Goal: Information Seeking & Learning: Learn about a topic

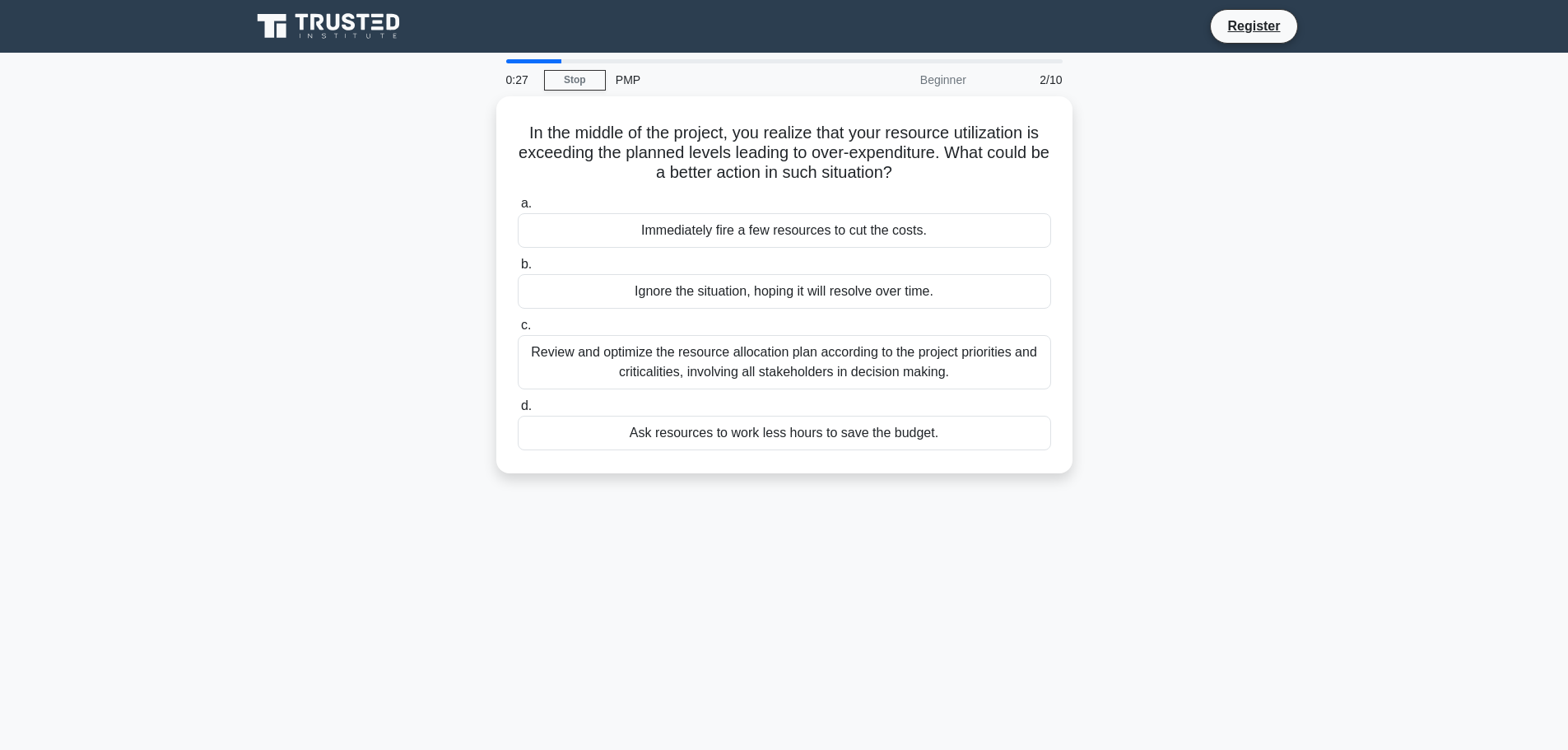
click at [935, 83] on div "Beginner" at bounding box center [904, 80] width 144 height 33
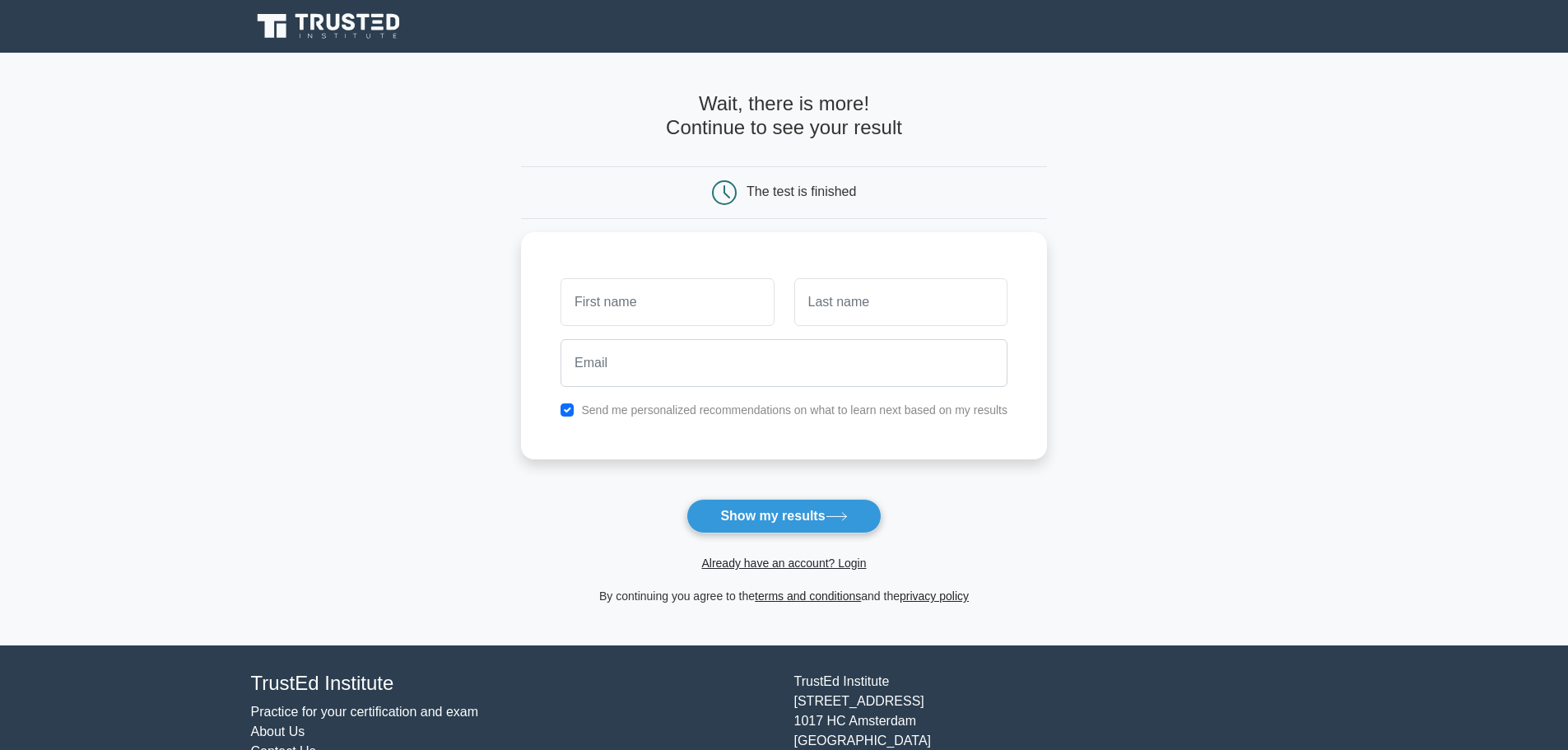
click at [741, 369] on input "email" at bounding box center [784, 363] width 447 height 48
click at [641, 292] on input "text" at bounding box center [667, 298] width 213 height 48
type input "Tshepiso"
click at [811, 293] on input "text" at bounding box center [900, 298] width 213 height 48
type input "Mphelo"
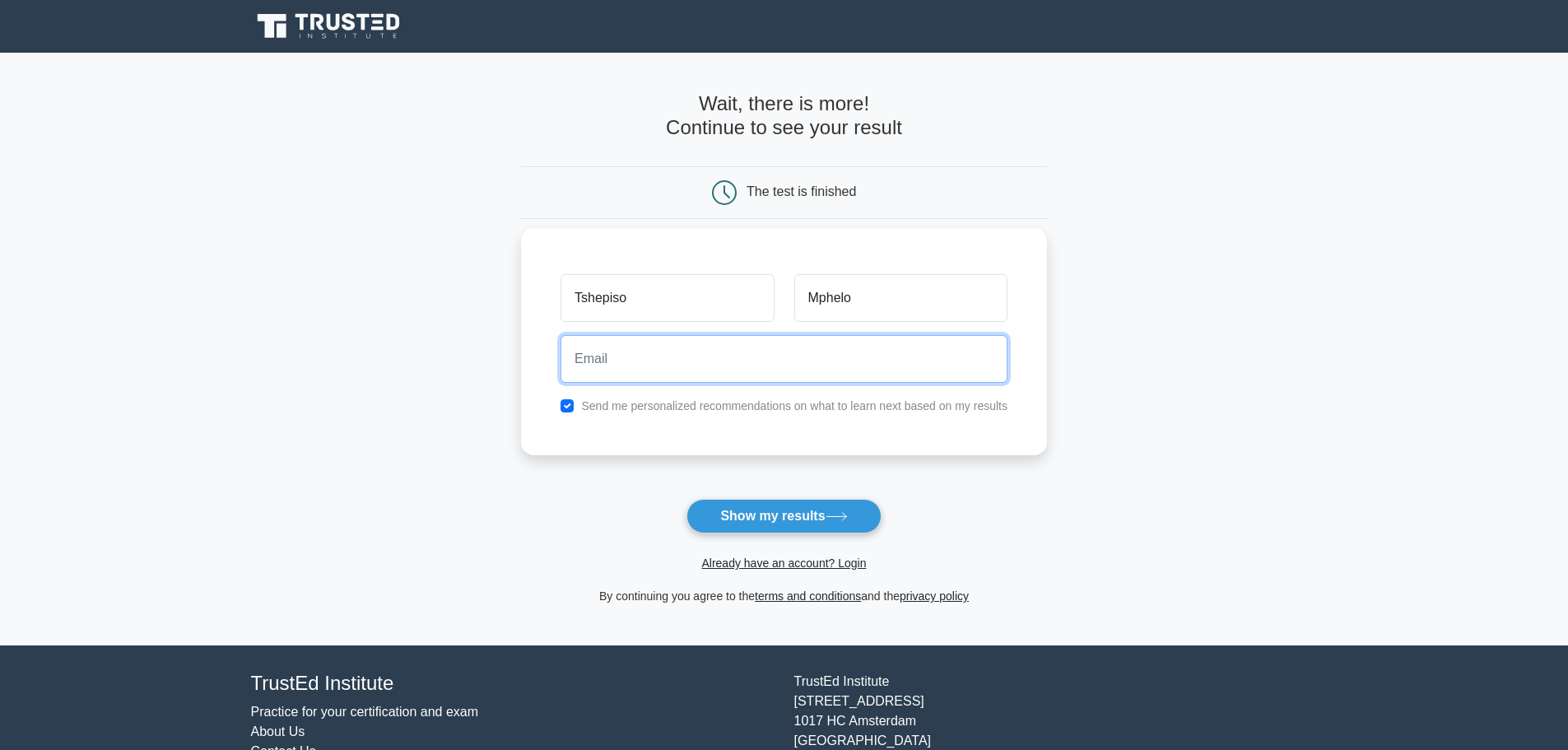
click at [683, 361] on input "email" at bounding box center [784, 359] width 447 height 48
type input "tclerence@gmail.com"
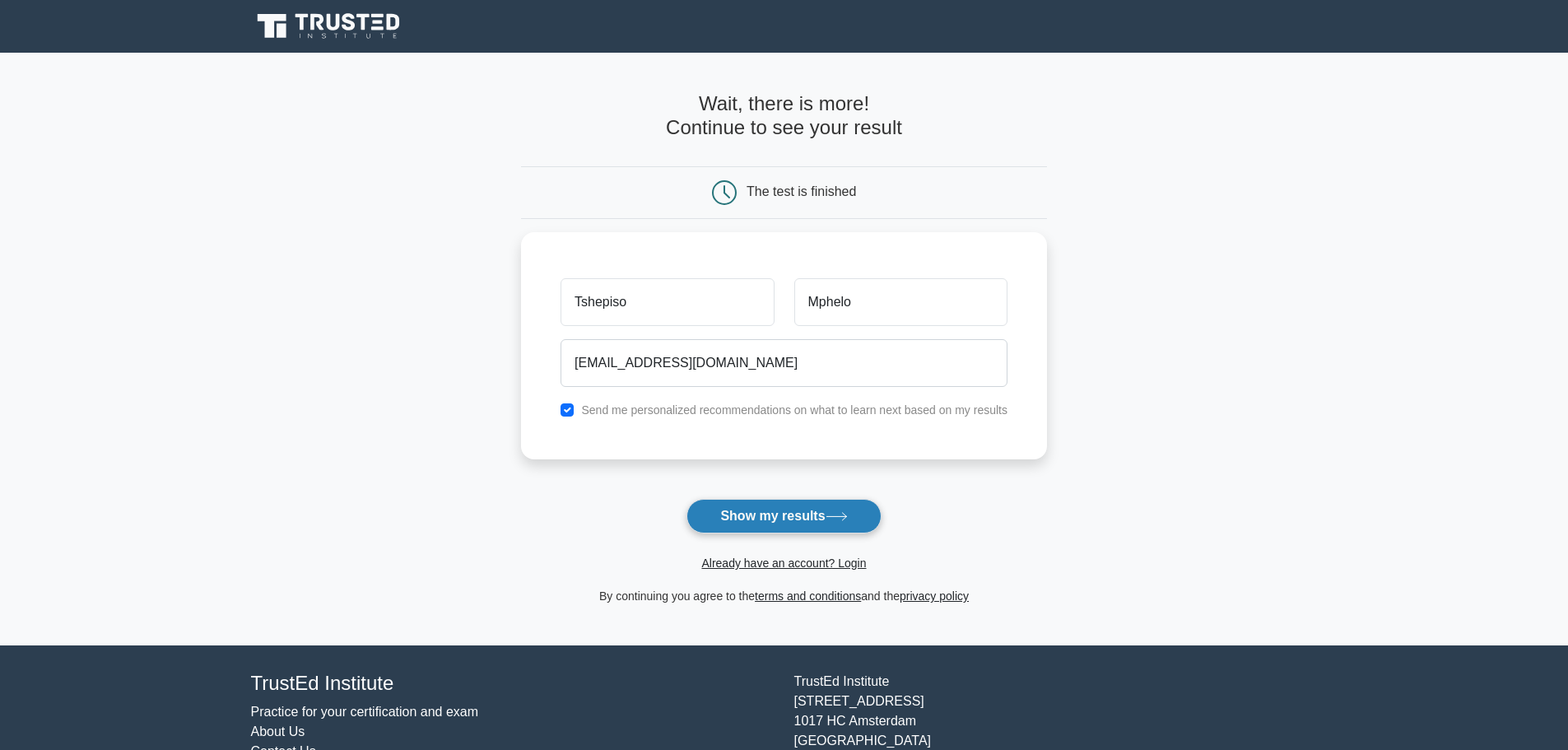
click at [787, 520] on button "Show my results" at bounding box center [784, 517] width 194 height 35
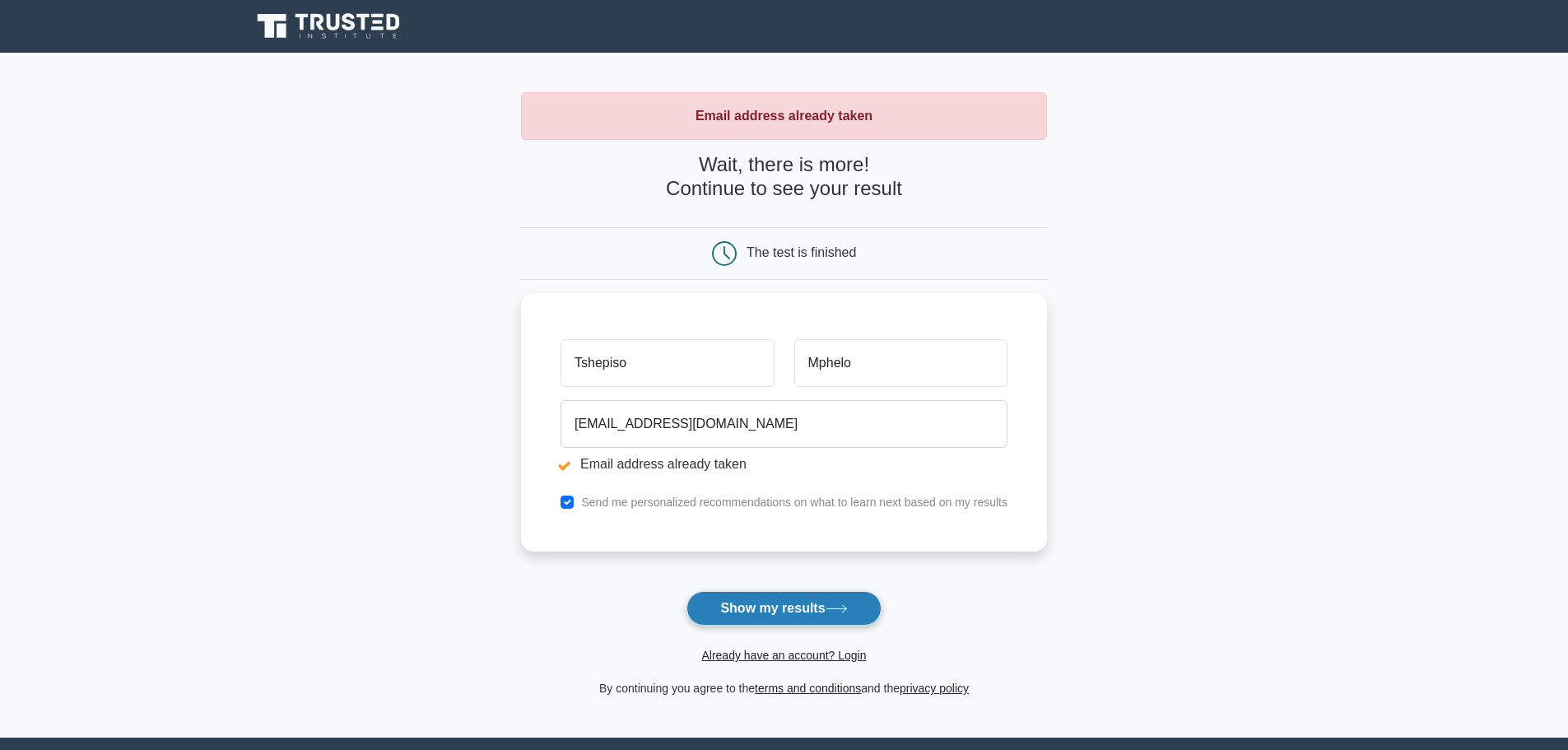
click at [771, 610] on button "Show my results" at bounding box center [784, 609] width 194 height 35
click at [771, 609] on button "Show my results" at bounding box center [784, 609] width 194 height 35
click at [774, 660] on link "Already have an account? Login" at bounding box center [784, 655] width 165 height 13
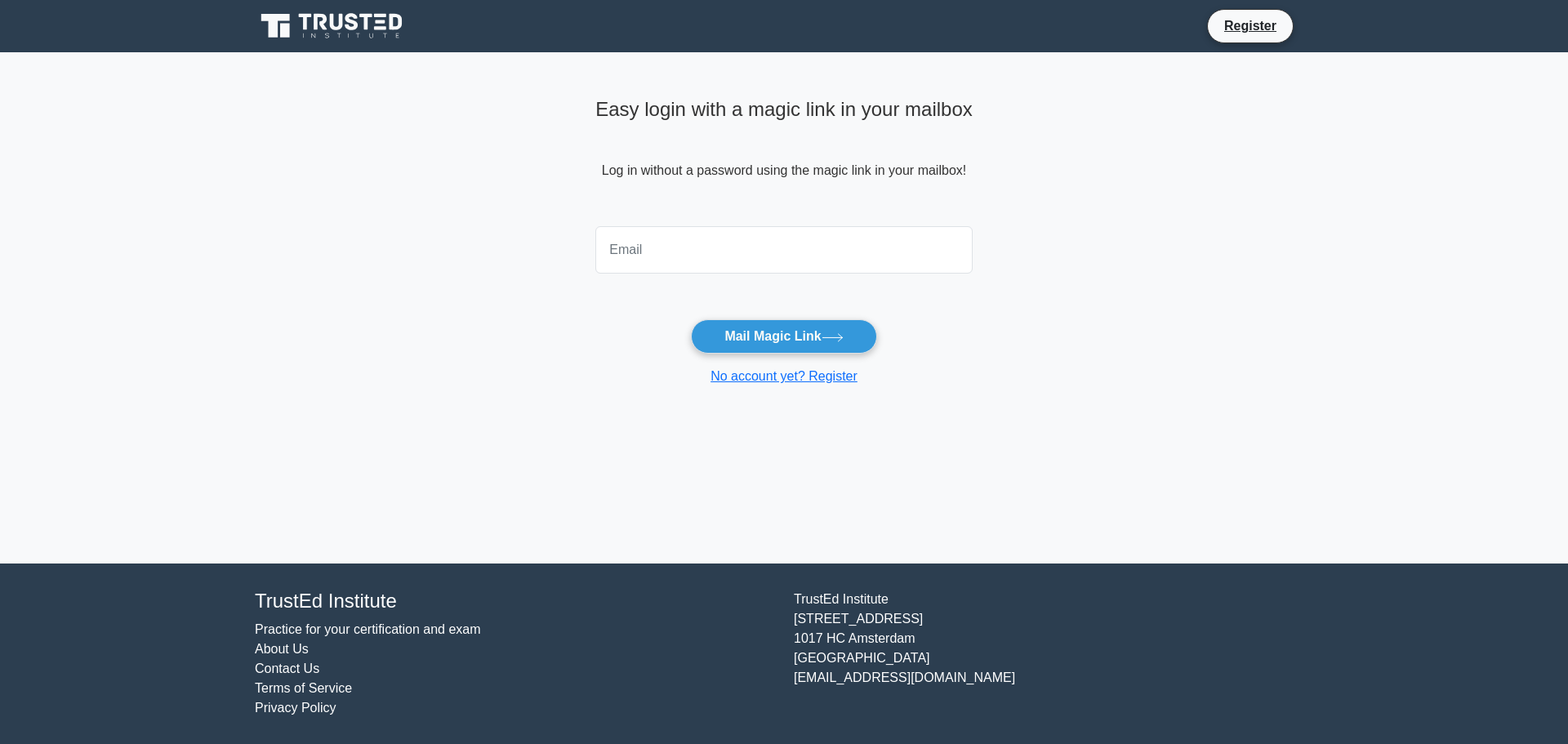
click at [679, 238] on input "email" at bounding box center [784, 250] width 378 height 48
type input "tclerence@gmail.com"
click at [737, 336] on button "Mail Magic Link" at bounding box center [784, 337] width 186 height 35
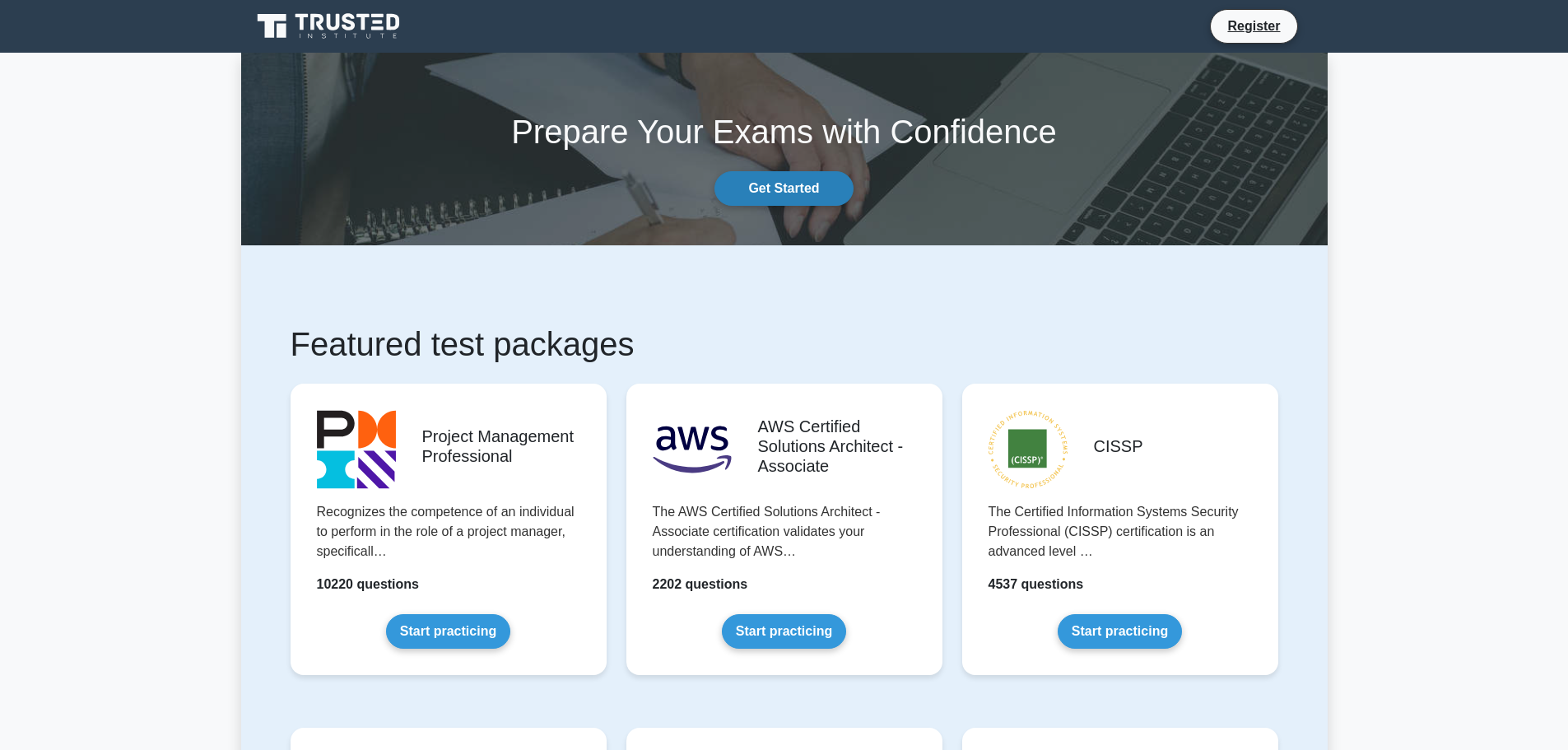
click at [763, 185] on link "Get Started" at bounding box center [784, 189] width 138 height 35
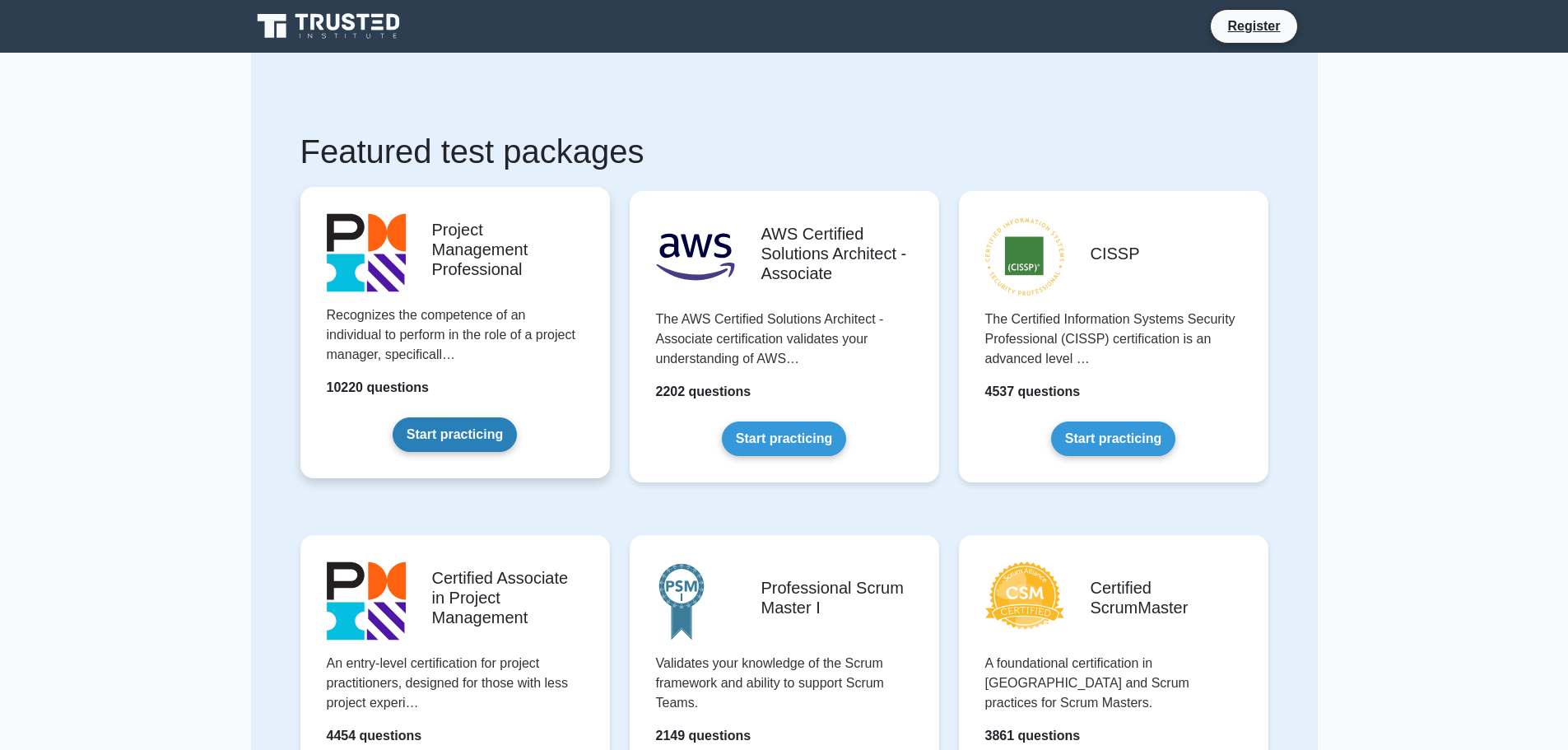
click at [468, 432] on link "Start practicing" at bounding box center [454, 435] width 124 height 35
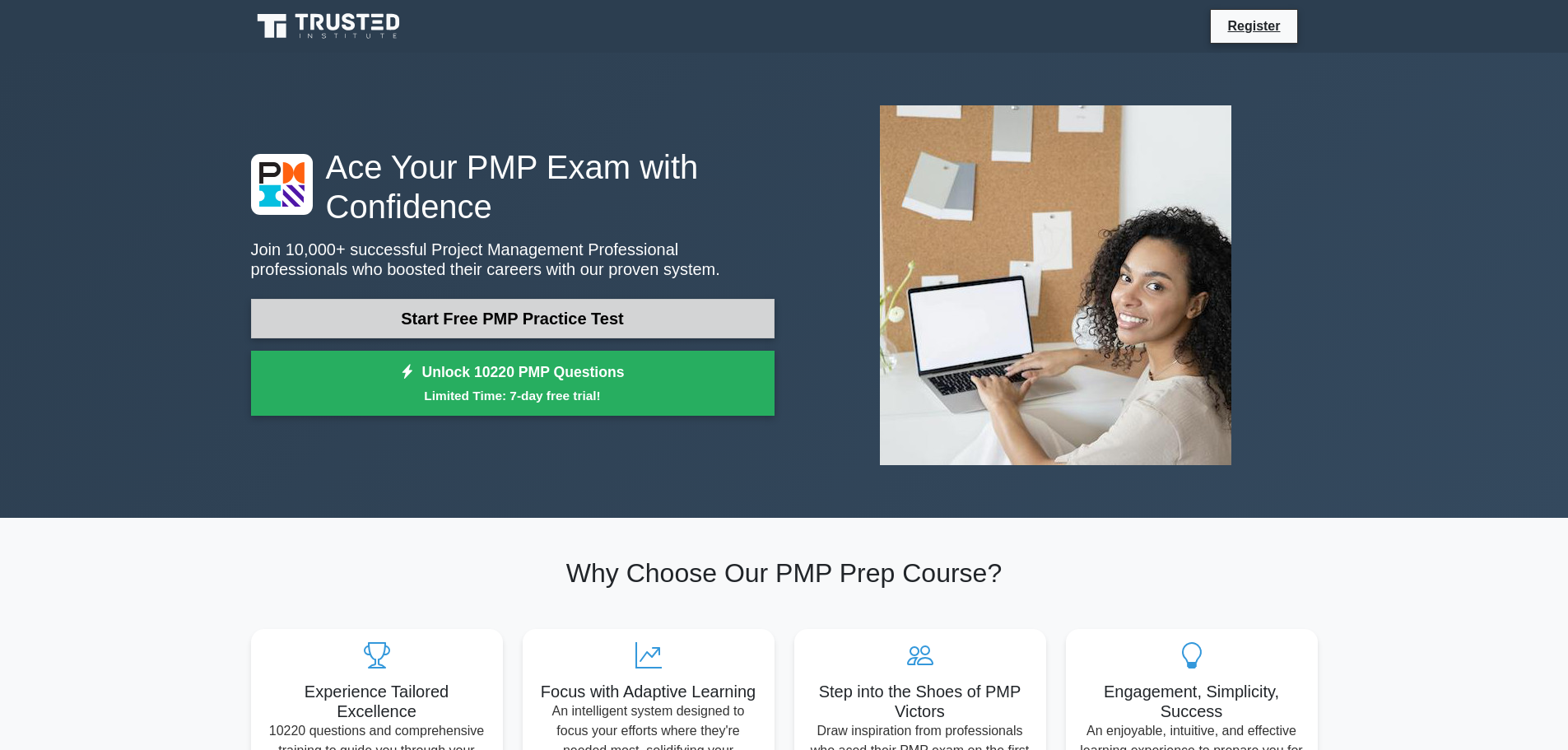
click at [507, 322] on link "Start Free PMP Practice Test" at bounding box center [512, 318] width 523 height 39
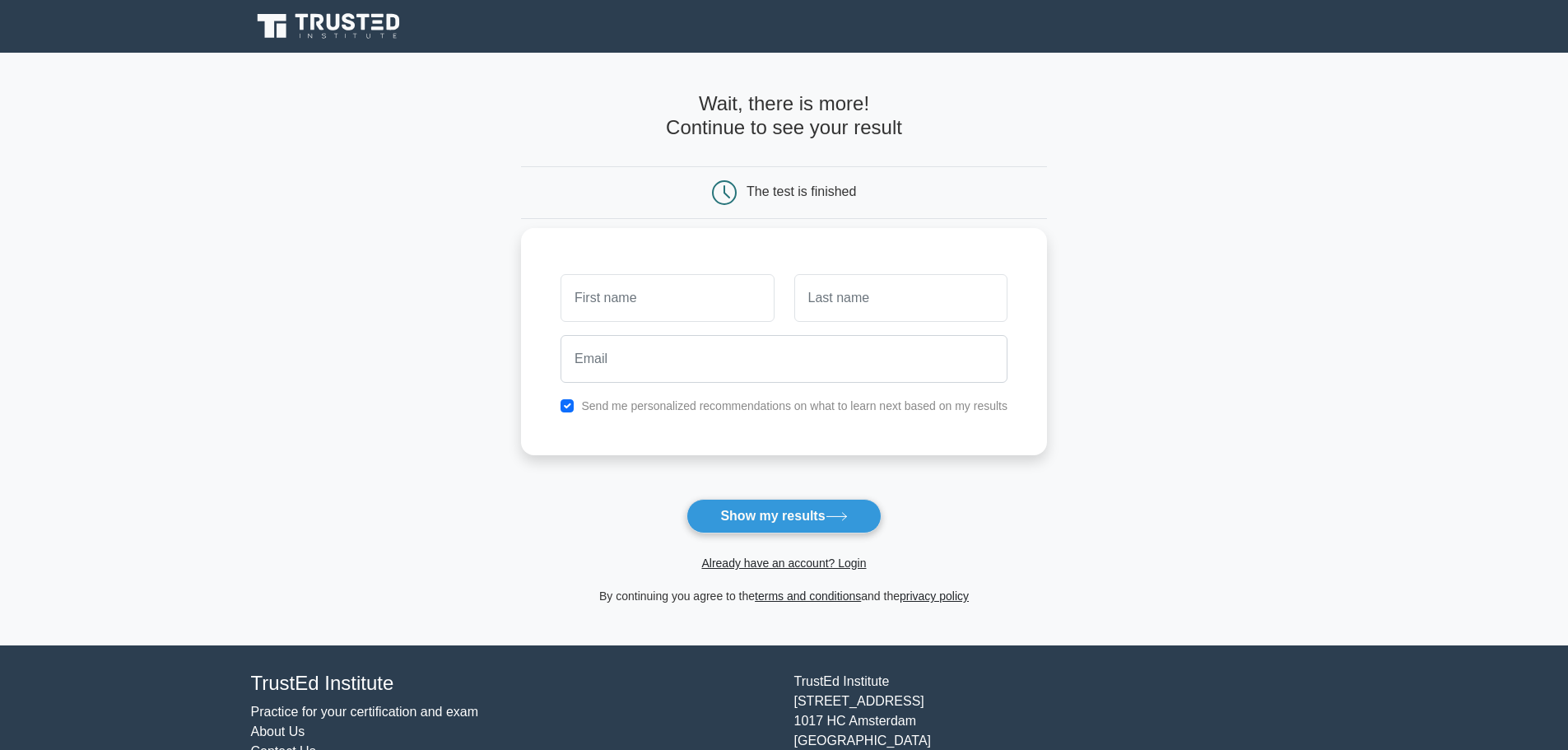
click at [645, 303] on input "text" at bounding box center [667, 298] width 213 height 48
type input "Tshepiso"
click at [818, 314] on input "text" at bounding box center [900, 298] width 213 height 48
type input "Mphelo"
click at [712, 355] on input "email" at bounding box center [784, 359] width 447 height 48
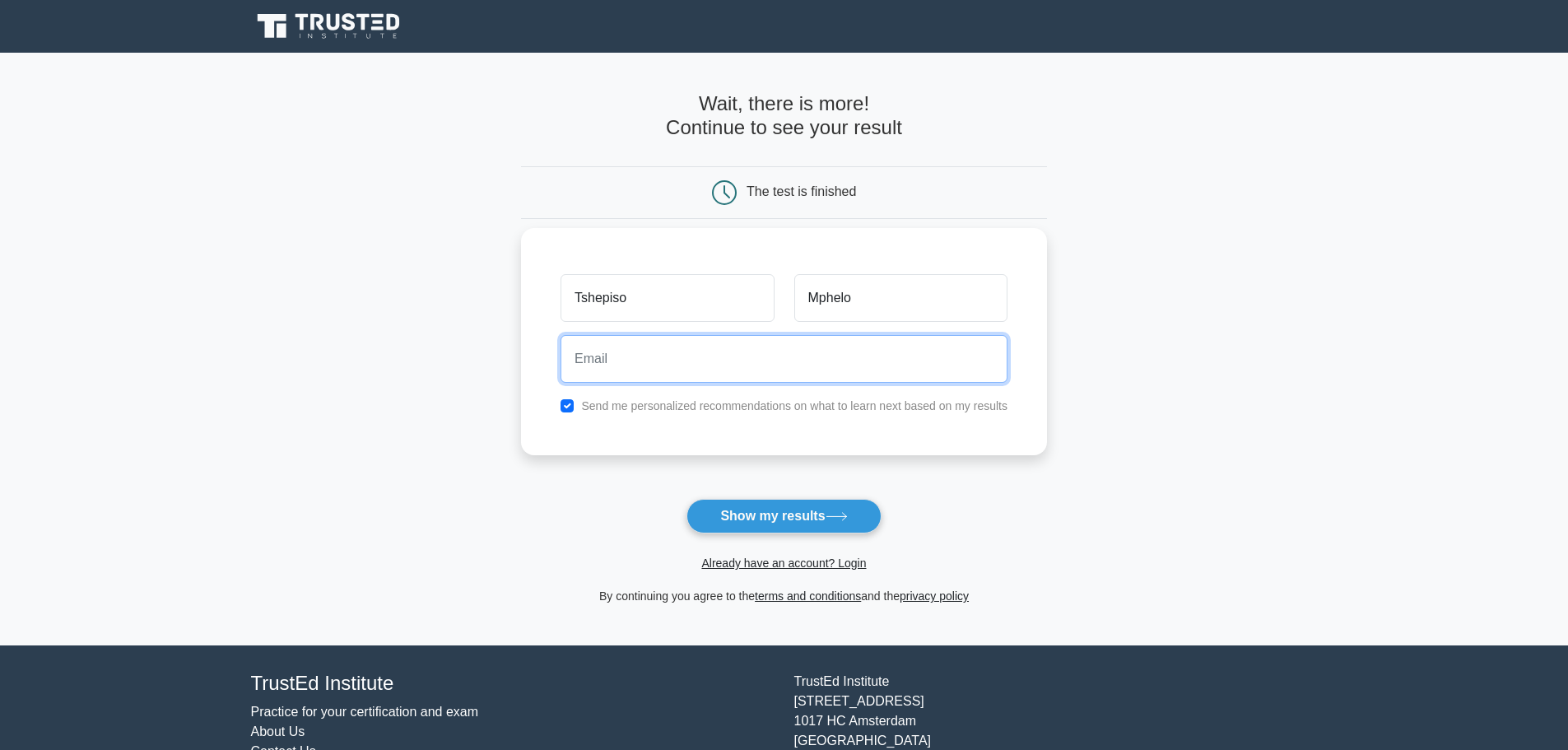
type input "[EMAIL_ADDRESS][DOMAIN_NAME]"
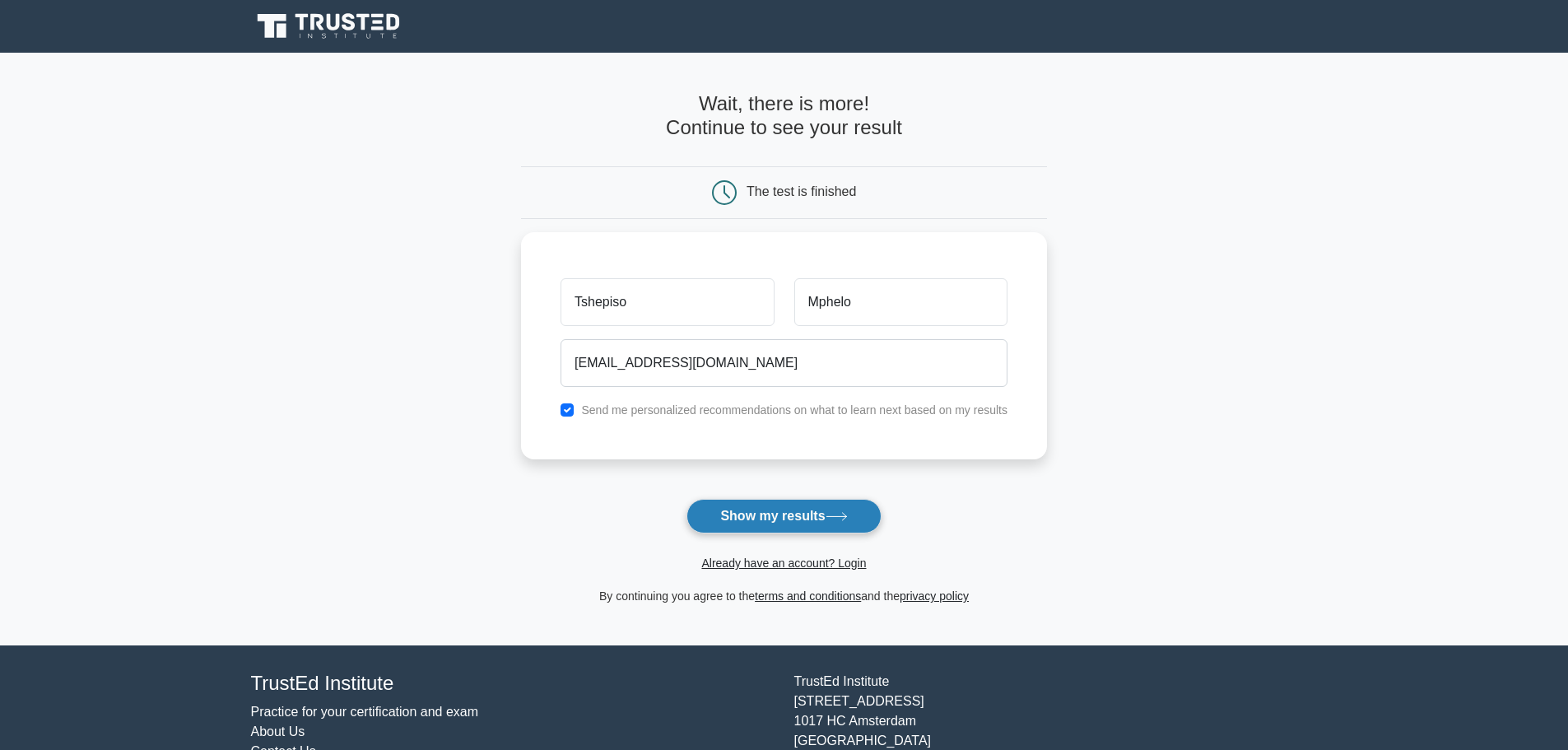
click at [795, 514] on button "Show my results" at bounding box center [784, 517] width 194 height 35
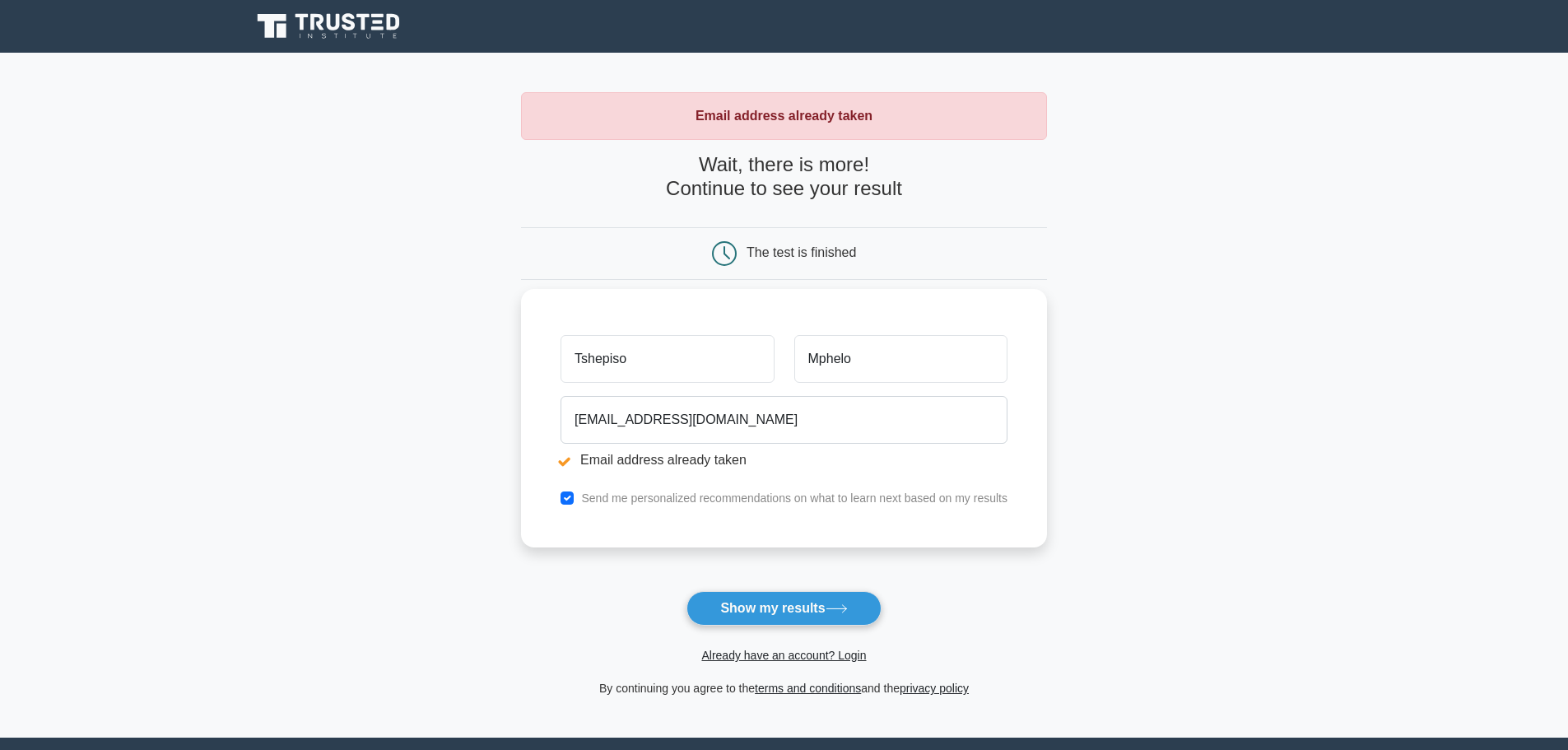
click at [594, 498] on label "Send me personalized recommendations on what to learn next based on my results" at bounding box center [794, 497] width 427 height 13
click at [799, 616] on button "Show my results" at bounding box center [784, 609] width 194 height 35
click at [848, 657] on link "Already have an account? Login" at bounding box center [784, 655] width 165 height 13
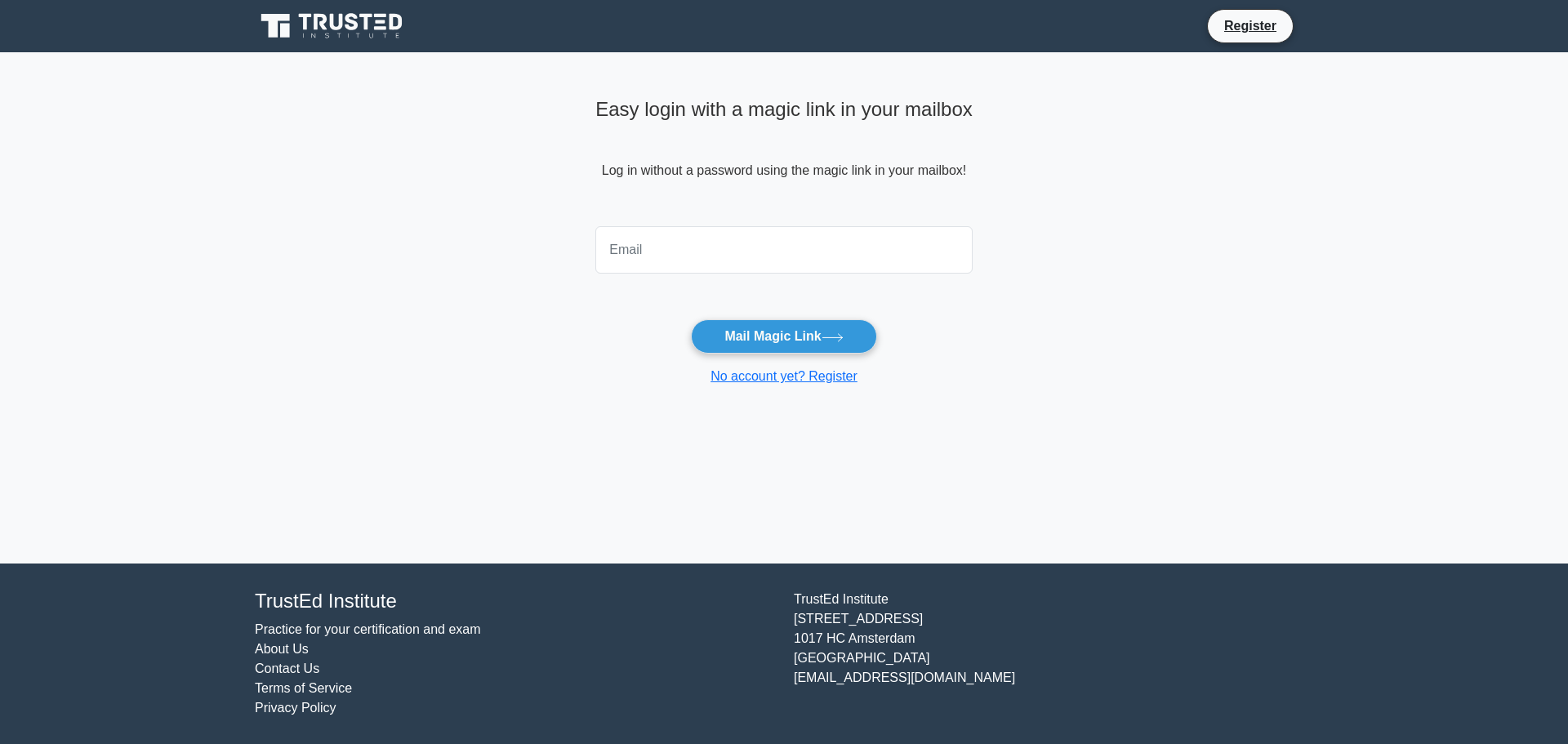
click at [651, 250] on input "email" at bounding box center [784, 250] width 378 height 48
type input "[EMAIL_ADDRESS][DOMAIN_NAME]"
click at [829, 379] on link "No account yet? Register" at bounding box center [784, 376] width 147 height 14
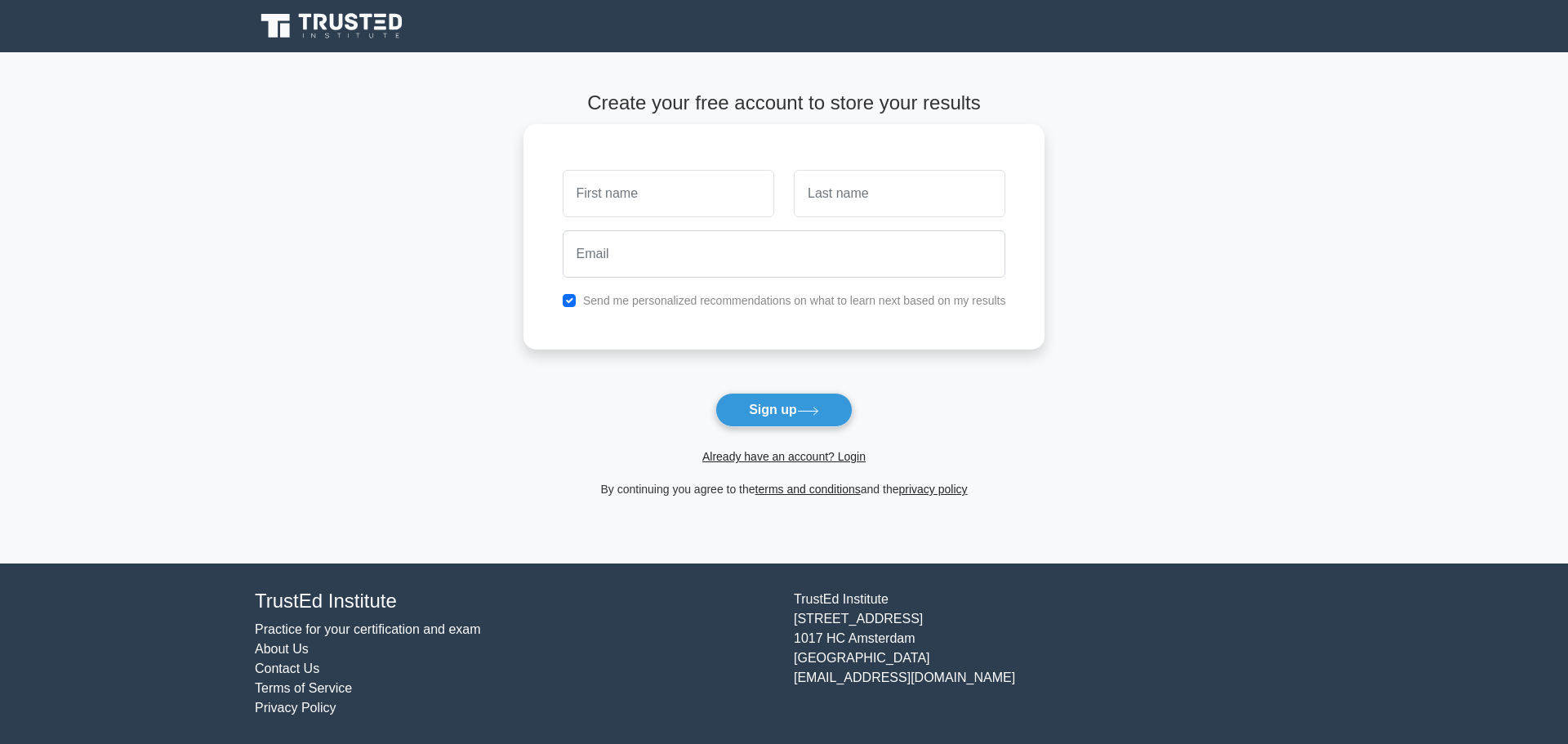
click at [687, 212] on input "text" at bounding box center [668, 194] width 212 height 48
type input "TSHEPISO"
click at [806, 196] on input "text" at bounding box center [899, 194] width 212 height 48
type input "Mphelo"
click at [714, 266] on input "email" at bounding box center [784, 254] width 443 height 48
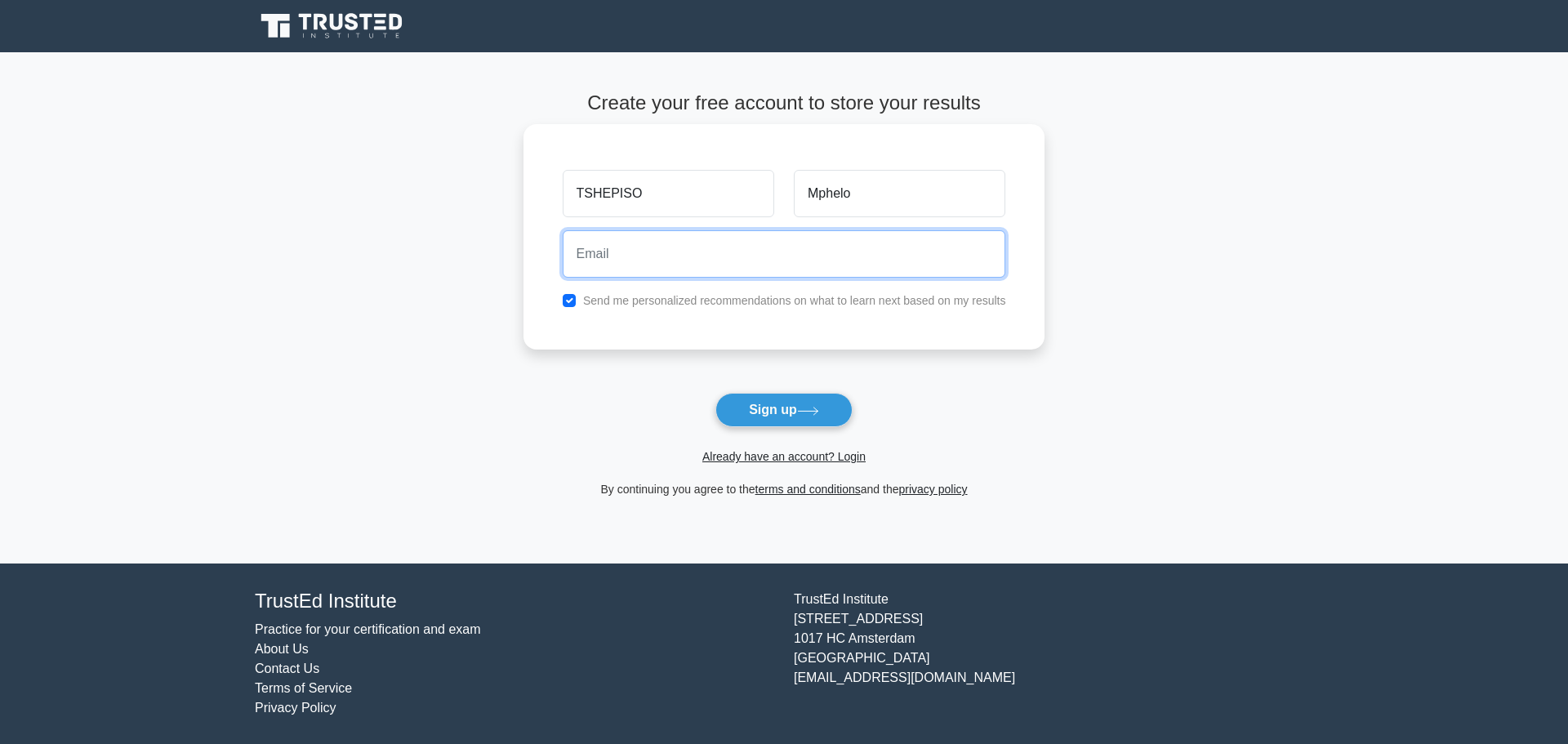
type input "[EMAIL_ADDRESS][DOMAIN_NAME]"
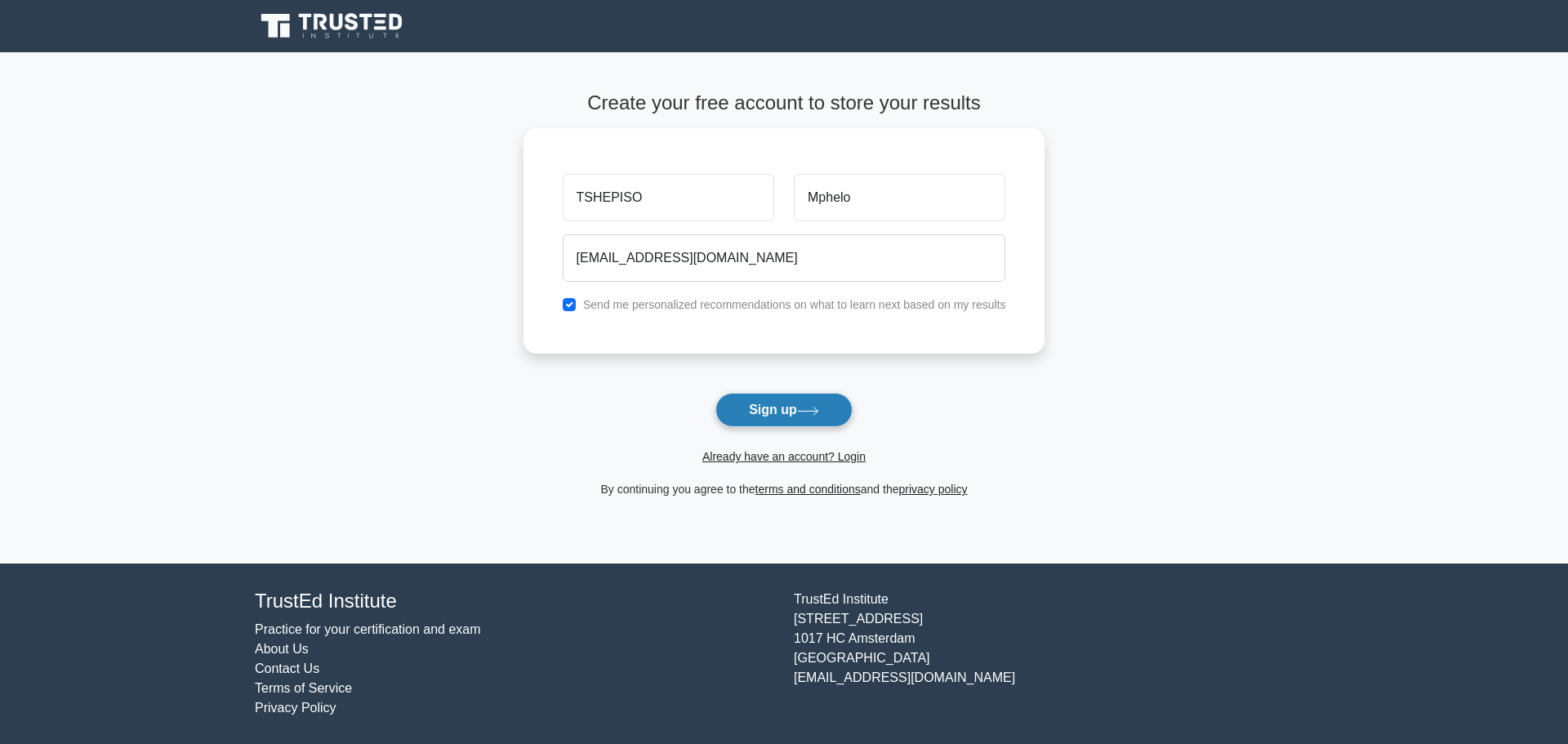
click at [786, 412] on button "Sign up" at bounding box center [784, 410] width 137 height 35
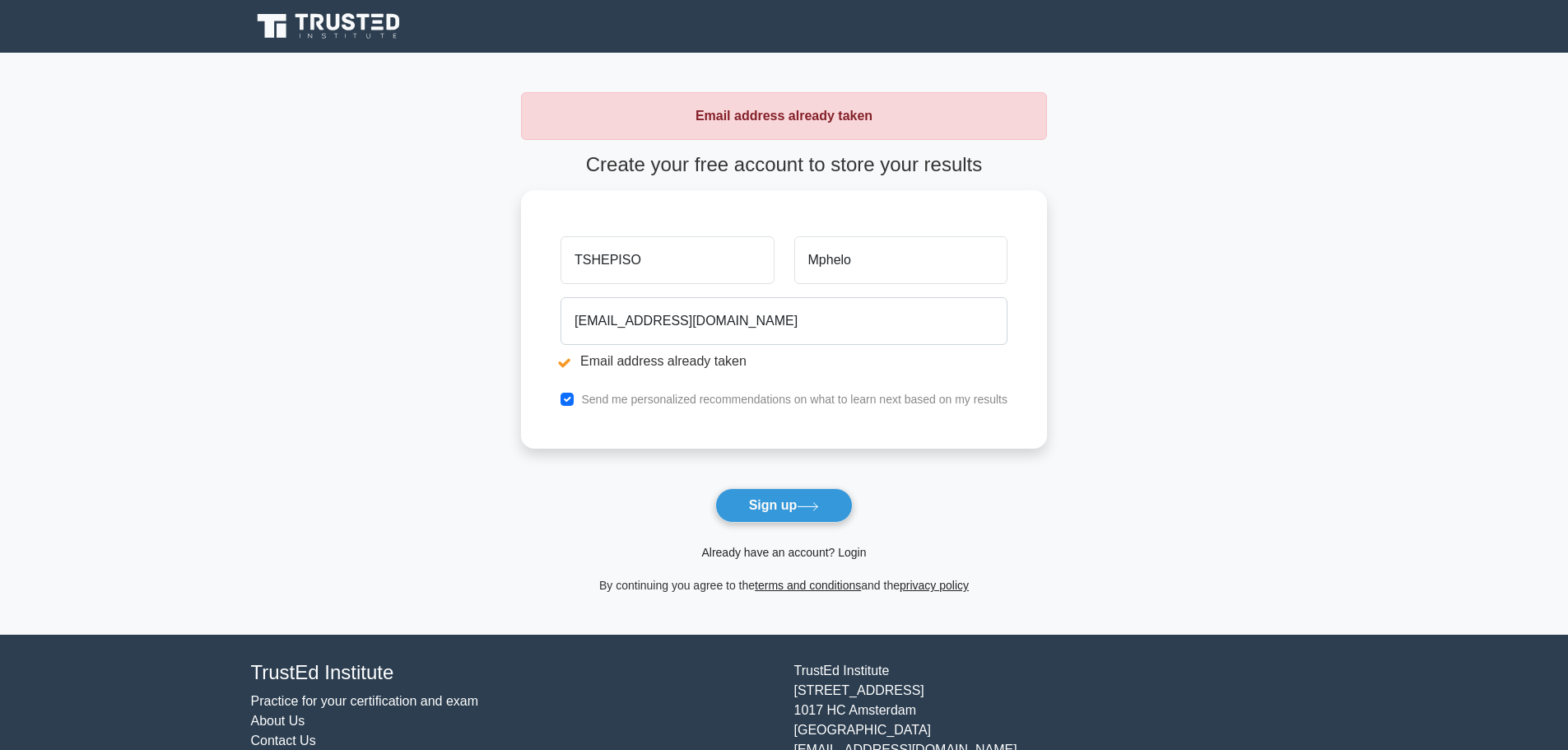
click at [847, 551] on link "Already have an account? Login" at bounding box center [784, 552] width 165 height 13
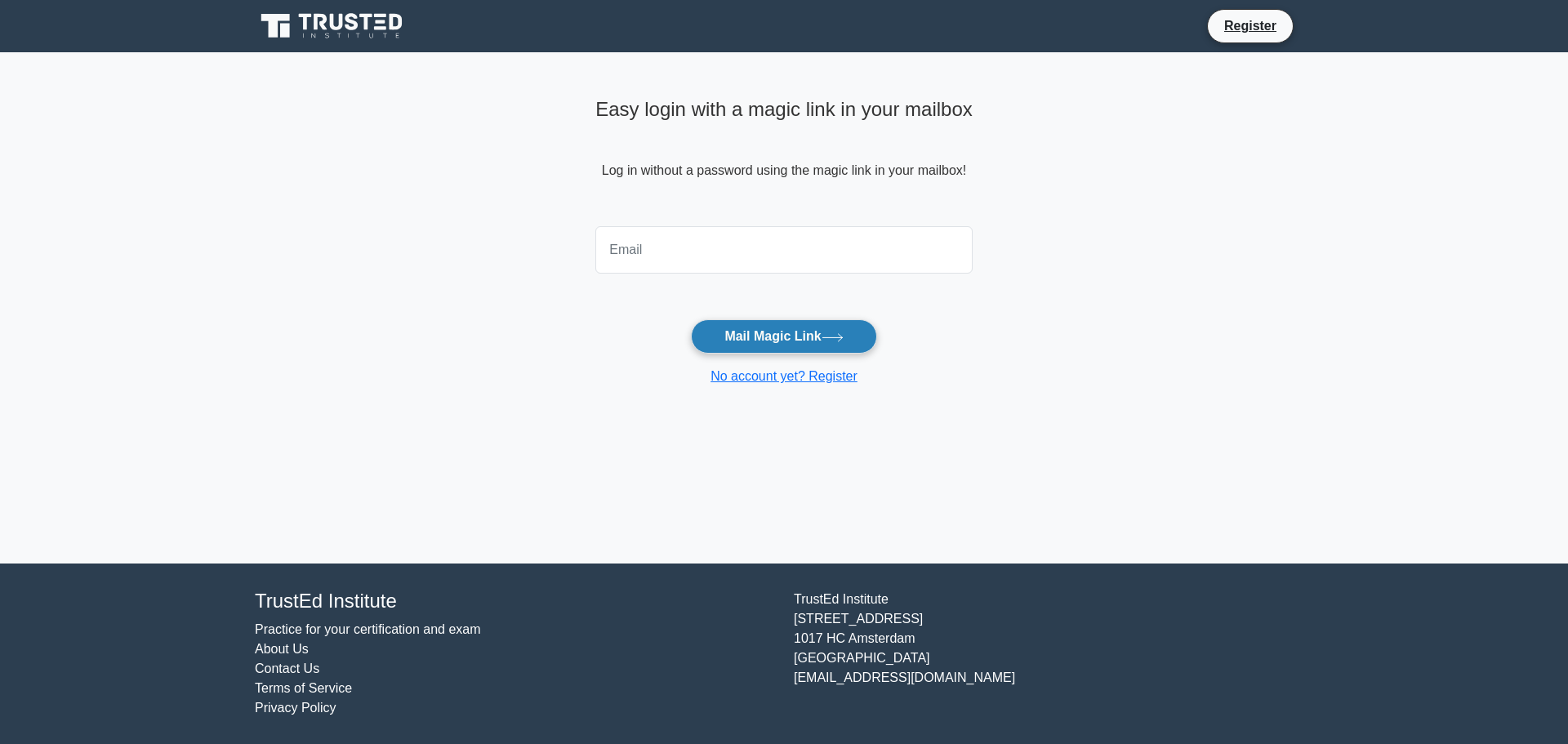
click at [752, 344] on button "Mail Magic Link" at bounding box center [784, 337] width 186 height 35
click at [658, 240] on input "email" at bounding box center [784, 250] width 378 height 48
type input "[EMAIL_ADDRESS][DOMAIN_NAME]"
click at [762, 334] on button "Mail Magic Link" at bounding box center [784, 337] width 186 height 35
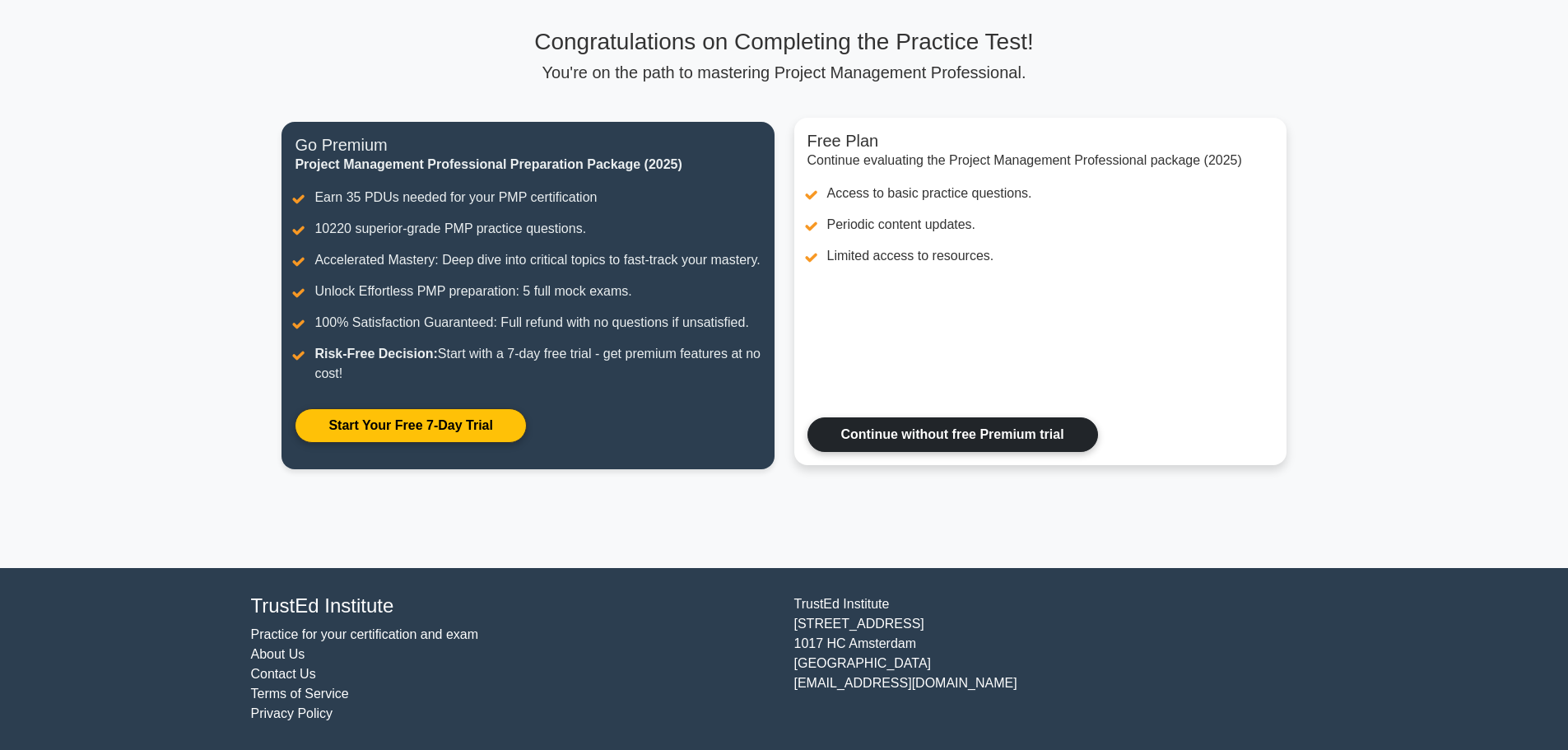
scroll to position [124, 0]
click at [935, 417] on link "Continue without free Premium trial" at bounding box center [952, 435] width 291 height 35
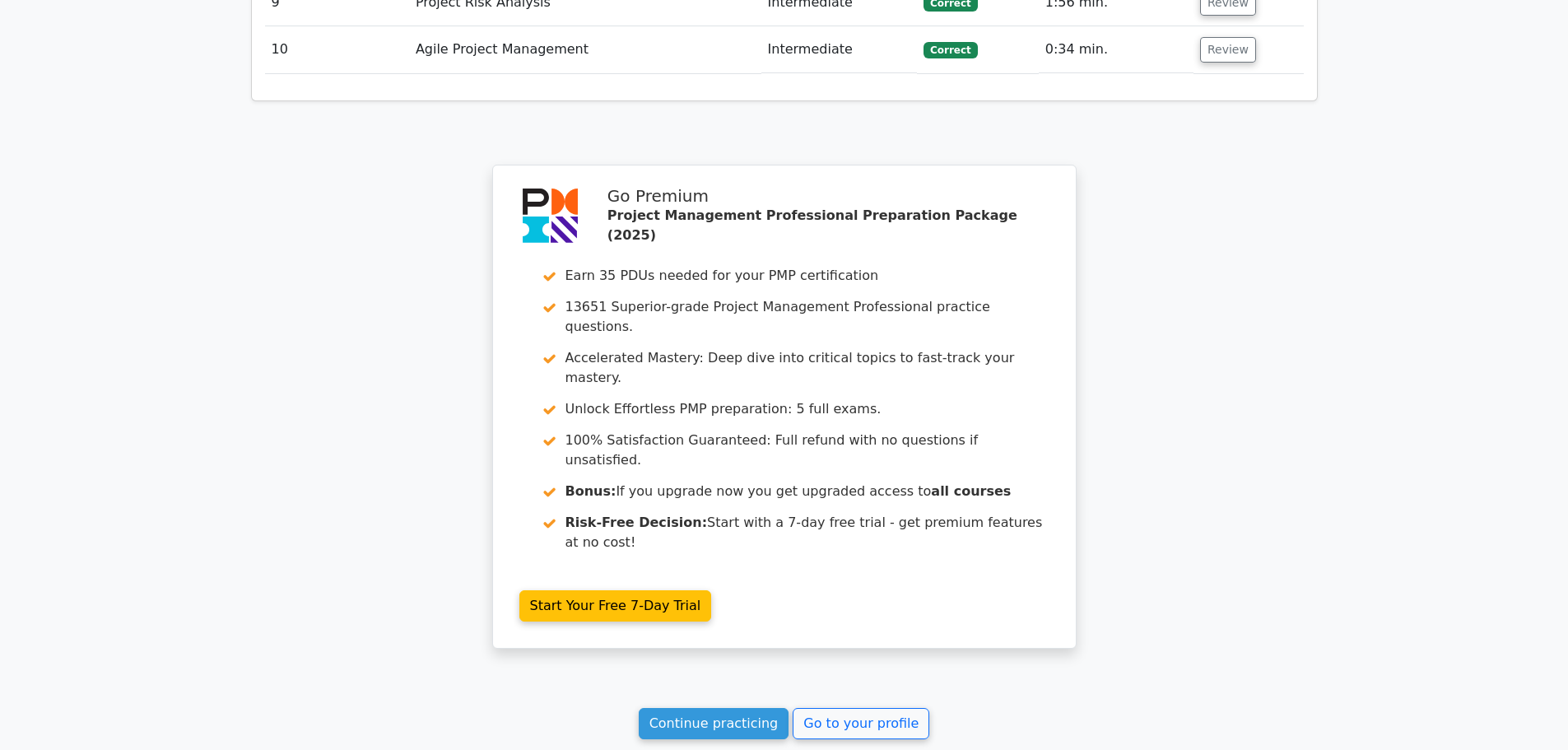
scroll to position [3144, 0]
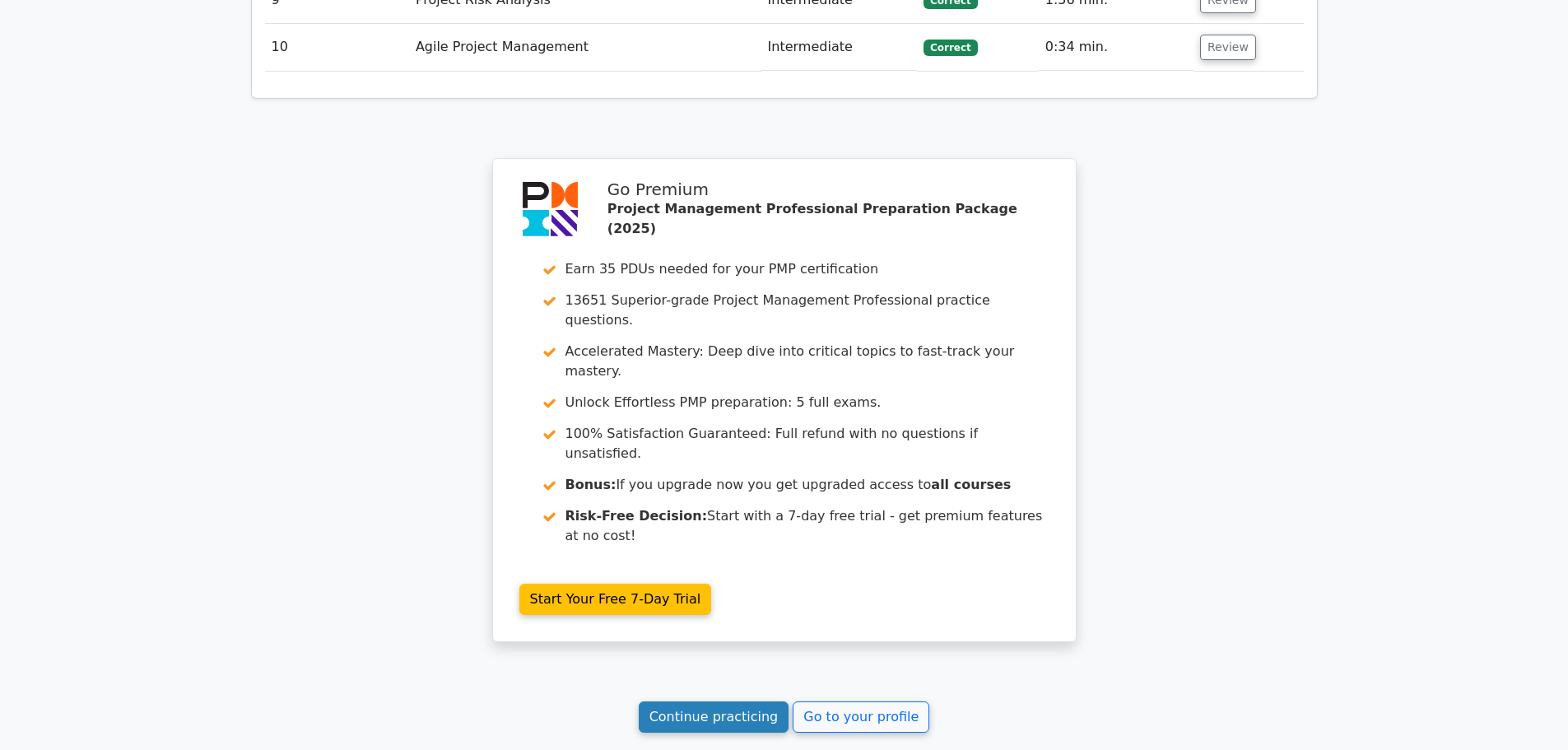
click at [762, 702] on link "Continue practicing" at bounding box center [714, 718] width 151 height 31
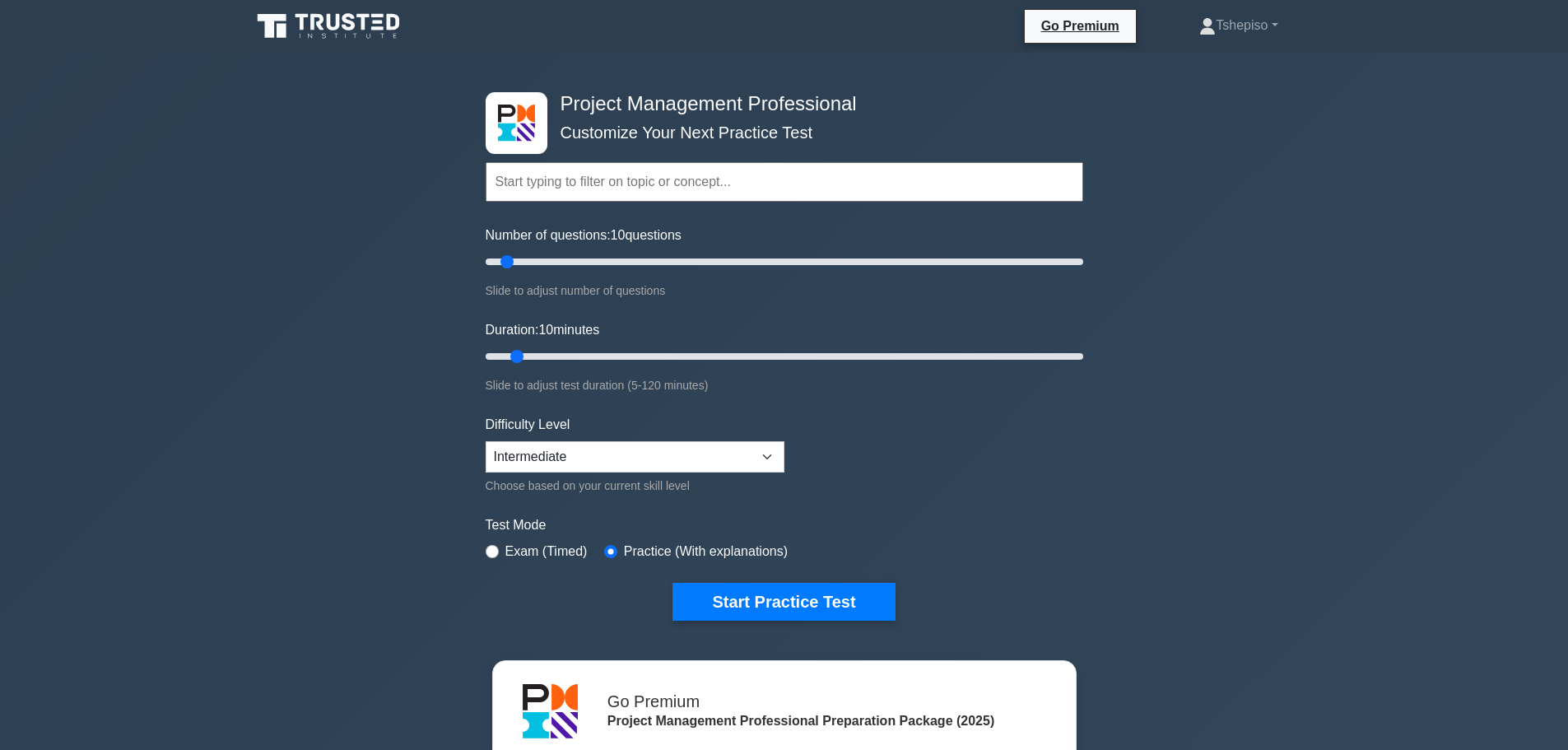
click at [616, 185] on input "text" at bounding box center [784, 181] width 597 height 39
drag, startPoint x: 512, startPoint y: 260, endPoint x: 655, endPoint y: 274, distance: 143.7
type input "60"
click at [655, 272] on input "Number of questions: 60 questions" at bounding box center [784, 261] width 597 height 20
drag, startPoint x: 521, startPoint y: 354, endPoint x: 1065, endPoint y: 355, distance: 544.0
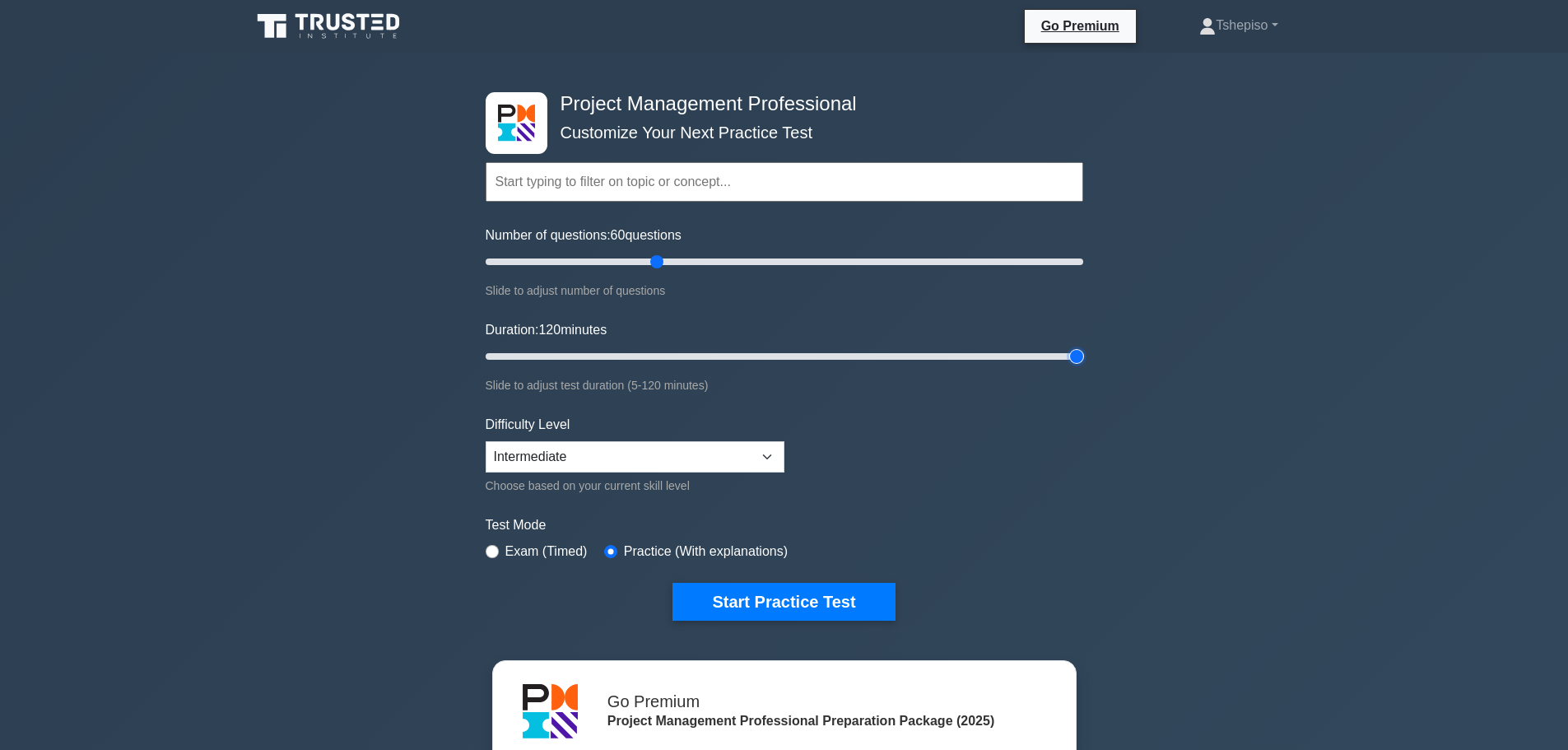
type input "120"
click at [1065, 355] on input "Duration: 120 minutes" at bounding box center [784, 356] width 597 height 20
click at [775, 449] on select "Beginner Intermediate Expert" at bounding box center [635, 457] width 299 height 31
select select "expert"
click at [486, 442] on select "Beginner Intermediate Expert" at bounding box center [635, 457] width 299 height 31
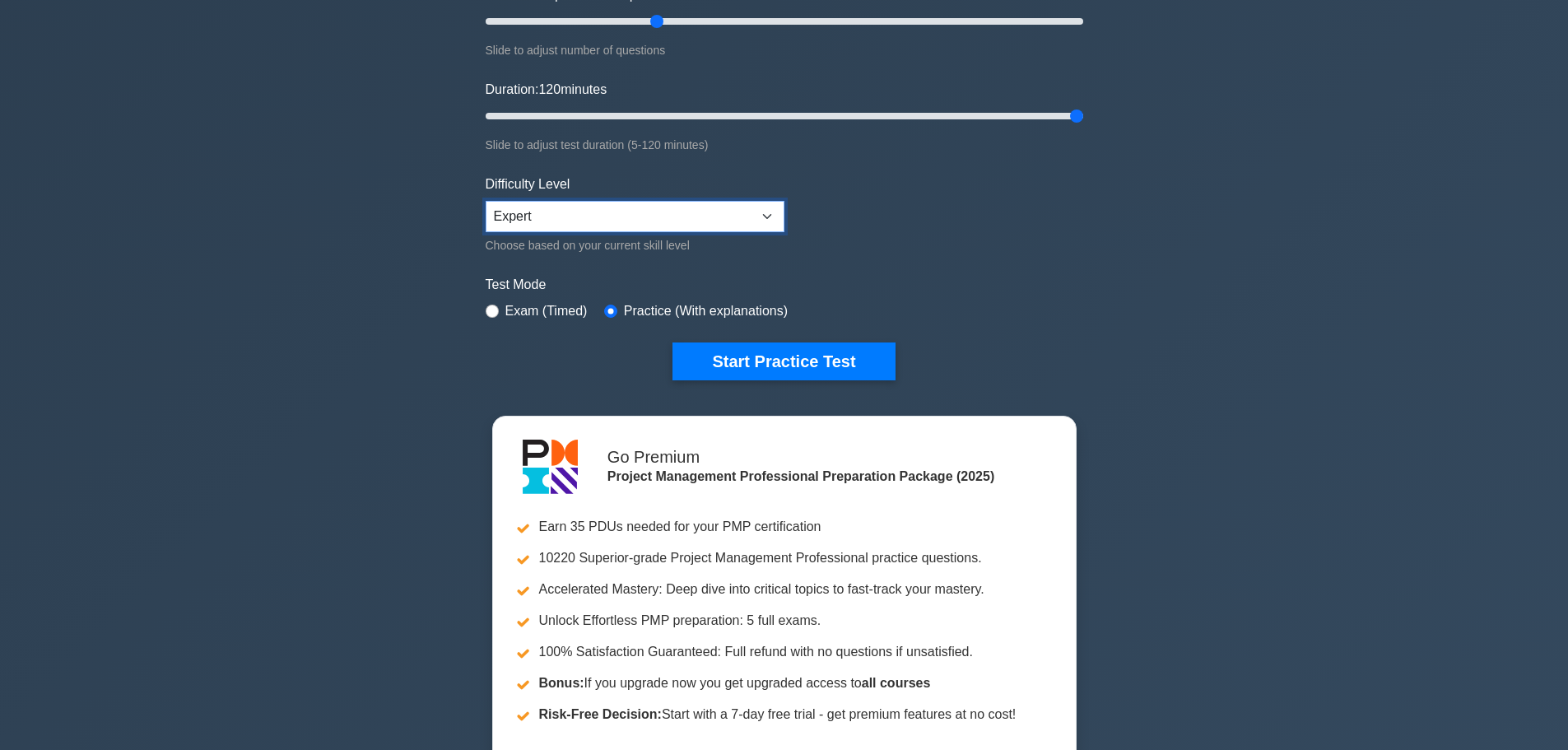
scroll to position [247, 0]
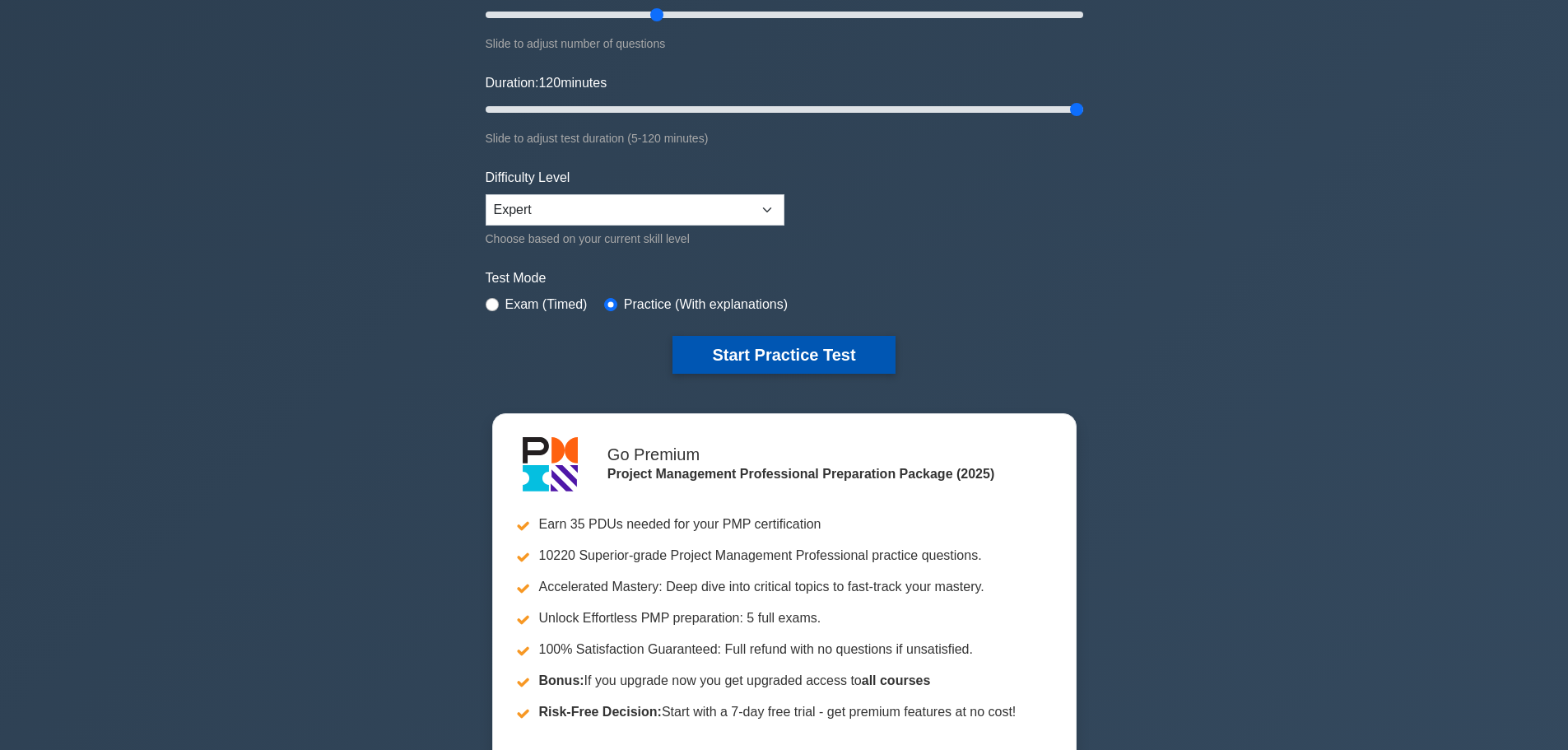
click at [771, 361] on button "Start Practice Test" at bounding box center [783, 355] width 222 height 37
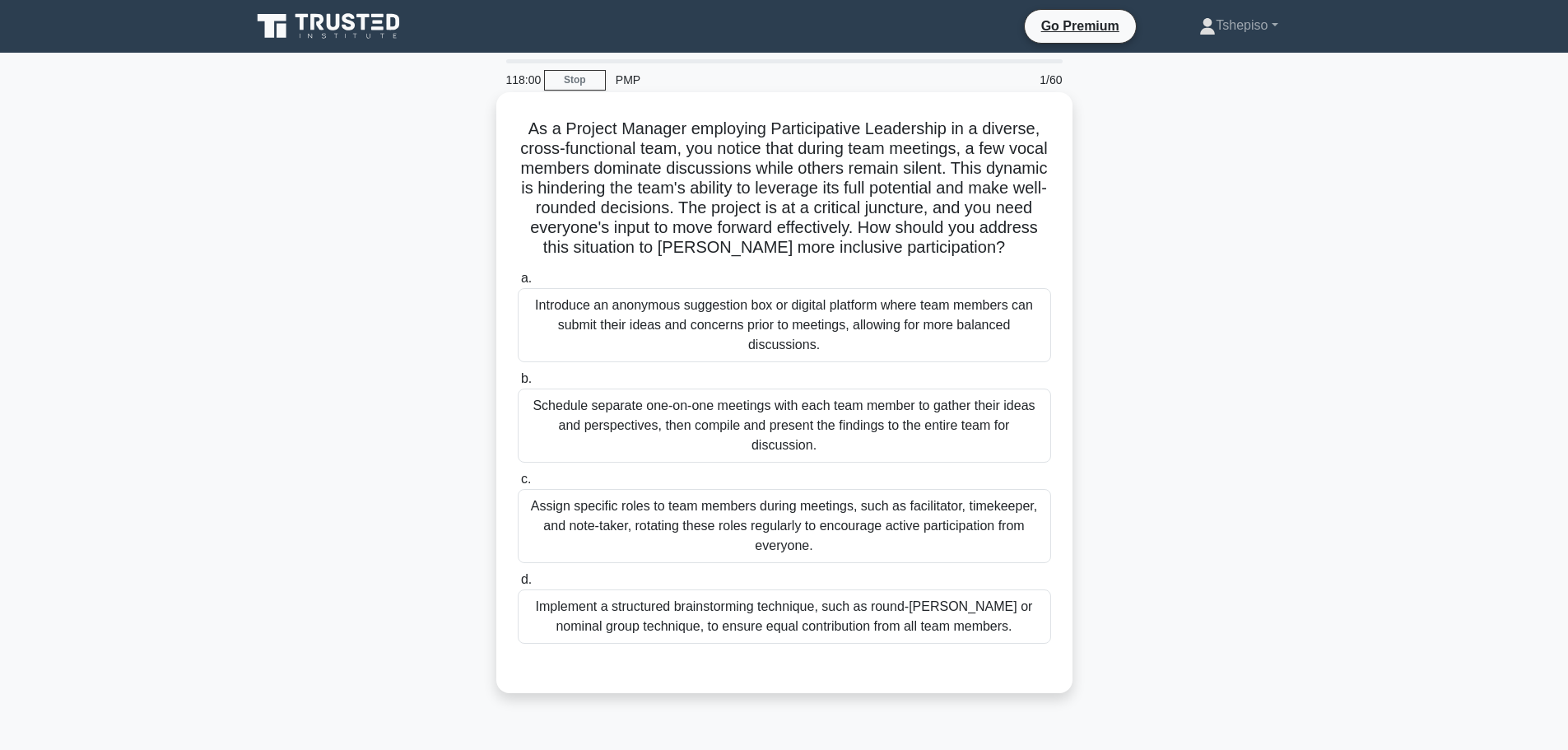
click at [576, 521] on div "Assign specific roles to team members during meetings, such as facilitator, tim…" at bounding box center [784, 526] width 534 height 74
click at [518, 485] on input "c. Assign specific roles to team members during meetings, such as facilitator, …" at bounding box center [518, 480] width 0 height 10
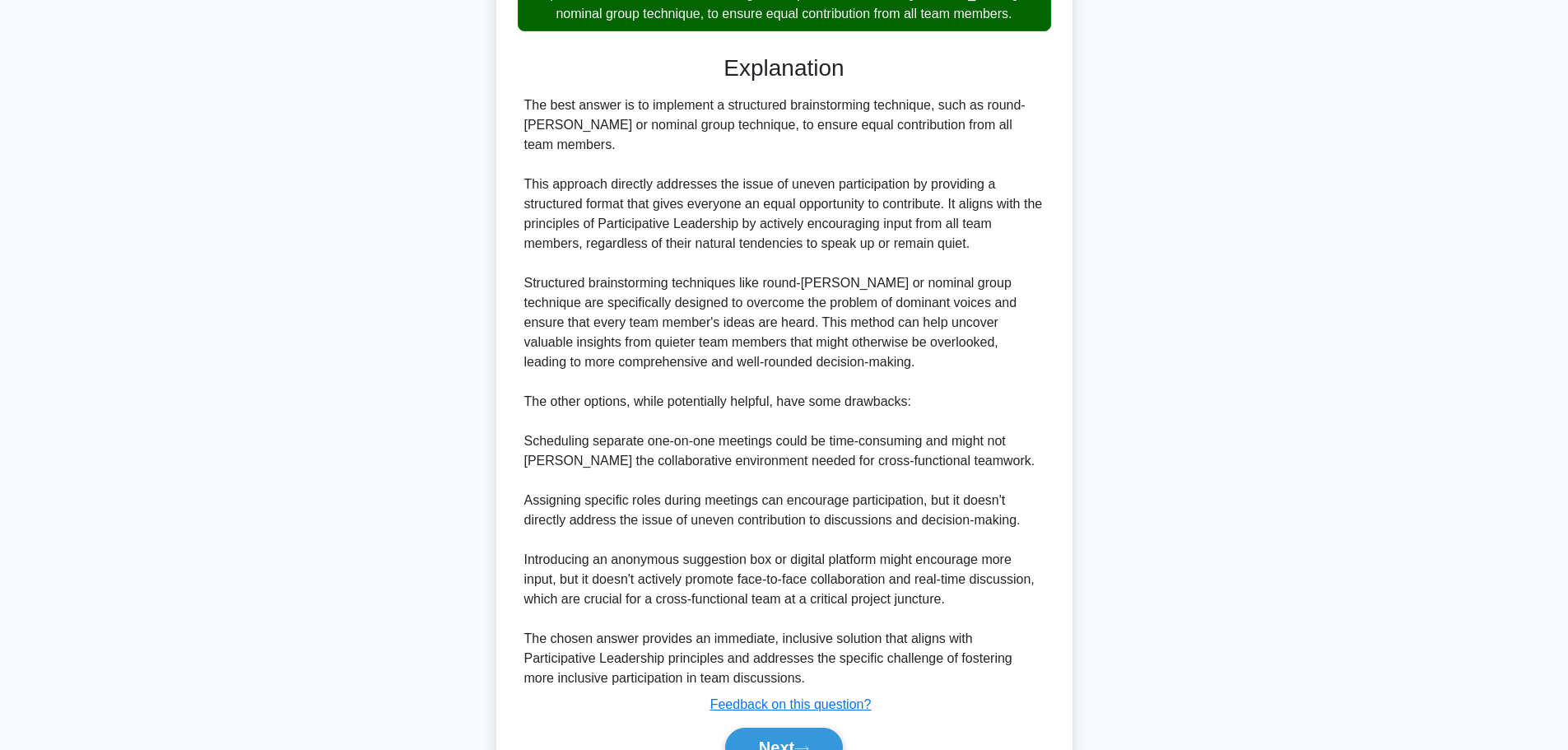
scroll to position [659, 0]
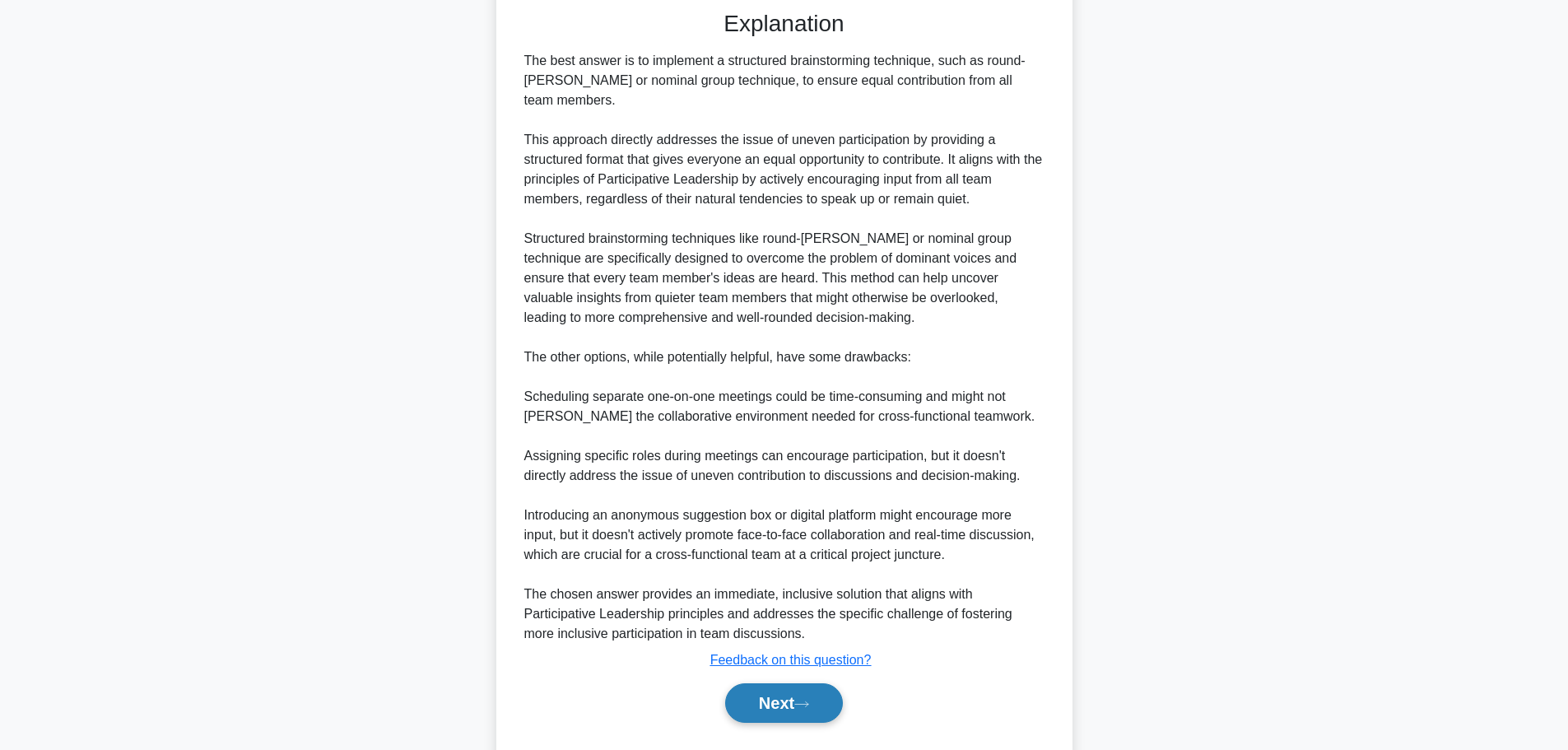
click at [798, 686] on button "Next" at bounding box center [784, 703] width 118 height 39
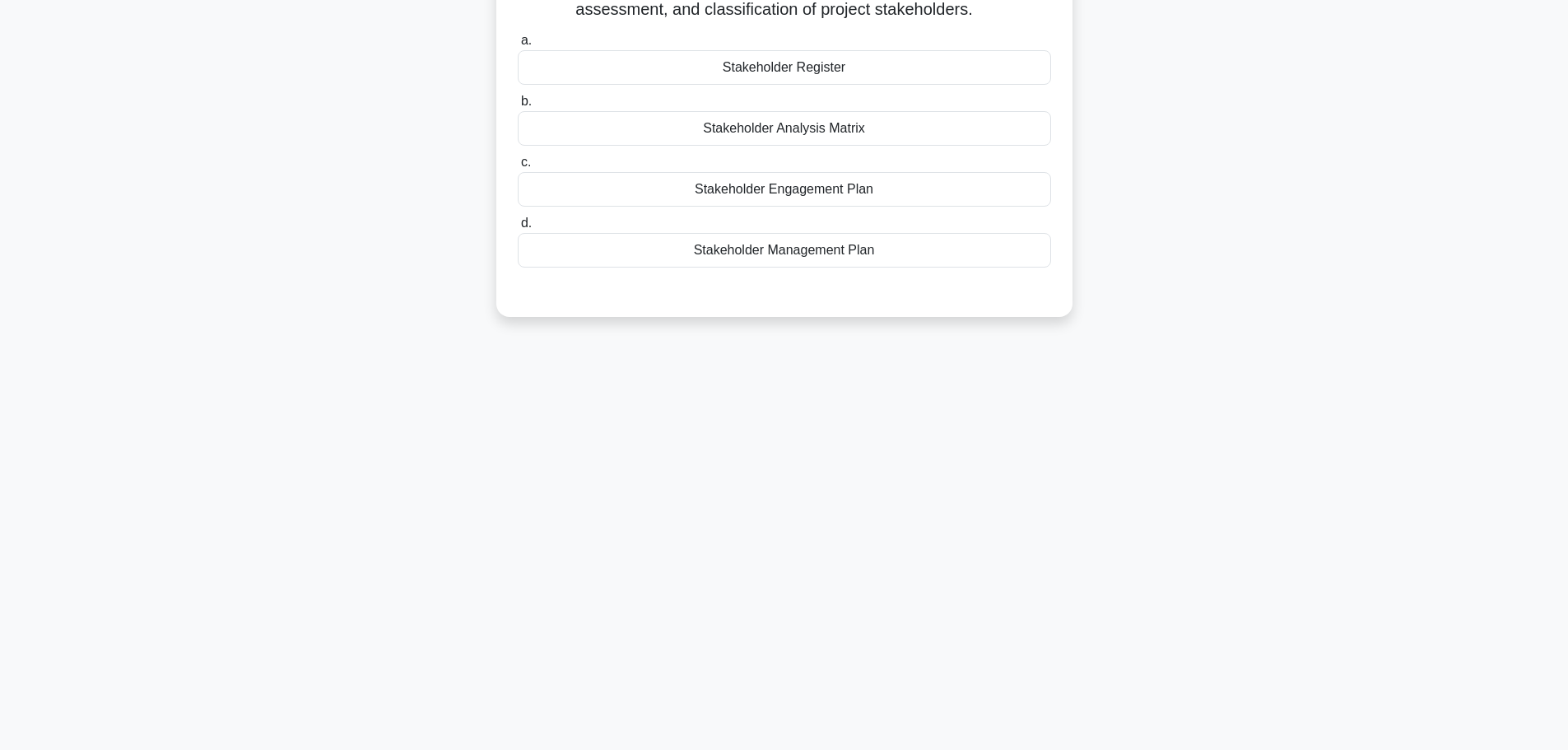
scroll to position [0, 0]
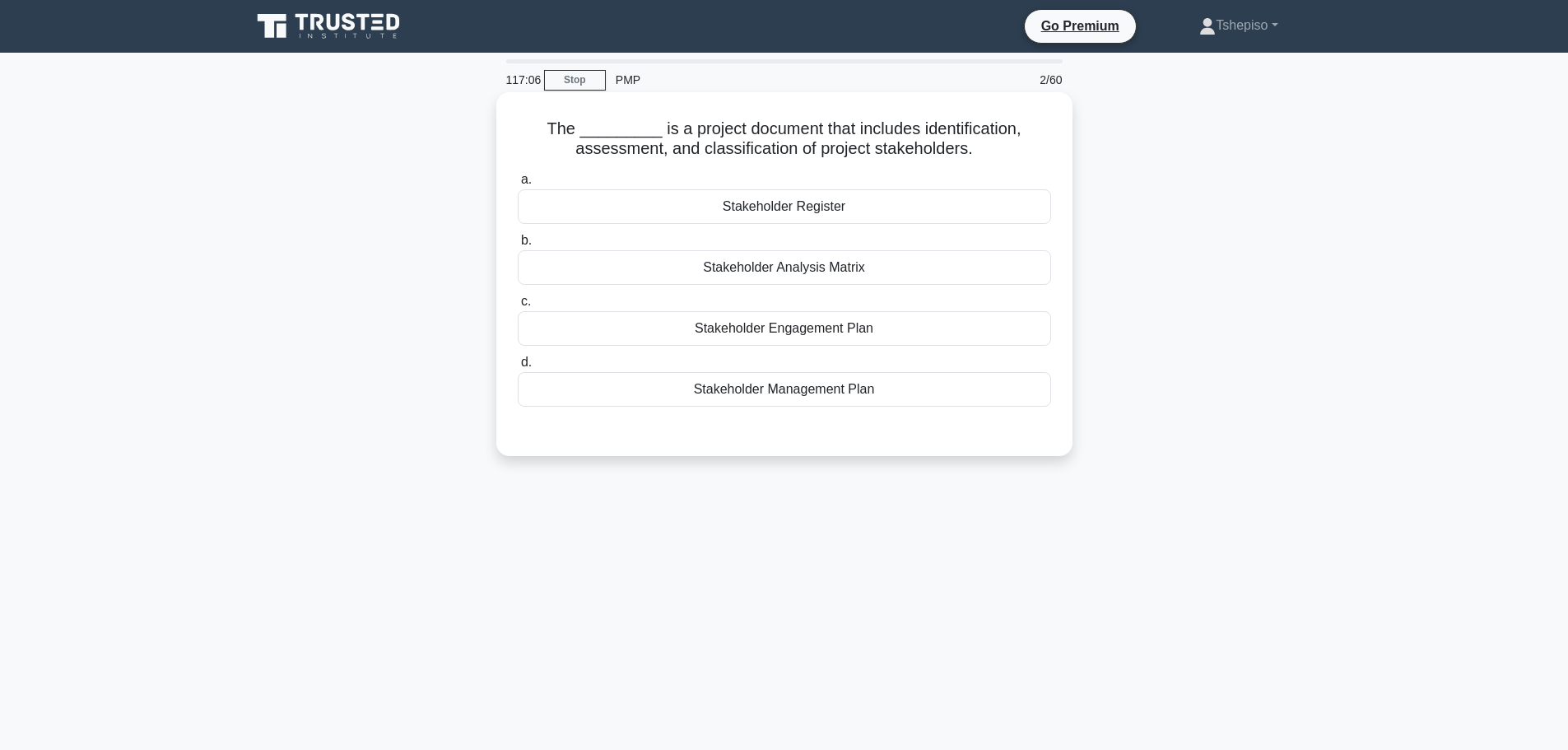
click at [779, 209] on div "Stakeholder Register" at bounding box center [784, 206] width 534 height 35
click at [518, 186] on input "a. Stakeholder Register" at bounding box center [518, 179] width 0 height 10
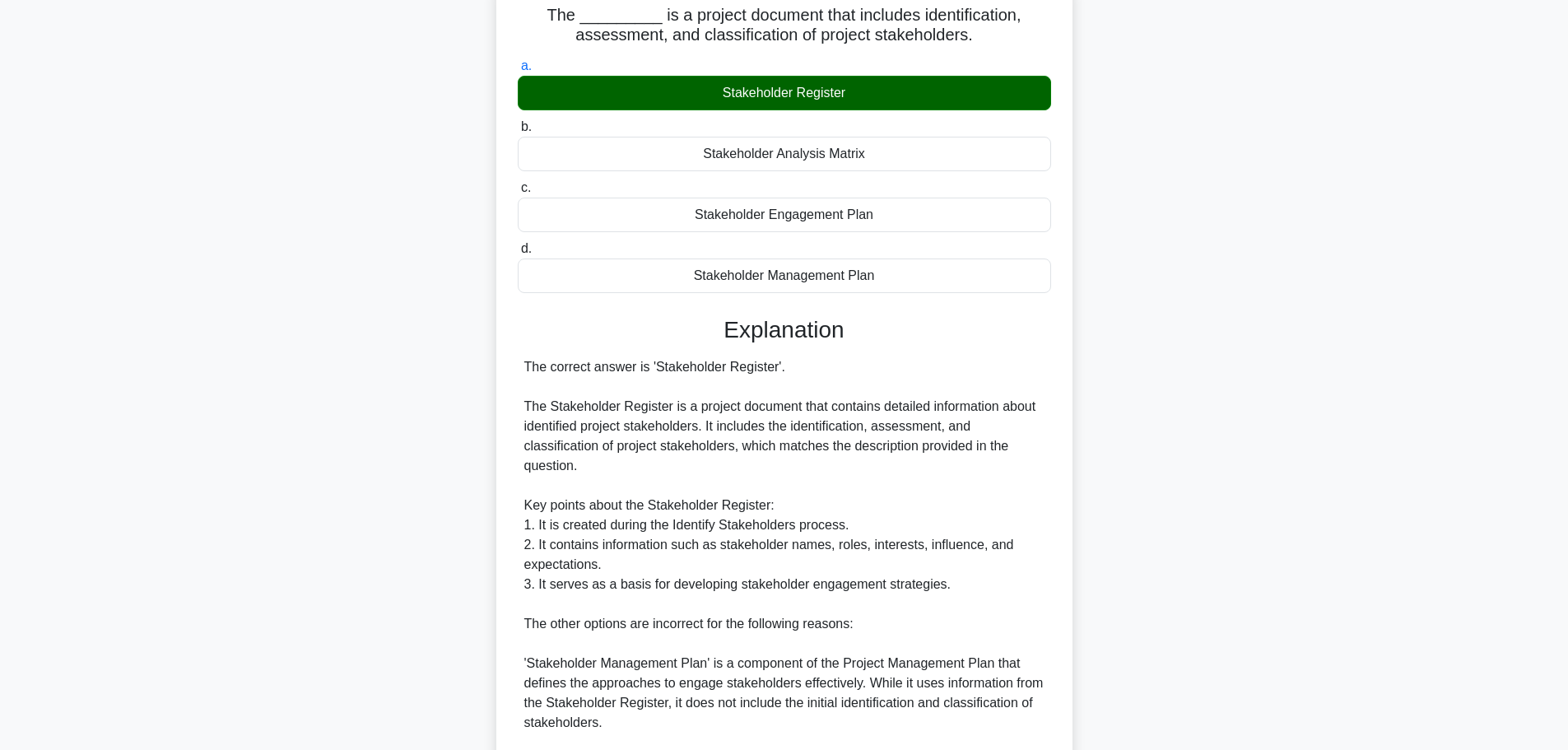
scroll to position [424, 0]
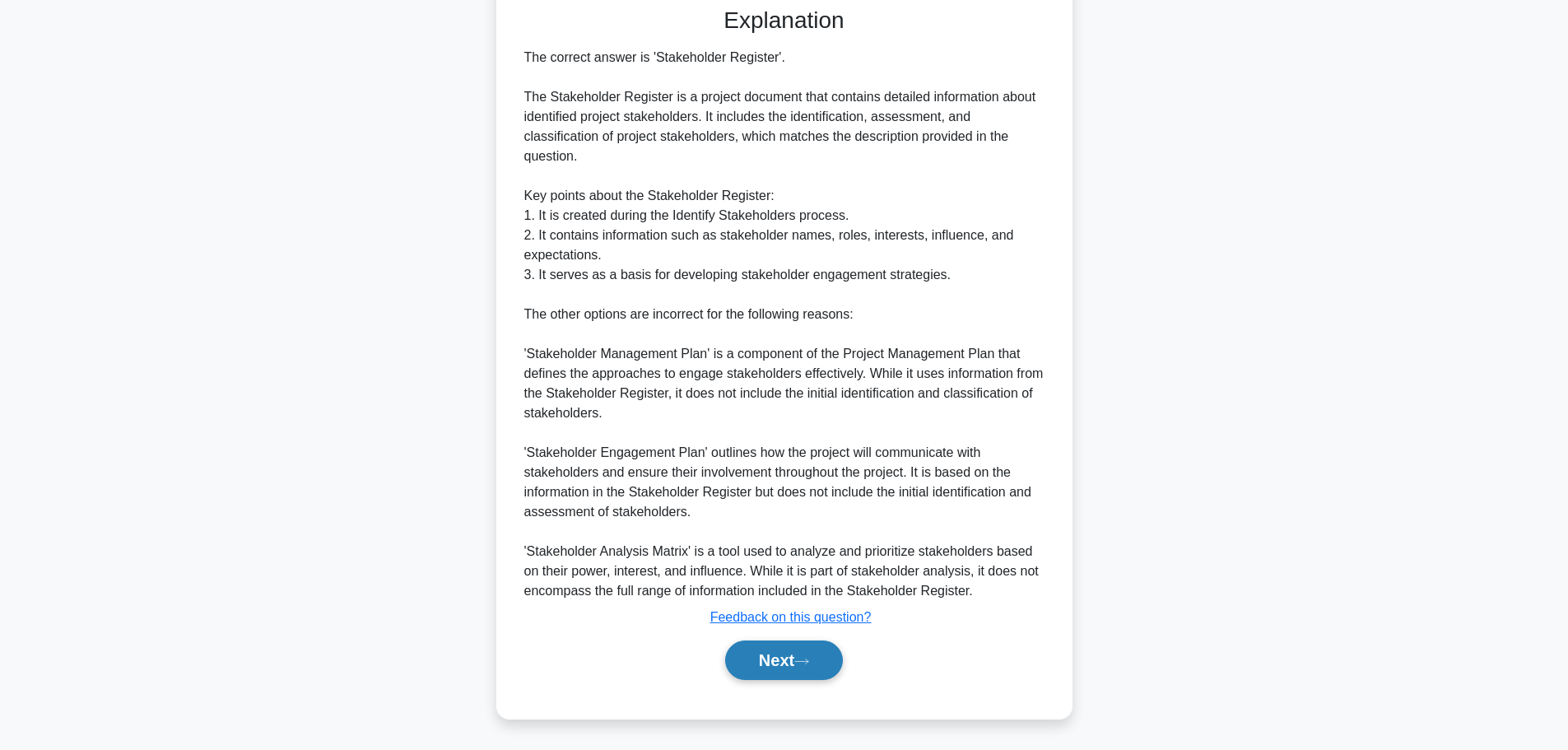
click at [809, 658] on icon at bounding box center [801, 661] width 15 height 9
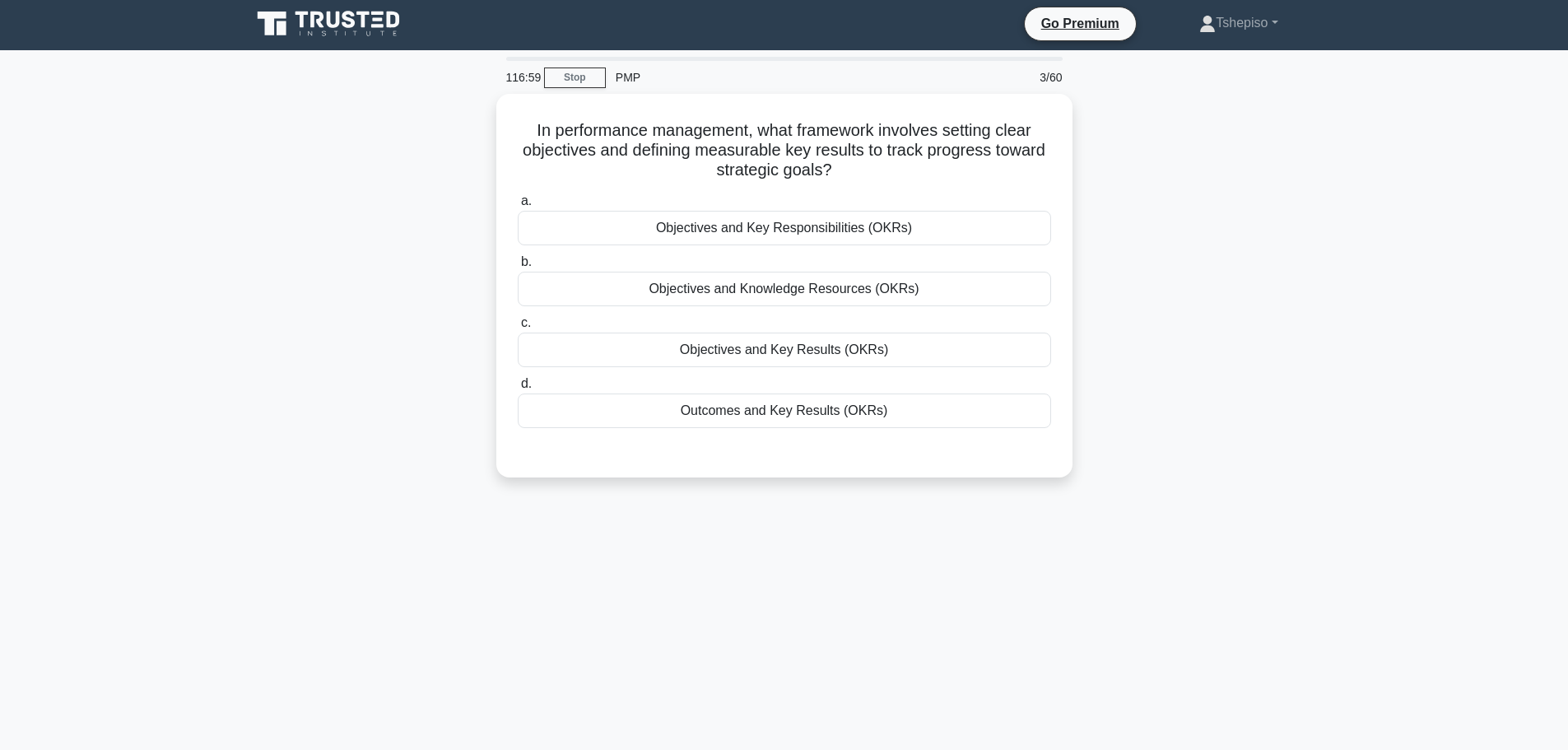
scroll to position [0, 0]
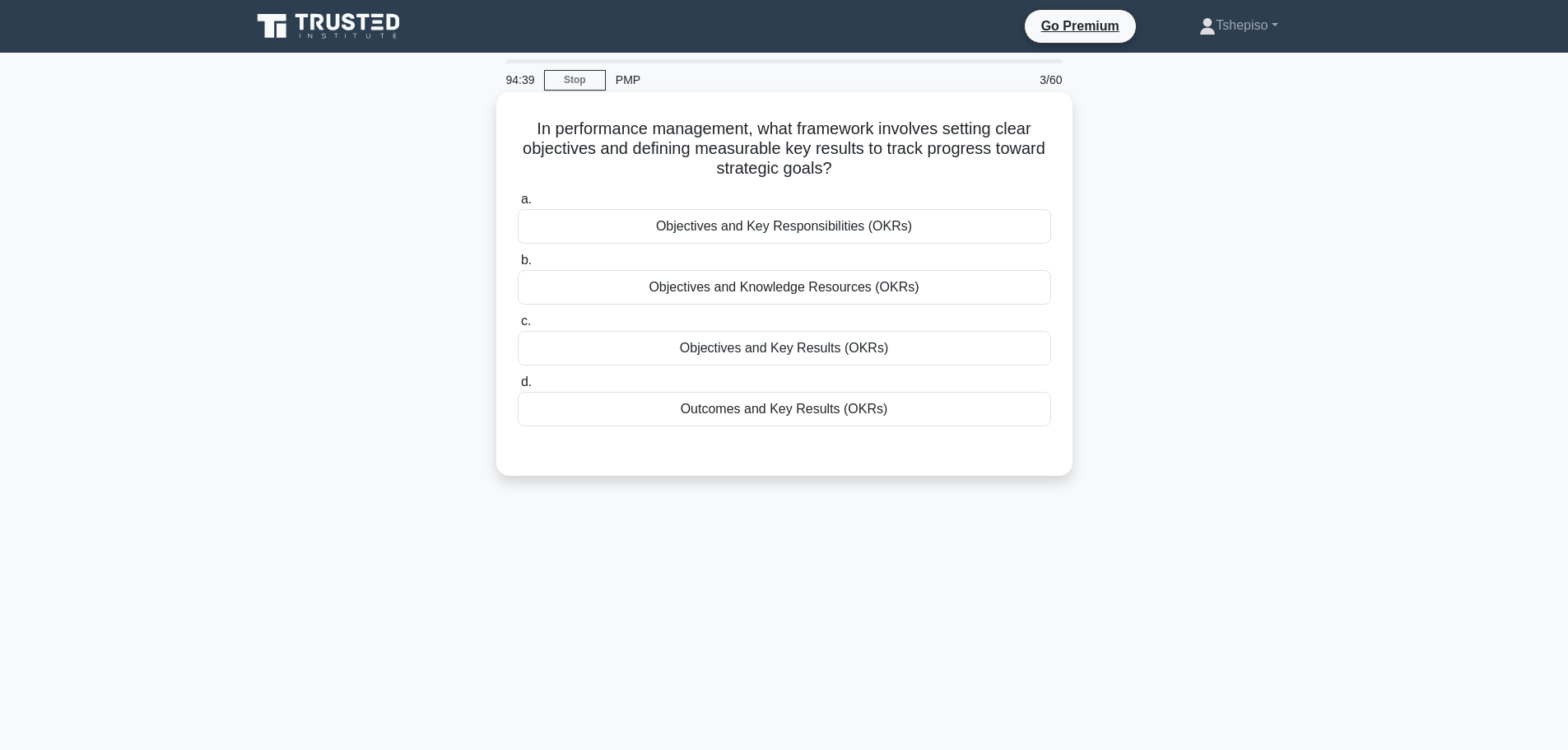
click at [747, 226] on div "Objectives and Key Responsibilities (OKRs)" at bounding box center [784, 226] width 534 height 35
click at [518, 205] on input "a. Objectives and Key Responsibilities (OKRs)" at bounding box center [518, 199] width 0 height 10
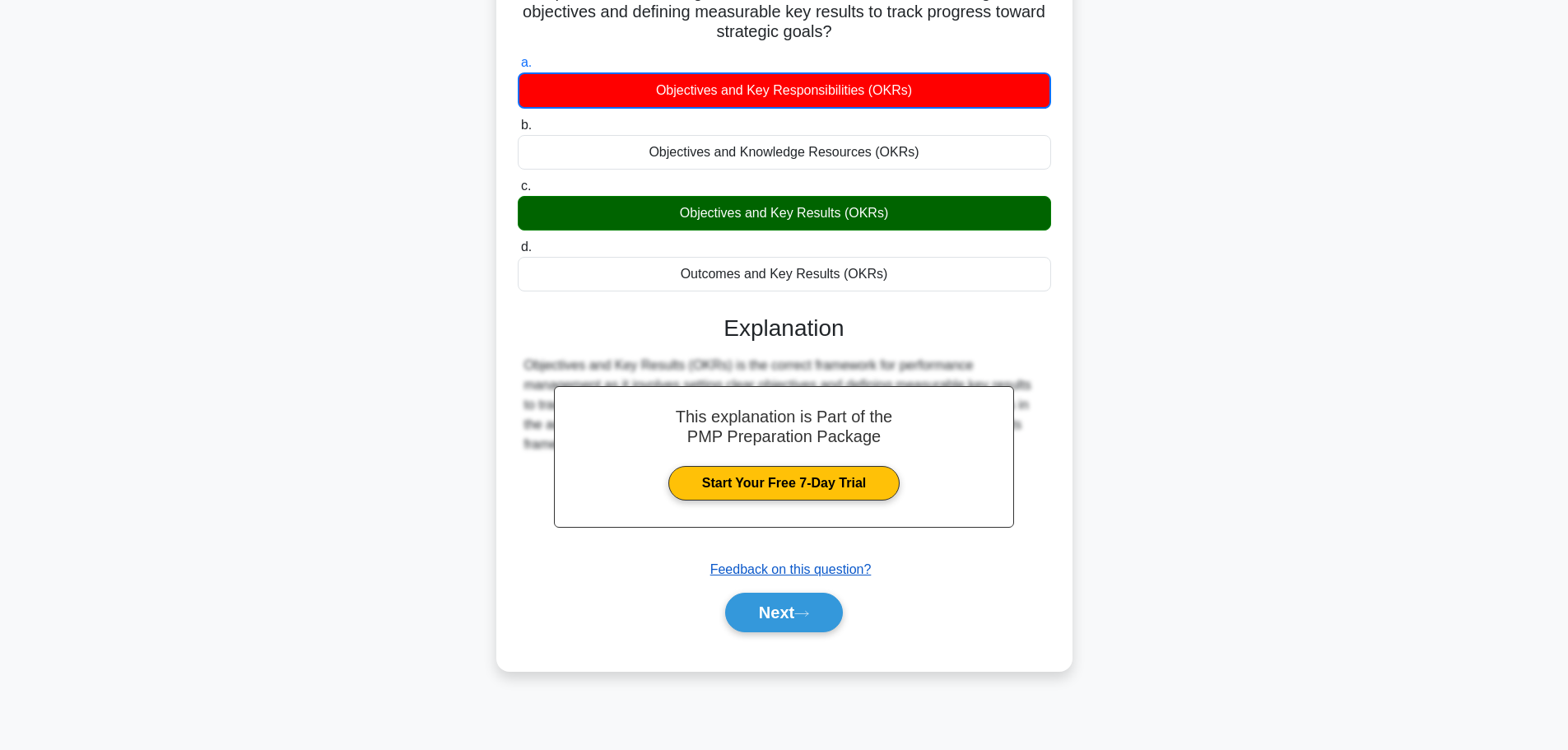
scroll to position [139, 0]
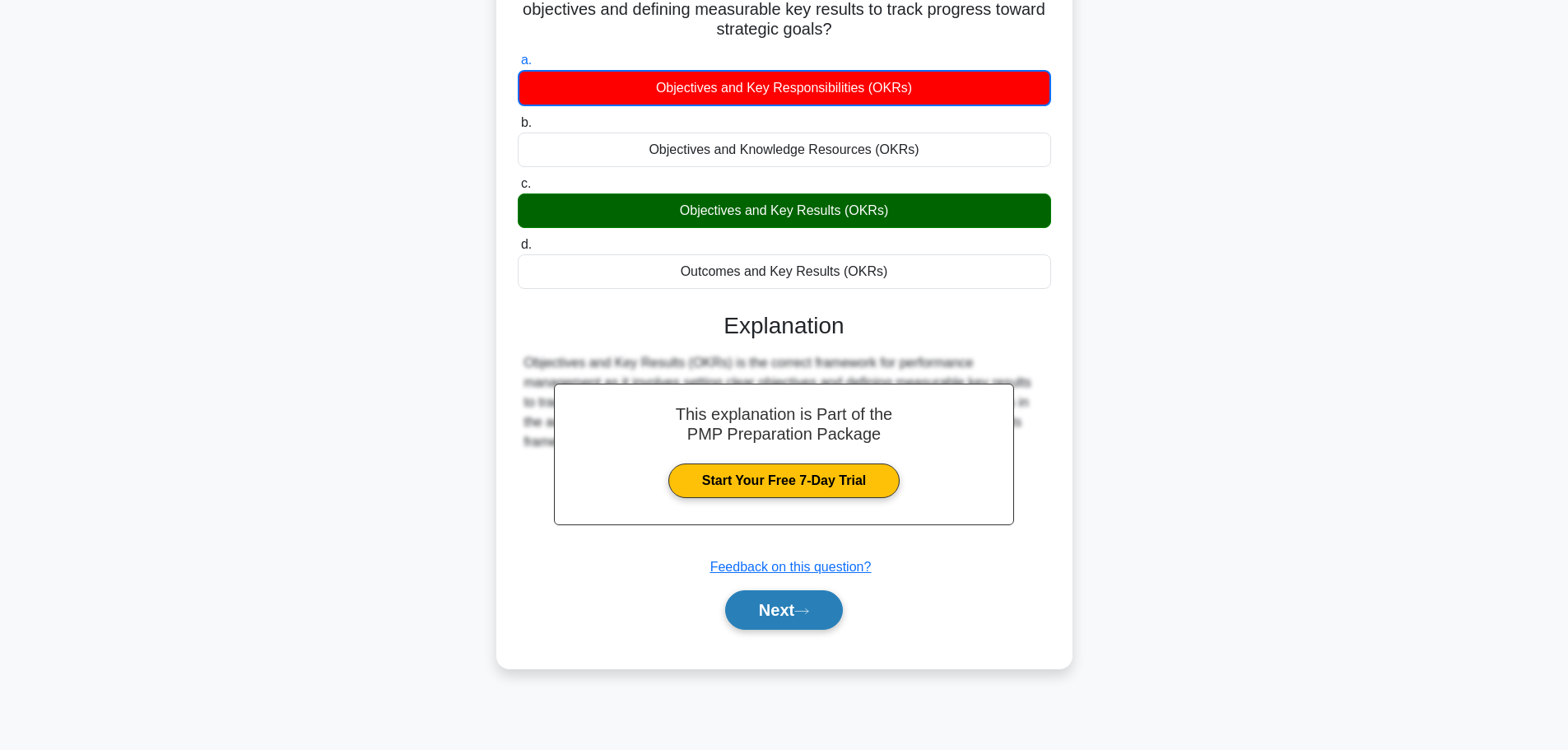
click at [807, 607] on button "Next" at bounding box center [784, 610] width 118 height 39
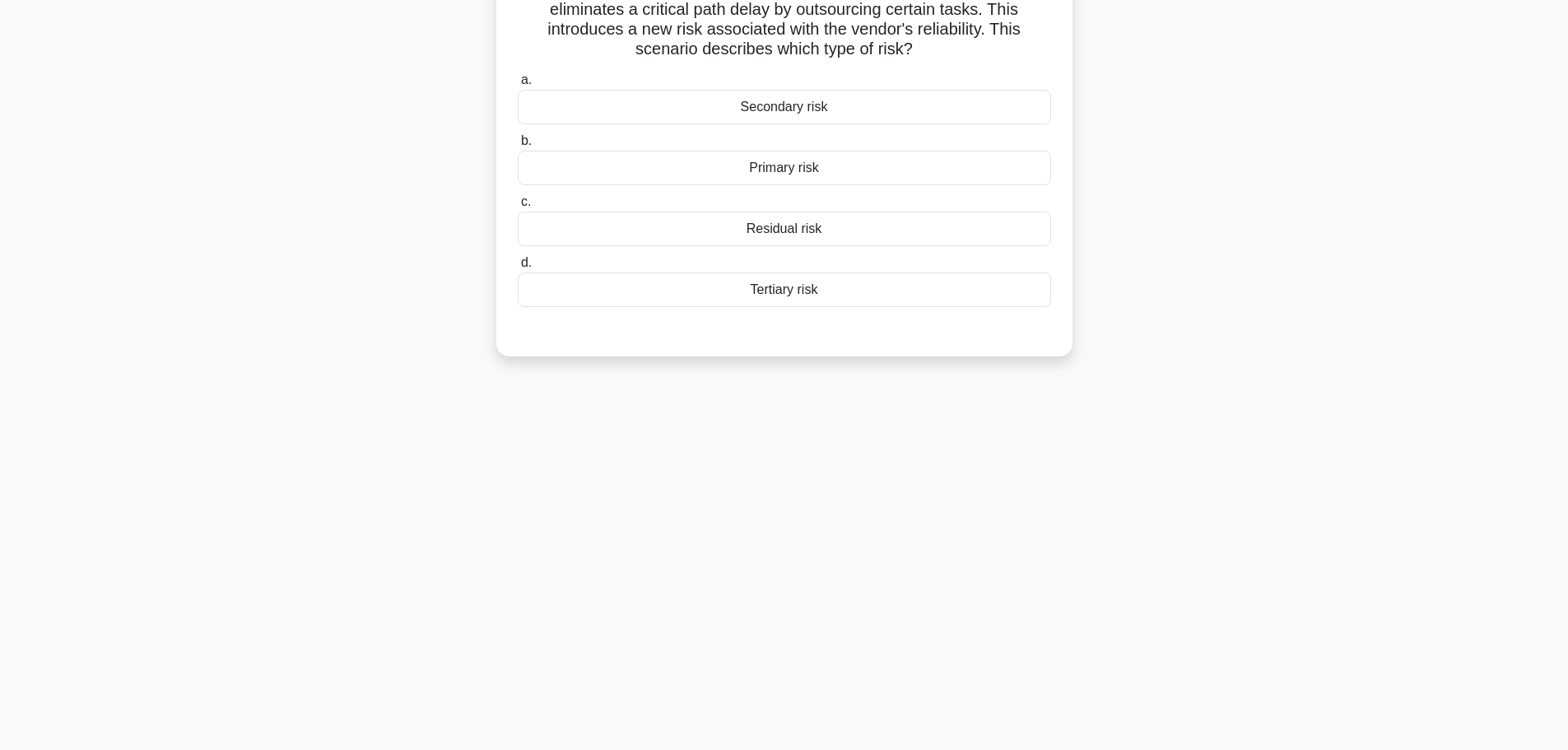
click at [776, 174] on div "Primary risk" at bounding box center [784, 168] width 534 height 35
click at [518, 146] on input "b. Primary risk" at bounding box center [518, 141] width 0 height 10
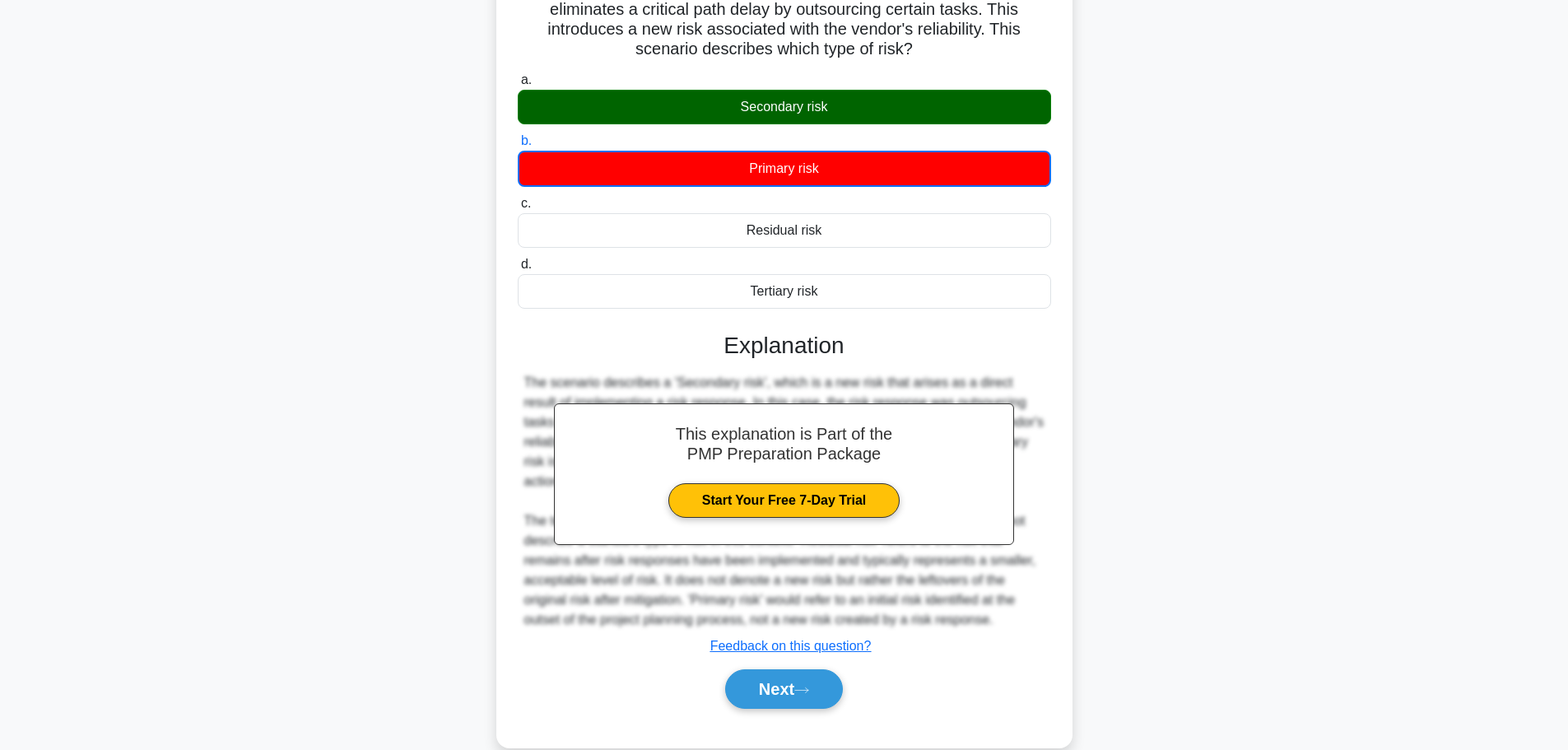
drag, startPoint x: 824, startPoint y: 677, endPoint x: 838, endPoint y: 637, distance: 42.4
click at [826, 677] on button "Next" at bounding box center [784, 689] width 118 height 39
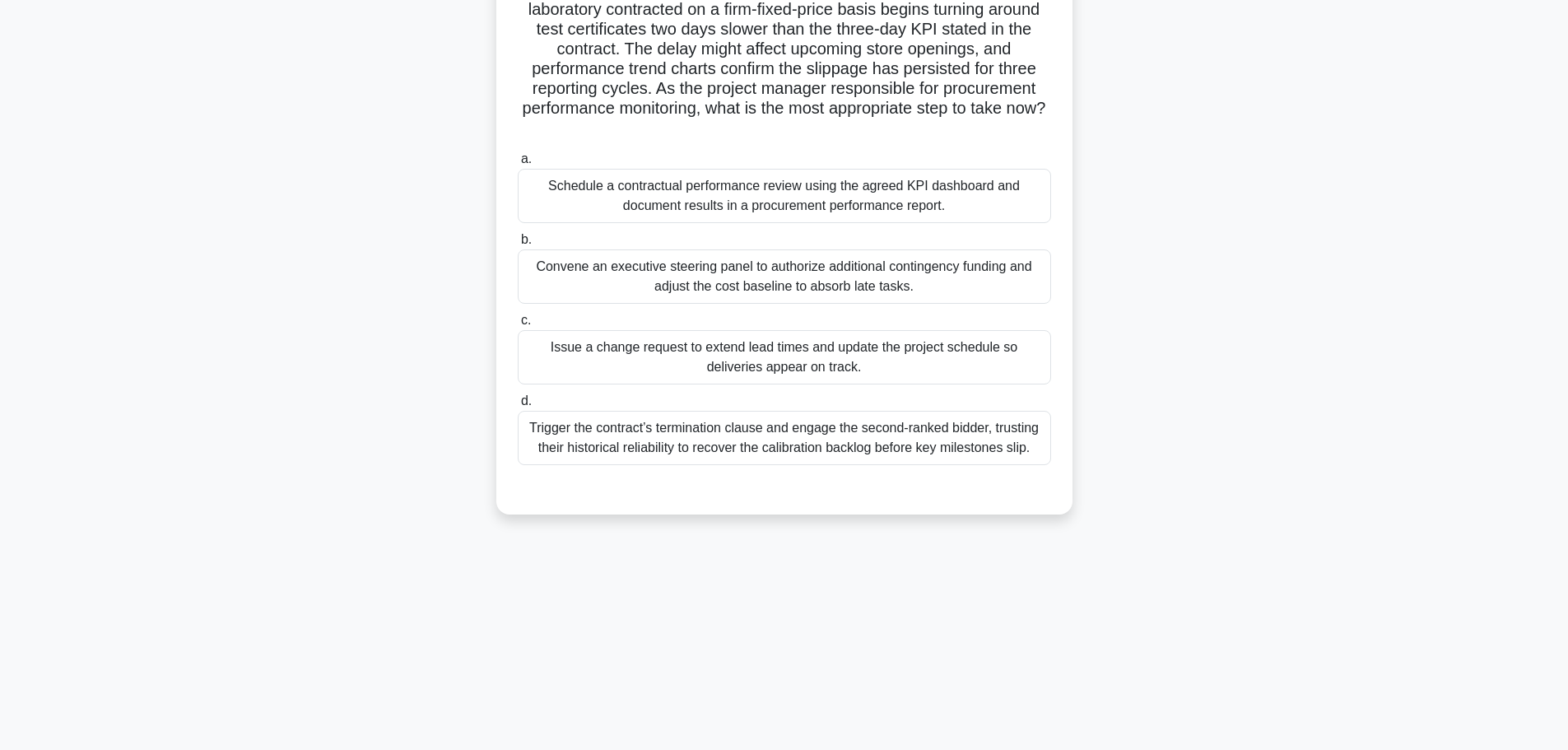
click at [766, 281] on div "Convene an executive steering panel to authorize additional contingency funding…" at bounding box center [784, 276] width 534 height 54
click at [518, 246] on input "b. Convene an executive steering panel to authorize additional contingency fund…" at bounding box center [518, 240] width 0 height 10
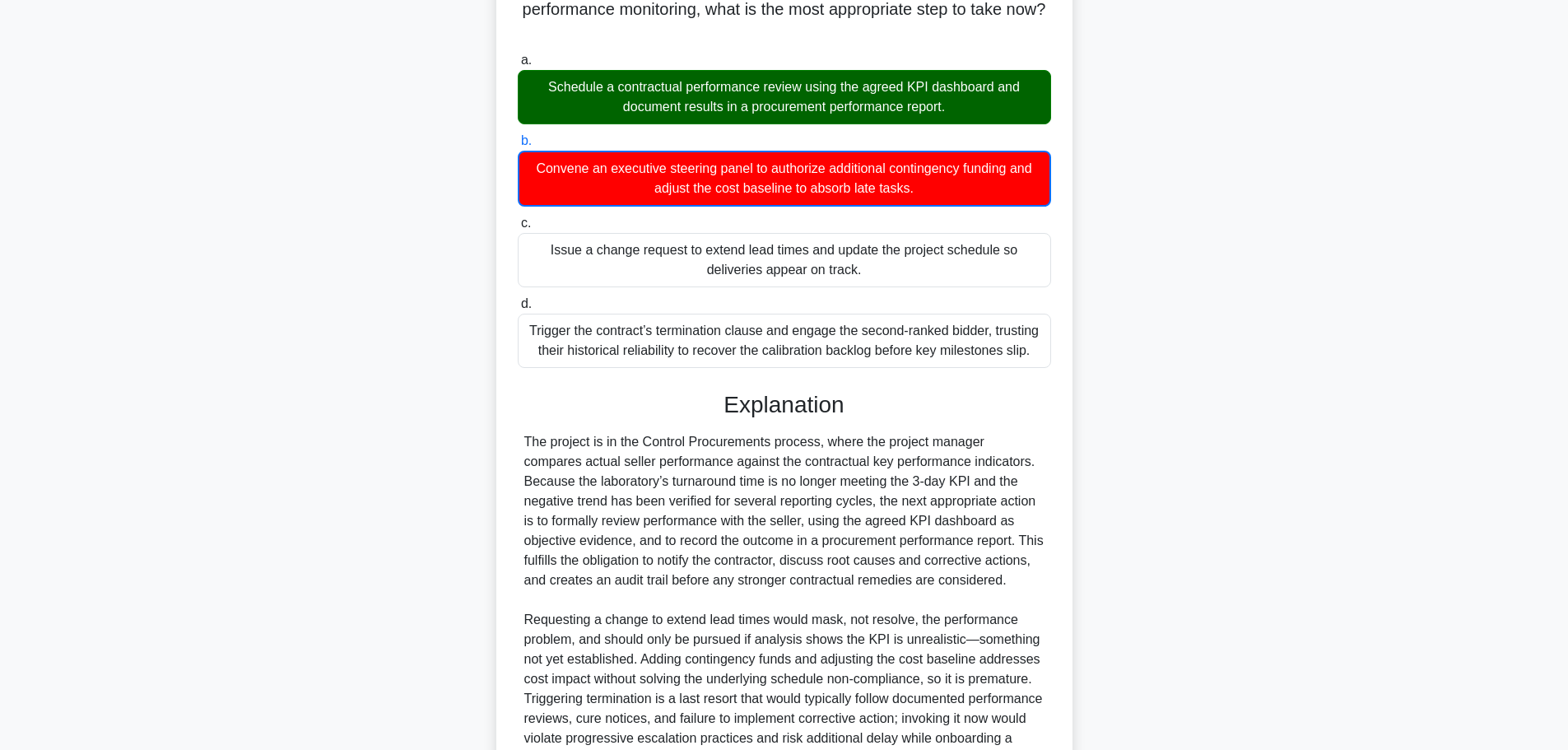
scroll to position [386, 0]
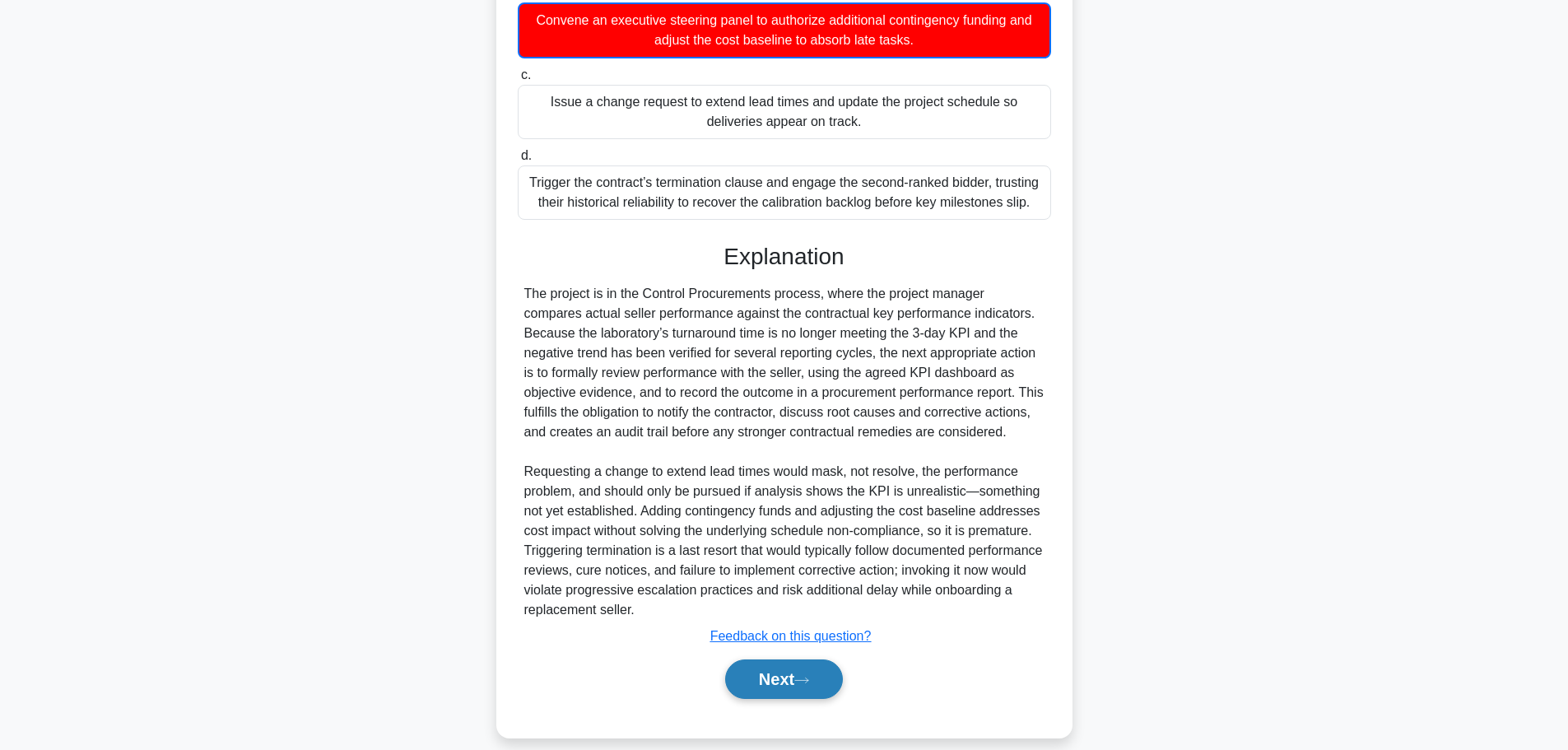
click at [817, 681] on button "Next" at bounding box center [784, 679] width 118 height 39
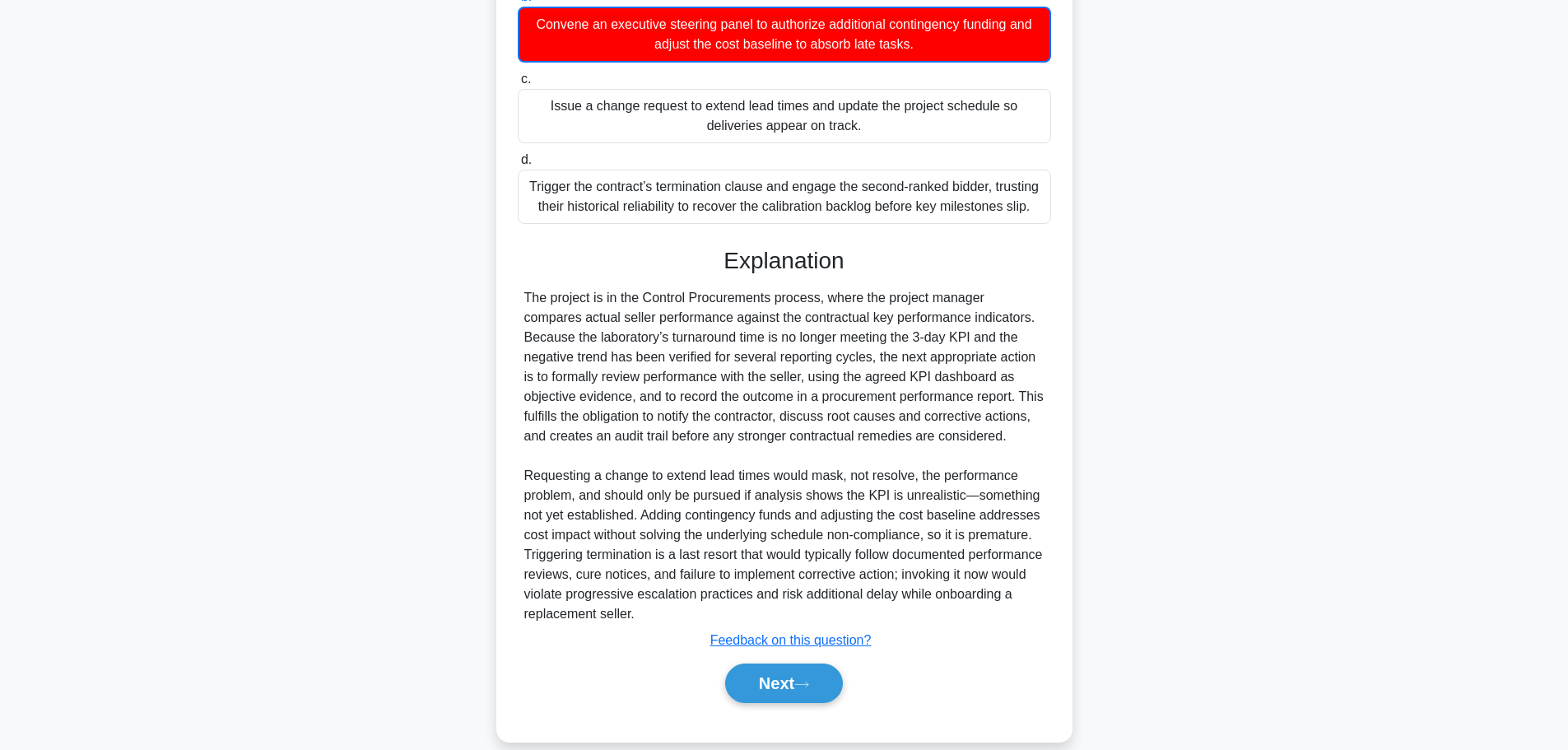
scroll to position [139, 0]
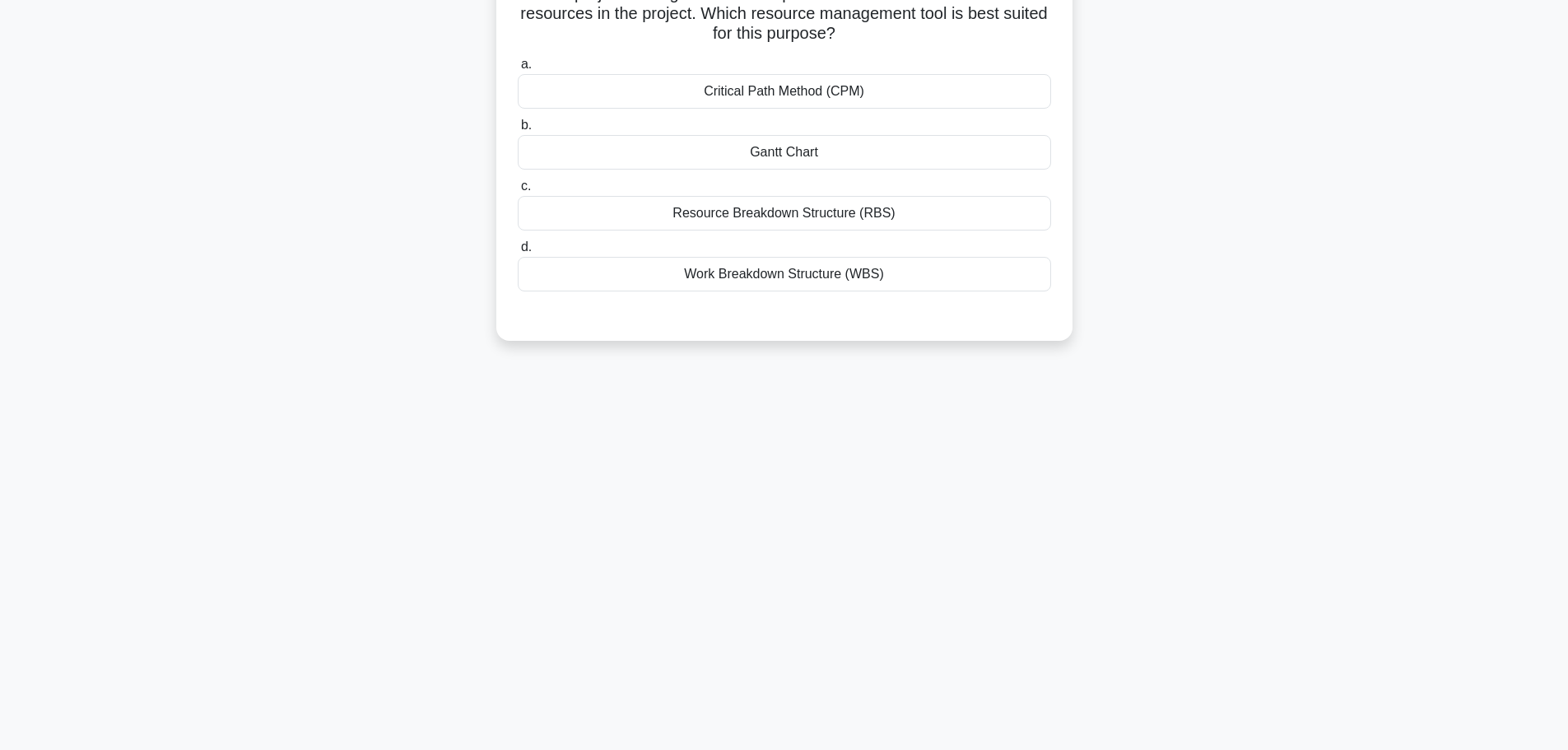
click at [783, 319] on div "The project manager wants to depict the hierarchical distribution of resources …" at bounding box center [784, 148] width 563 height 370
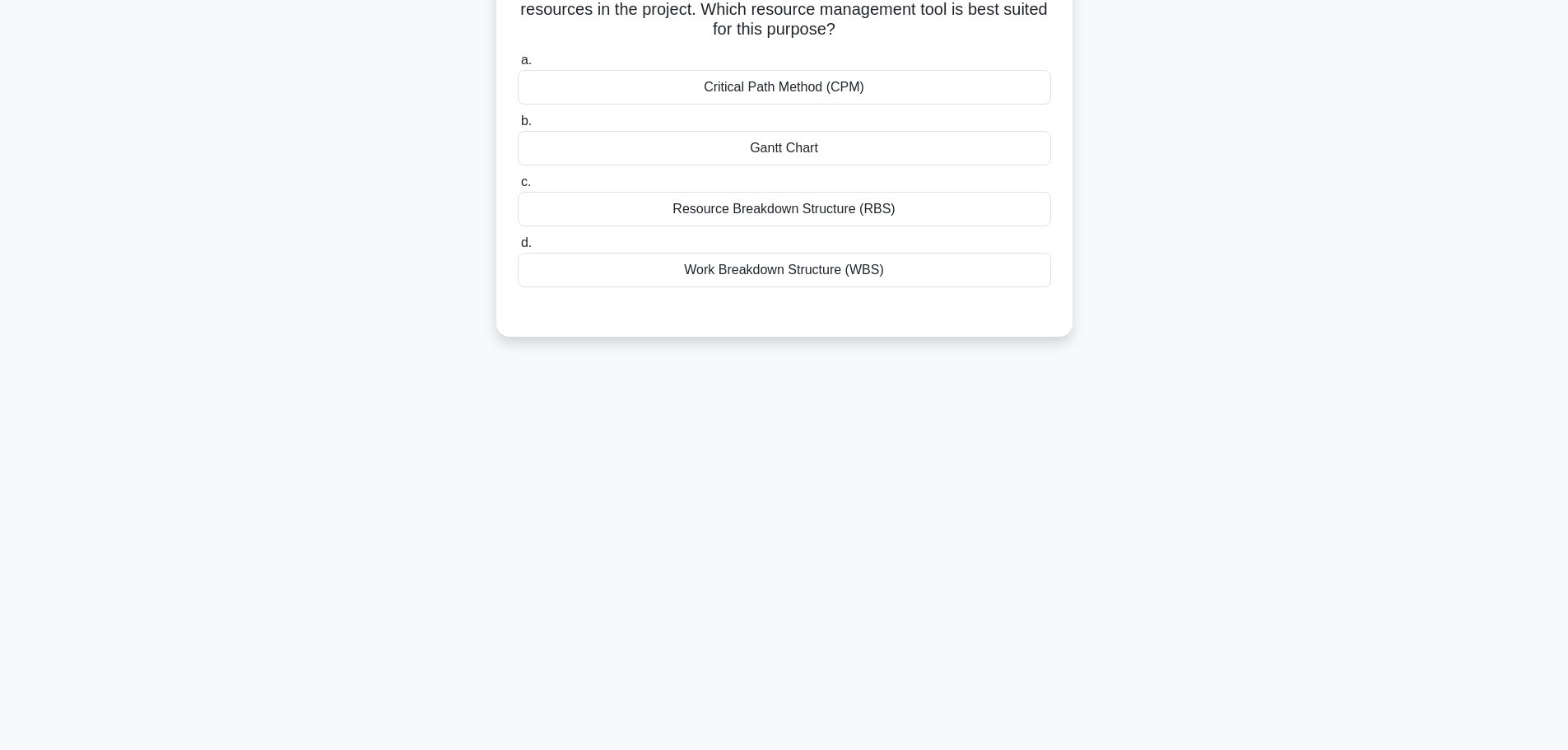
click at [769, 287] on div "Work Breakdown Structure (WBS)" at bounding box center [784, 270] width 534 height 35
click at [518, 249] on input "d. Work Breakdown Structure (WBS)" at bounding box center [518, 243] width 0 height 10
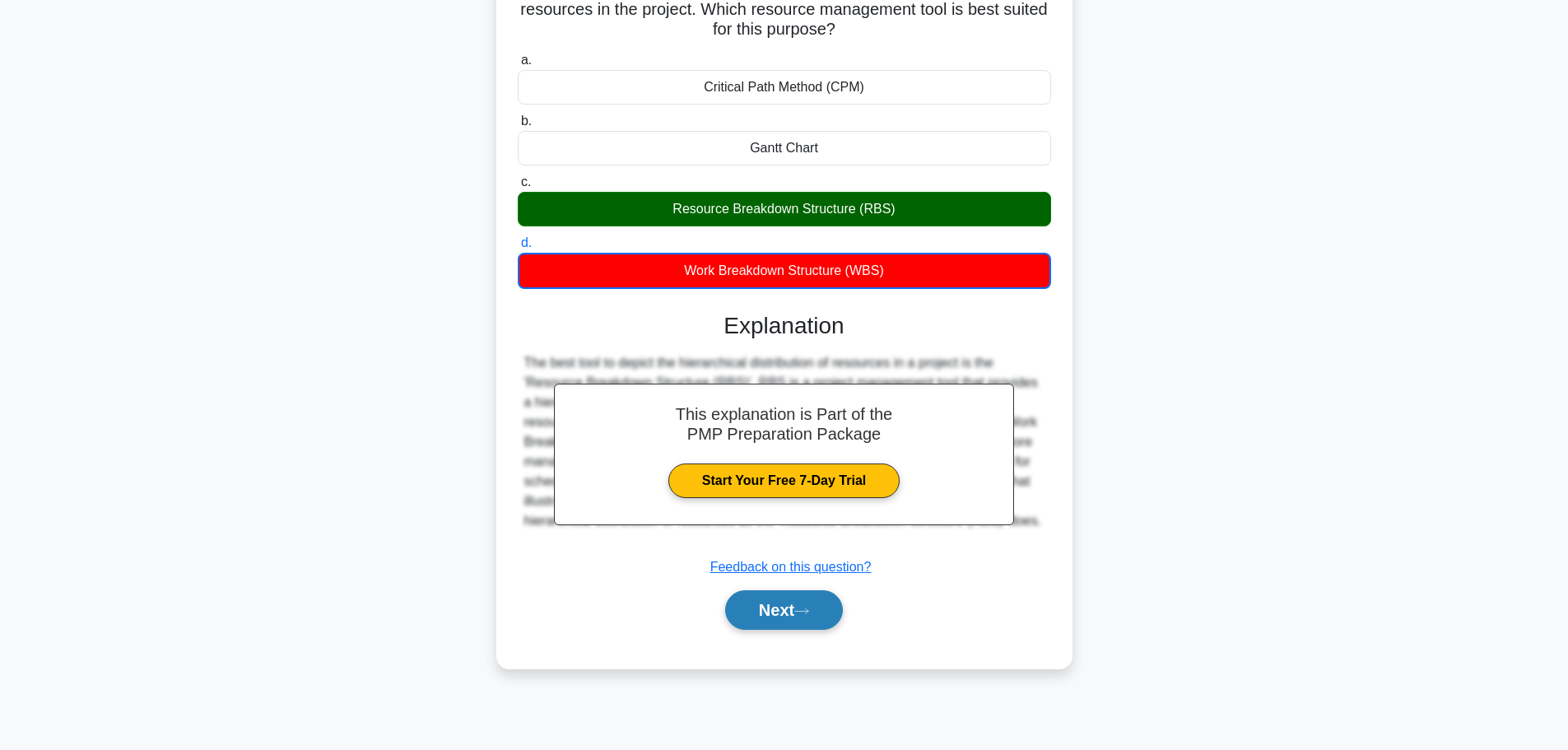
click at [784, 620] on button "Next" at bounding box center [784, 610] width 118 height 39
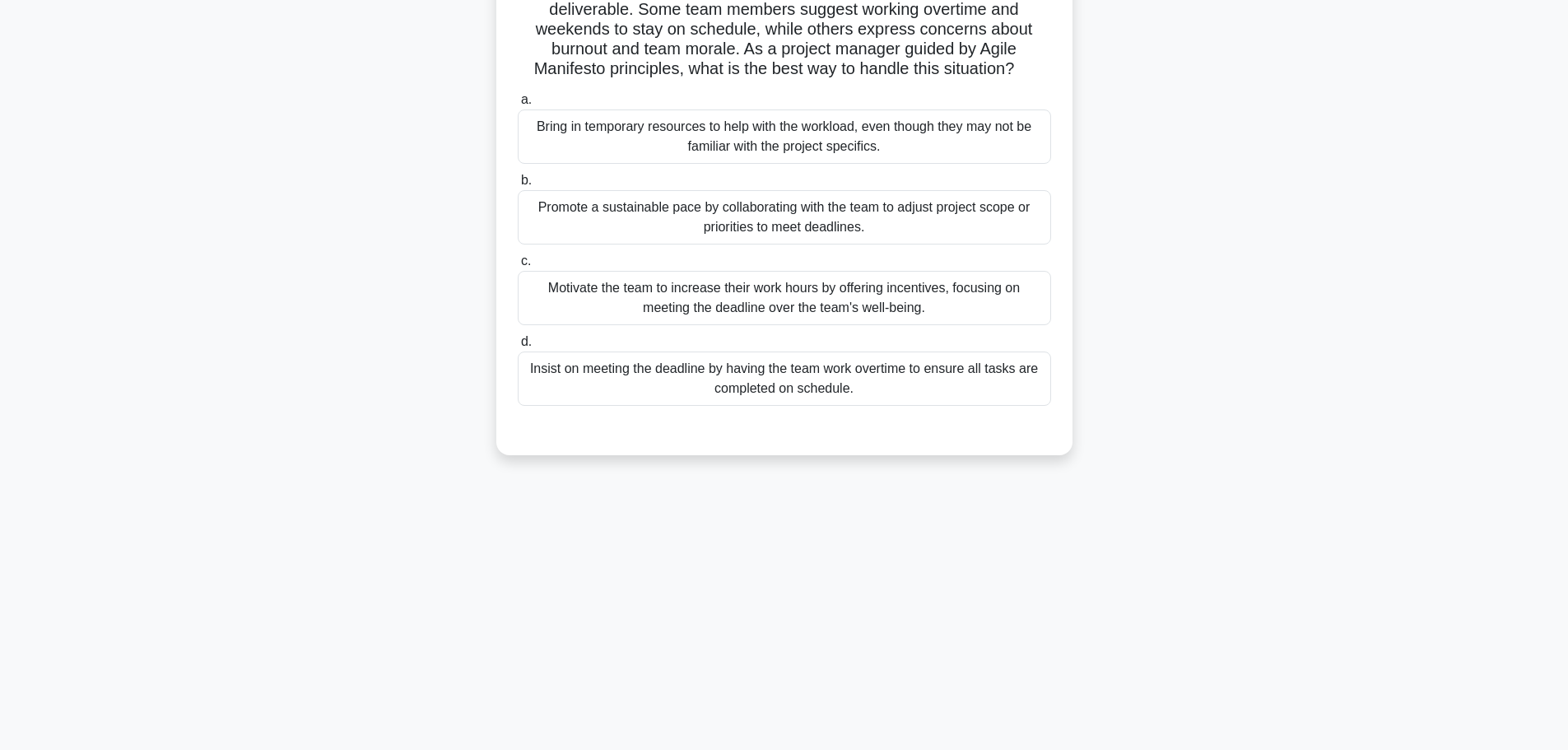
click at [750, 184] on label "b. Promote a sustainable pace by collaborating with the team to adjust project …" at bounding box center [784, 207] width 534 height 74
click at [518, 184] on input "b. Promote a sustainable pace by collaborating with the team to adjust project …" at bounding box center [518, 180] width 0 height 10
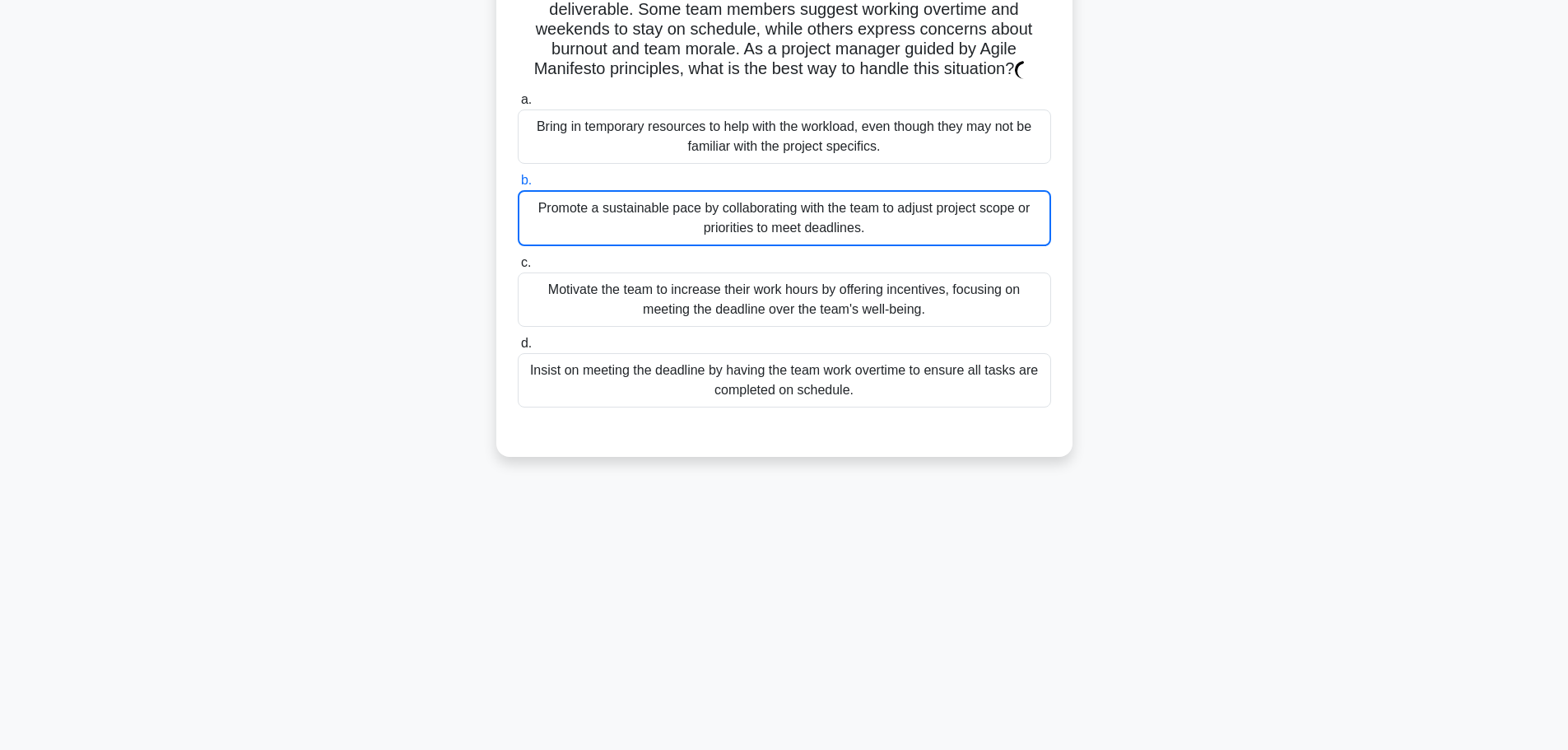
click at [749, 148] on div "Bring in temporary resources to help with the workload, even though they may no…" at bounding box center [784, 137] width 534 height 54
click at [518, 105] on input "a. Bring in temporary resources to help with the workload, even though they may…" at bounding box center [518, 100] width 0 height 10
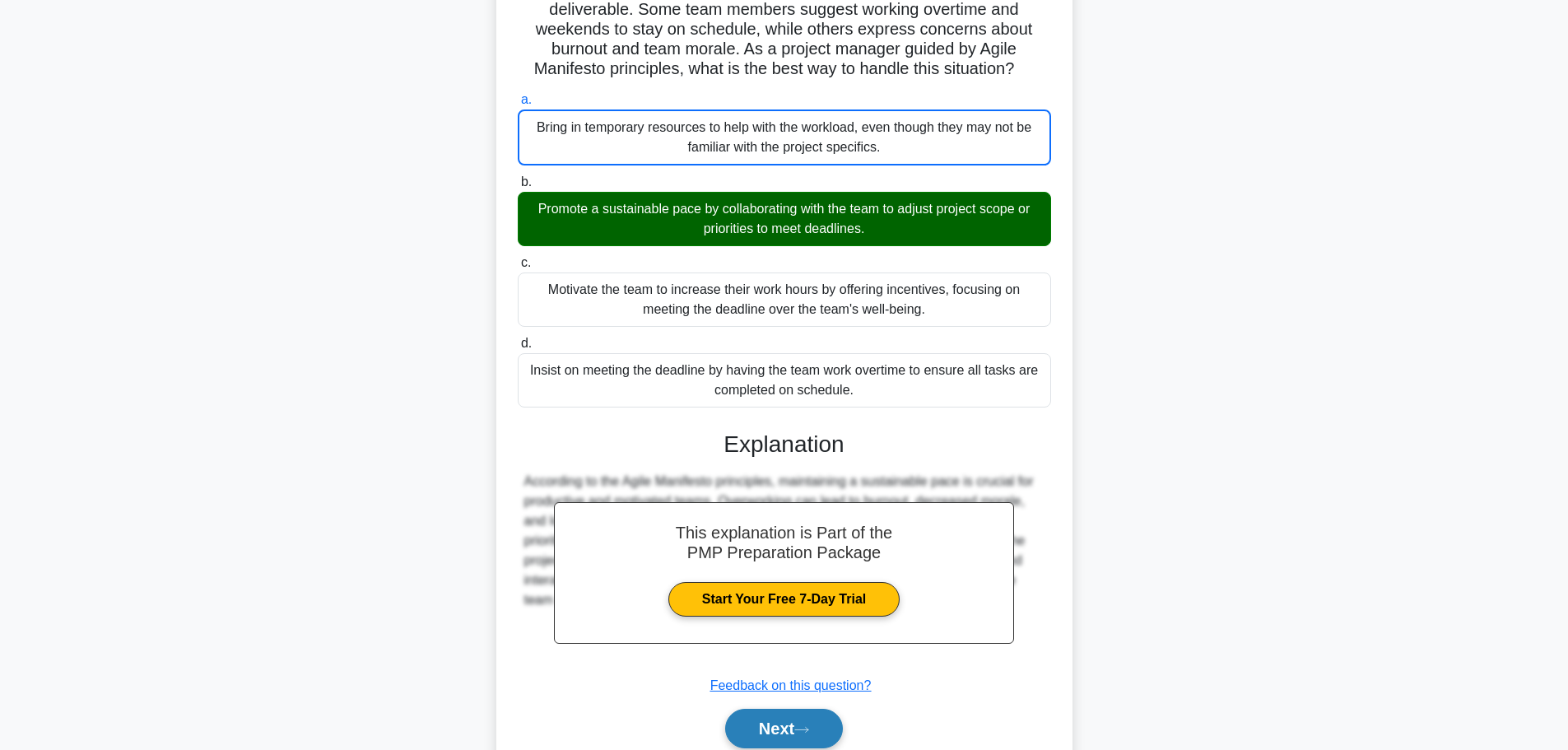
click at [783, 722] on button "Next" at bounding box center [784, 728] width 118 height 39
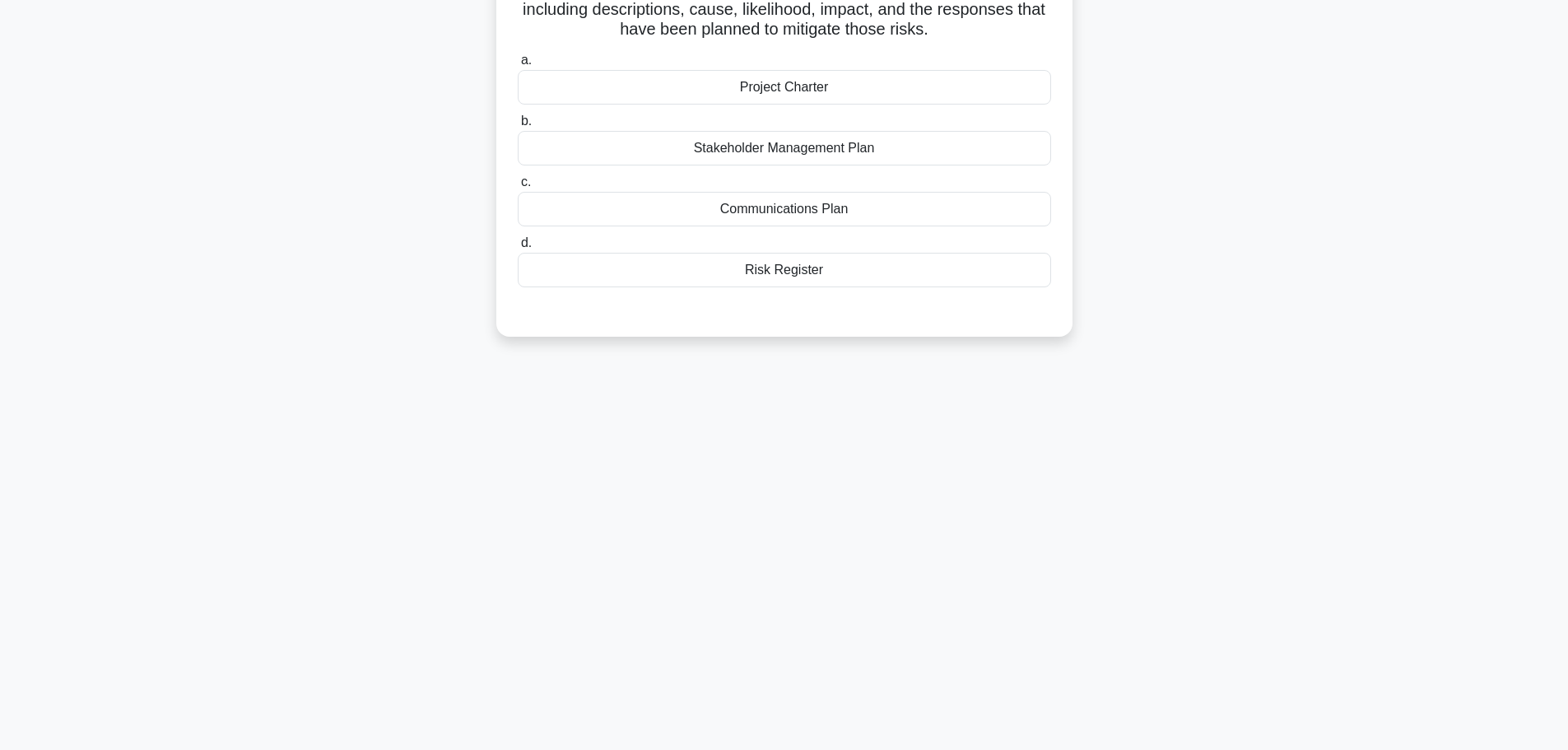
click at [750, 151] on div "Stakeholder Management Plan" at bounding box center [784, 148] width 534 height 35
click at [518, 127] on input "b. Stakeholder Management Plan" at bounding box center [518, 121] width 0 height 10
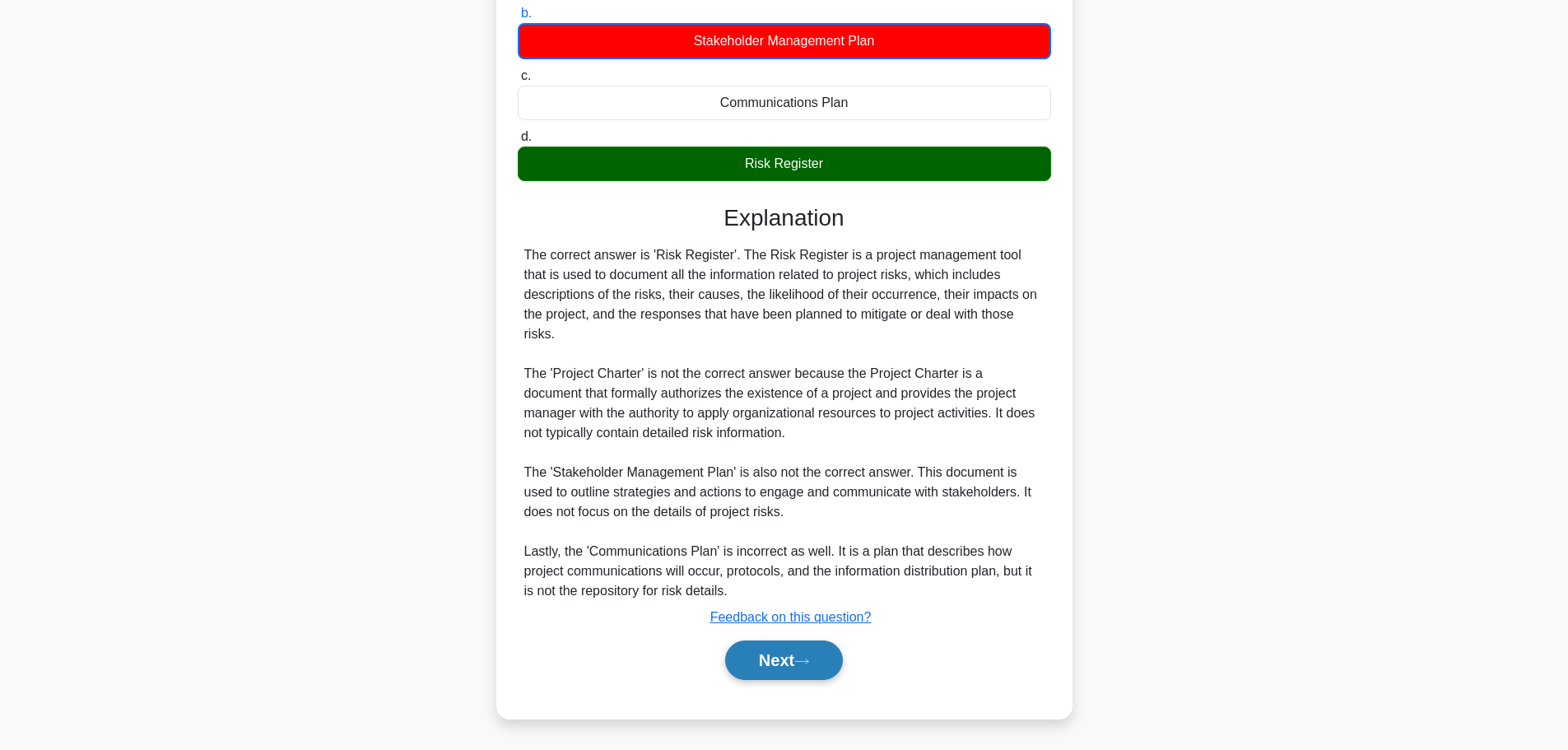
click at [805, 666] on icon at bounding box center [801, 661] width 15 height 9
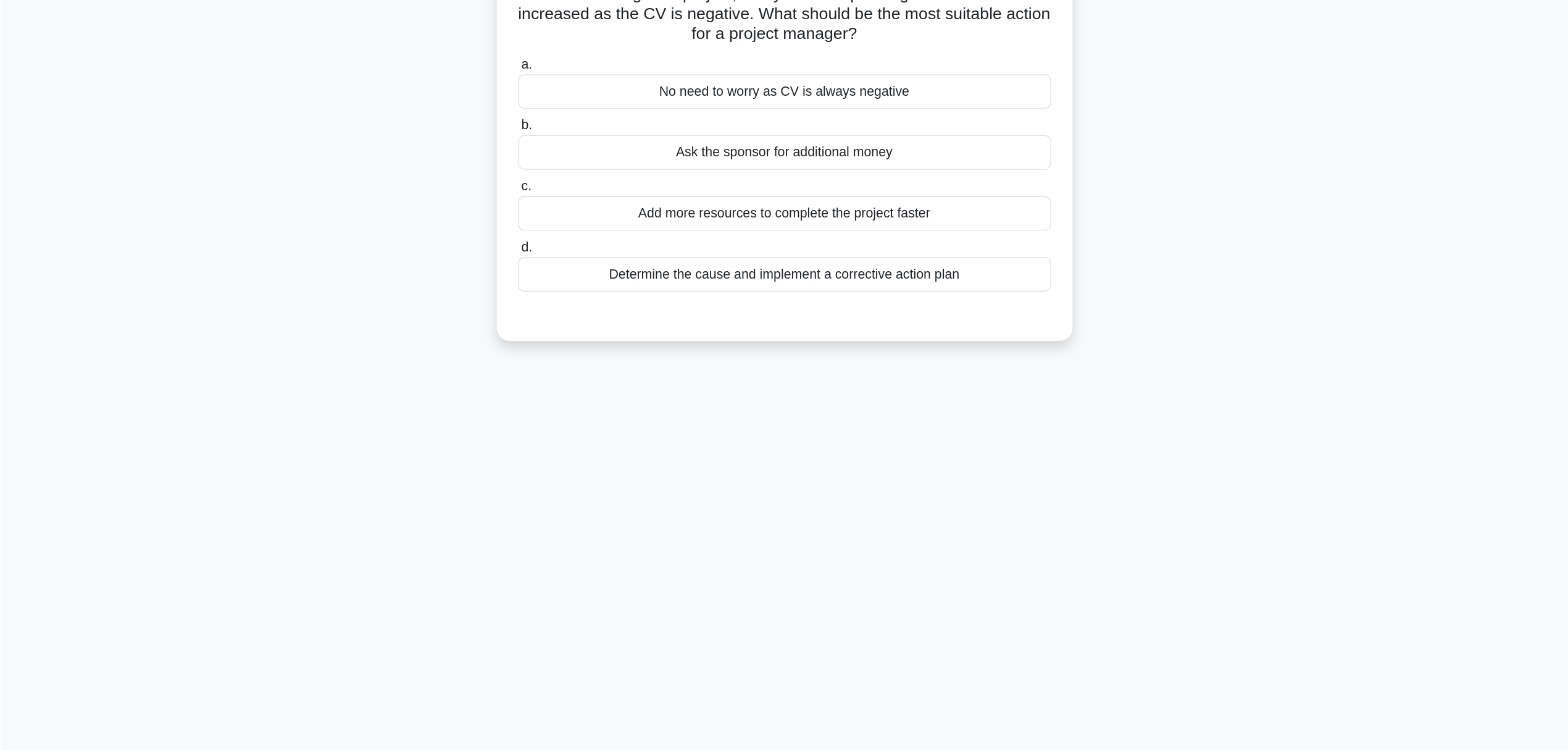
scroll to position [0, 0]
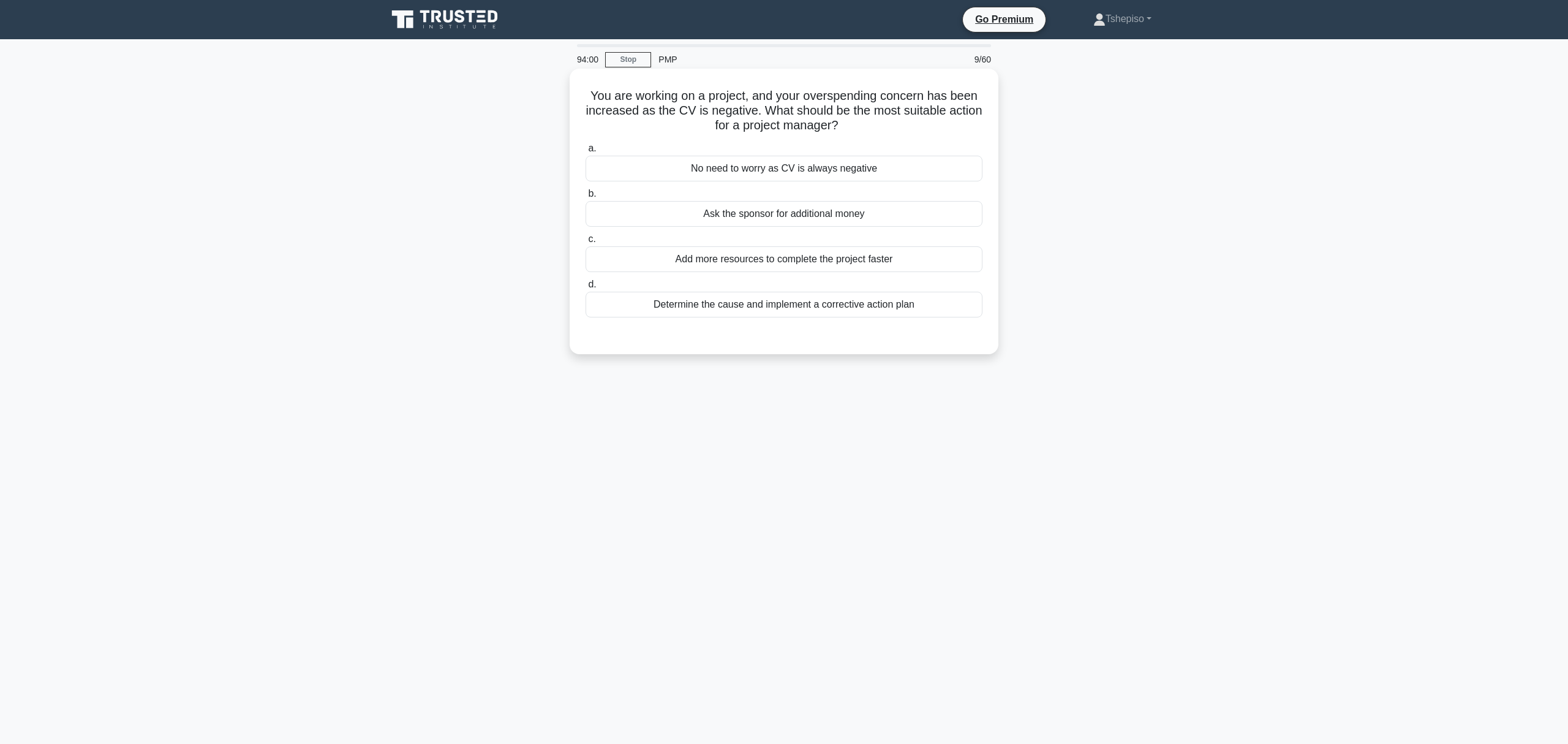
click at [765, 308] on div "Determine the cause and implement a corrective action plan" at bounding box center [784, 305] width 397 height 26
click at [586, 288] on input "d. Determine the cause and implement a corrective action plan" at bounding box center [586, 285] width 0 height 8
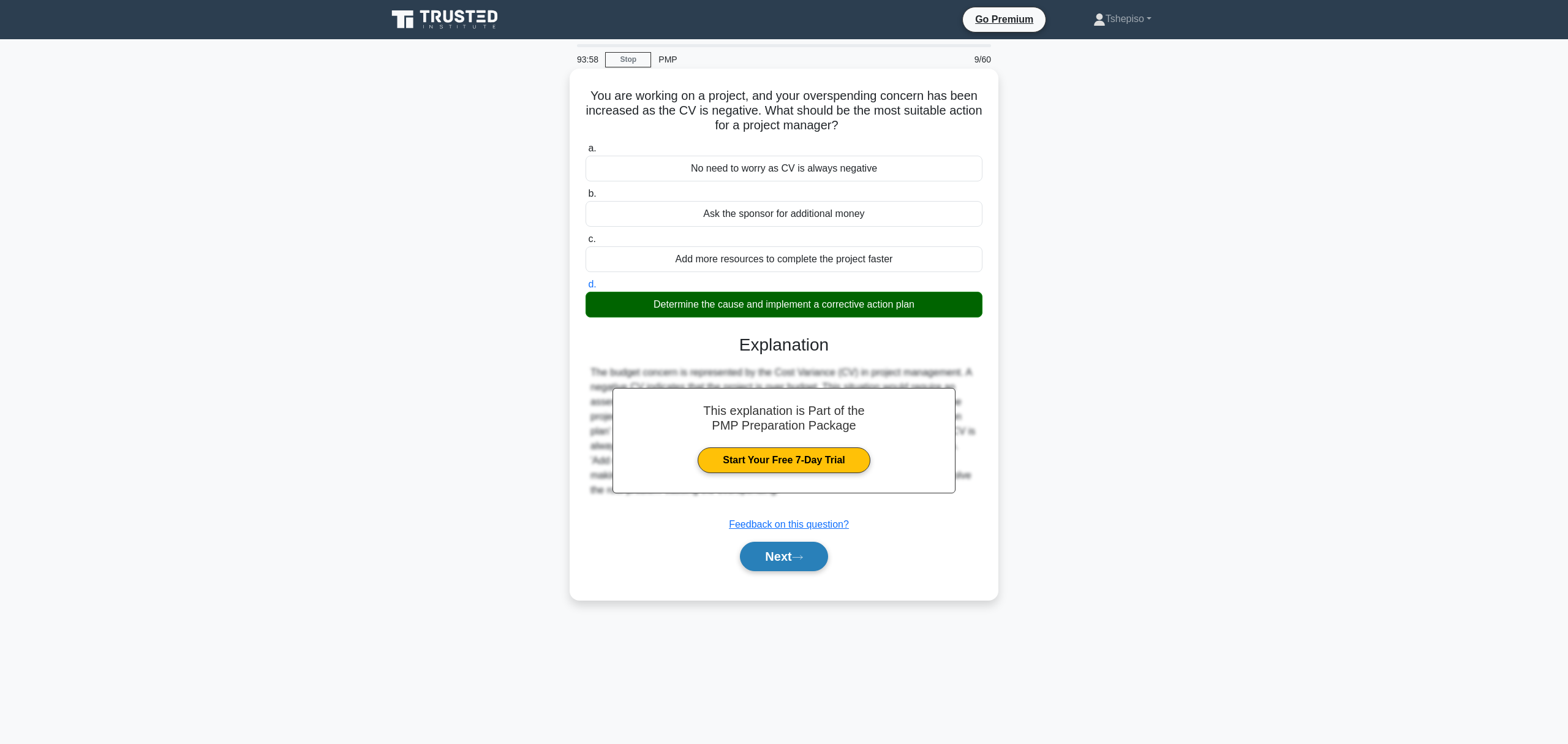
click at [765, 546] on button "Next" at bounding box center [783, 556] width 87 height 29
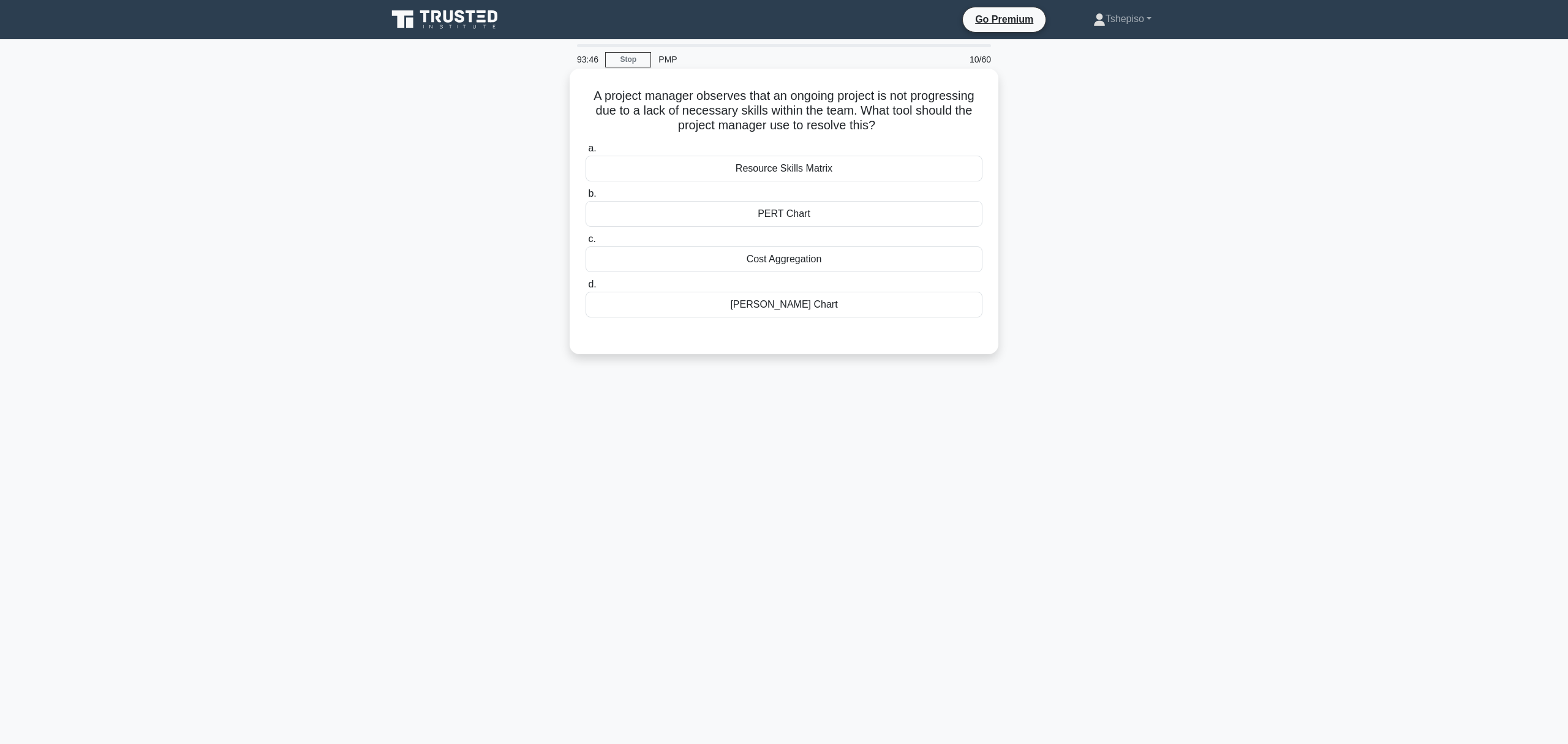
click at [763, 169] on div "Resource Skills Matrix" at bounding box center [784, 169] width 397 height 26
click at [586, 152] on input "a. Resource Skills Matrix" at bounding box center [586, 148] width 0 height 8
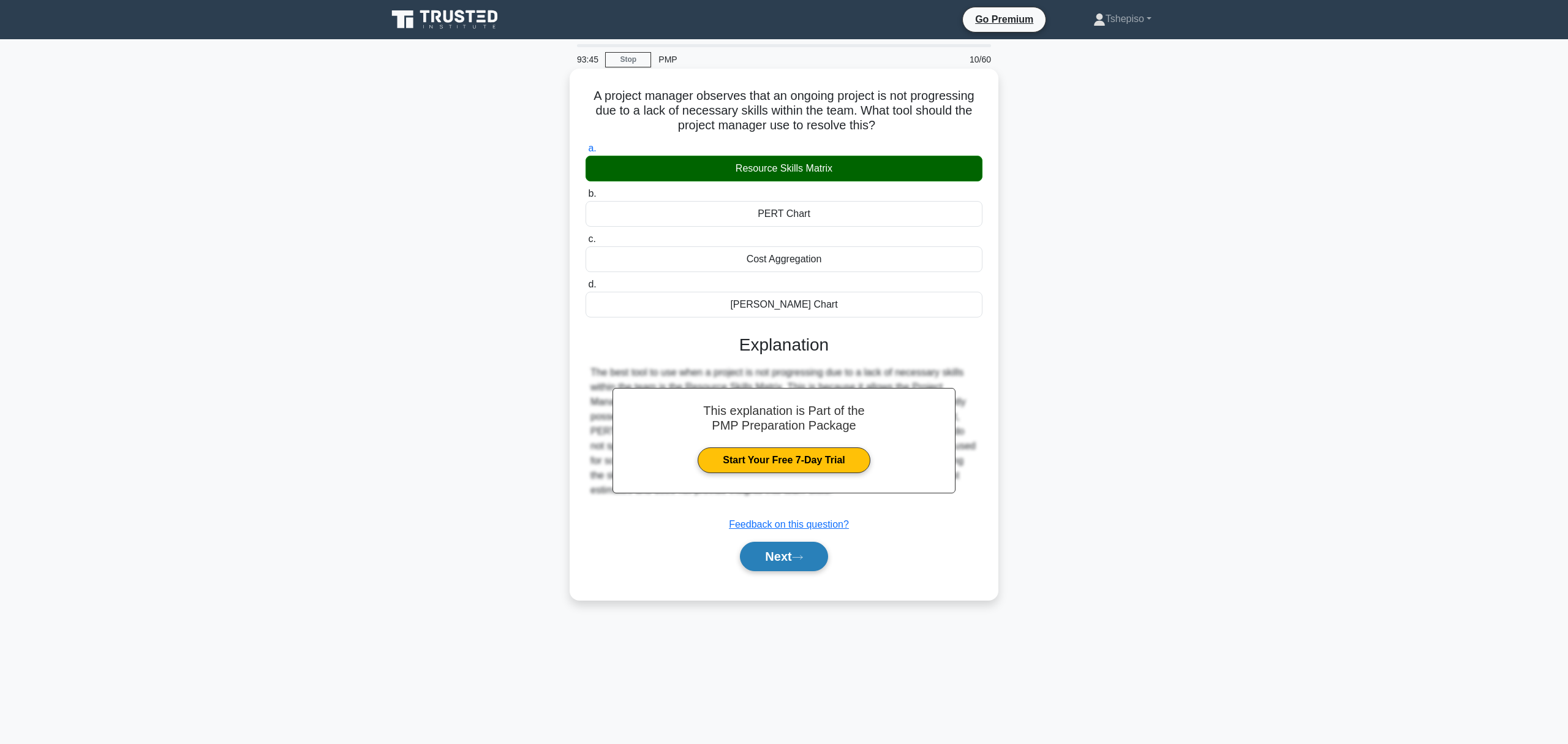
click at [770, 552] on button "Next" at bounding box center [783, 556] width 87 height 29
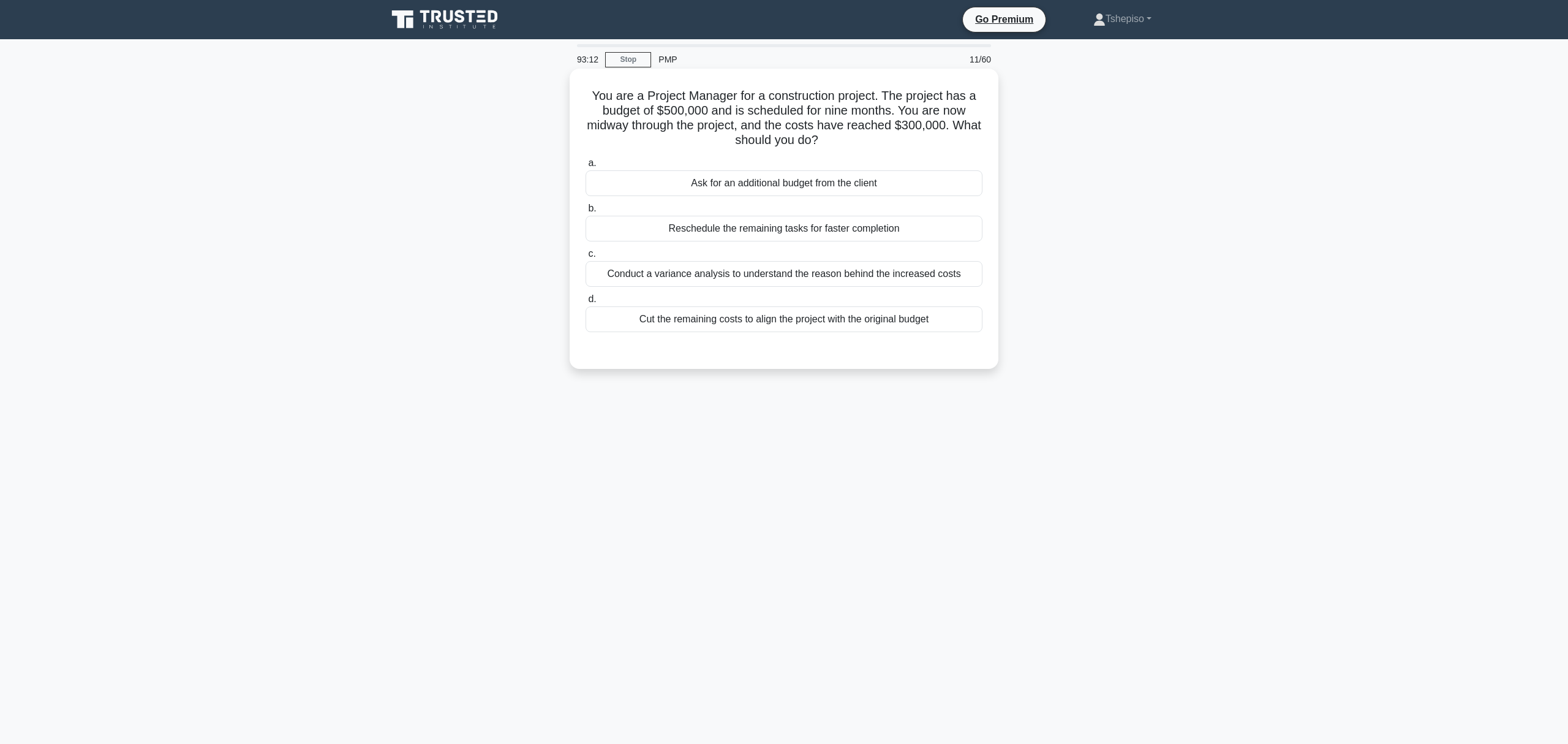
click at [841, 275] on div "Conduct a variance analysis to understand the reason behind the increased costs" at bounding box center [784, 274] width 397 height 26
click at [586, 258] on input "c. Conduct a variance analysis to understand the reason behind the increased co…" at bounding box center [586, 254] width 0 height 8
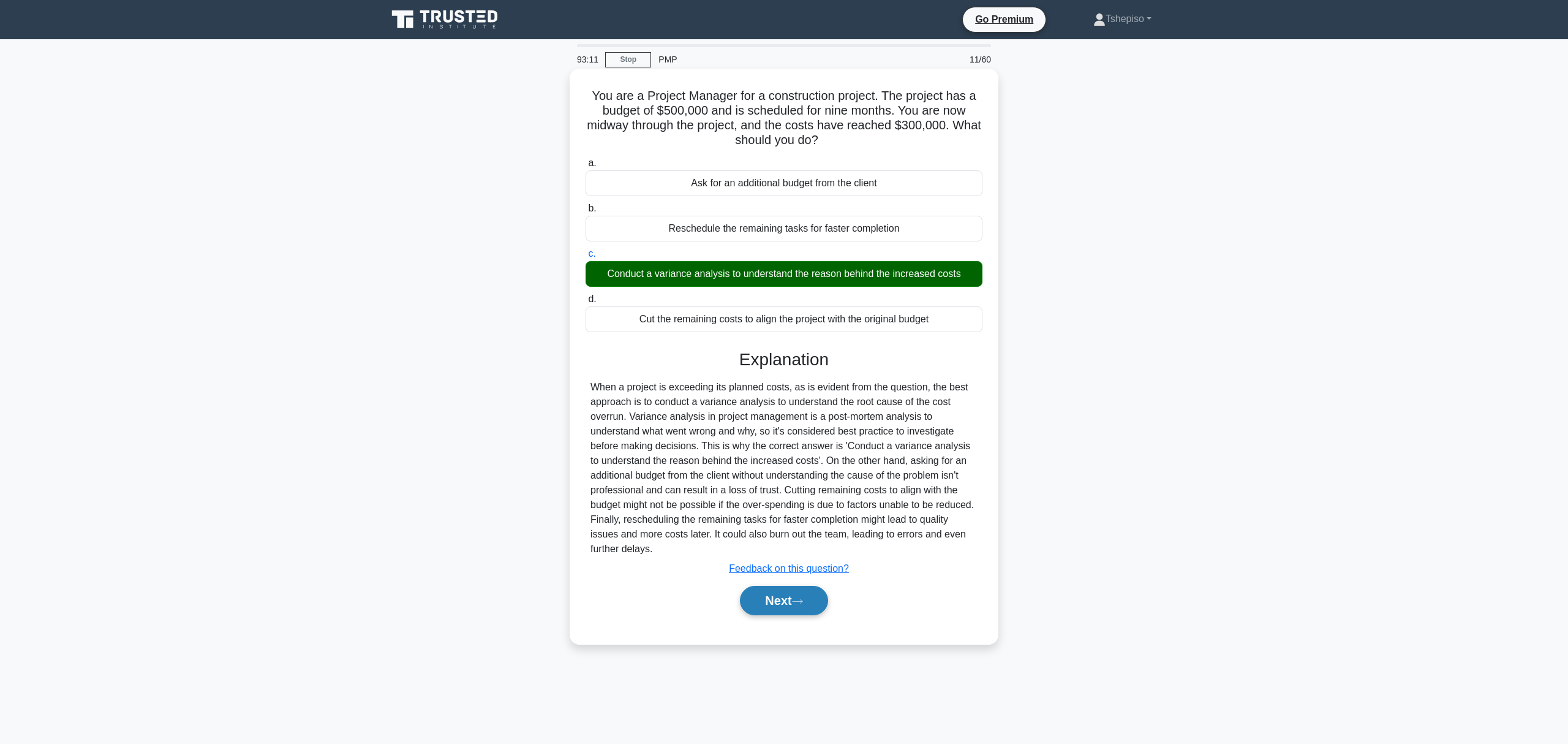
click at [790, 557] on button "Next" at bounding box center [783, 600] width 87 height 29
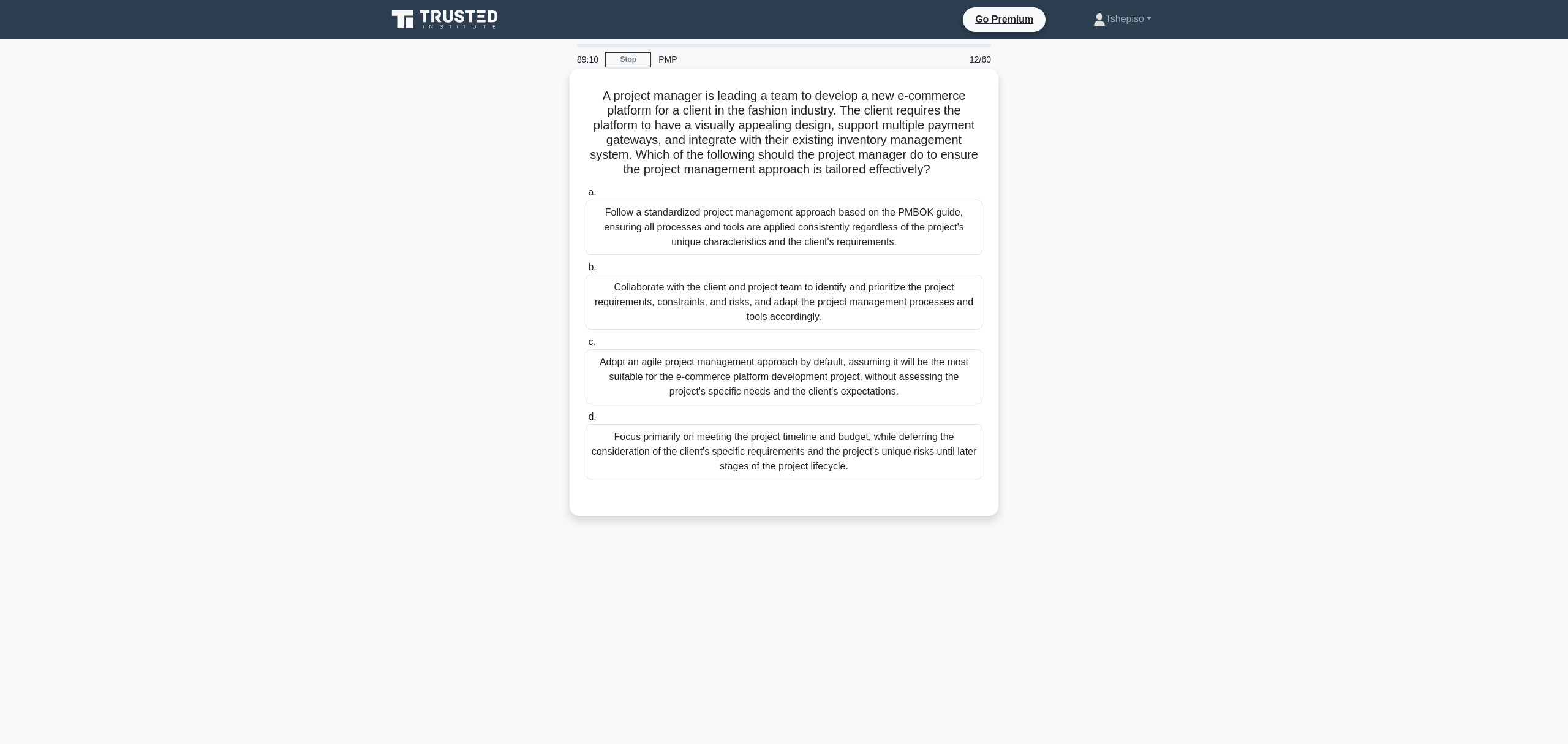
drag, startPoint x: 708, startPoint y: 231, endPoint x: 701, endPoint y: 398, distance: 167.1
click at [701, 398] on div "a. Follow a standardized project management approach based on the PMBOK guide, …" at bounding box center [784, 332] width 411 height 299
click at [648, 295] on div "Collaborate with the client and project team to identify and prioritize the pro…" at bounding box center [784, 302] width 397 height 55
click at [586, 272] on input "b. Collaborate with the client and project team to identify and prioritize the …" at bounding box center [586, 268] width 0 height 8
click at [648, 295] on div "Collaborate with the client and project team to identify and prioritize the pro…" at bounding box center [784, 303] width 397 height 56
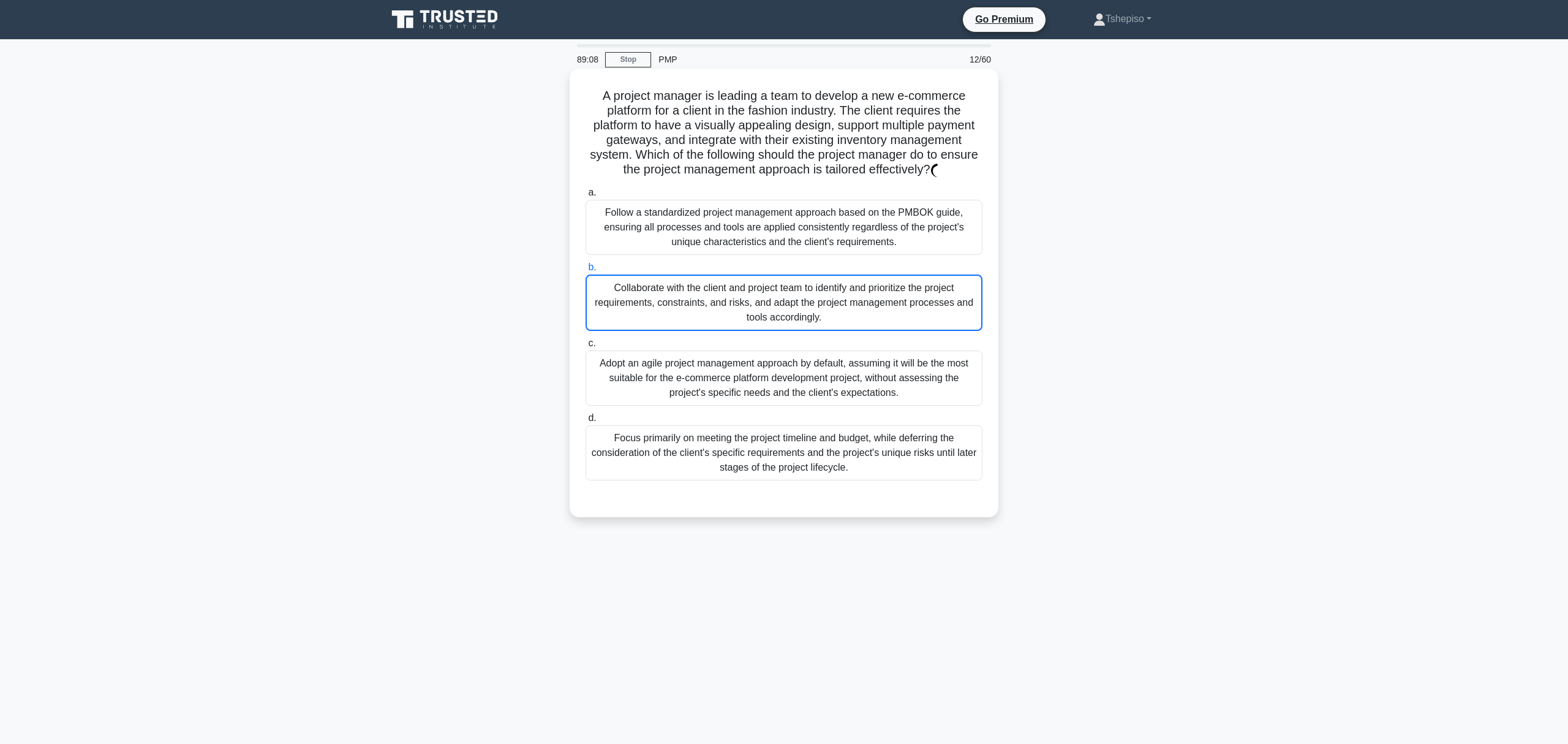
click at [586, 272] on input "b. Collaborate with the client and project team to identify and prioritize the …" at bounding box center [586, 268] width 0 height 8
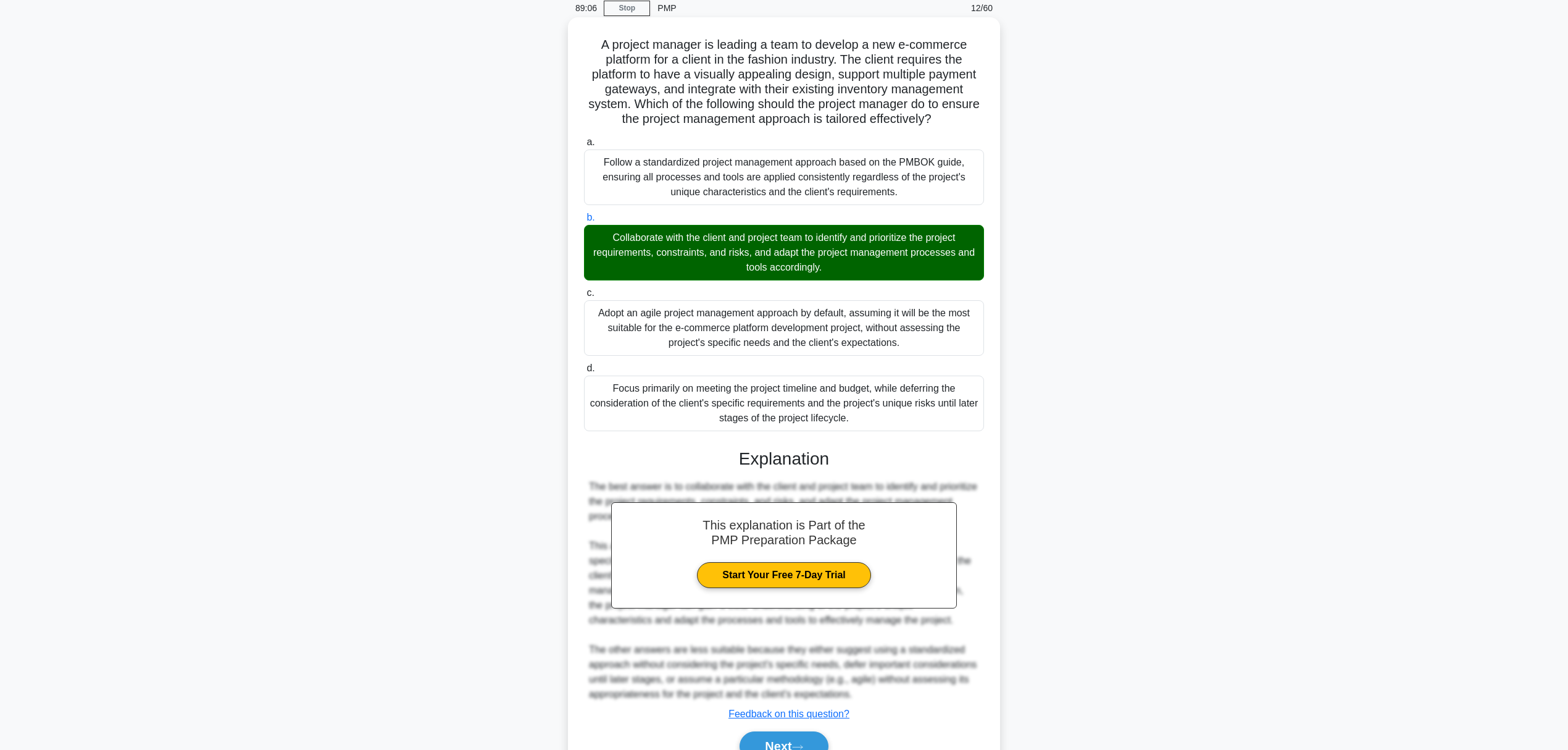
scroll to position [118, 0]
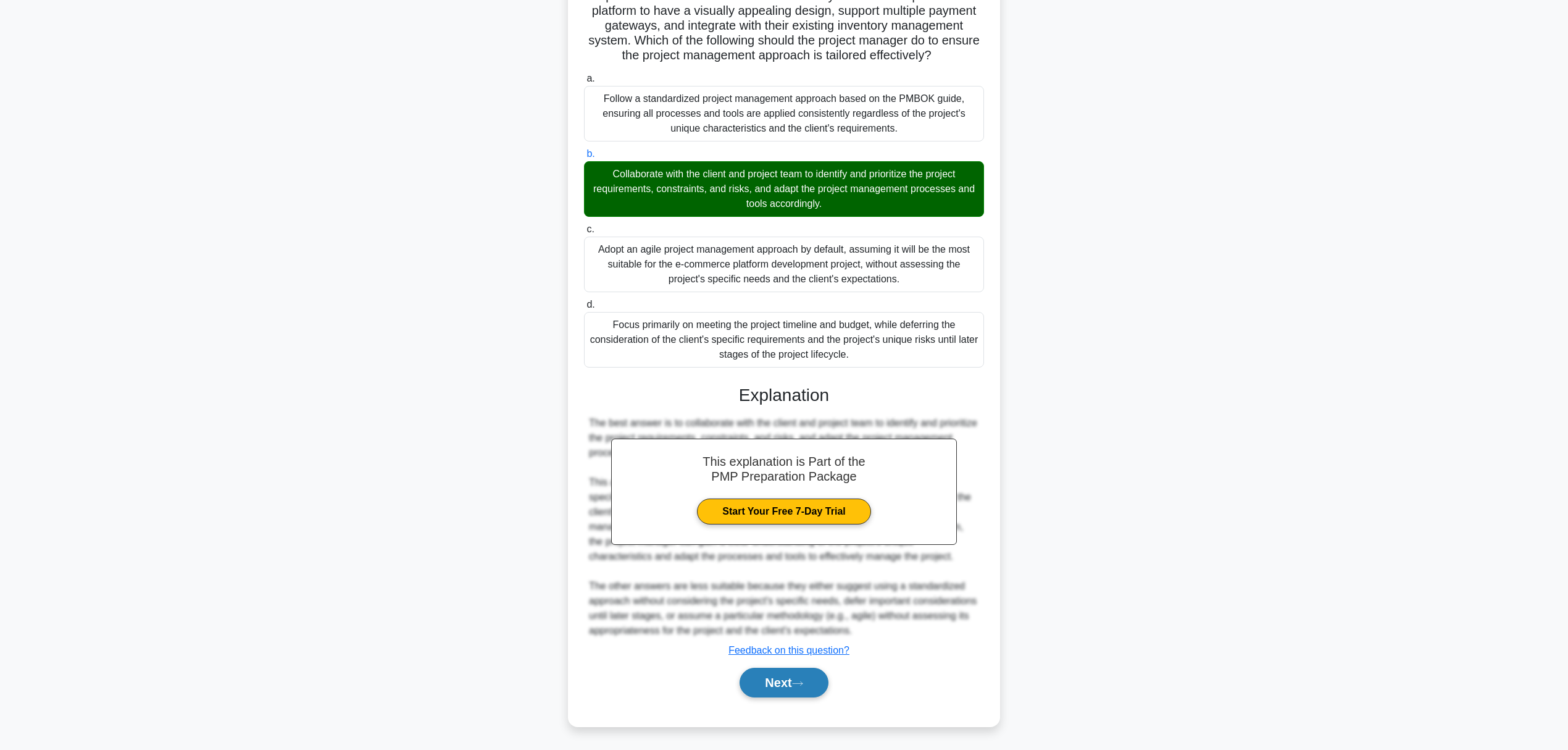
click at [772, 562] on button "Next" at bounding box center [784, 682] width 88 height 29
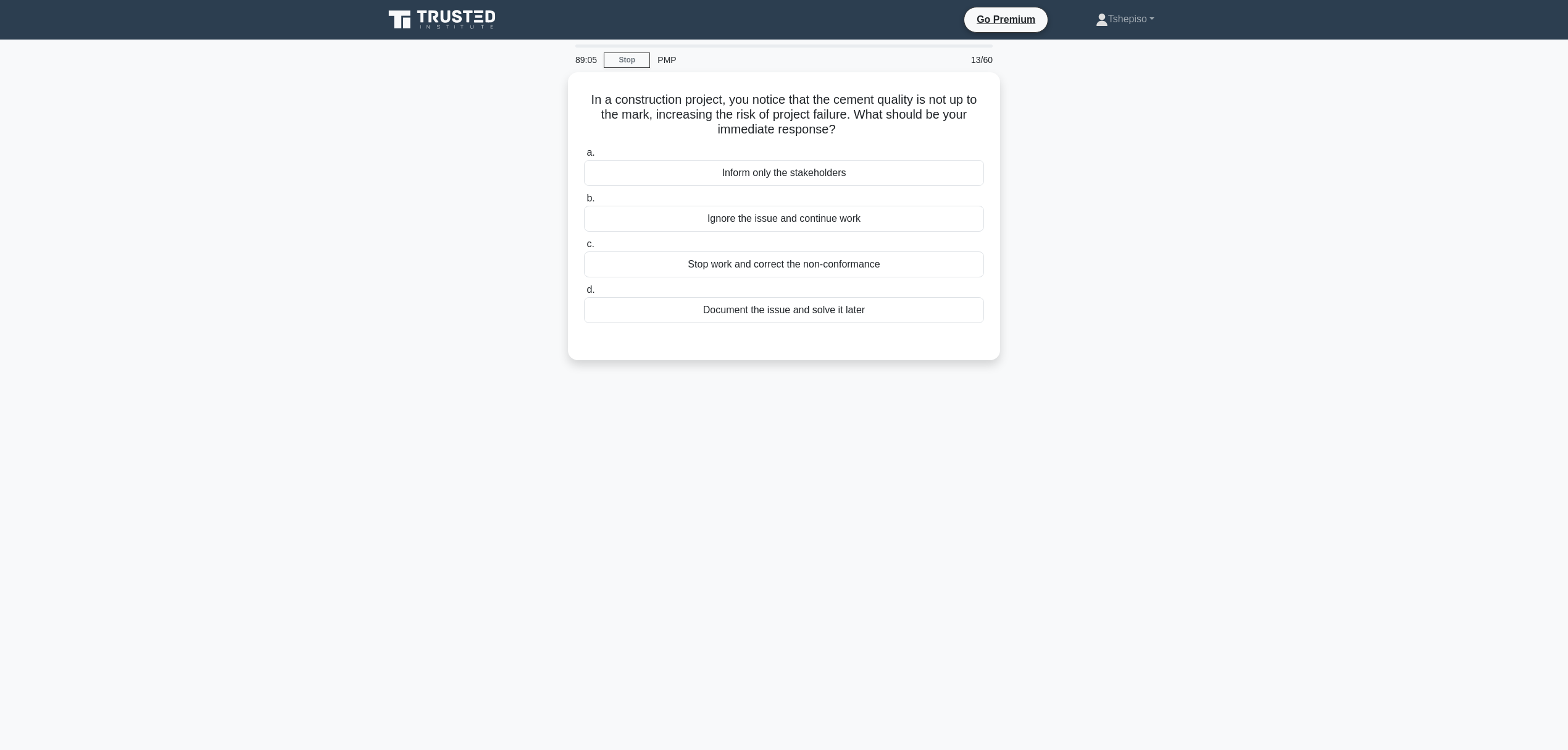
scroll to position [0, 0]
click at [662, 253] on div "Stop work and correct the non-conformance" at bounding box center [790, 261] width 400 height 26
click at [590, 245] on input "c. Stop work and correct the non-conformance" at bounding box center [590, 241] width 0 height 8
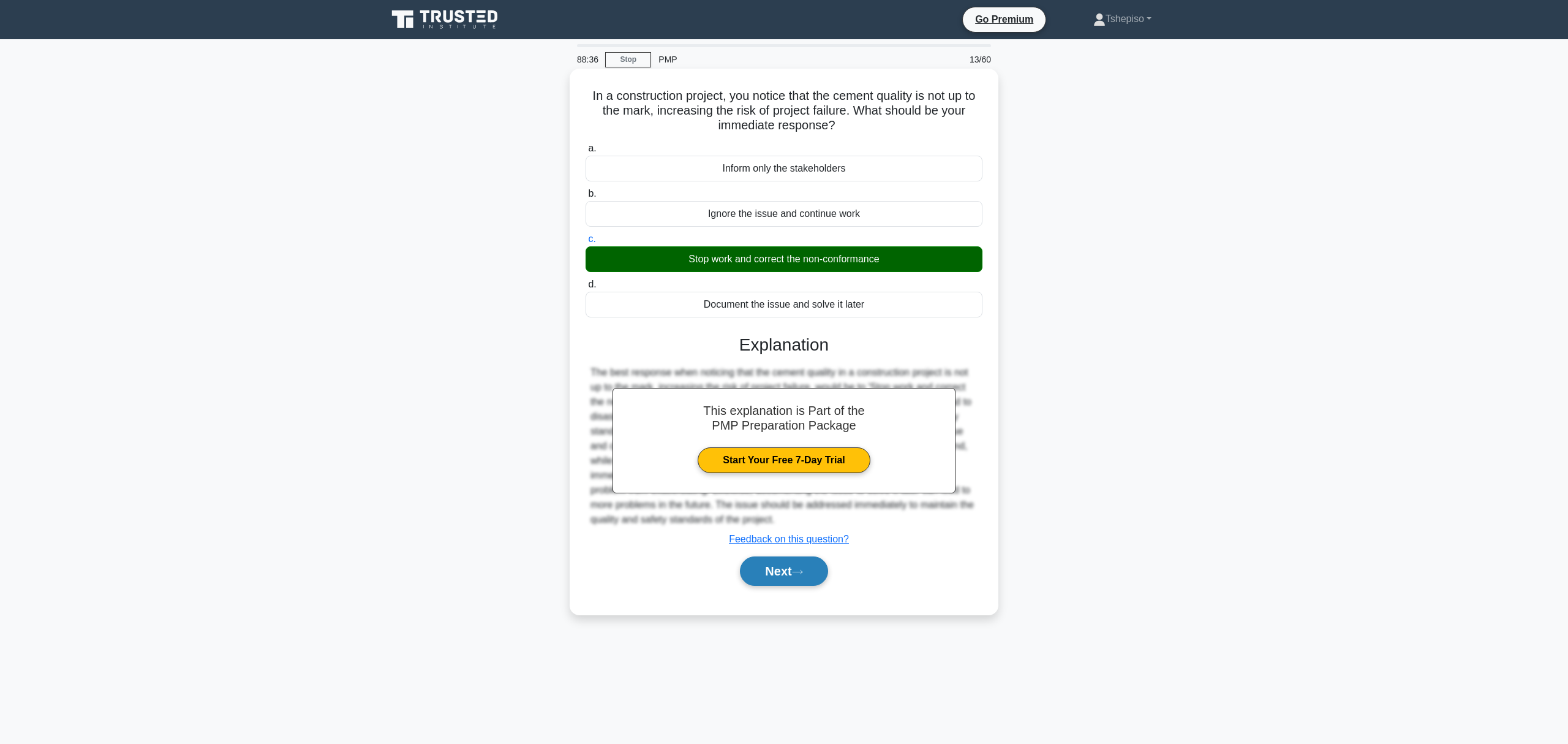
drag, startPoint x: 794, startPoint y: 584, endPoint x: 804, endPoint y: 586, distance: 10.2
click at [797, 557] on button "Next" at bounding box center [783, 570] width 87 height 29
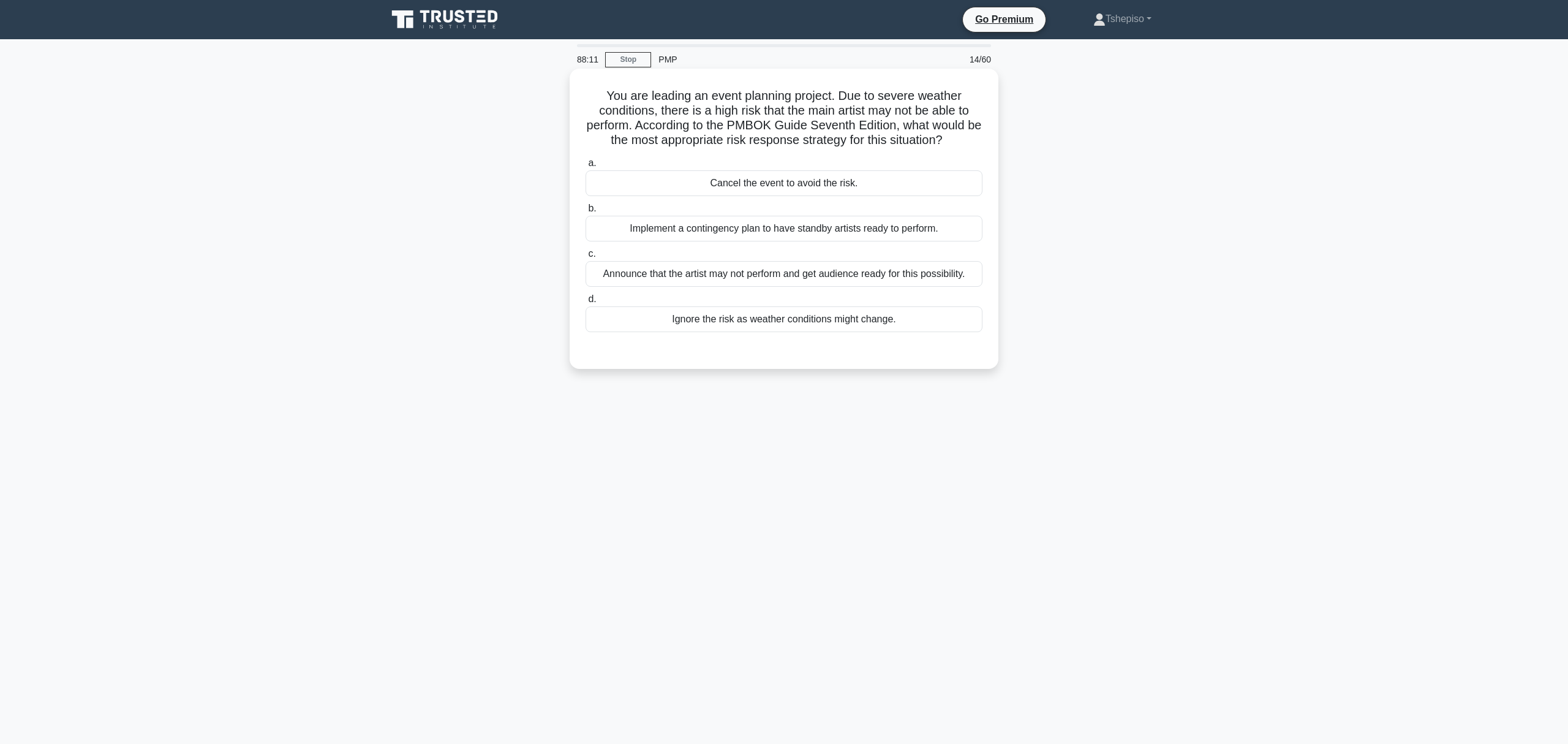
click at [738, 234] on div "Implement a contingency plan to have standby artists ready to perform." at bounding box center [784, 229] width 397 height 26
click at [586, 213] on input "b. Implement a contingency plan to have standby artists ready to perform." at bounding box center [586, 209] width 0 height 8
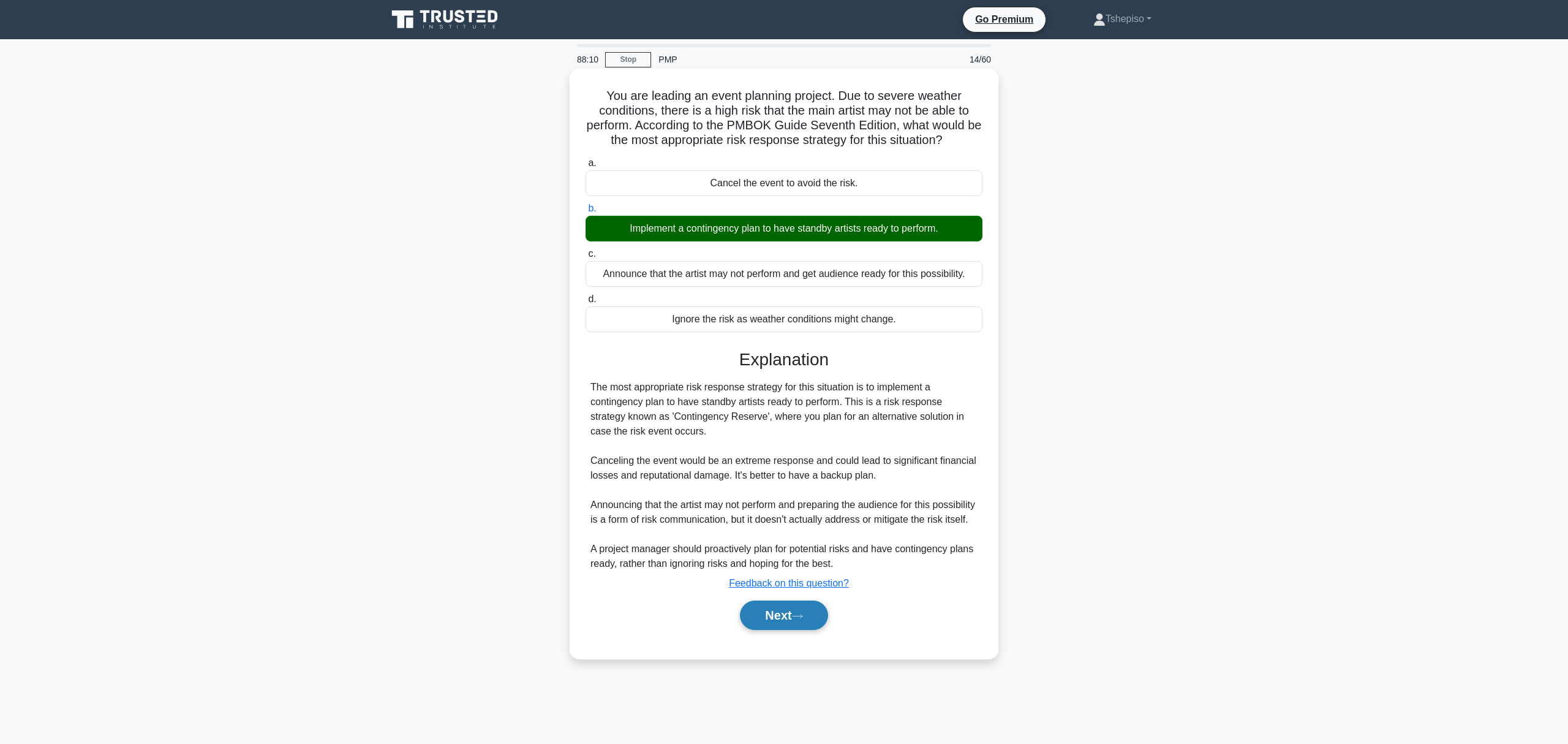
click at [750, 557] on button "Next" at bounding box center [783, 615] width 87 height 29
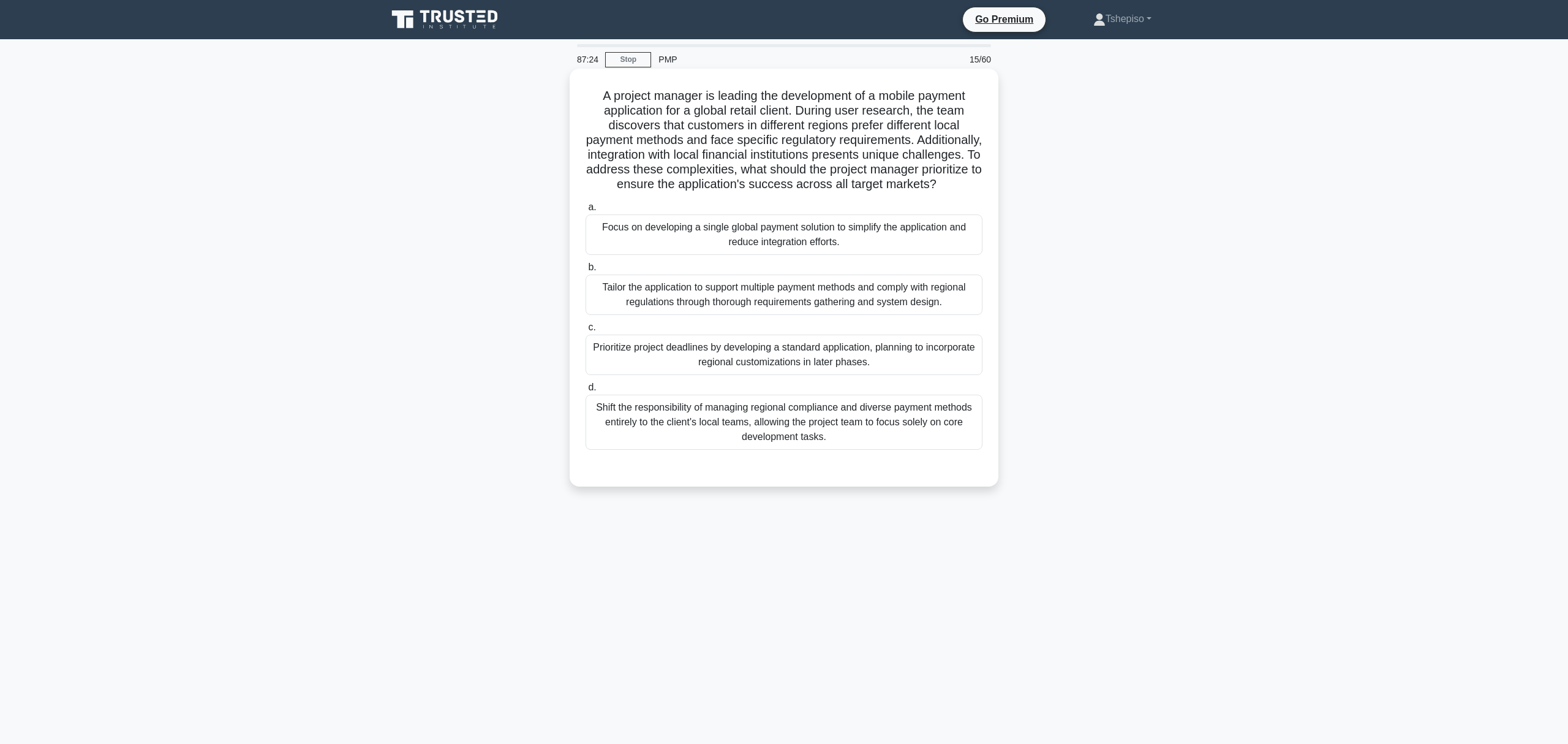
click at [687, 315] on div "Tailor the application to support multiple payment methods and comply with regi…" at bounding box center [784, 295] width 397 height 40
click at [586, 272] on input "b. Tailor the application to support multiple payment methods and comply with r…" at bounding box center [586, 268] width 0 height 8
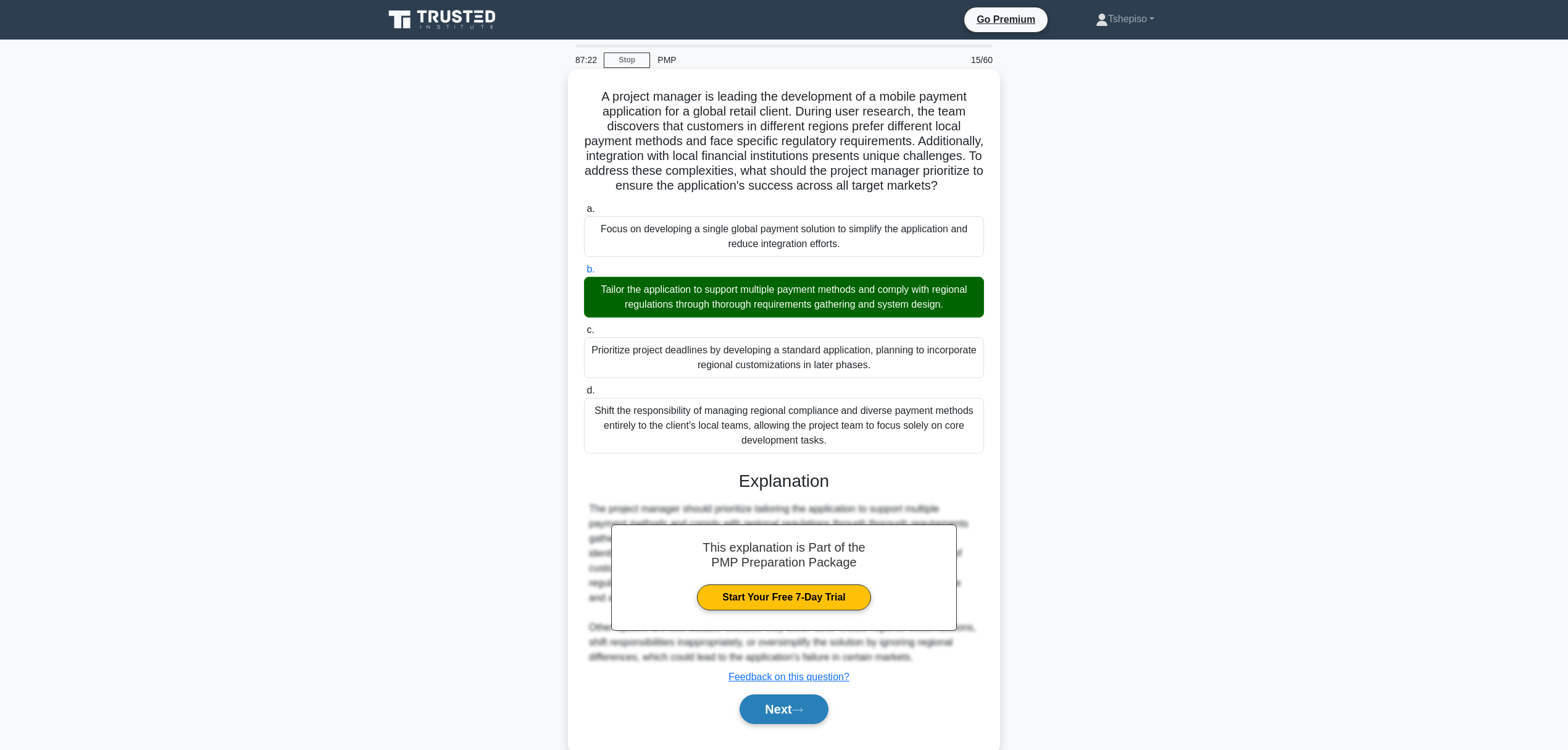
click at [779, 562] on button "Next" at bounding box center [784, 709] width 88 height 29
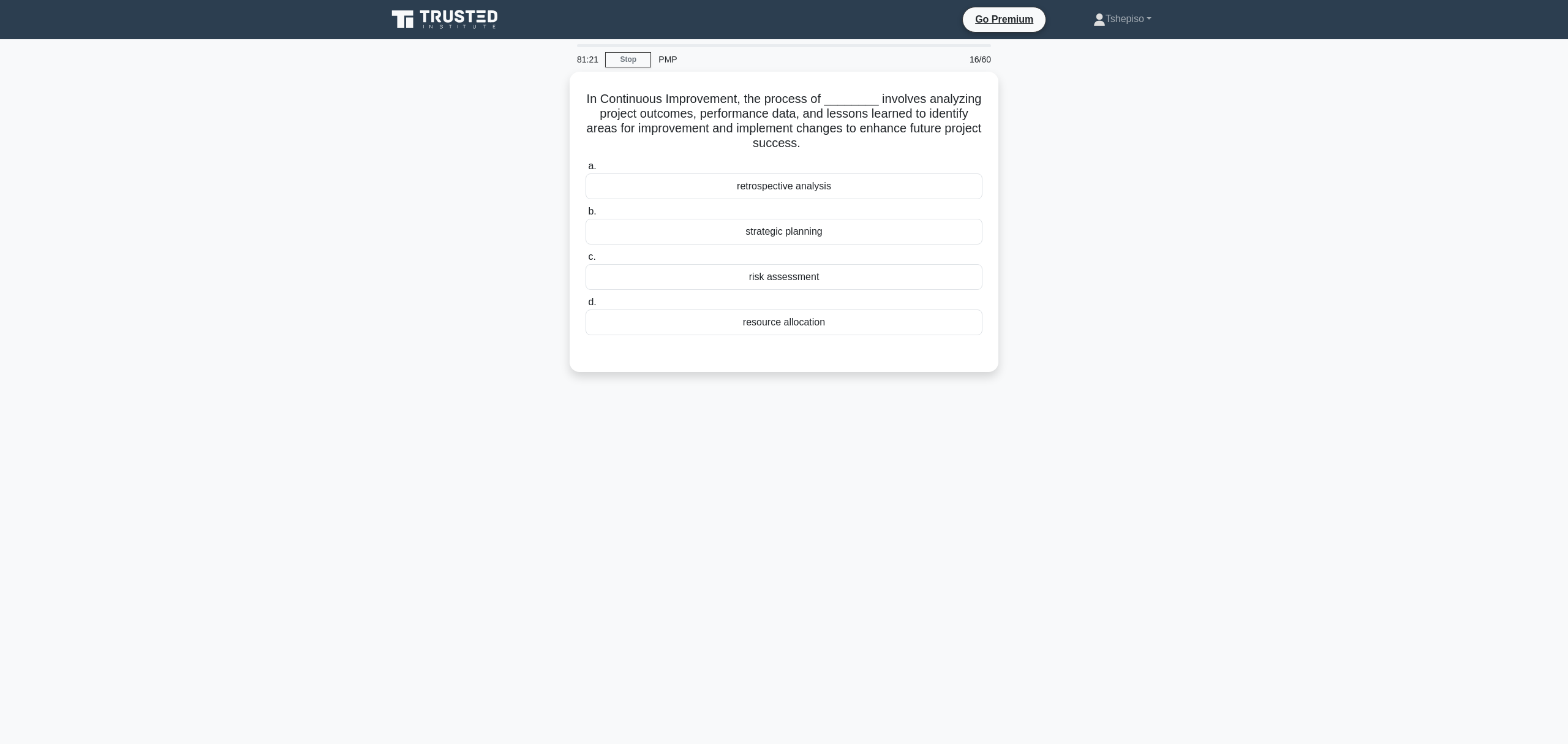
click at [1069, 181] on div "In Continuous Improvement, the process of ________ involves analyzing project o…" at bounding box center [784, 229] width 809 height 315
click at [763, 183] on div "retrospective analysis" at bounding box center [784, 183] width 397 height 26
click at [586, 167] on input "a. retrospective analysis" at bounding box center [586, 163] width 0 height 8
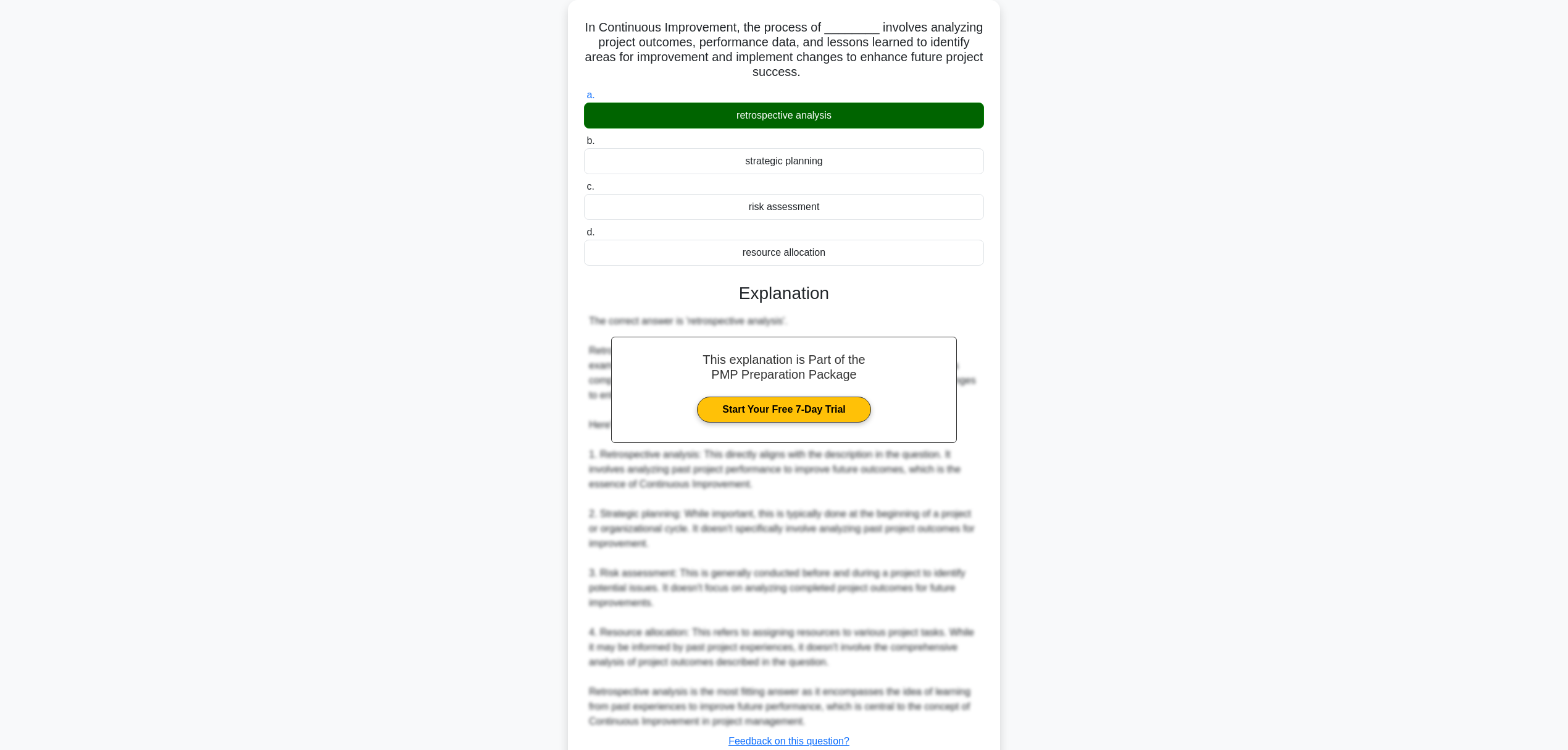
scroll to position [162, 0]
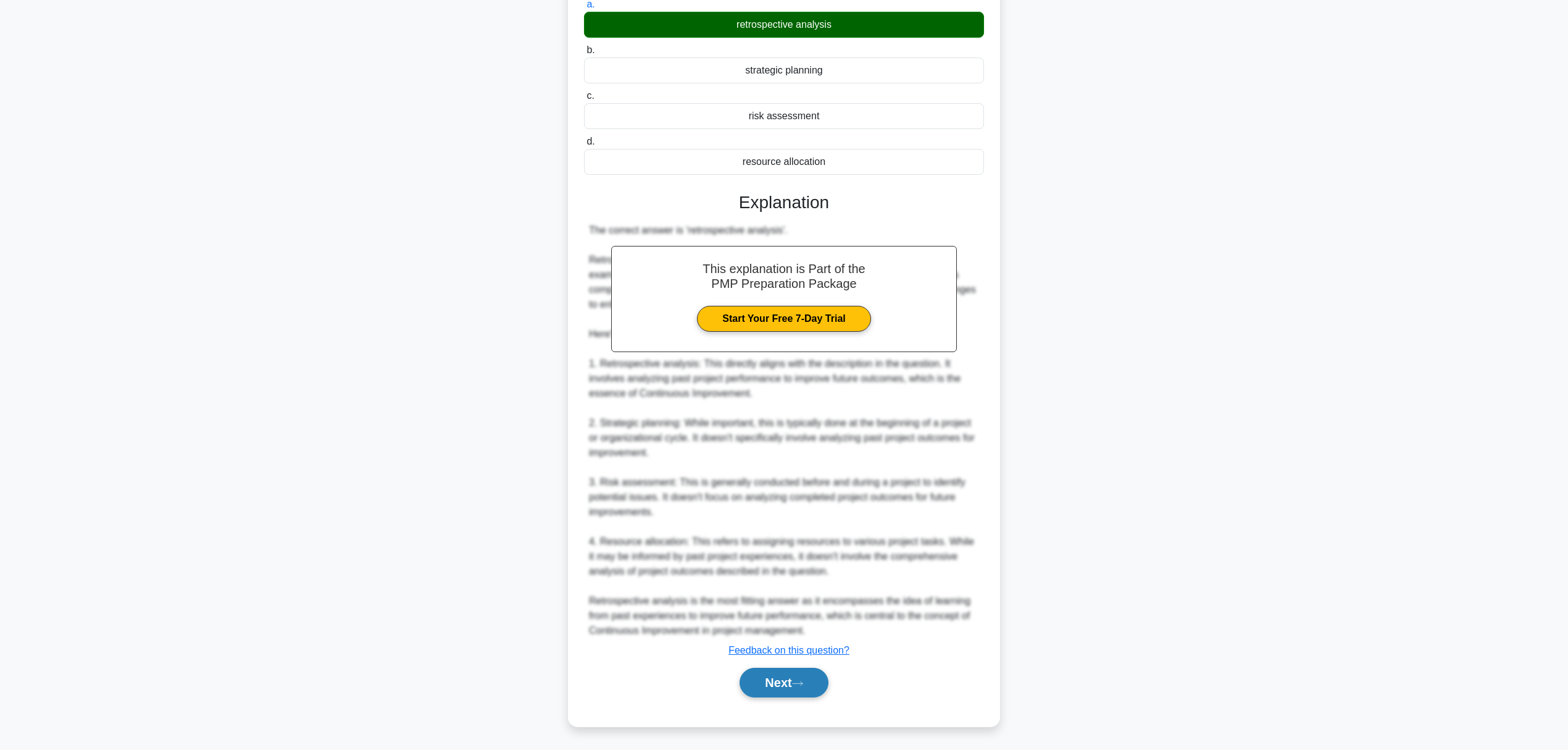
click at [787, 562] on button "Next" at bounding box center [784, 682] width 88 height 29
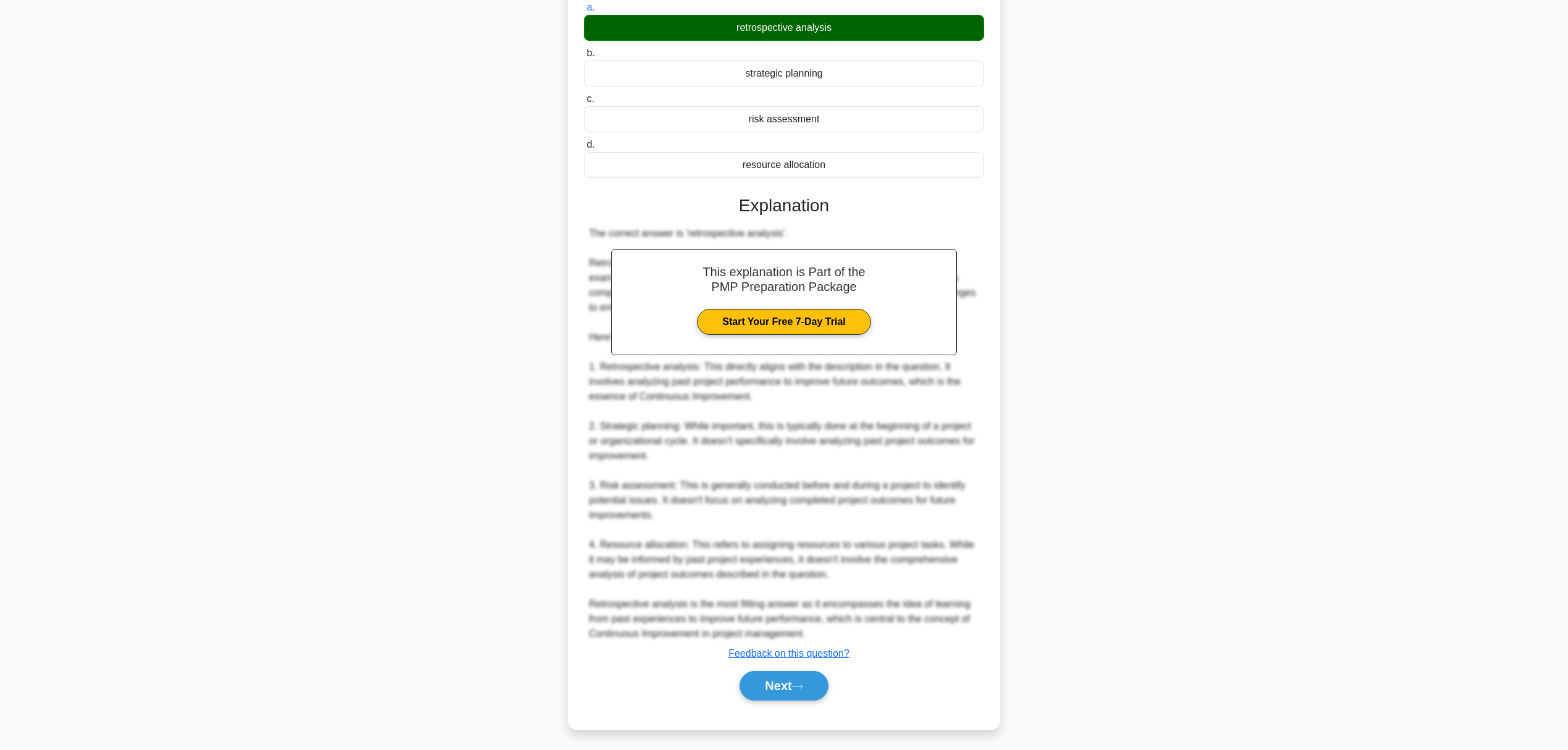
scroll to position [0, 0]
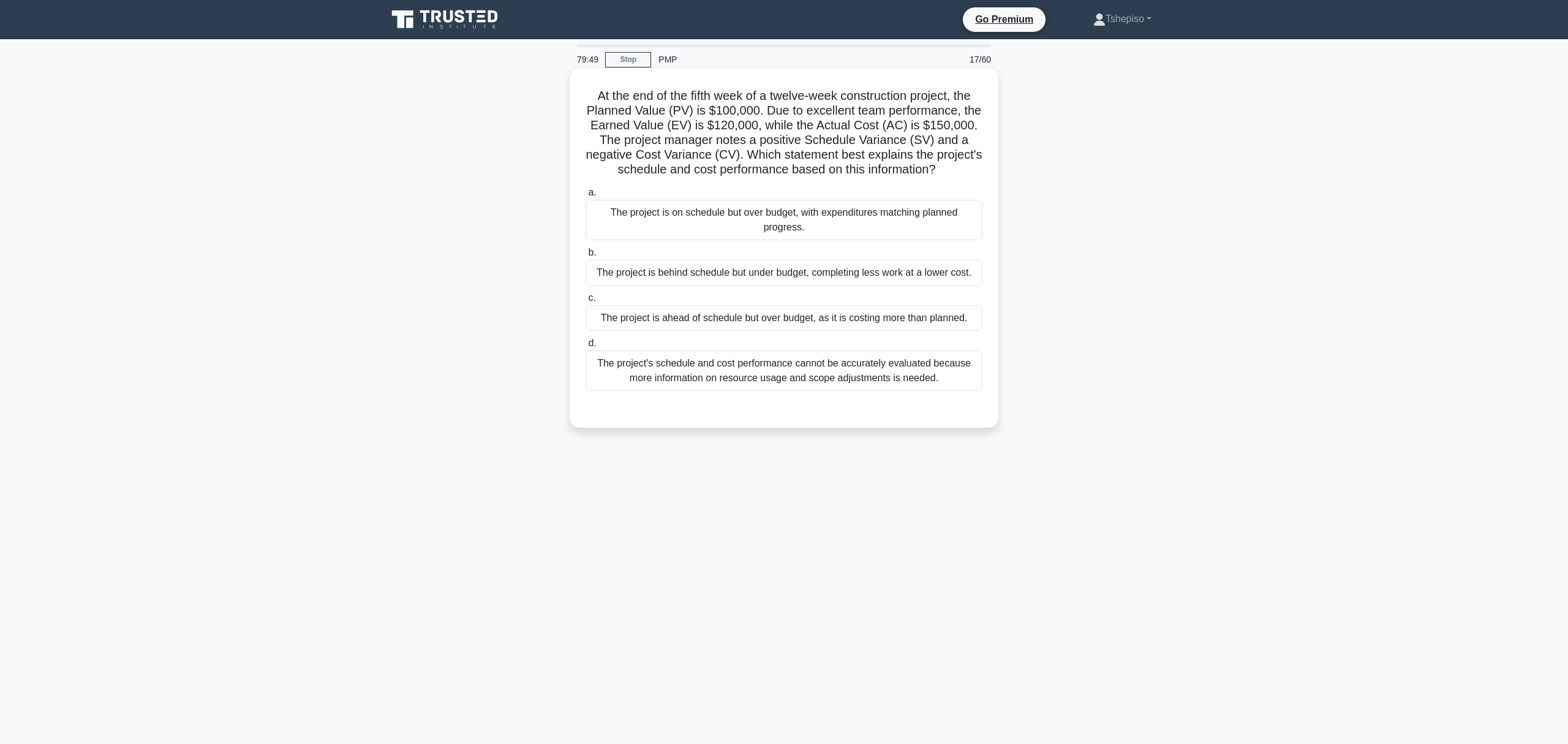
drag, startPoint x: 590, startPoint y: 94, endPoint x: 978, endPoint y: 172, distance: 395.8
click at [978, 172] on h5 "At the end of the fifth week of a twelve-week construction project, the Planned…" at bounding box center [784, 133] width 399 height 89
copy h5 "At the end of the fifth week of a twelve-week construction project, the Planned…"
click at [713, 327] on div "The project is ahead of schedule but over budget, as it is costing more than pl…" at bounding box center [784, 318] width 397 height 26
click at [586, 302] on input "c. The project is ahead of schedule but over budget, as it is costing more than…" at bounding box center [586, 298] width 0 height 8
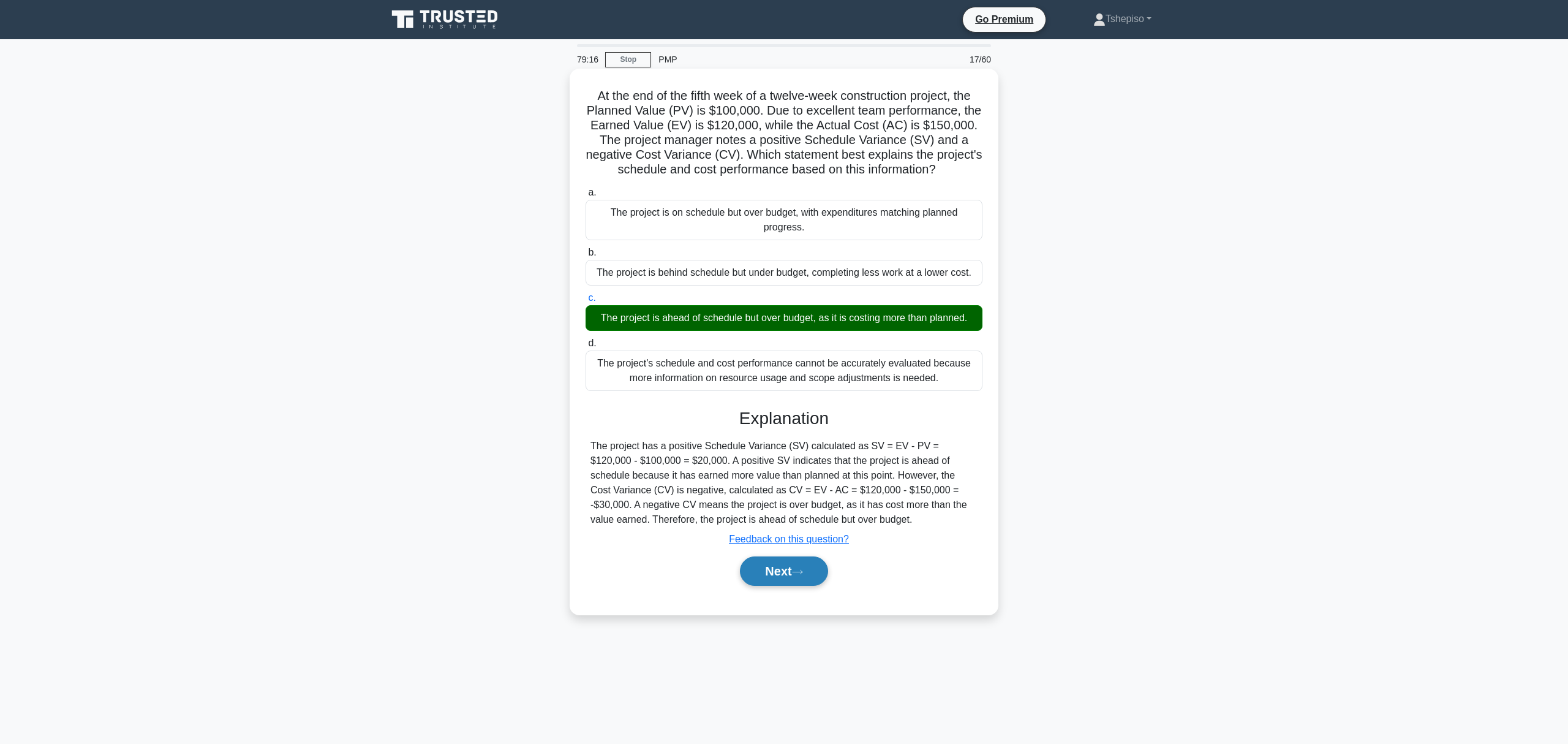
click at [755, 557] on button "Next" at bounding box center [783, 570] width 87 height 29
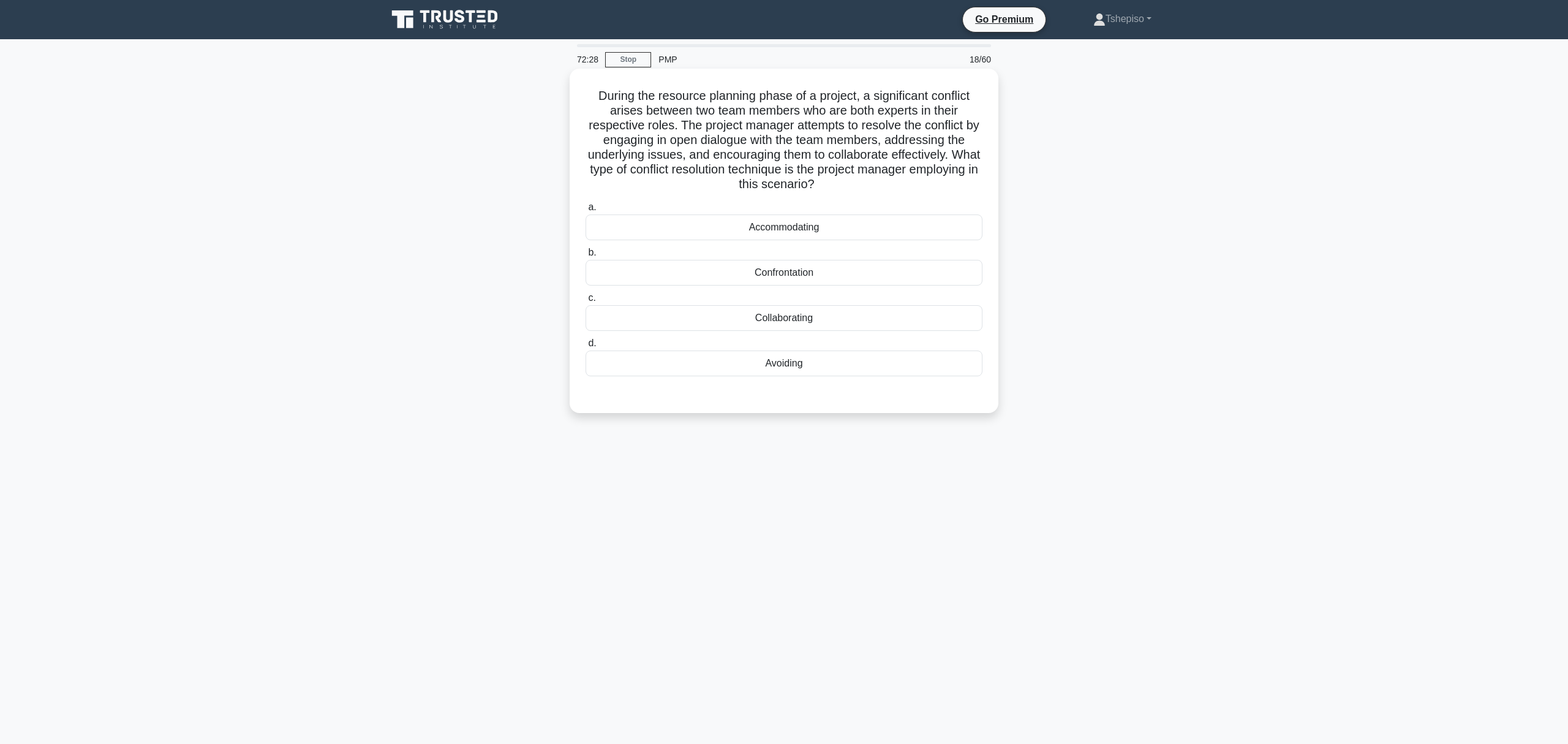
click at [783, 279] on div "Confrontation" at bounding box center [784, 273] width 397 height 26
click at [586, 257] on input "b. Confrontation" at bounding box center [586, 253] width 0 height 8
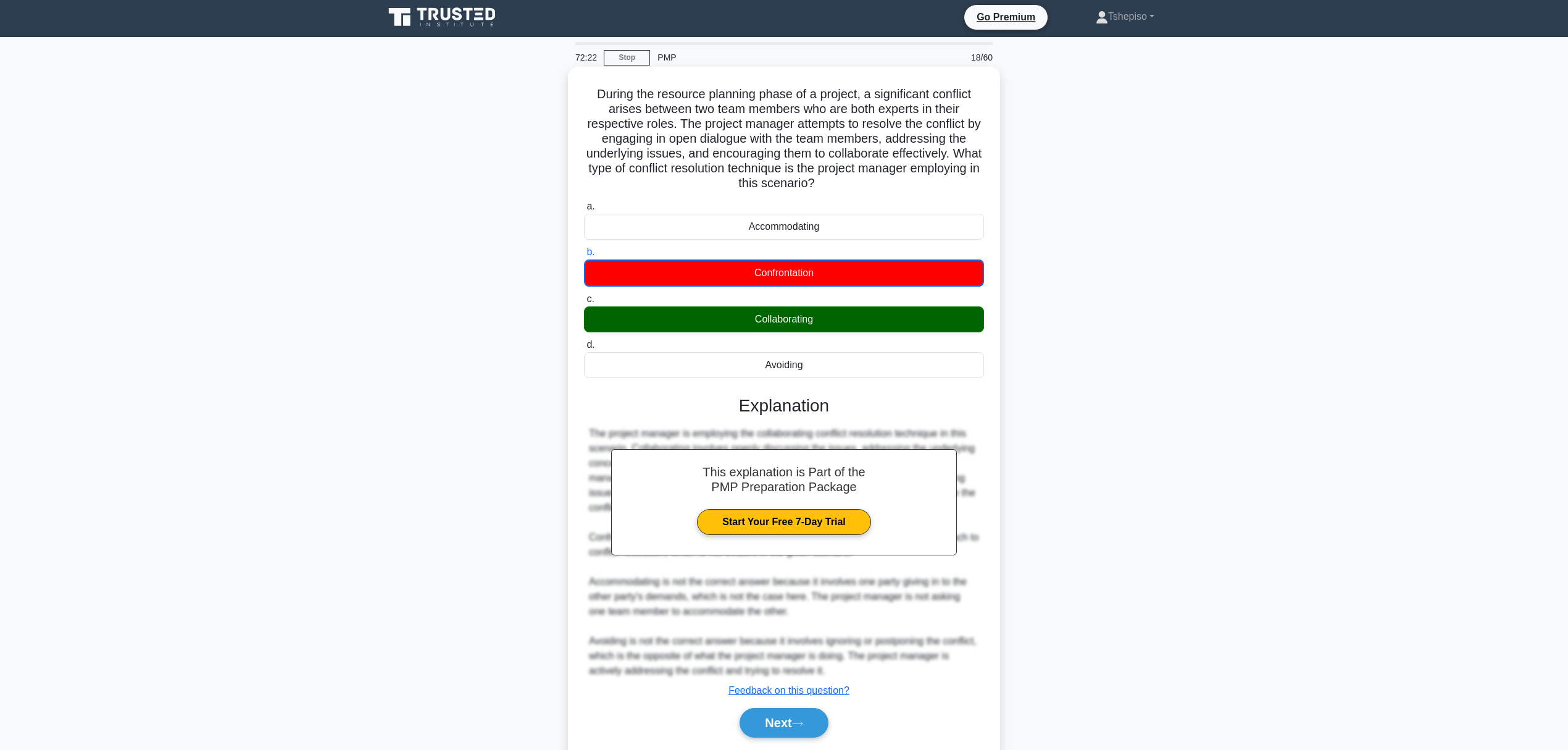
scroll to position [43, 0]
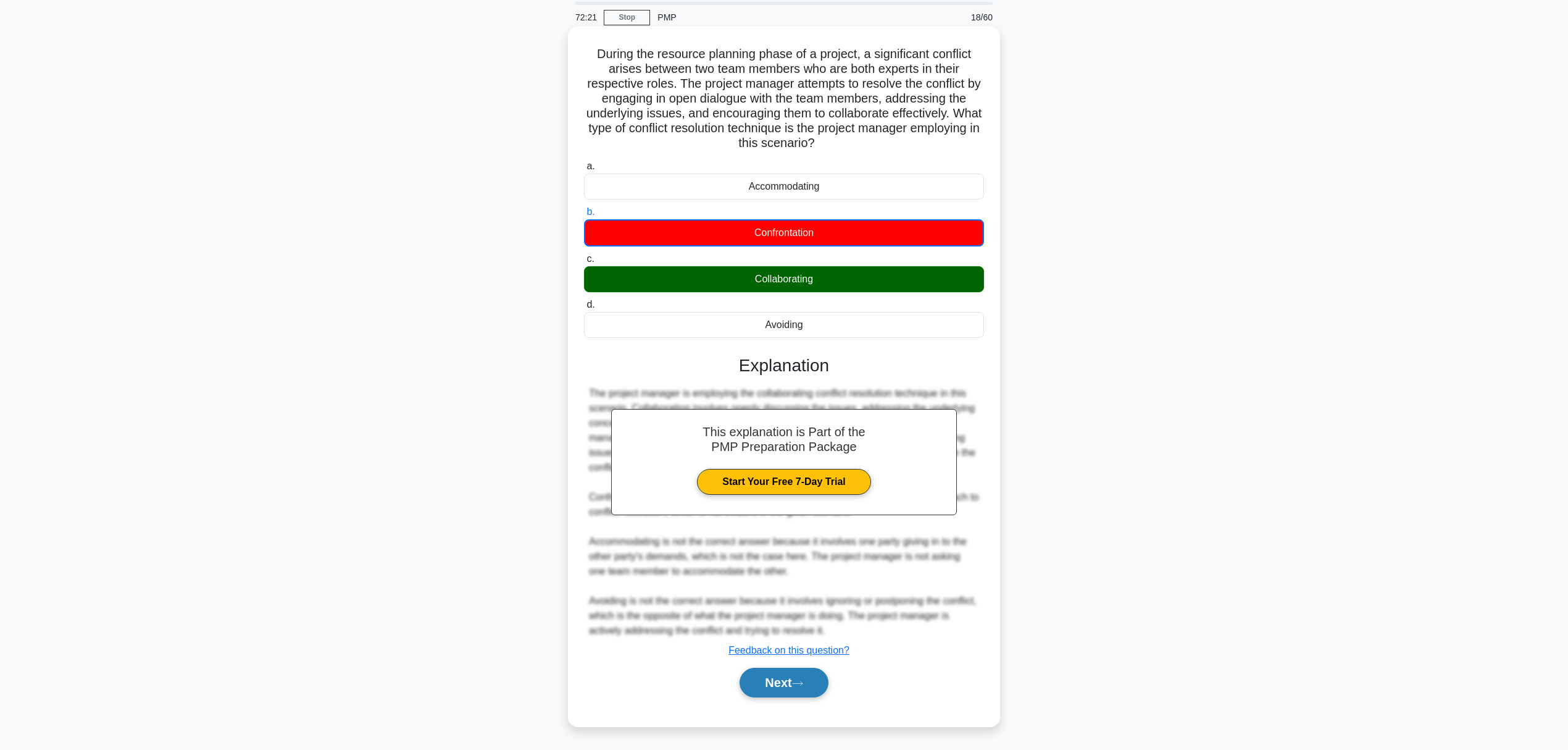
click at [781, 562] on button "Next" at bounding box center [784, 682] width 88 height 29
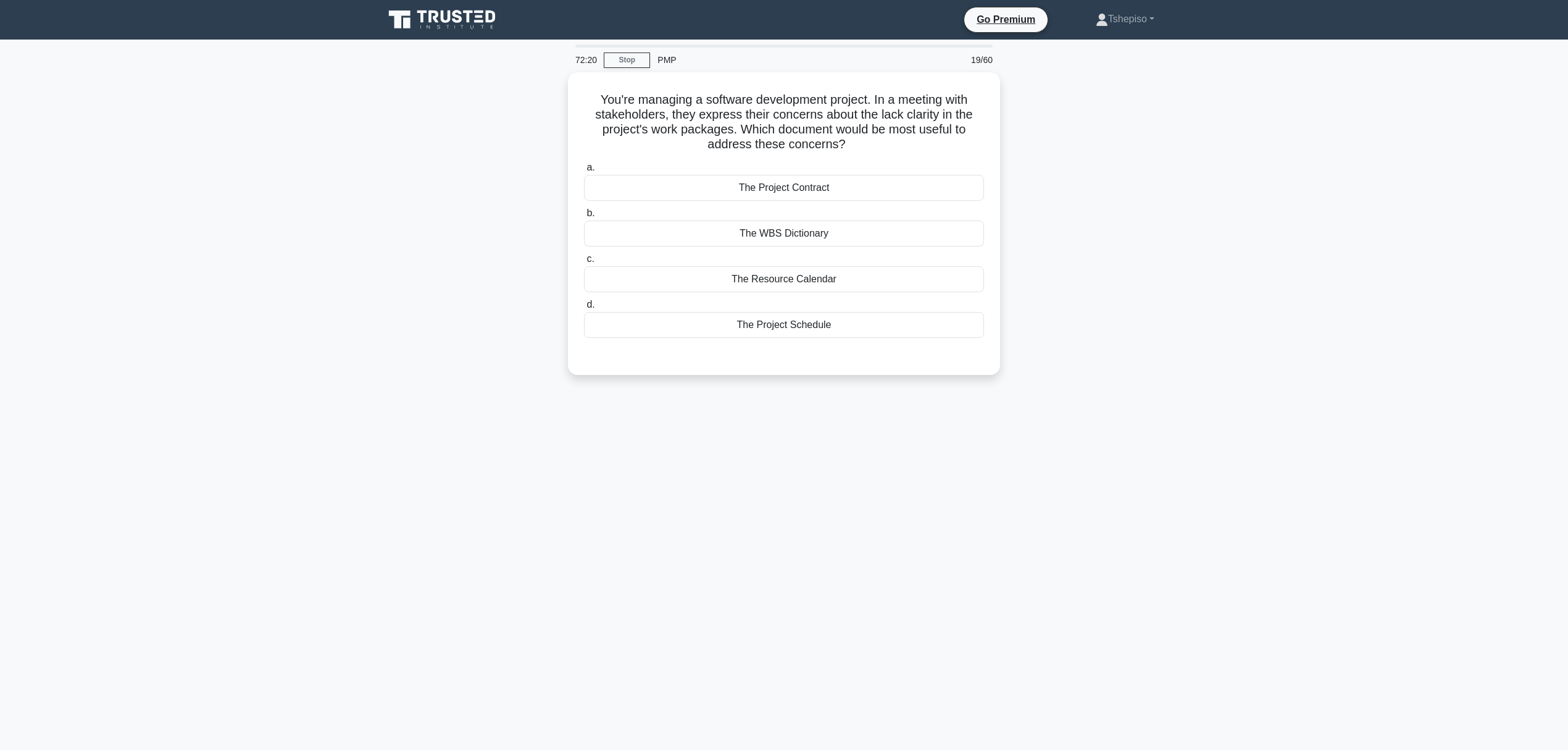
scroll to position [0, 0]
click at [803, 227] on div "The WBS Dictionary" at bounding box center [790, 231] width 400 height 26
click at [590, 214] on input "b. The WBS Dictionary" at bounding box center [590, 210] width 0 height 8
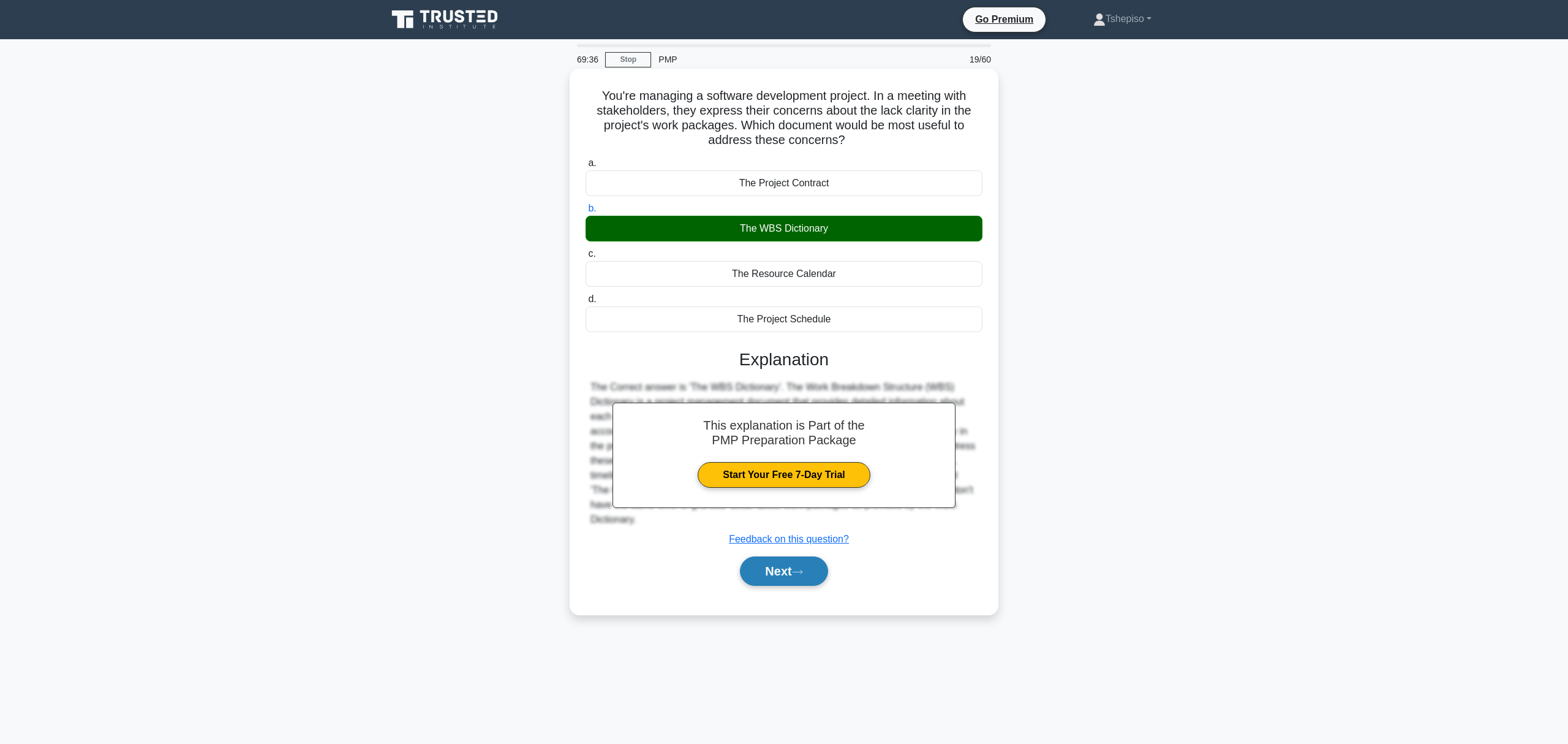
click at [770, 557] on button "Next" at bounding box center [783, 570] width 87 height 29
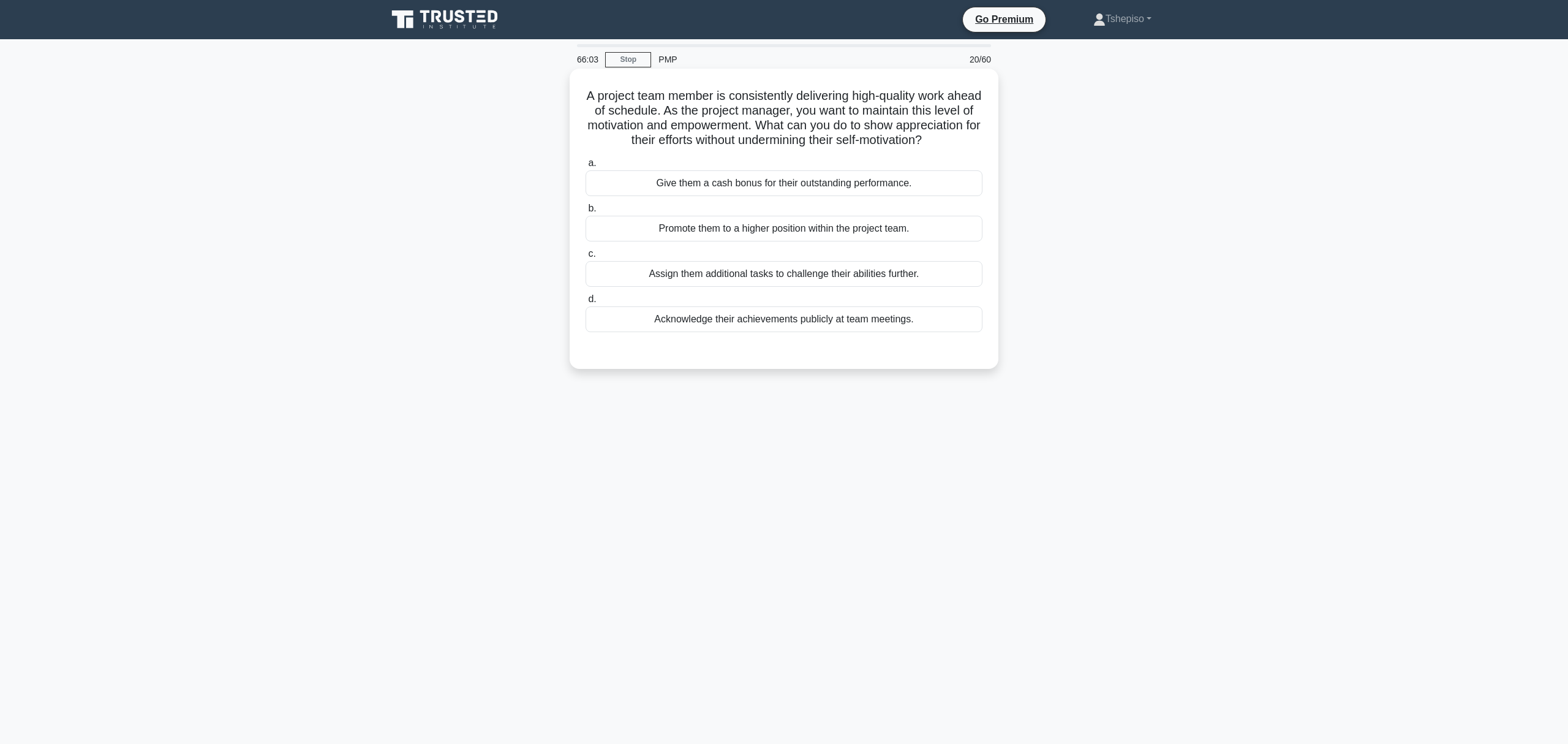
click at [755, 332] on div "Acknowledge their achievements publicly at team meetings." at bounding box center [784, 320] width 397 height 26
click at [586, 303] on input "d. Acknowledge their achievements publicly at team meetings." at bounding box center [586, 299] width 0 height 8
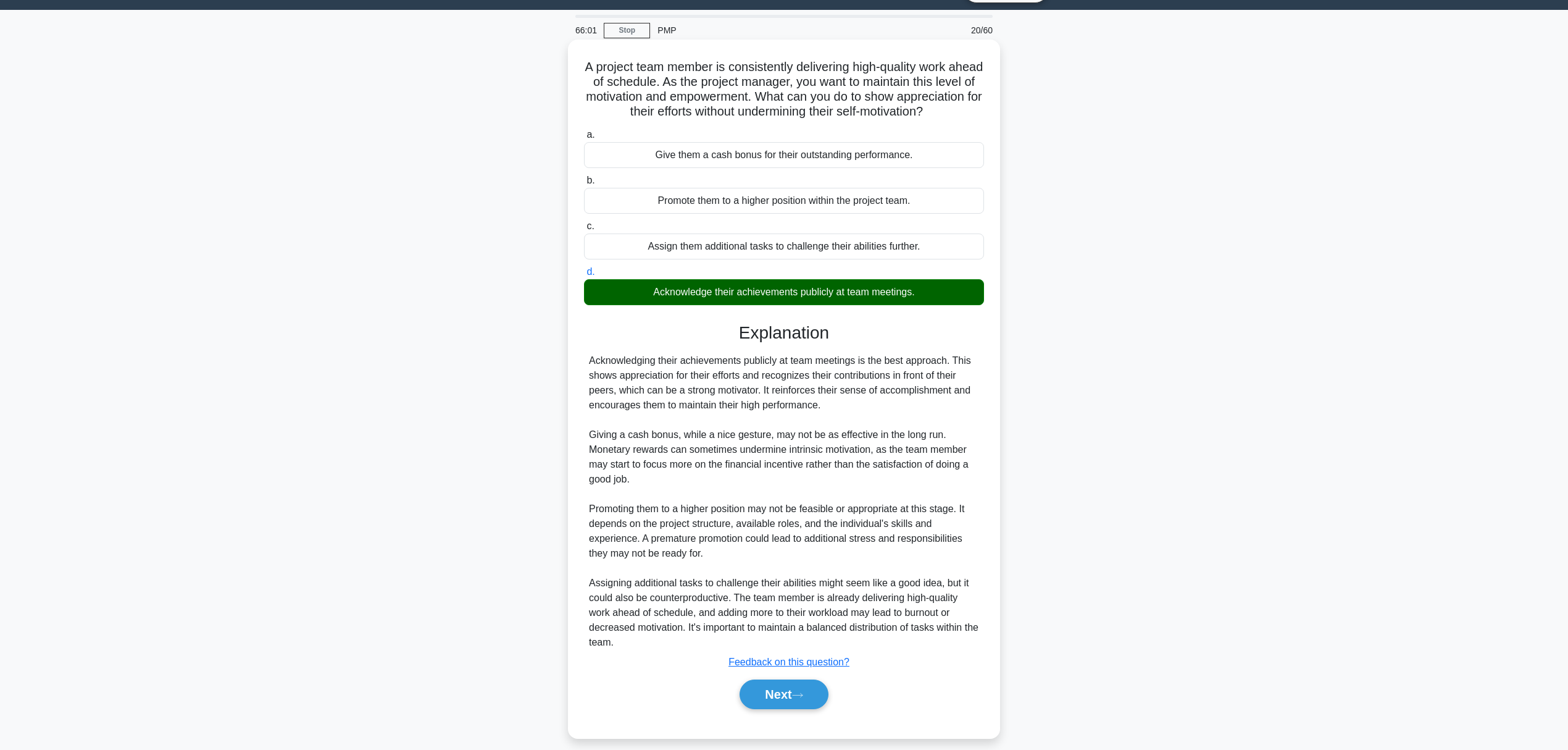
scroll to position [58, 0]
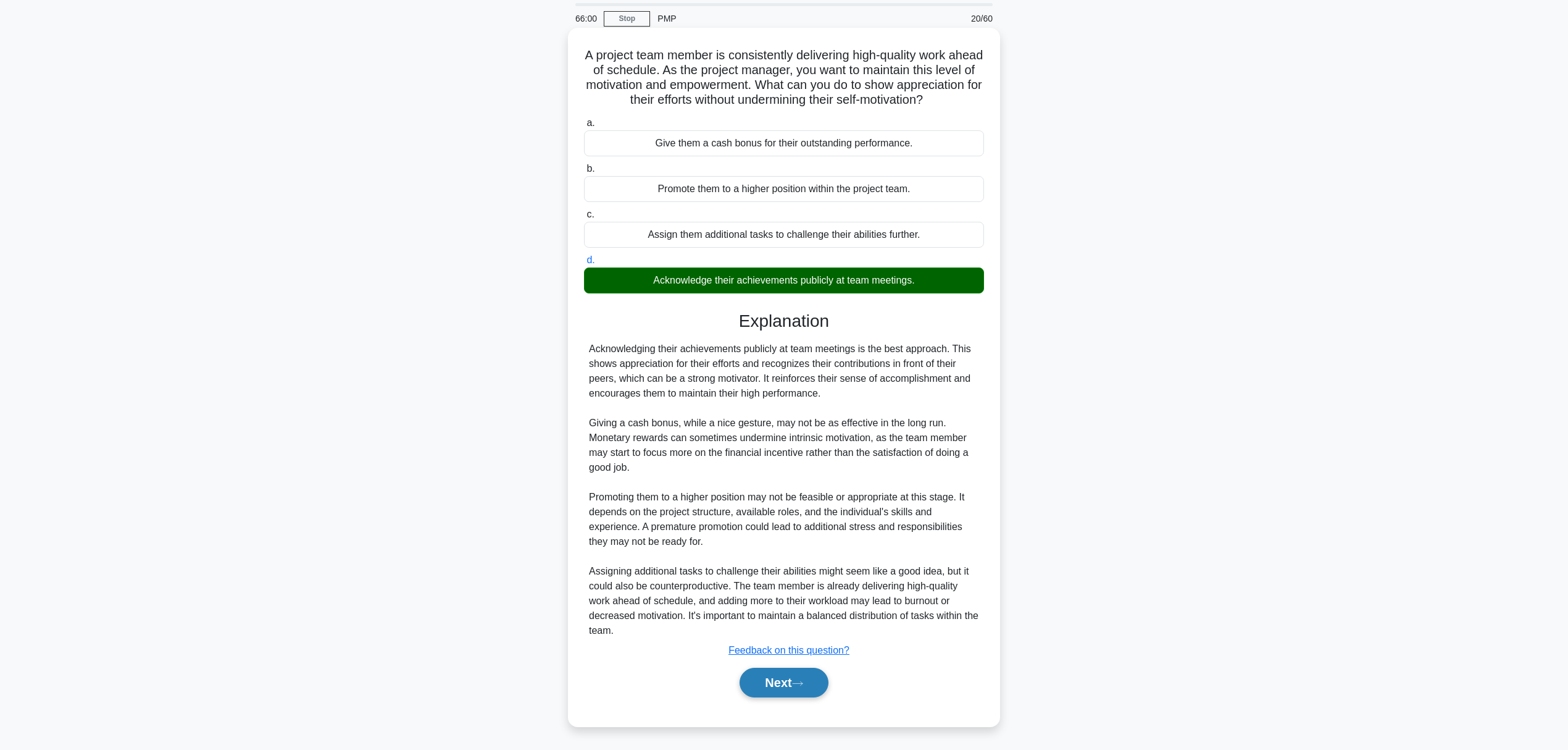
click at [801, 562] on icon at bounding box center [797, 683] width 11 height 7
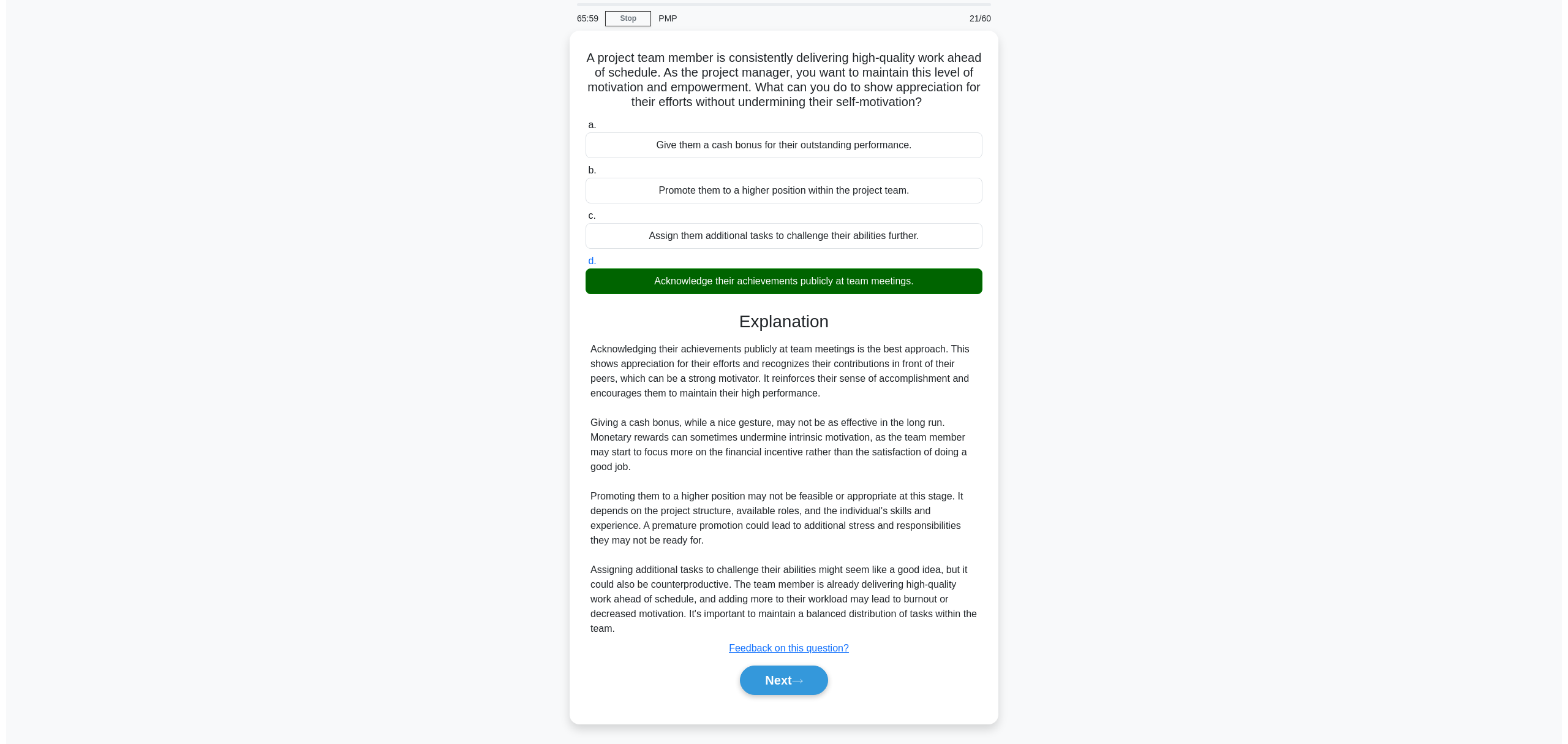
scroll to position [0, 0]
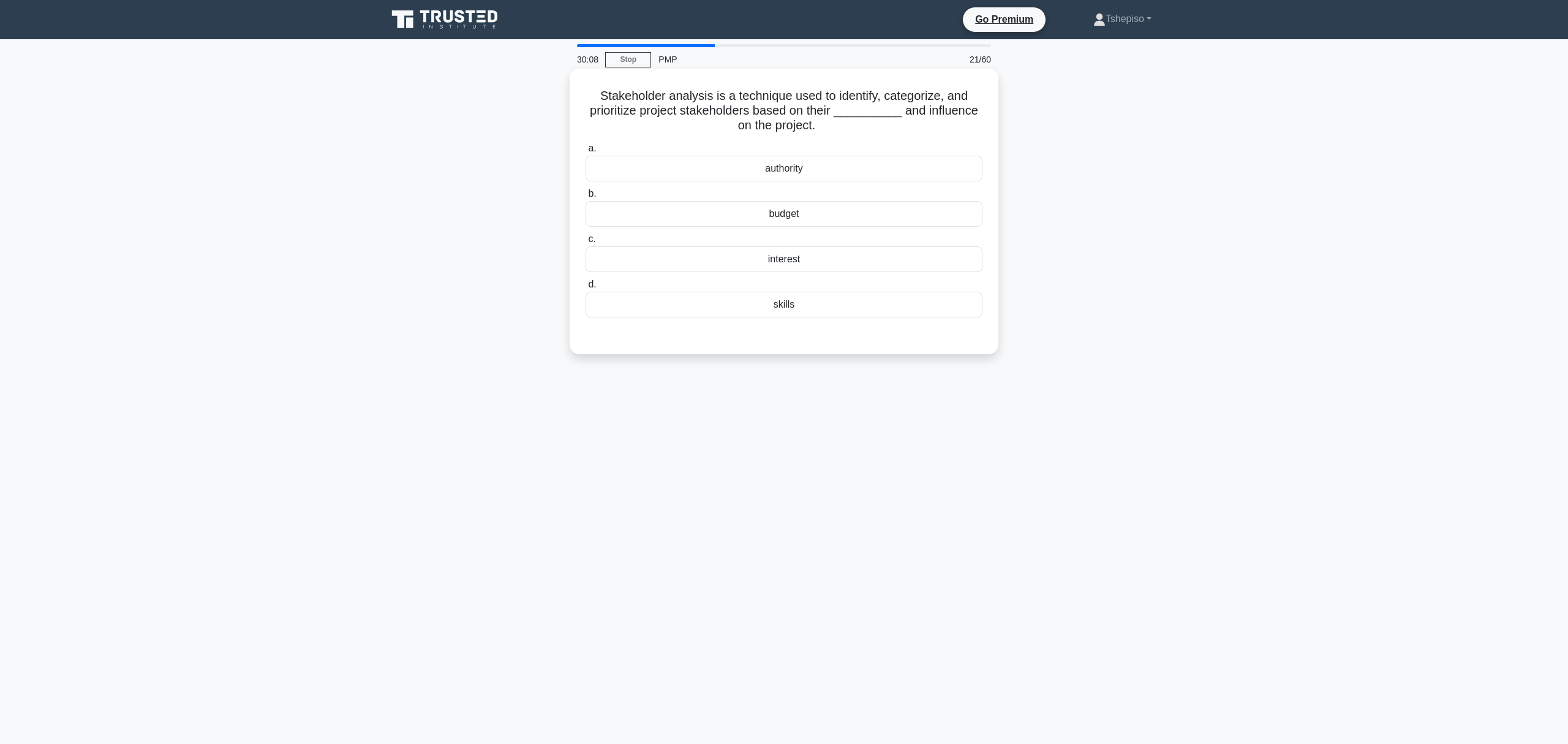
click at [780, 176] on div "authority" at bounding box center [784, 169] width 397 height 26
click at [586, 152] on input "a. authority" at bounding box center [586, 148] width 0 height 8
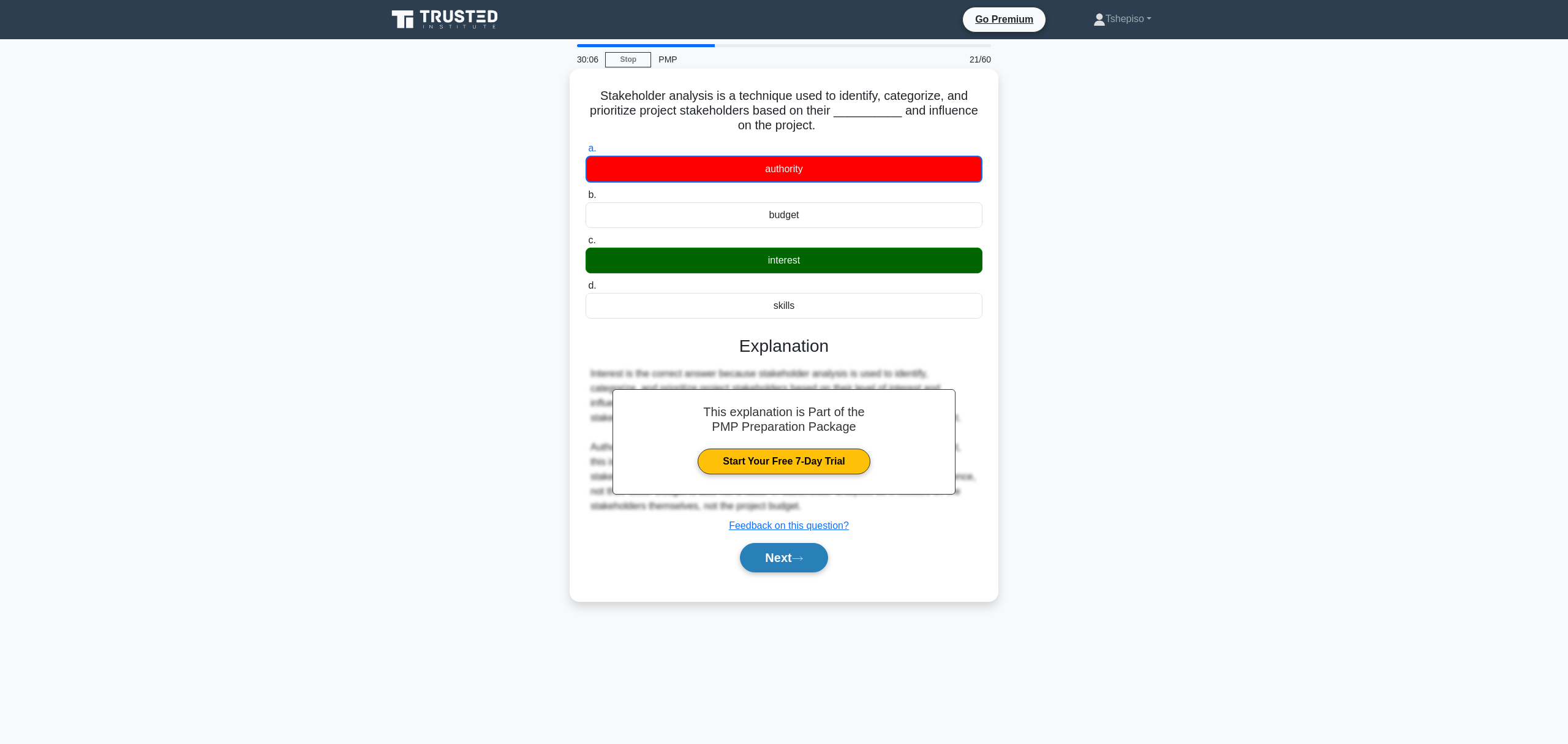
click at [792, 564] on button "Next" at bounding box center [783, 557] width 87 height 29
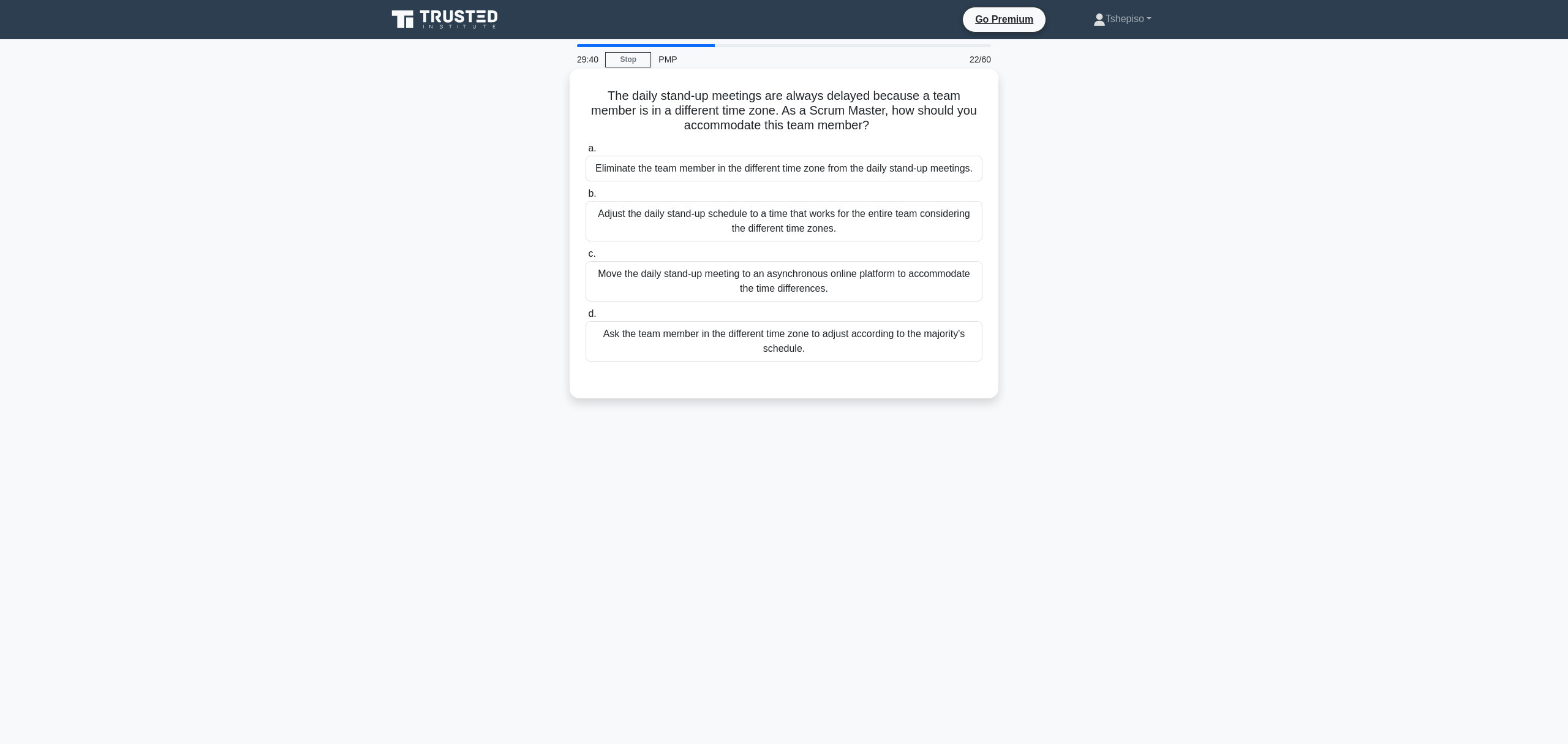
click at [787, 229] on div "Adjust the daily stand-up schedule to a time that works for the entire team con…" at bounding box center [784, 221] width 397 height 40
click at [586, 198] on input "b. Adjust the daily stand-up schedule to a time that works for the entire team …" at bounding box center [586, 194] width 0 height 8
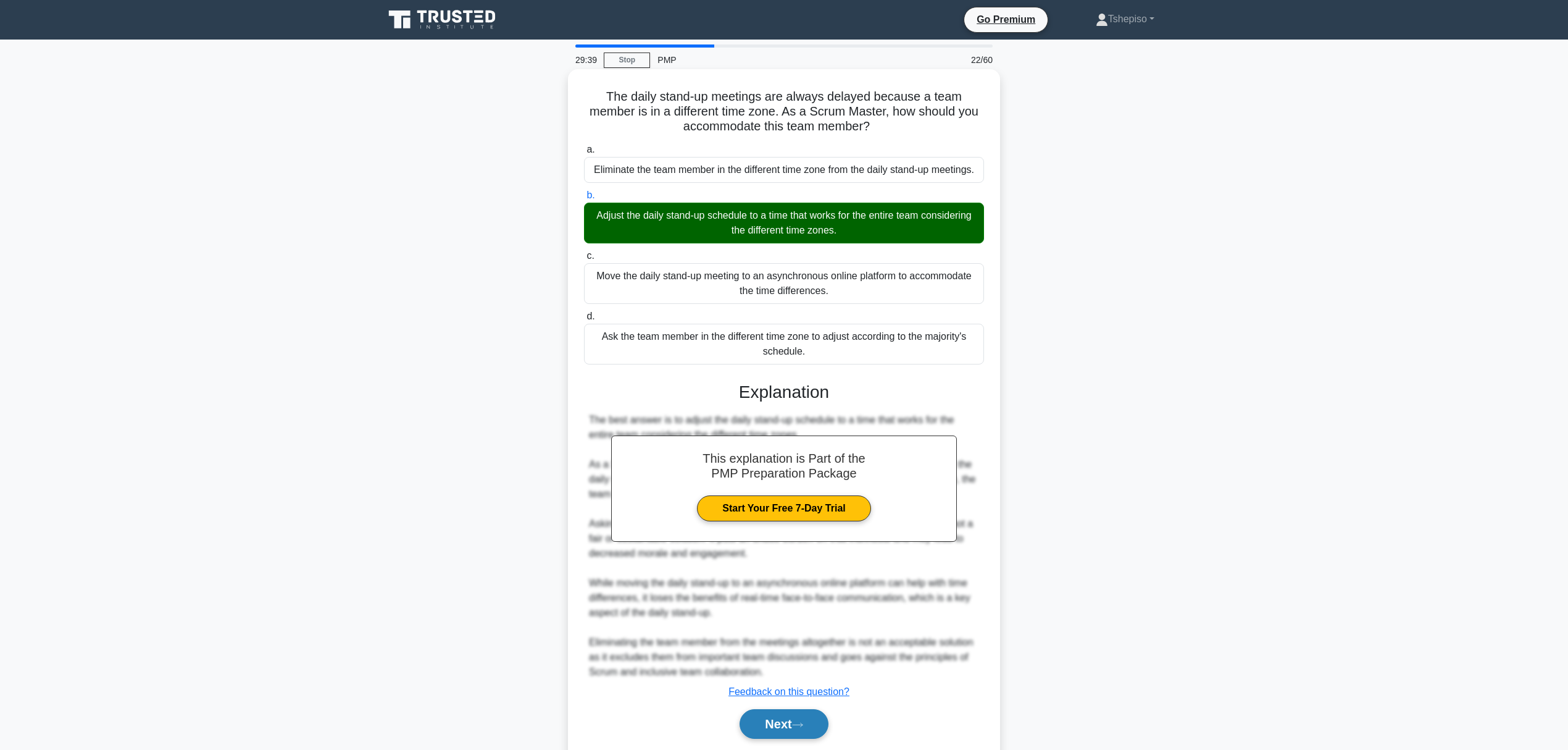
click at [786, 735] on button "Next" at bounding box center [784, 723] width 88 height 29
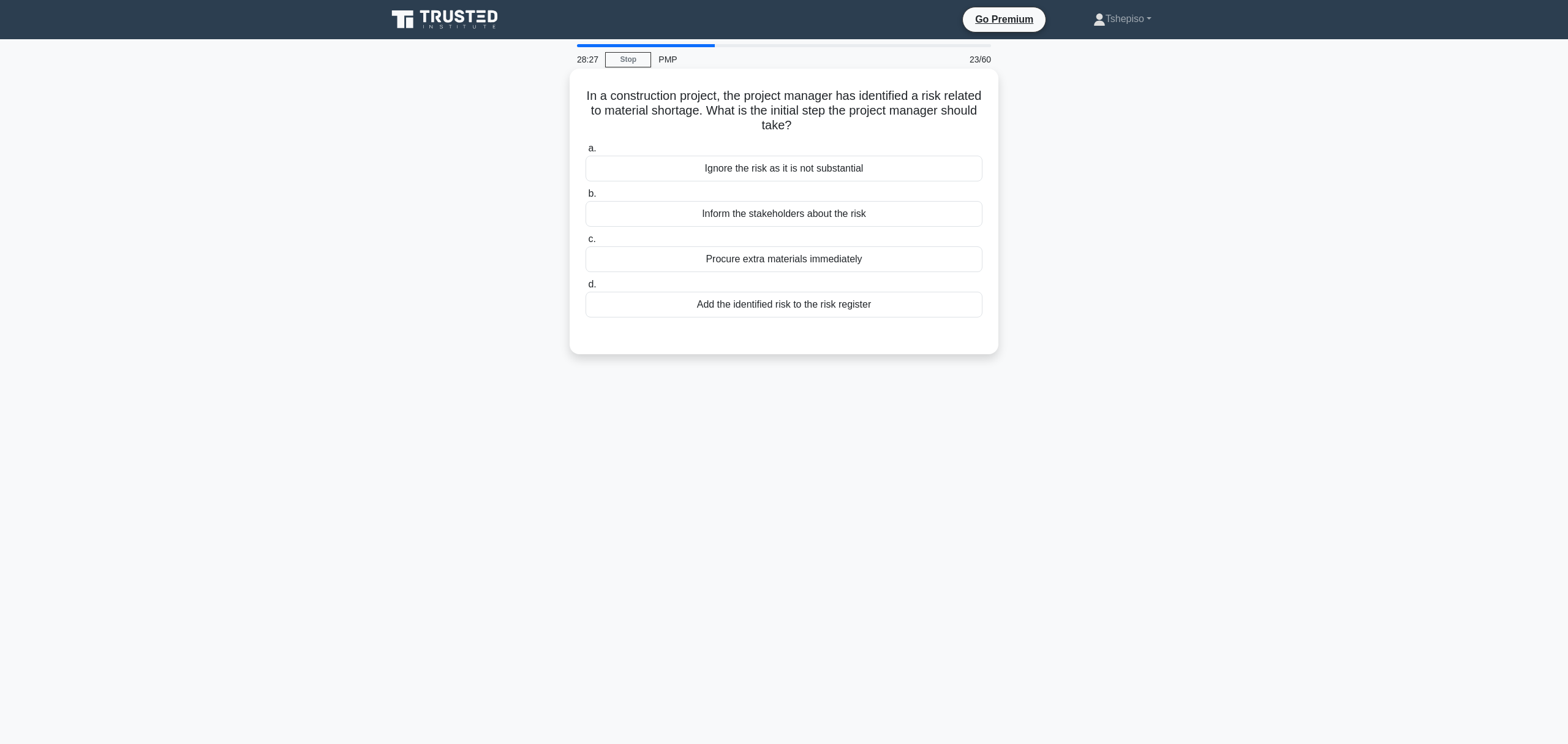
click at [765, 305] on div "Add the identified risk to the risk register" at bounding box center [784, 305] width 397 height 26
click at [586, 288] on input "d. Add the identified risk to the risk register" at bounding box center [586, 285] width 0 height 8
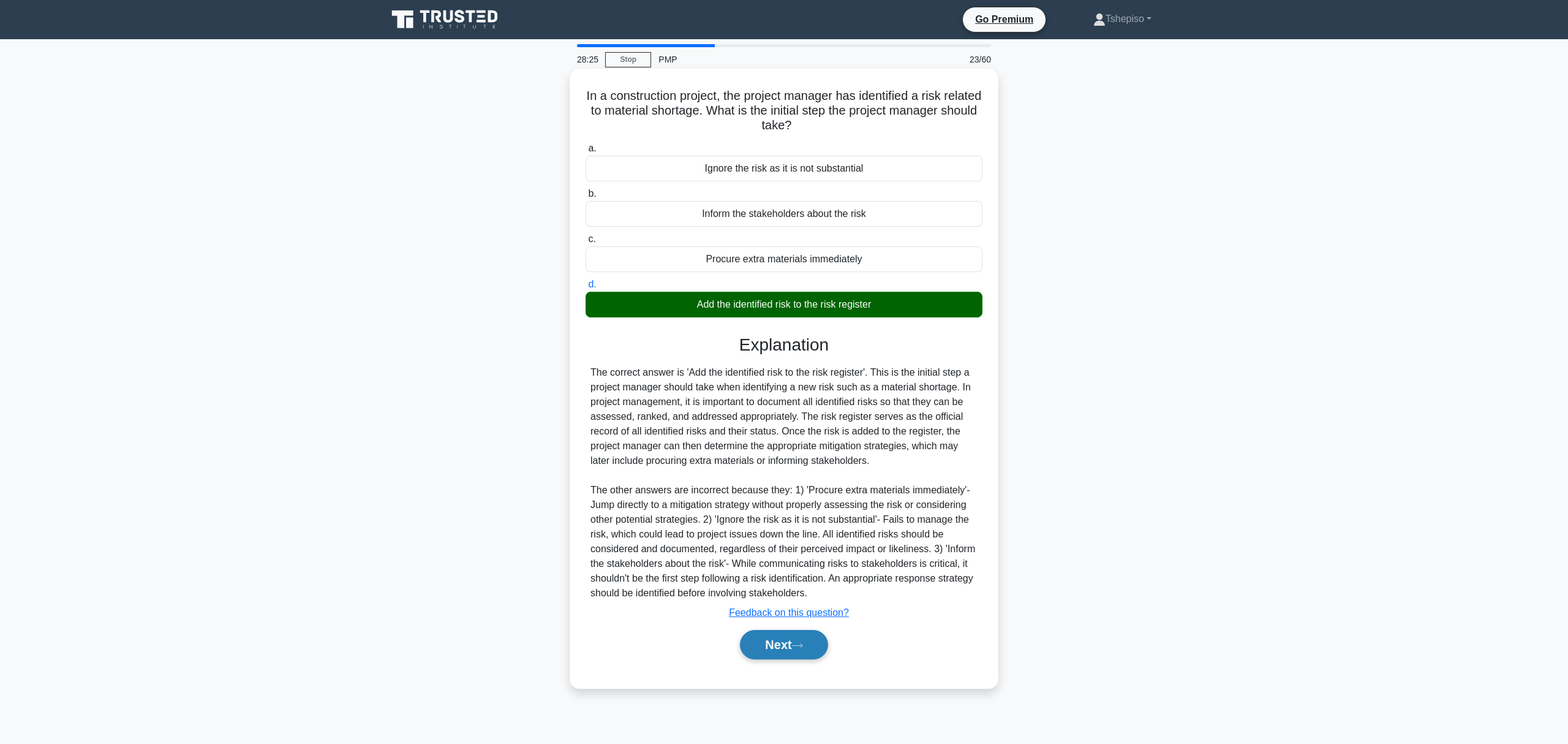
click at [772, 643] on button "Next" at bounding box center [783, 644] width 87 height 29
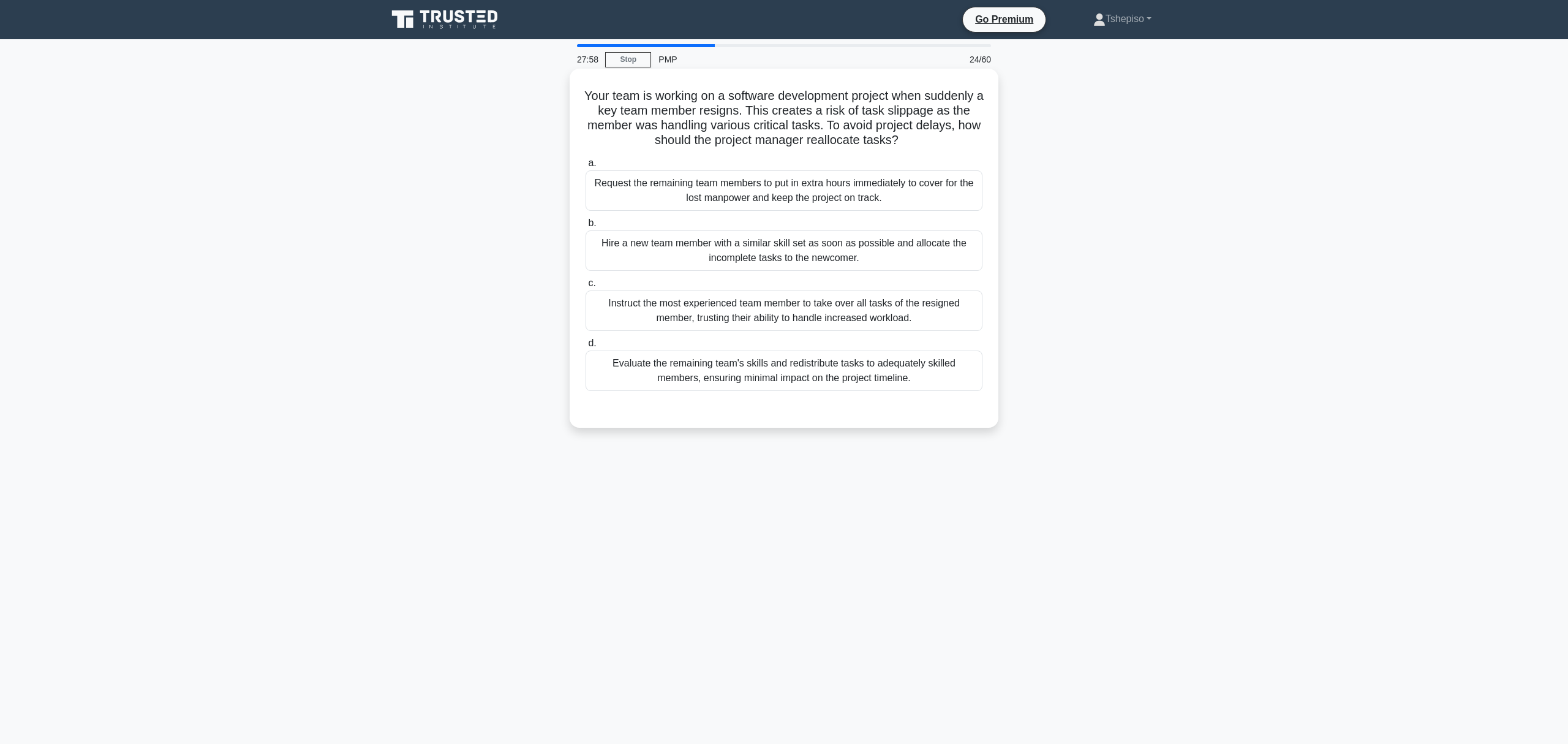
click at [783, 380] on div "Evaluate the remaining team's skills and redistribute tasks to adequately skill…" at bounding box center [784, 371] width 397 height 40
click at [586, 347] on input "d. Evaluate the remaining team's skills and redistribute tasks to adequately sk…" at bounding box center [586, 343] width 0 height 8
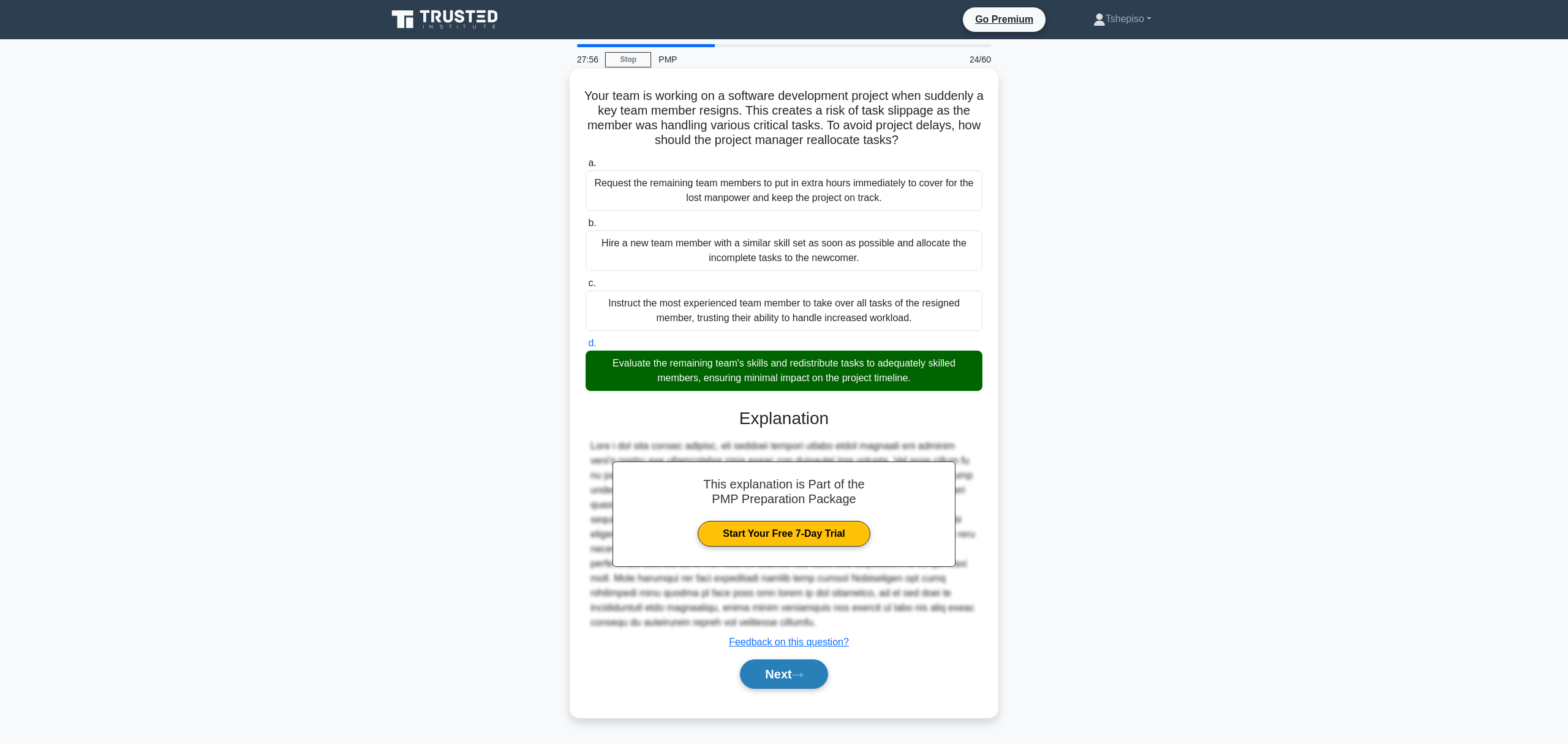
click at [769, 689] on button "Next" at bounding box center [783, 673] width 87 height 29
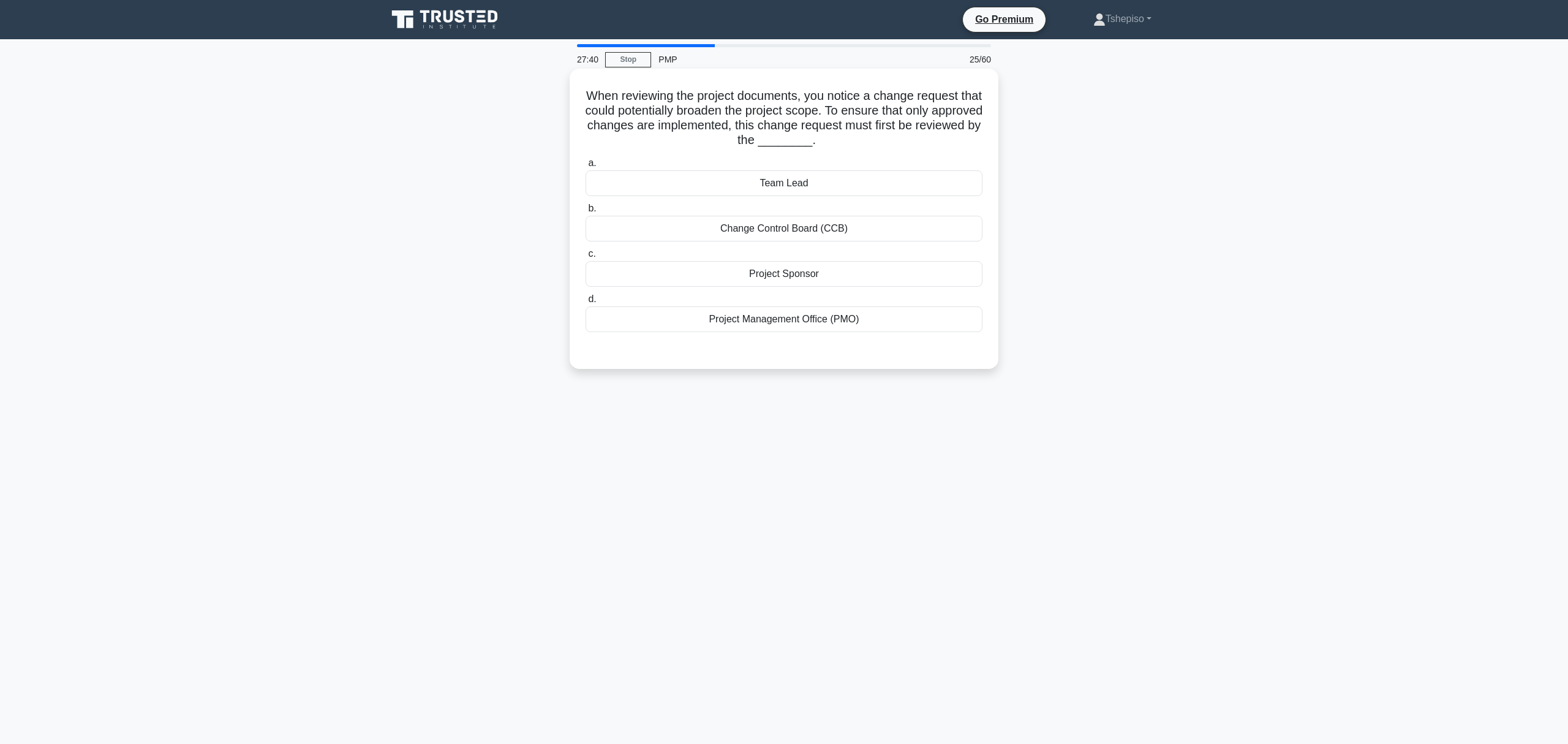
click at [757, 229] on div "Change Control Board (CCB)" at bounding box center [784, 229] width 397 height 26
click at [586, 213] on input "b. Change Control Board (CCB)" at bounding box center [586, 209] width 0 height 8
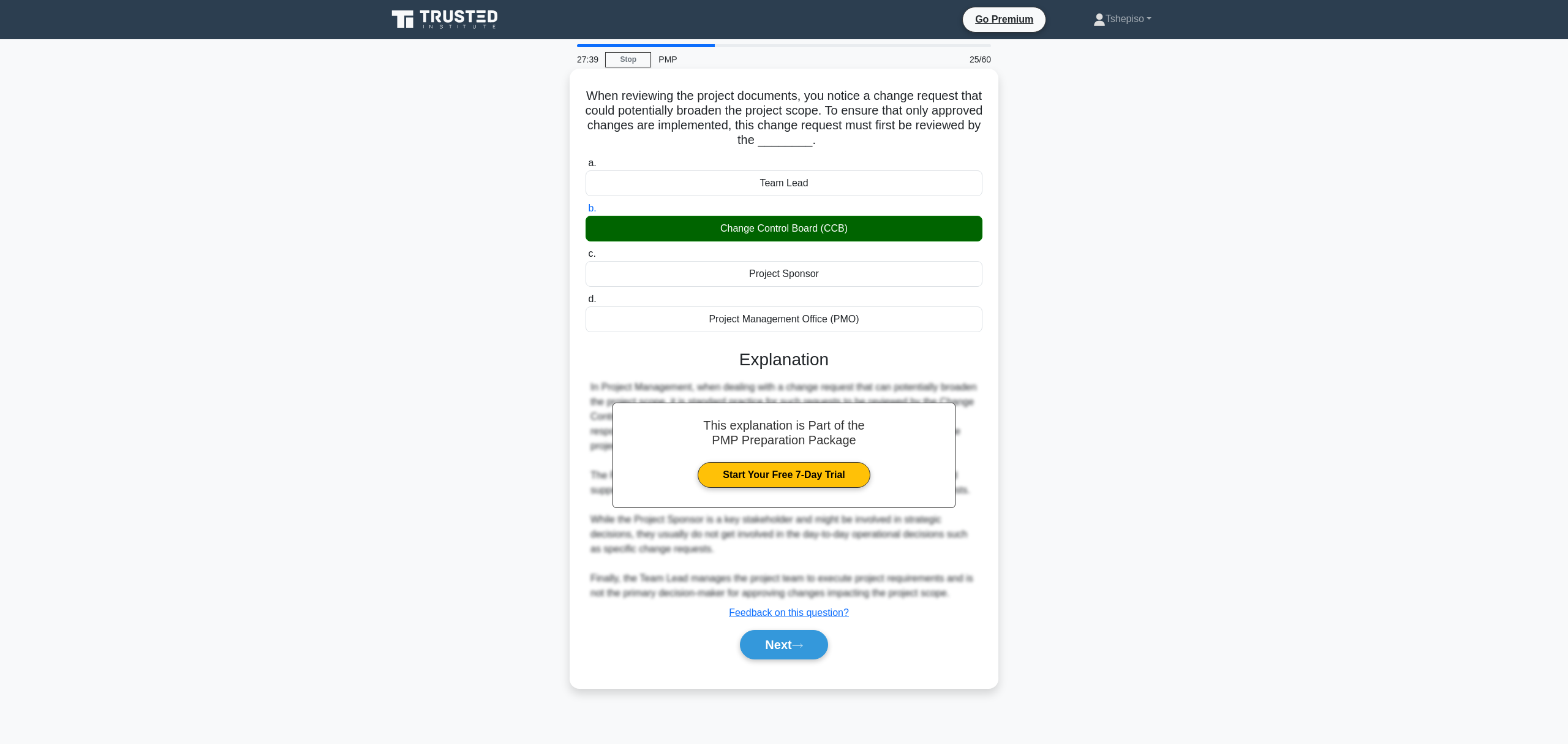
click at [759, 663] on div "Next" at bounding box center [784, 644] width 397 height 40
click at [760, 653] on button "Next" at bounding box center [783, 644] width 87 height 29
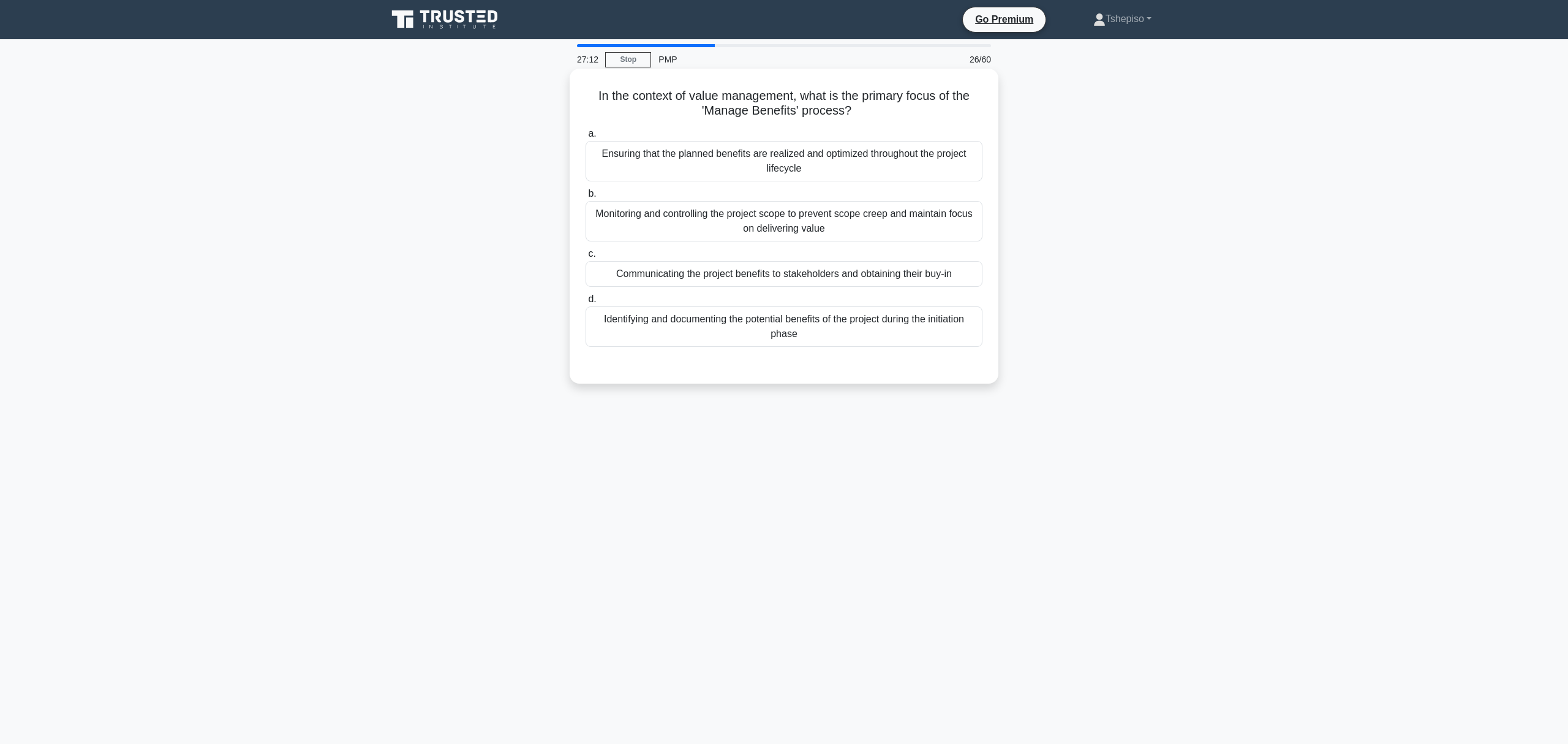
click at [781, 325] on div "Identifying and documenting the potential benefits of the project during the in…" at bounding box center [784, 327] width 397 height 40
click at [586, 303] on input "d. Identifying and documenting the potential benefits of the project during the…" at bounding box center [586, 299] width 0 height 8
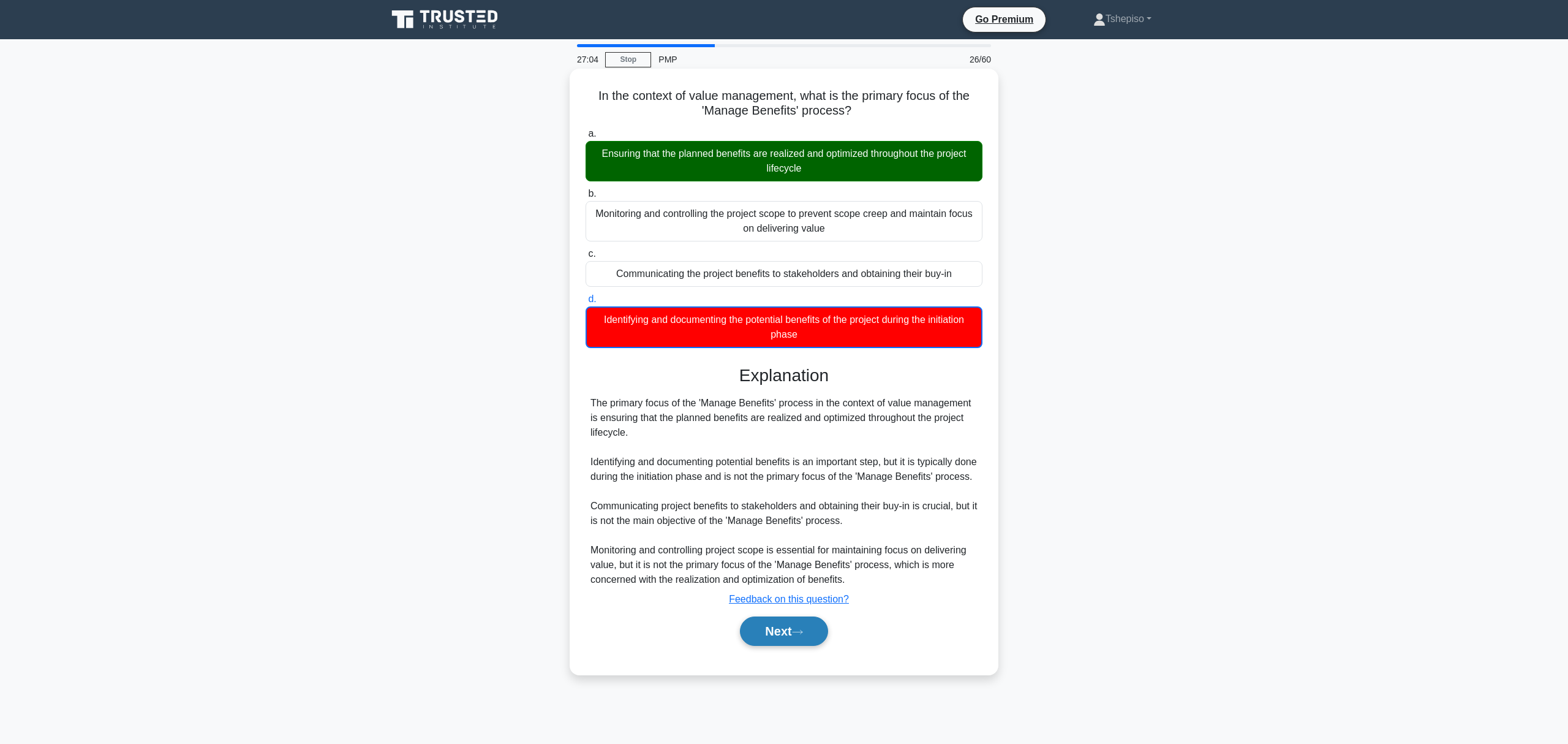
click at [778, 642] on button "Next" at bounding box center [783, 631] width 87 height 29
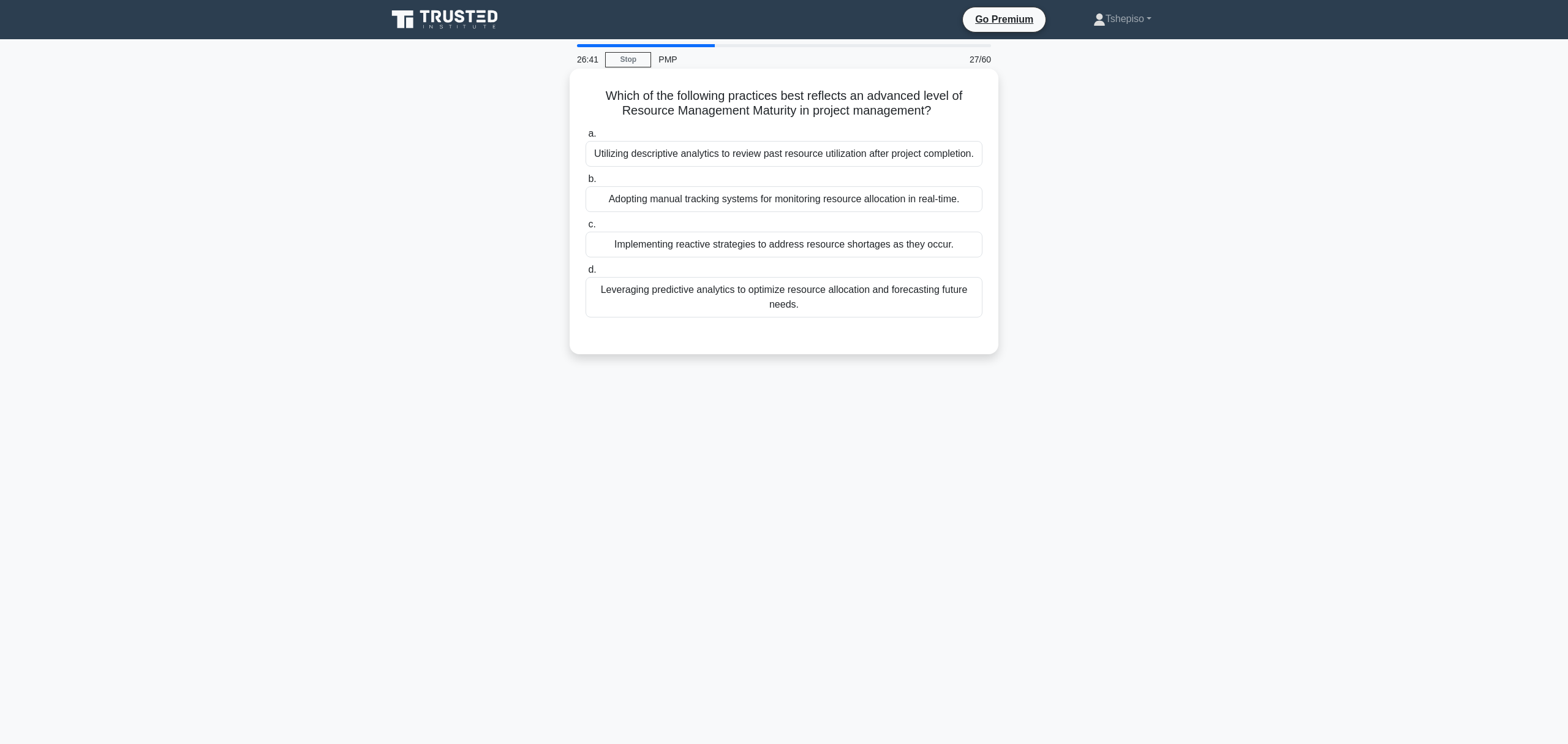
click at [787, 157] on div "Utilizing descriptive analytics to review past resource utilization after proje…" at bounding box center [784, 154] width 397 height 26
click at [586, 138] on input "a. Utilizing descriptive analytics to review past resource utilization after pr…" at bounding box center [586, 134] width 0 height 8
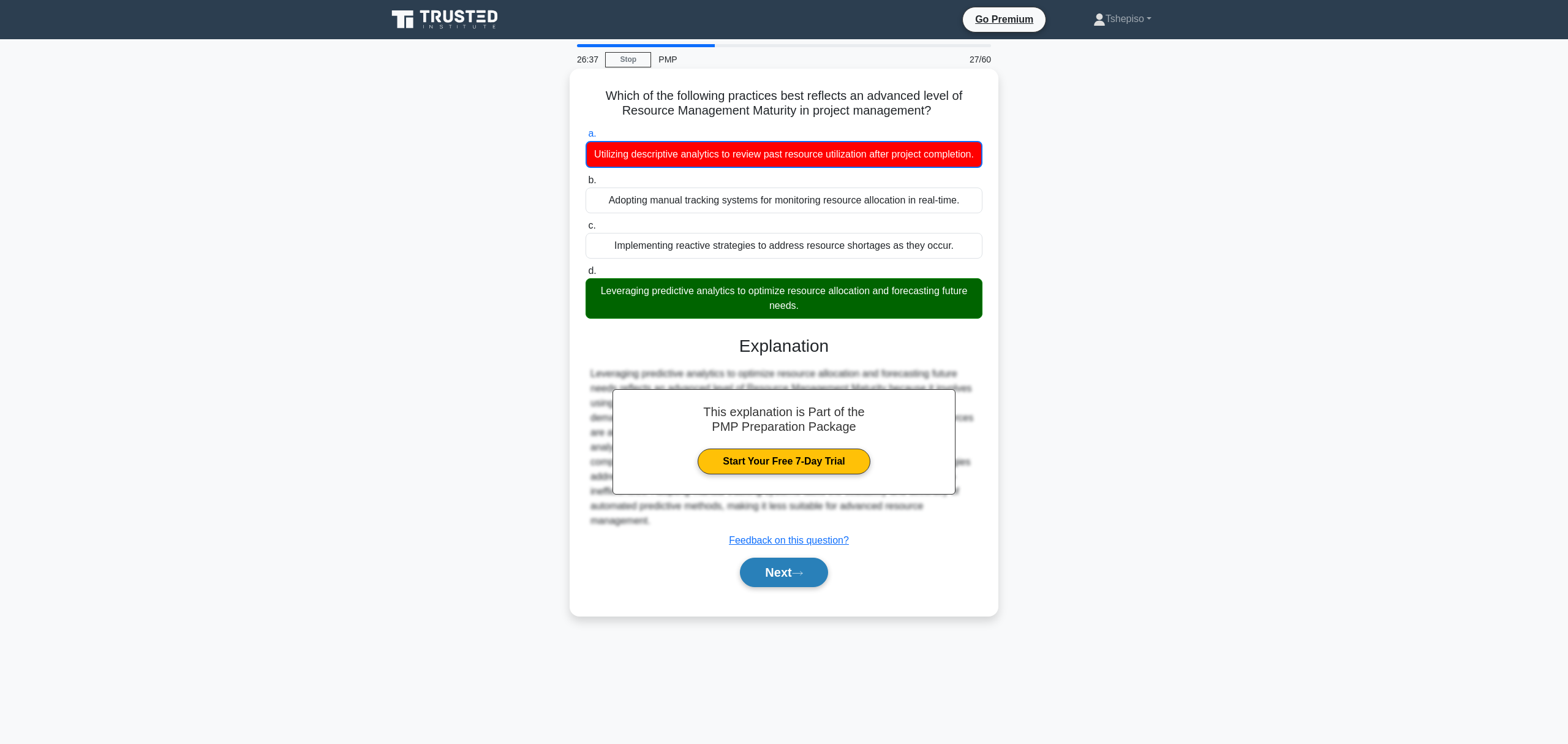
click at [777, 581] on button "Next" at bounding box center [783, 572] width 87 height 29
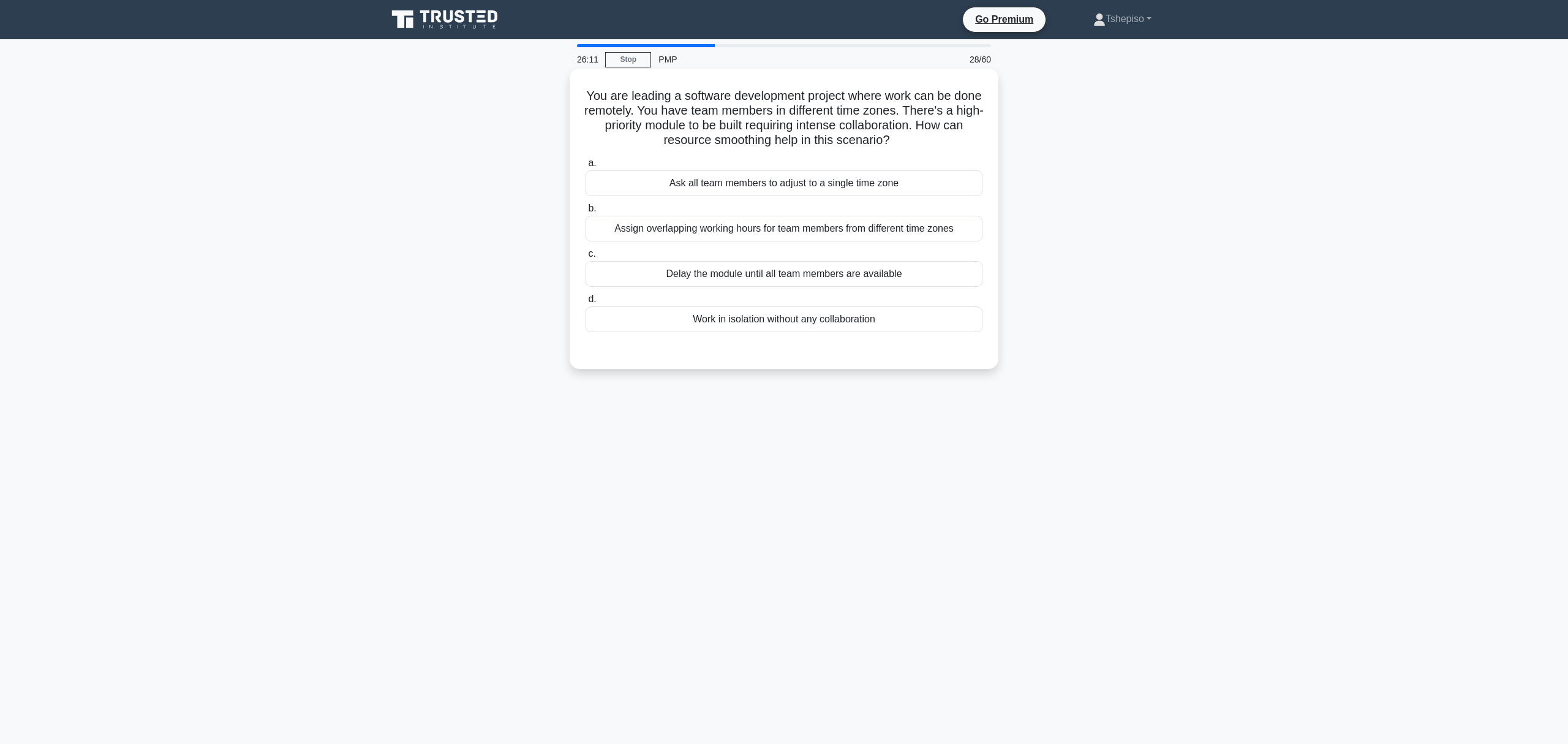
click at [778, 187] on div "Ask all team members to adjust to a single time zone" at bounding box center [784, 183] width 397 height 26
click at [586, 167] on input "a. Ask all team members to adjust to a single time zone" at bounding box center [586, 163] width 0 height 8
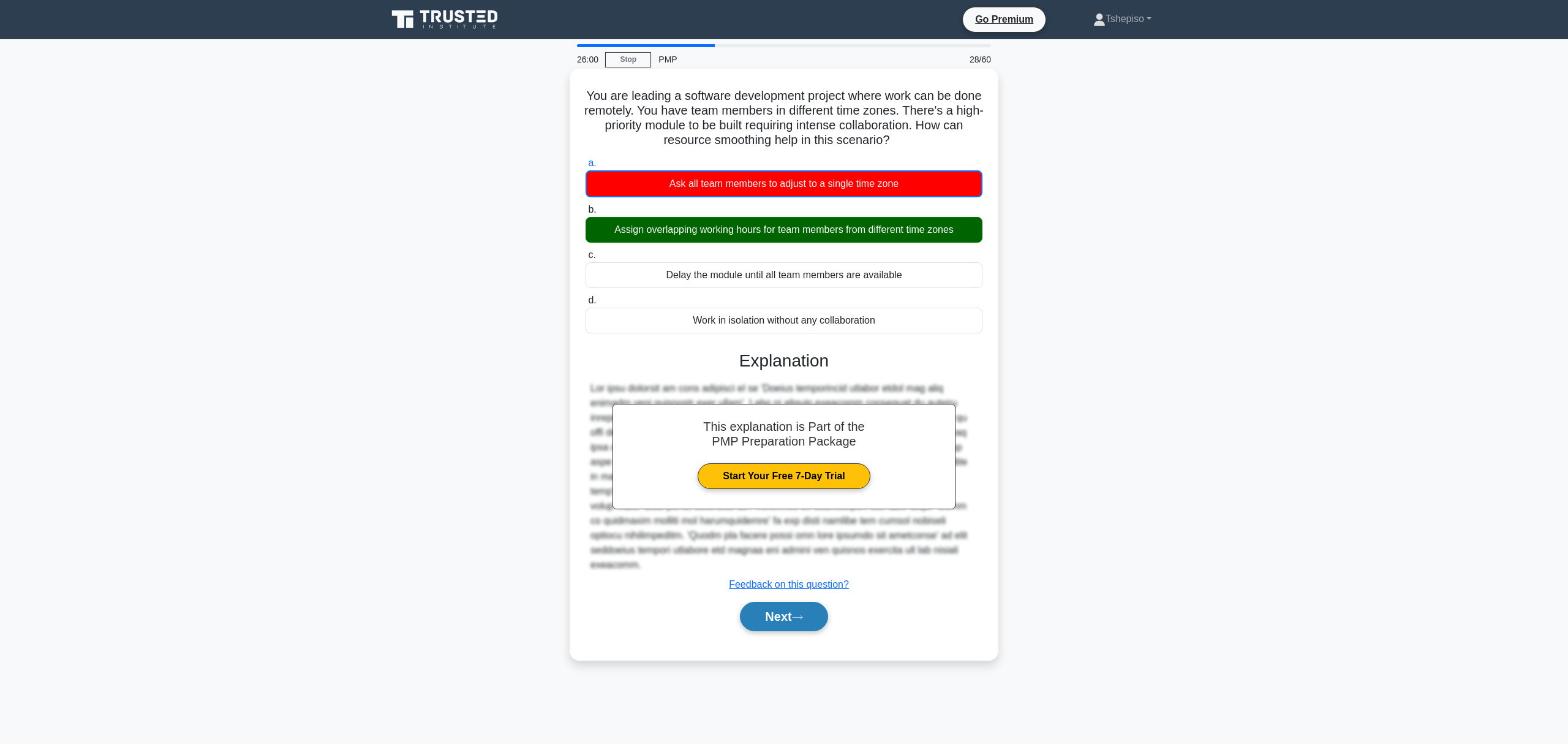
click at [776, 603] on button "Next" at bounding box center [783, 616] width 87 height 29
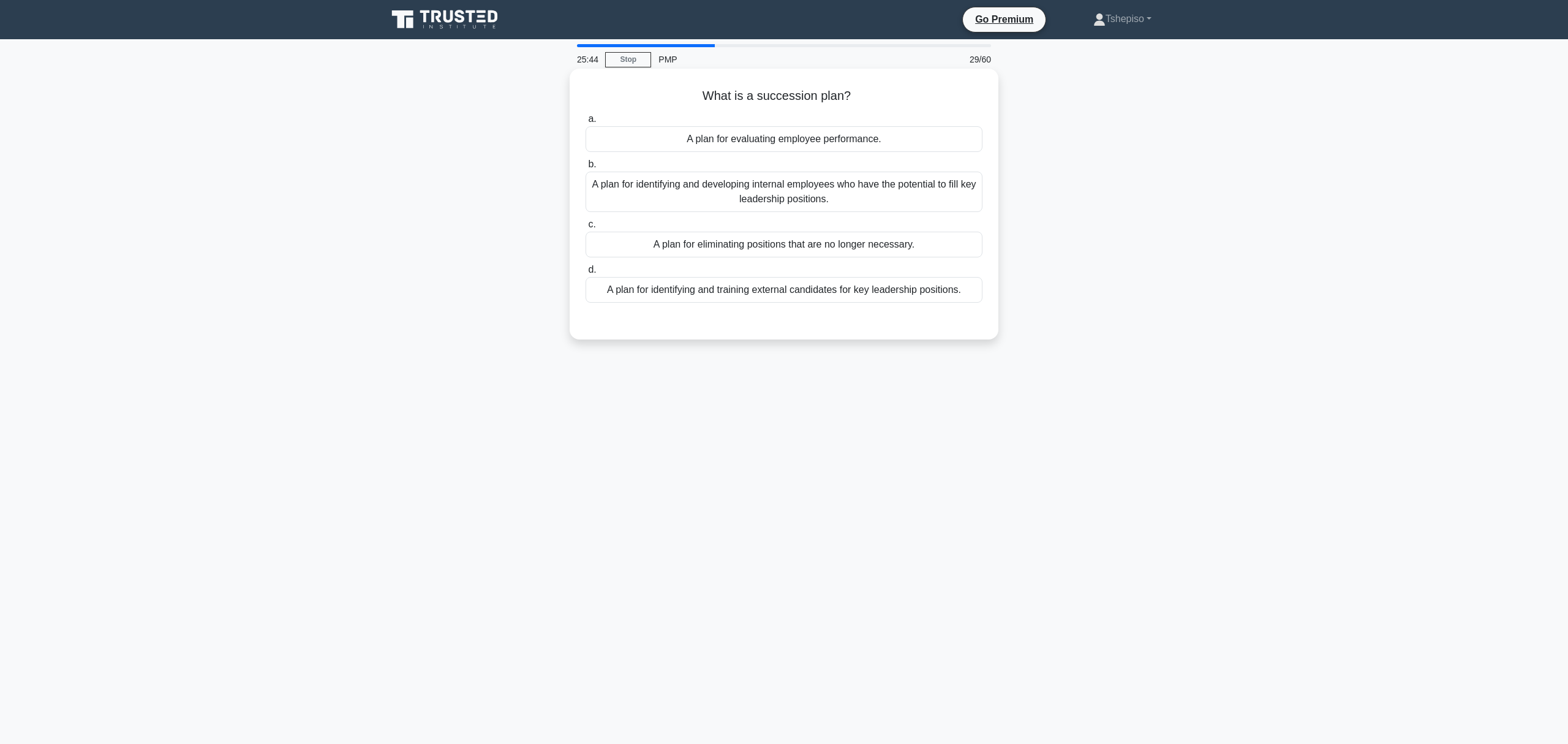
click at [770, 190] on div "A plan for identifying and developing internal employees who have the potential…" at bounding box center [784, 192] width 397 height 40
click at [586, 169] on input "b. A plan for identifying and developing internal employees who have the potent…" at bounding box center [586, 165] width 0 height 8
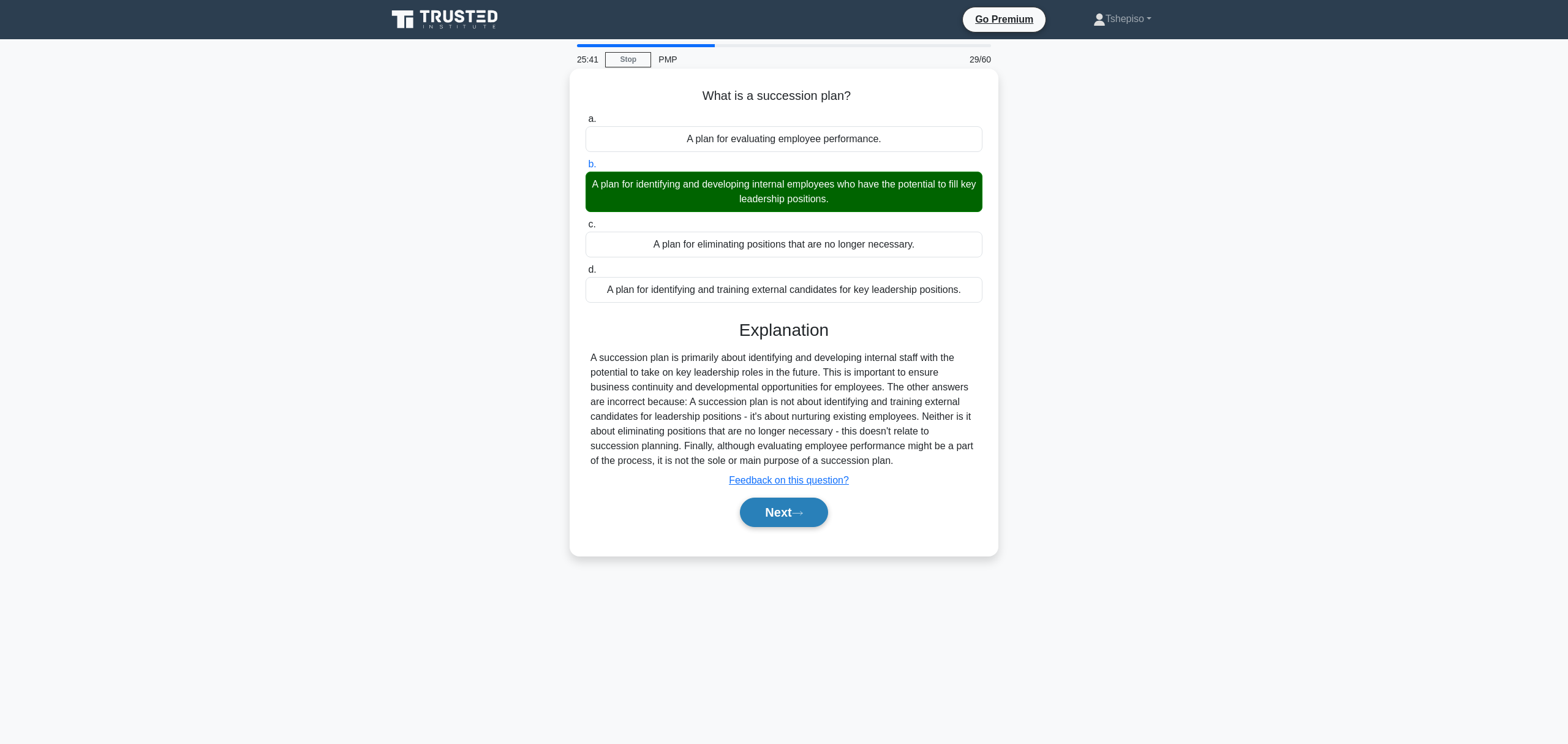
click at [772, 518] on button "Next" at bounding box center [783, 512] width 87 height 29
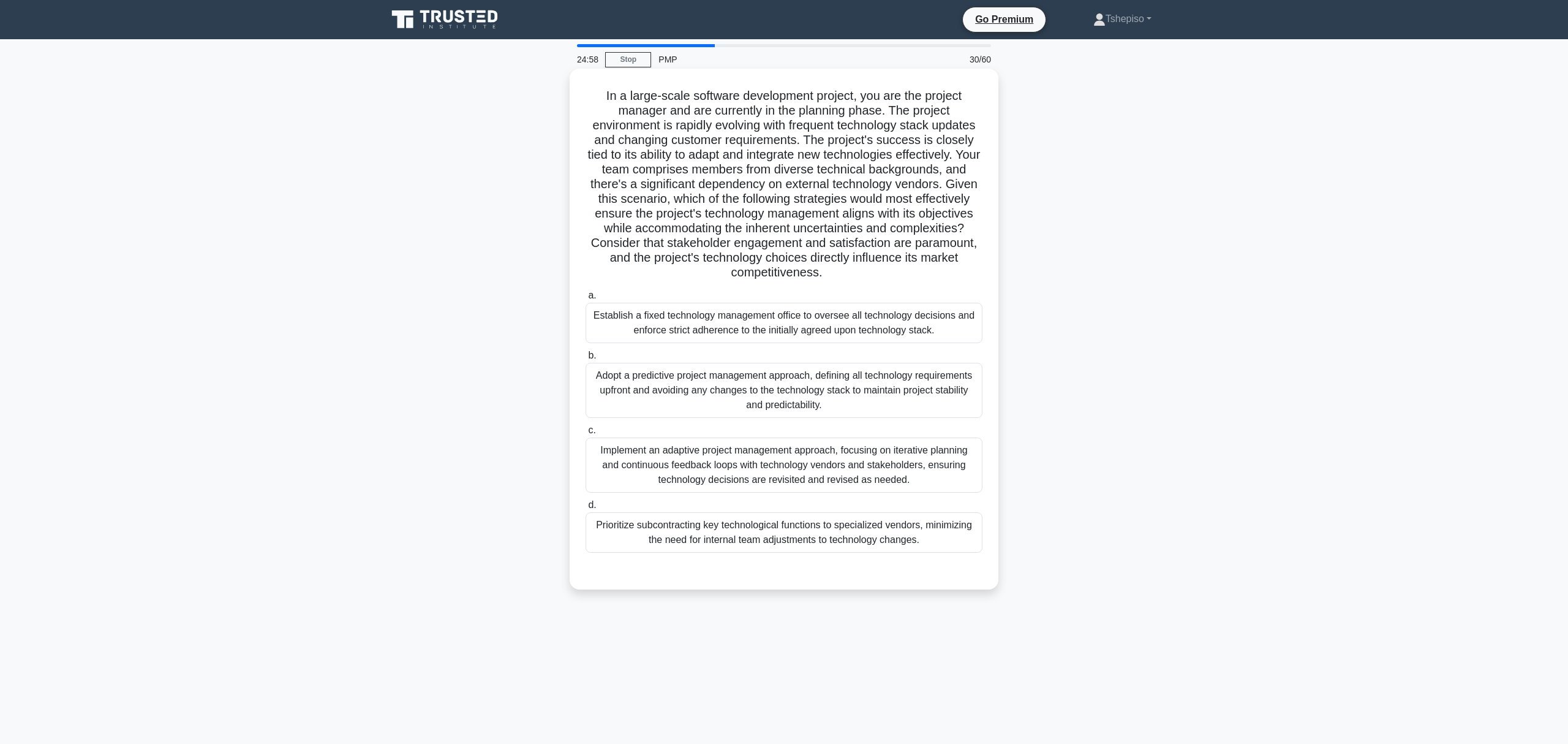
click at [717, 425] on label "c. Implement an adaptive project management approach, focusing on iterative pla…" at bounding box center [784, 458] width 397 height 70
click at [586, 426] on input "c. Implement an adaptive project management approach, focusing on iterative pla…" at bounding box center [586, 430] width 0 height 8
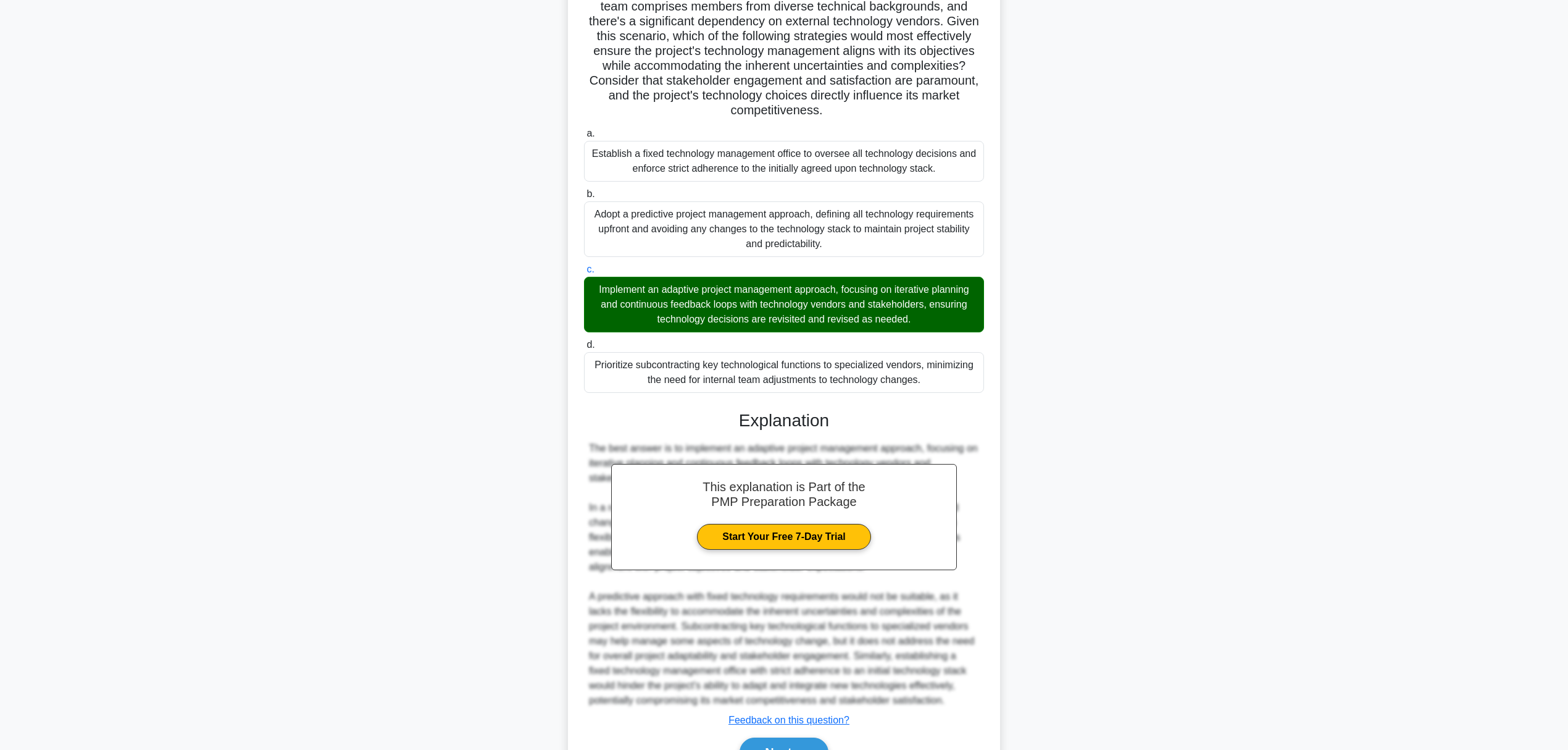
scroll to position [236, 0]
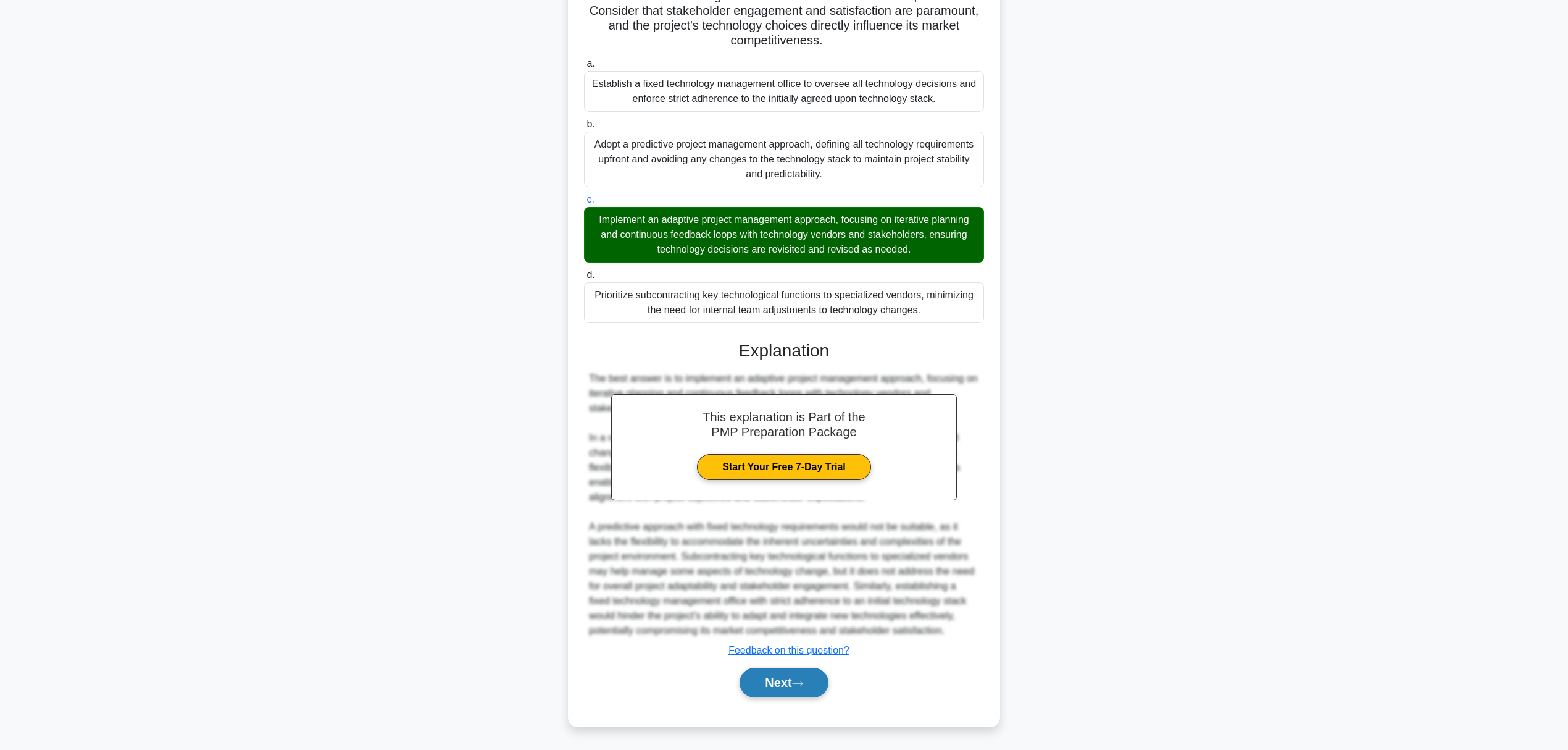
click at [775, 677] on button "Next" at bounding box center [784, 682] width 88 height 29
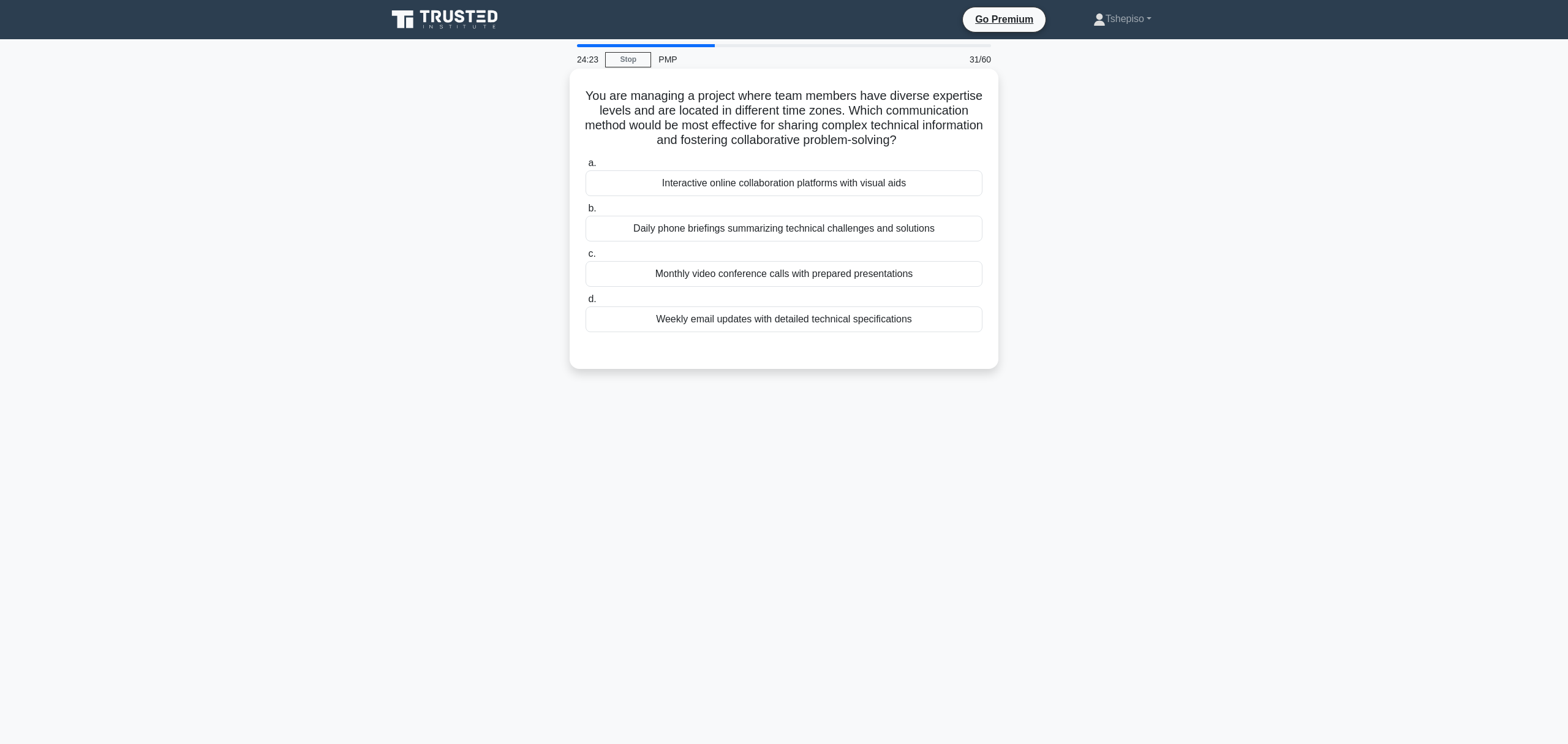
click at [703, 184] on div "Interactive online collaboration platforms with visual aids" at bounding box center [784, 183] width 397 height 26
click at [586, 167] on input "a. Interactive online collaboration platforms with visual aids" at bounding box center [586, 163] width 0 height 8
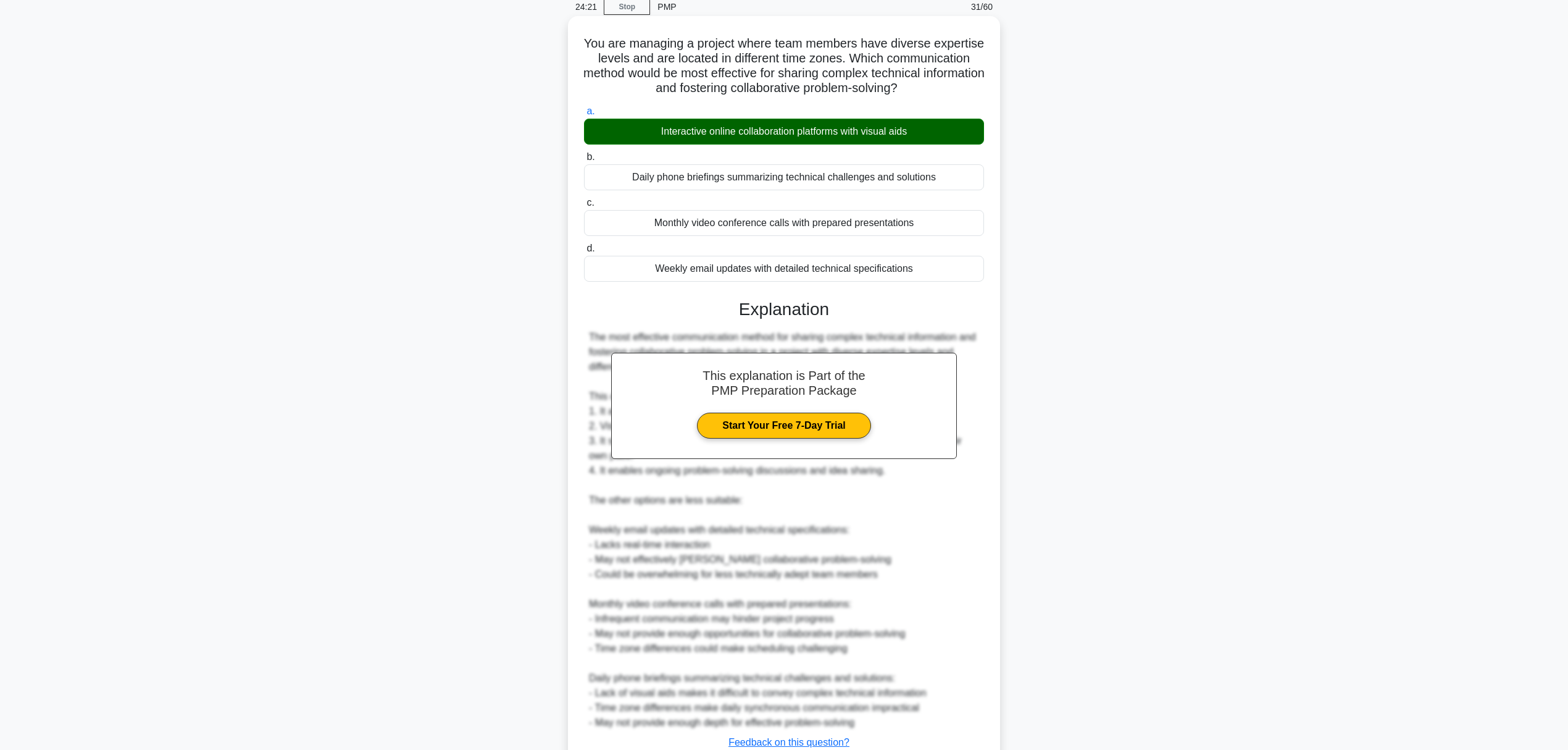
scroll to position [82, 0]
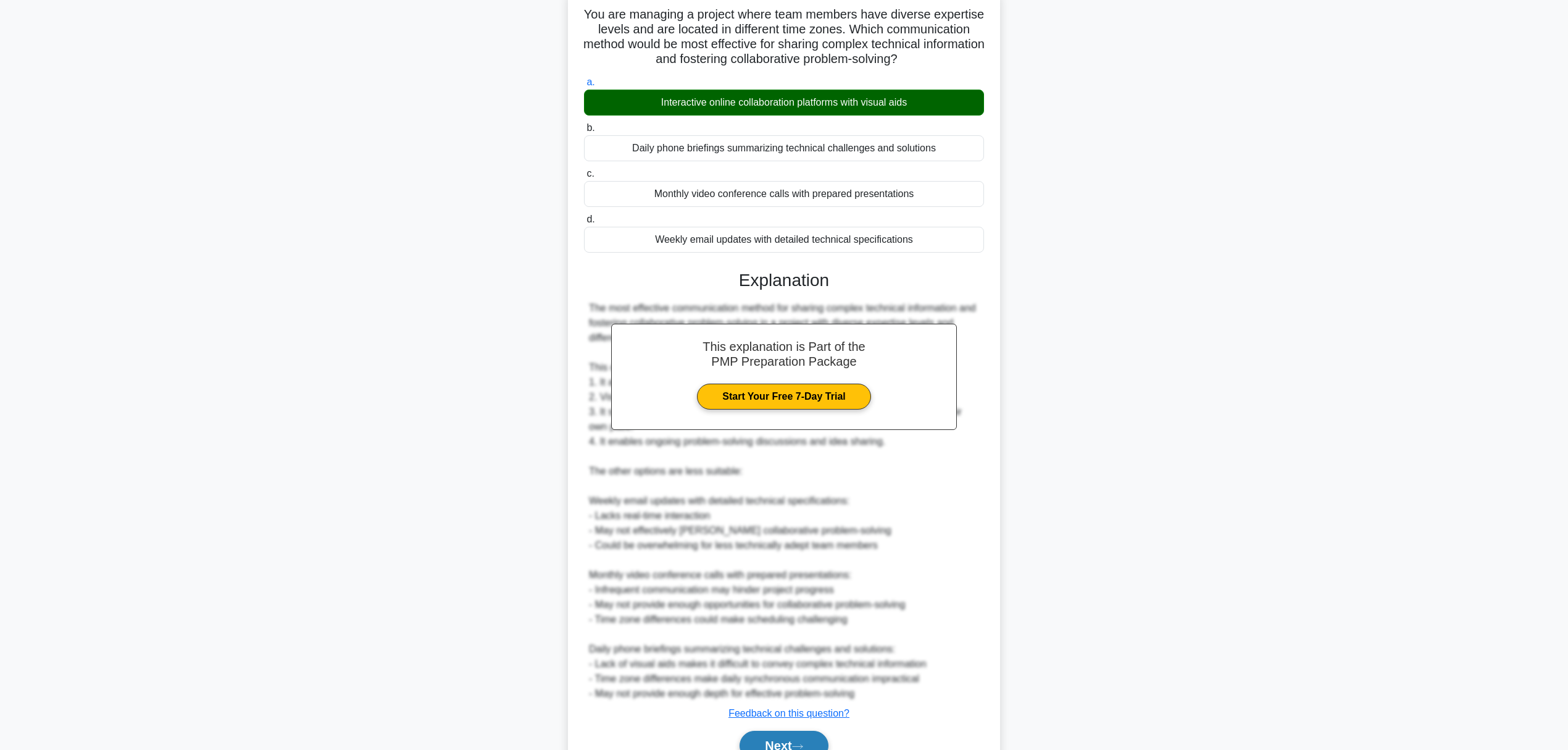
click at [790, 740] on button "Next" at bounding box center [784, 745] width 88 height 29
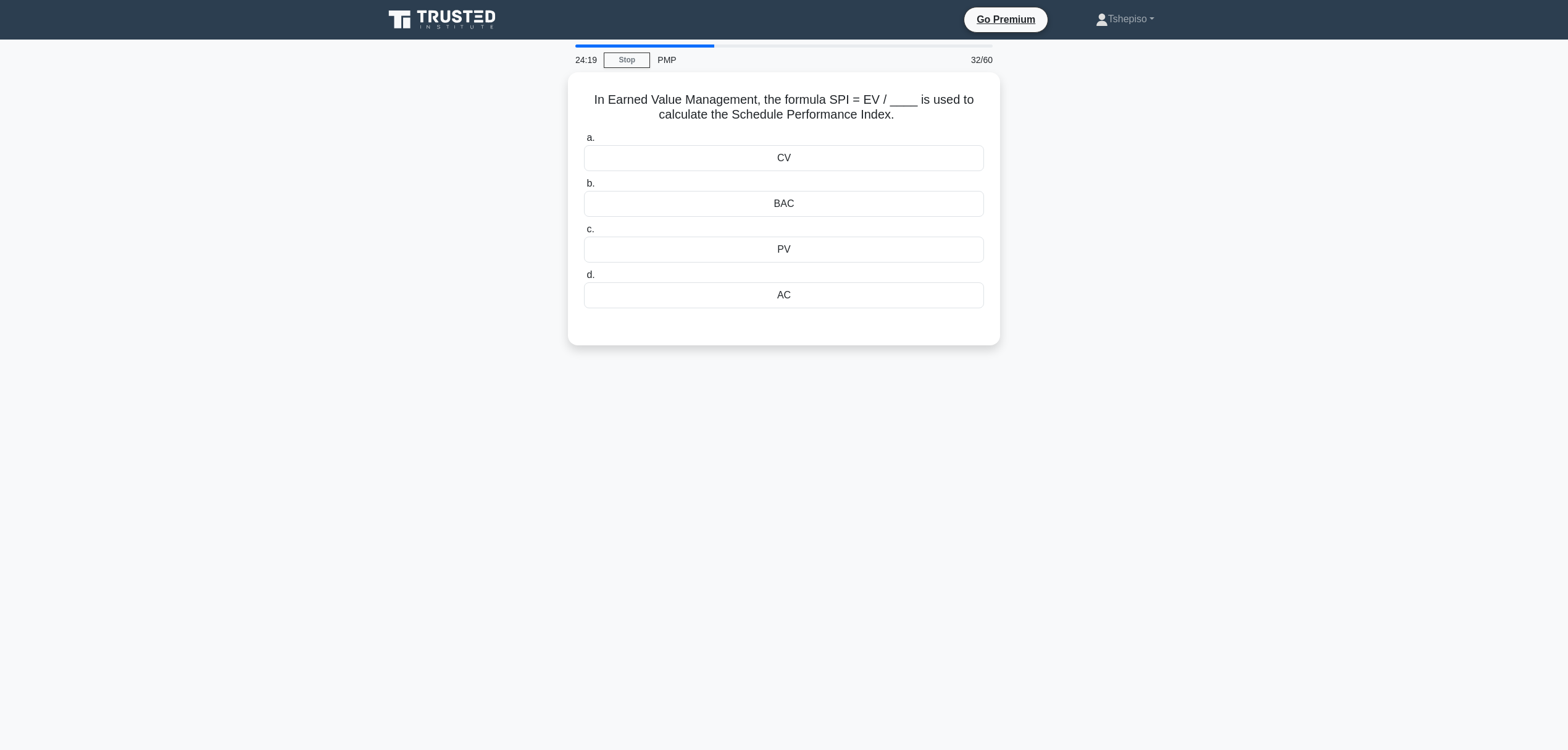
scroll to position [0, 0]
click at [865, 250] on div "PV" at bounding box center [790, 246] width 400 height 26
click at [590, 231] on input "c. PV" at bounding box center [590, 226] width 0 height 8
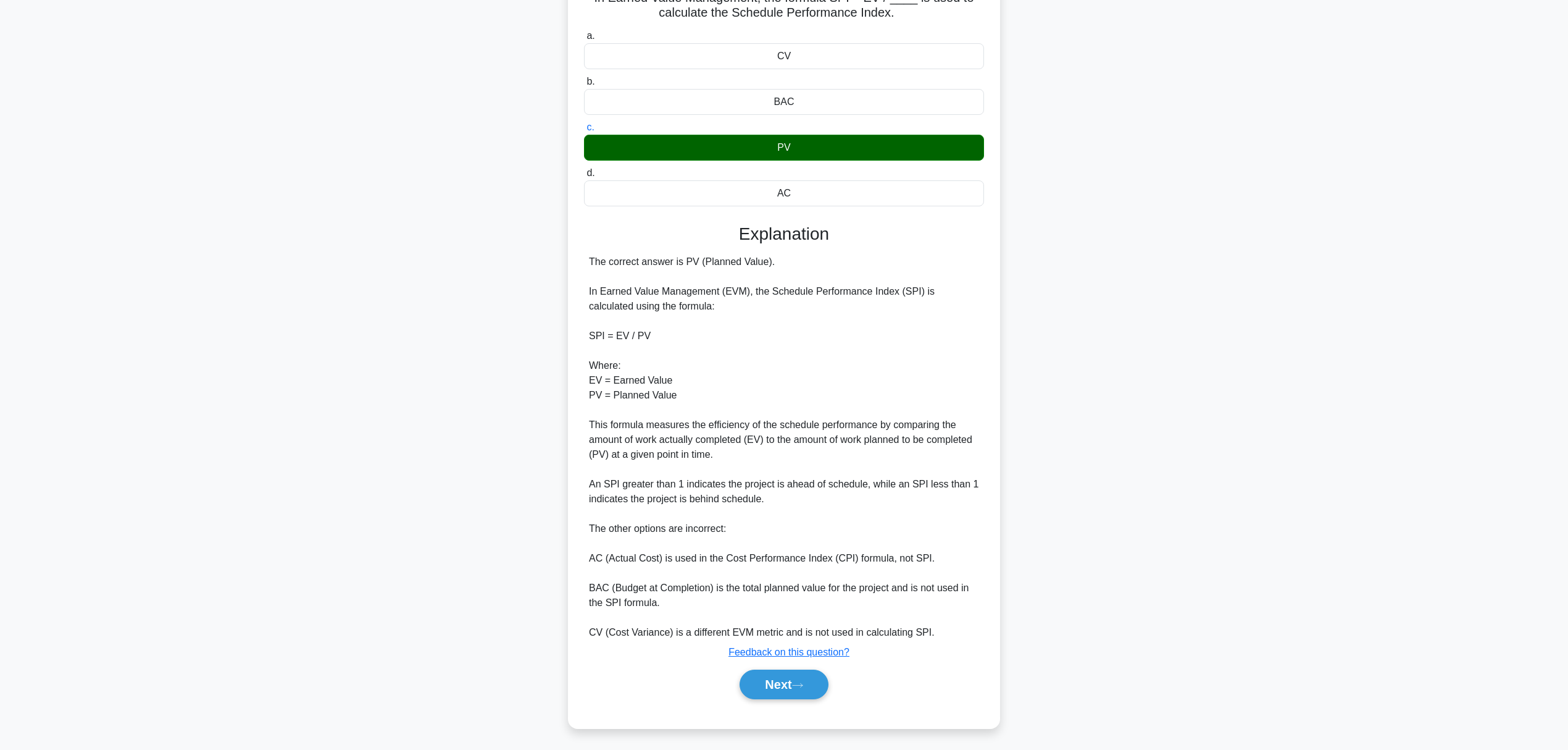
scroll to position [103, 0]
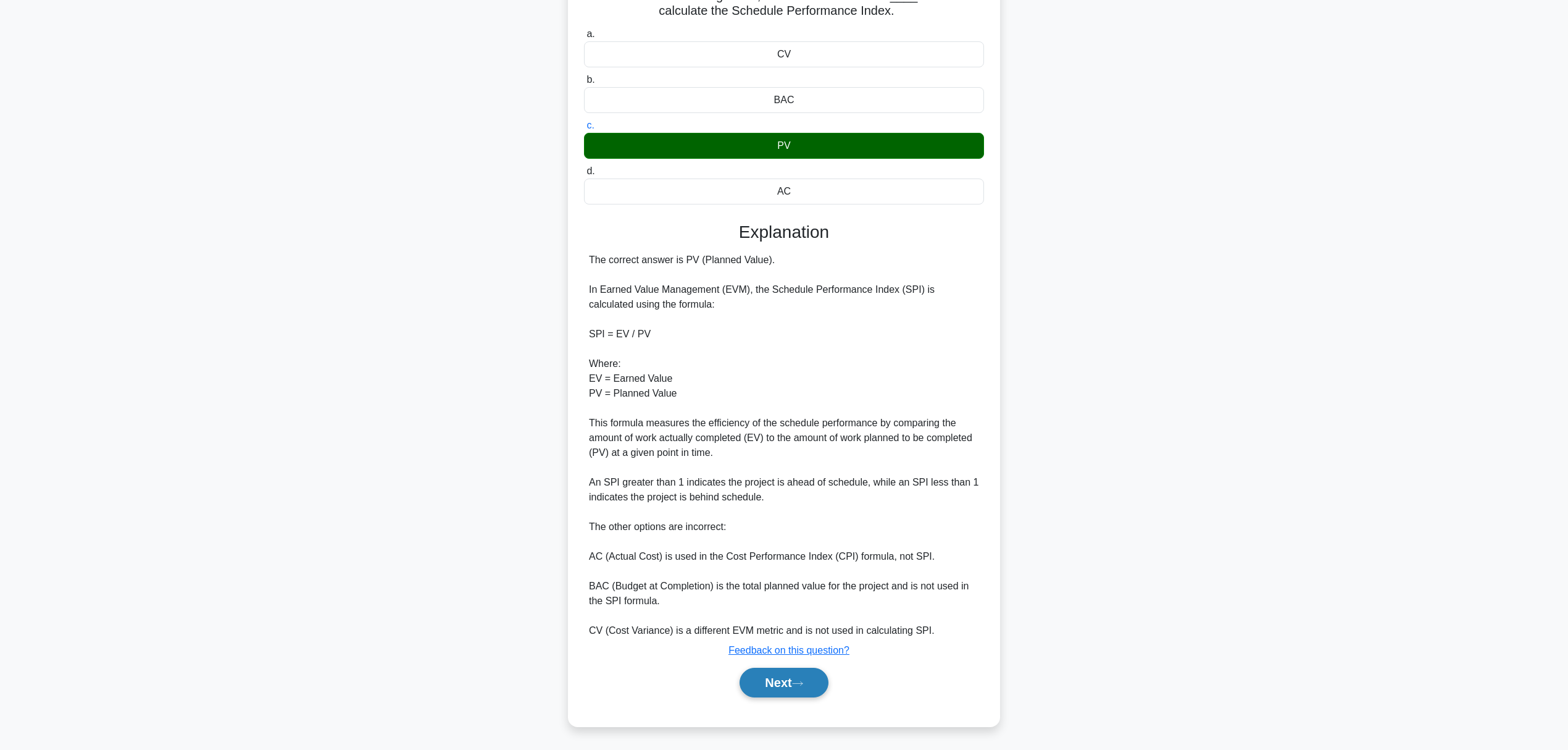
click at [800, 685] on icon at bounding box center [797, 683] width 11 height 7
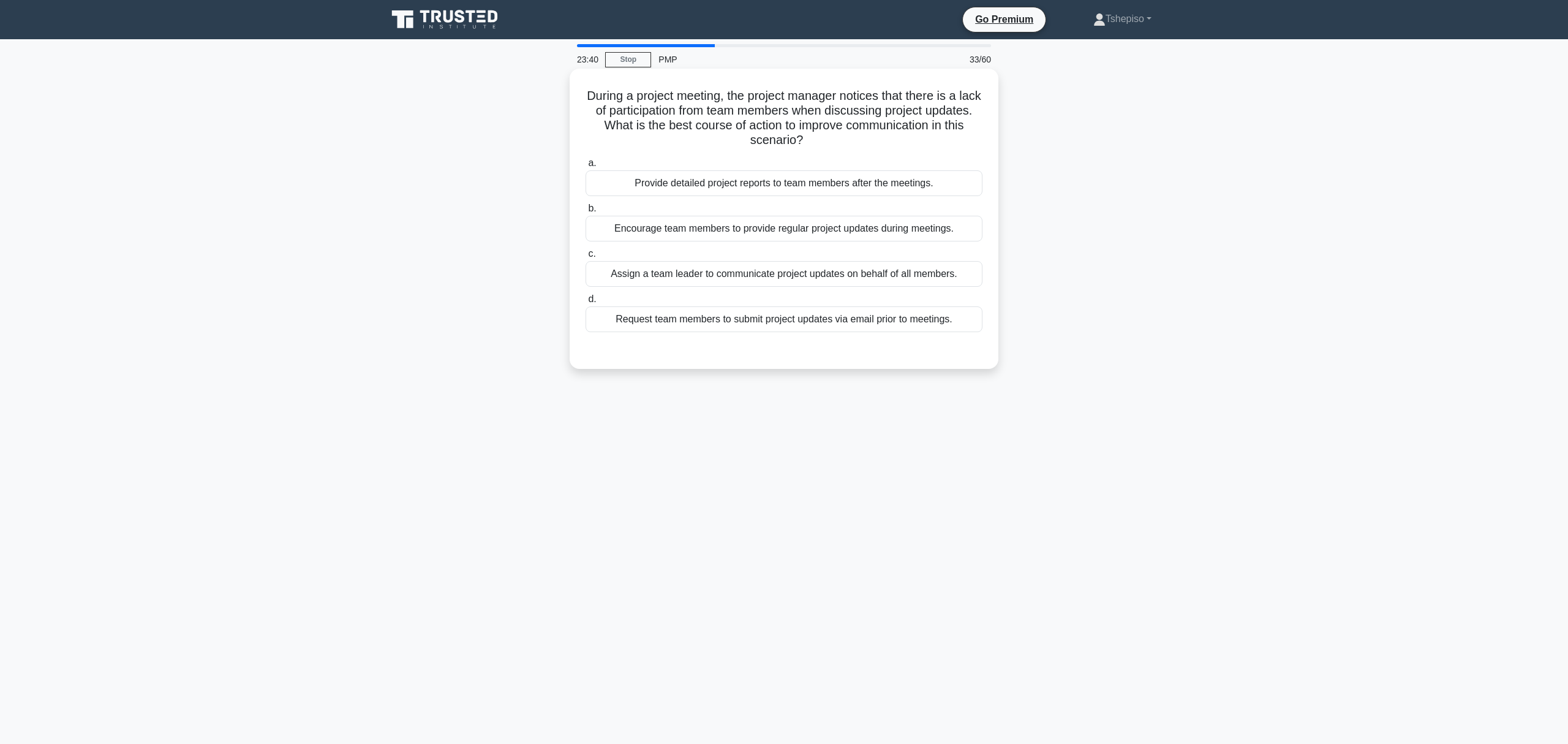
click at [719, 227] on div "Encourage team members to provide regular project updates during meetings." at bounding box center [784, 229] width 397 height 26
click at [586, 213] on input "b. Encourage team members to provide regular project updates during meetings." at bounding box center [586, 209] width 0 height 8
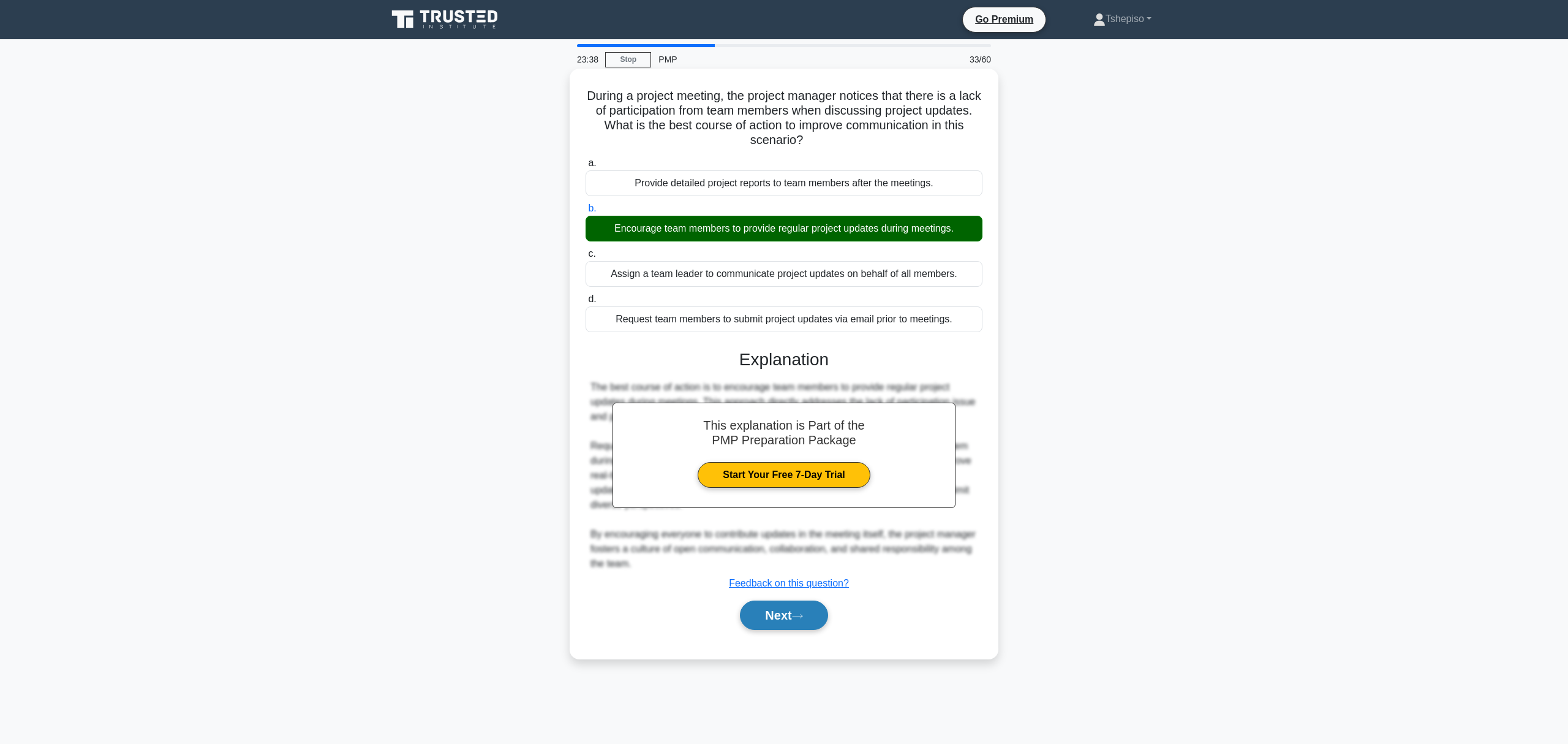
click at [768, 612] on button "Next" at bounding box center [783, 615] width 87 height 29
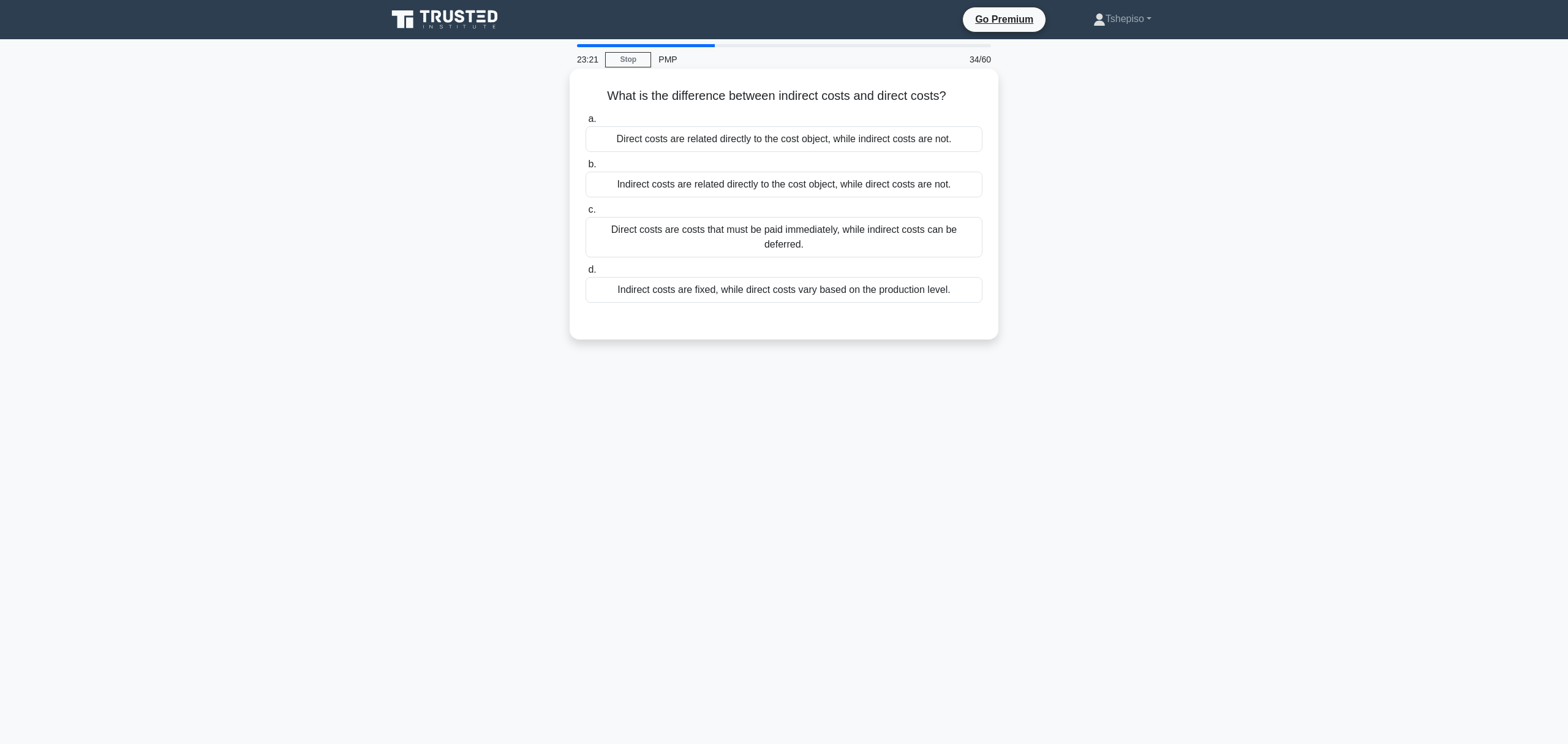
click at [774, 130] on div "Direct costs are related directly to the cost object, while indirect costs are …" at bounding box center [784, 139] width 397 height 26
click at [586, 123] on input "a. Direct costs are related directly to the cost object, while indirect costs a…" at bounding box center [586, 119] width 0 height 8
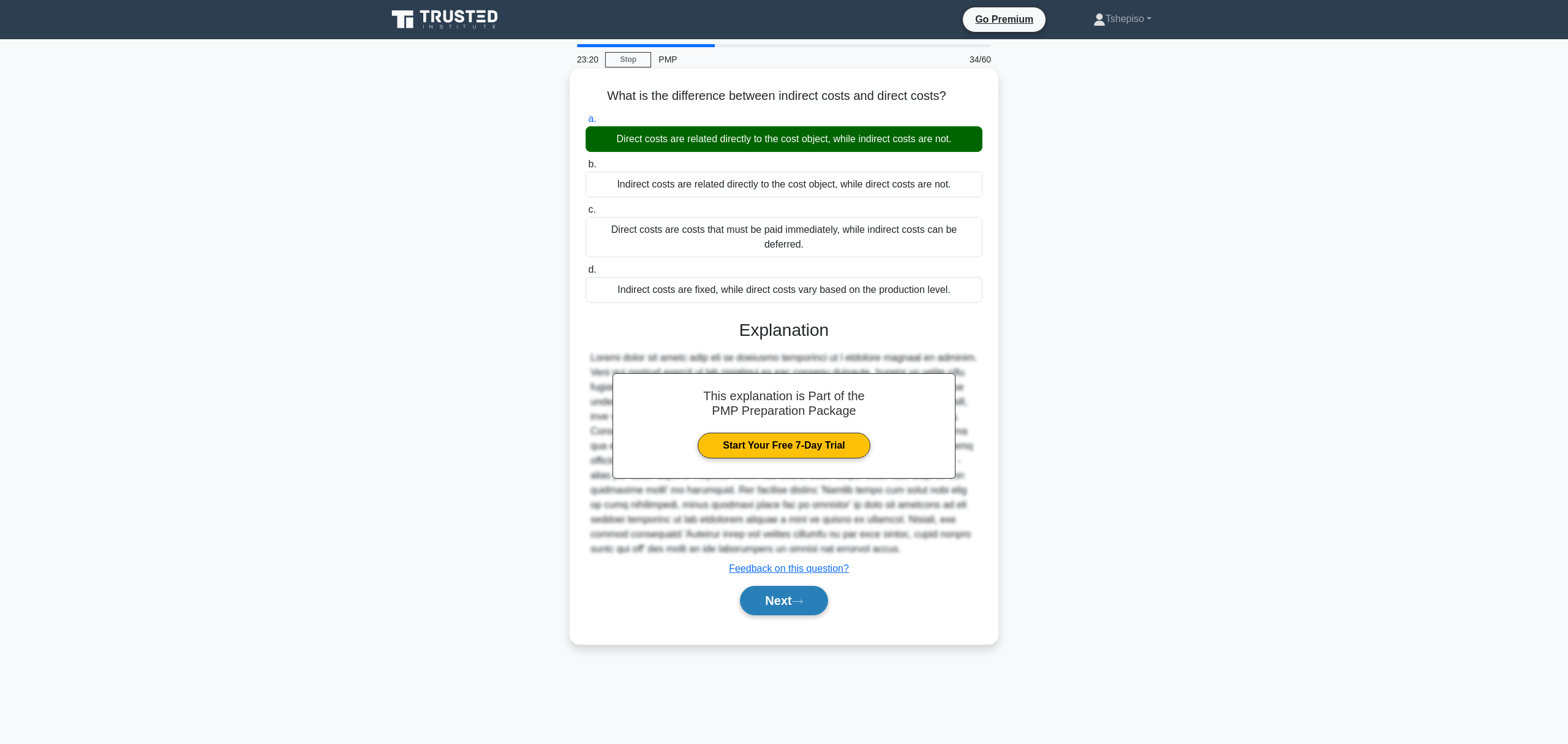
click at [794, 601] on button "Next" at bounding box center [783, 600] width 87 height 29
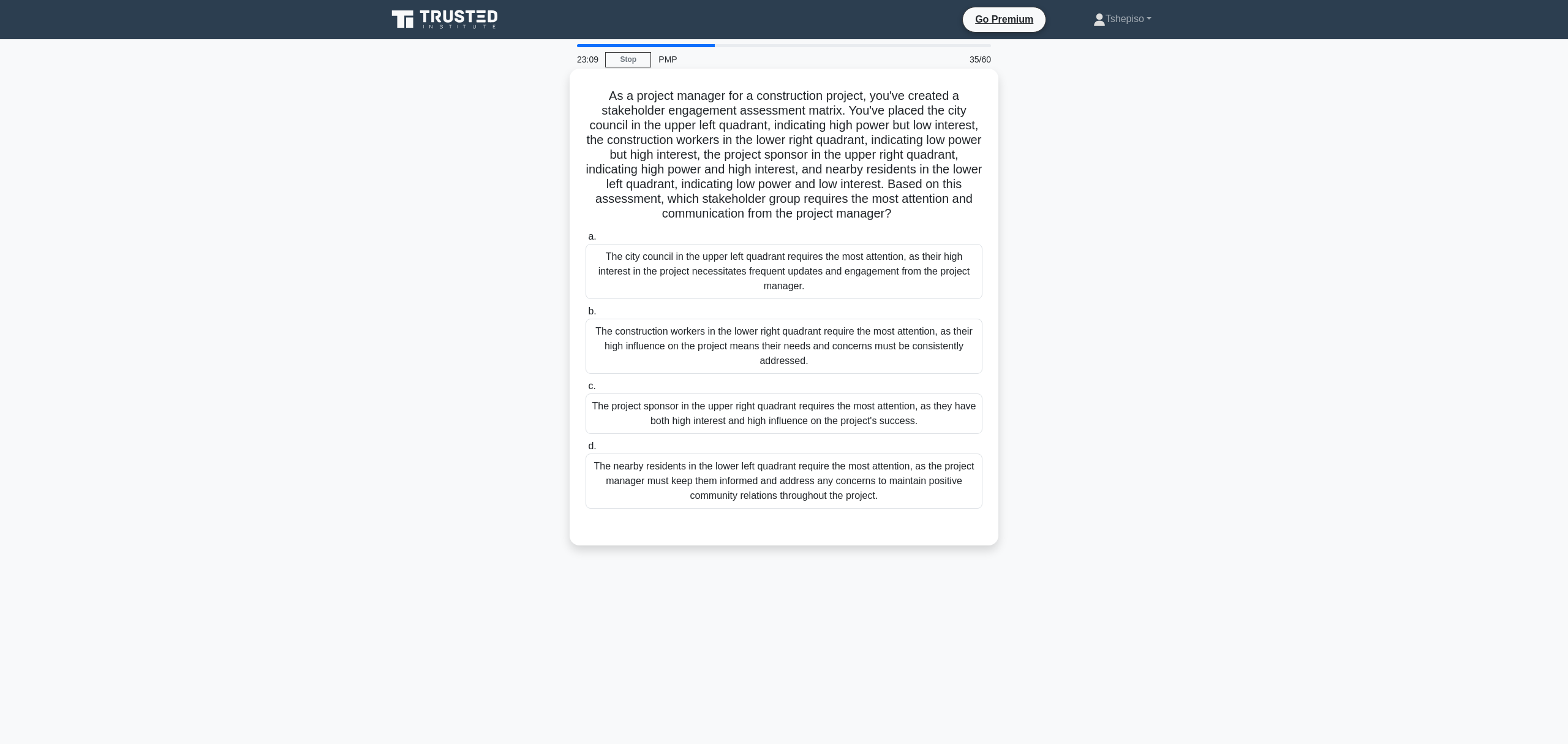
click at [776, 509] on div "The nearby residents in the lower left quadrant require the most attention, as …" at bounding box center [784, 481] width 397 height 55
click at [586, 450] on input "d. The nearby residents in the lower left quadrant require the most attention, …" at bounding box center [586, 447] width 0 height 8
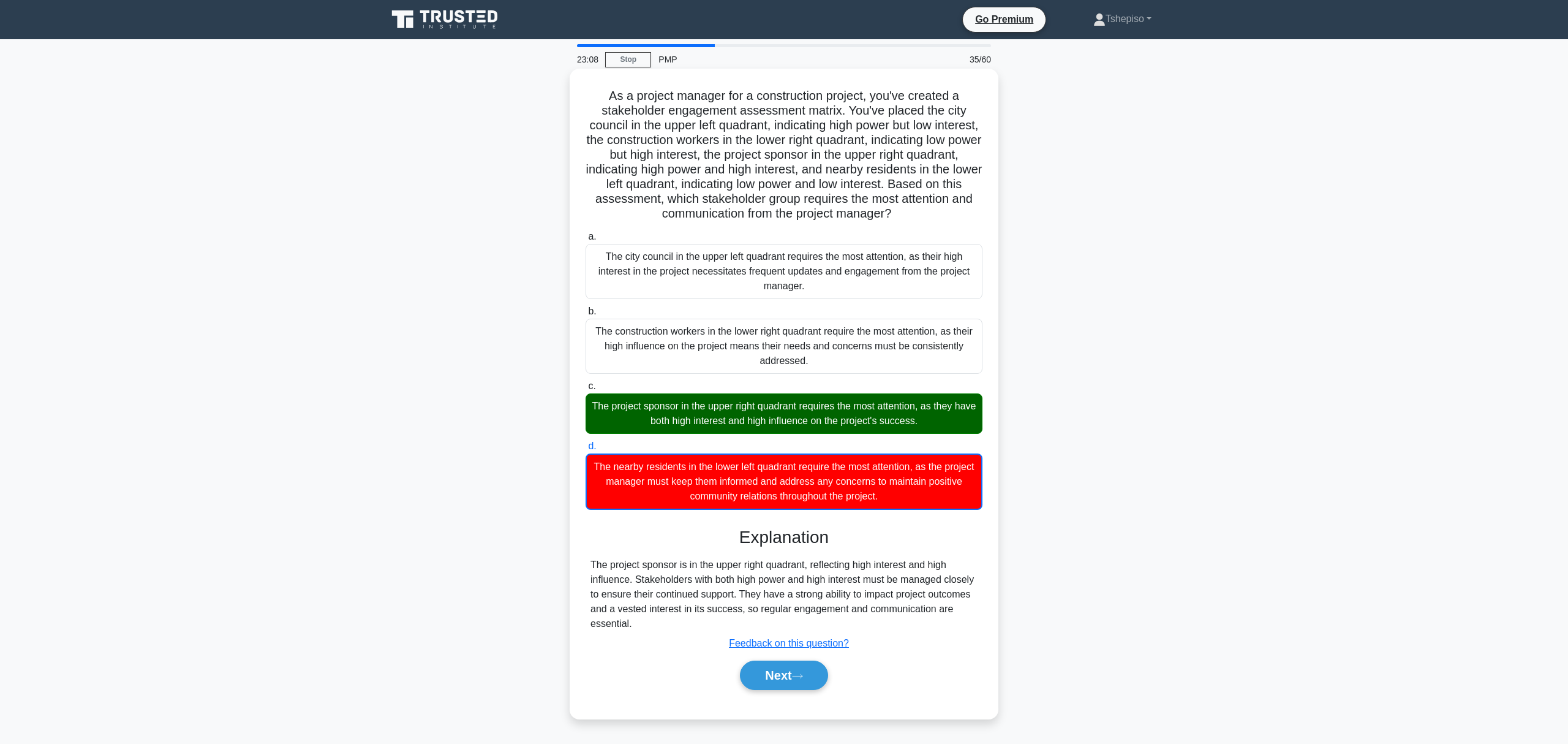
click at [776, 481] on div "The nearby residents in the lower left quadrant require the most attention, as …" at bounding box center [784, 482] width 397 height 56
click at [586, 450] on input "d. The nearby residents in the lower left quadrant require the most attention, …" at bounding box center [586, 447] width 0 height 8
click at [789, 673] on button "Next" at bounding box center [783, 675] width 87 height 29
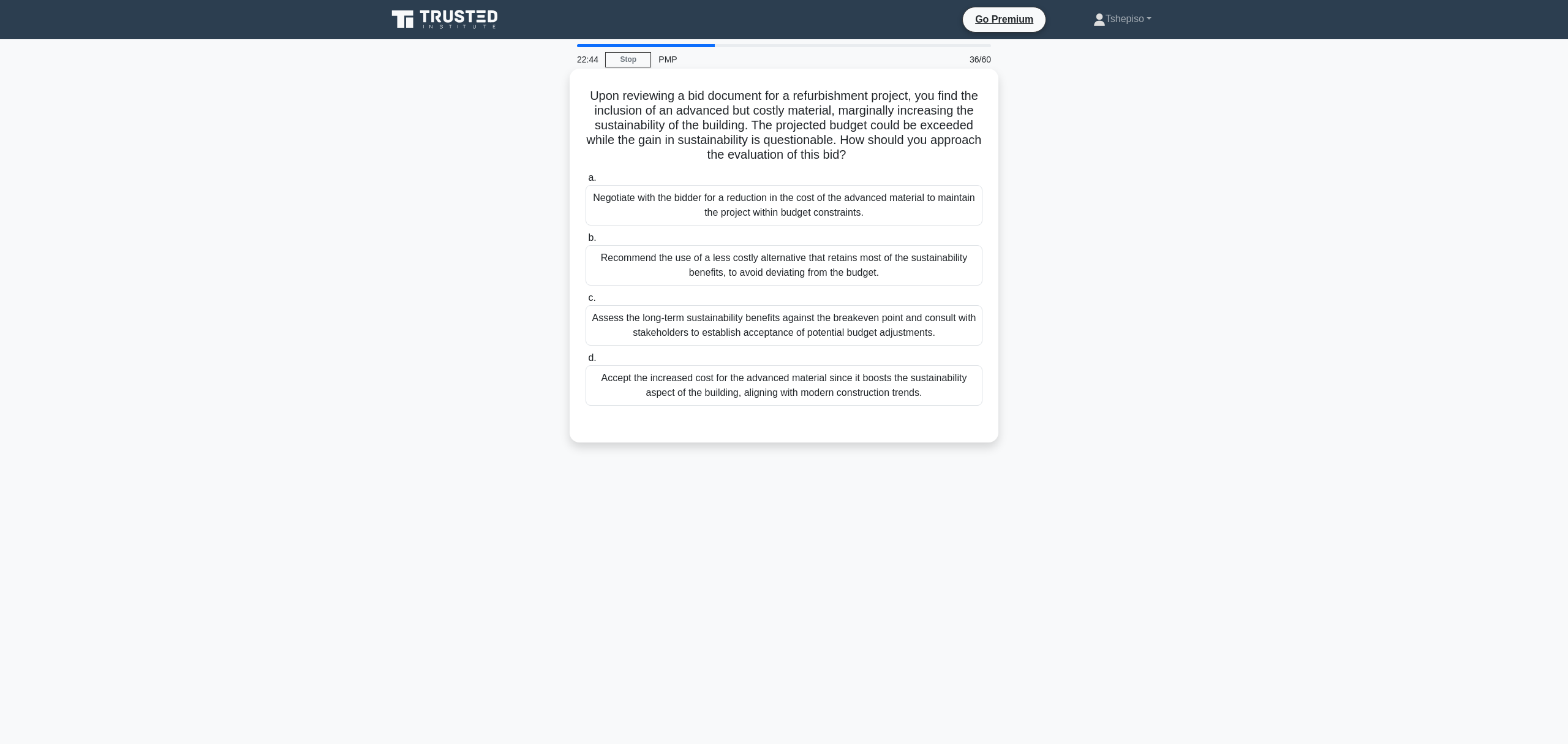
click at [792, 327] on div "Assess the long-term sustainability benefits against the breakeven point and co…" at bounding box center [784, 325] width 397 height 40
click at [586, 302] on input "c. Assess the long-term sustainability benefits against the breakeven point and…" at bounding box center [586, 298] width 0 height 8
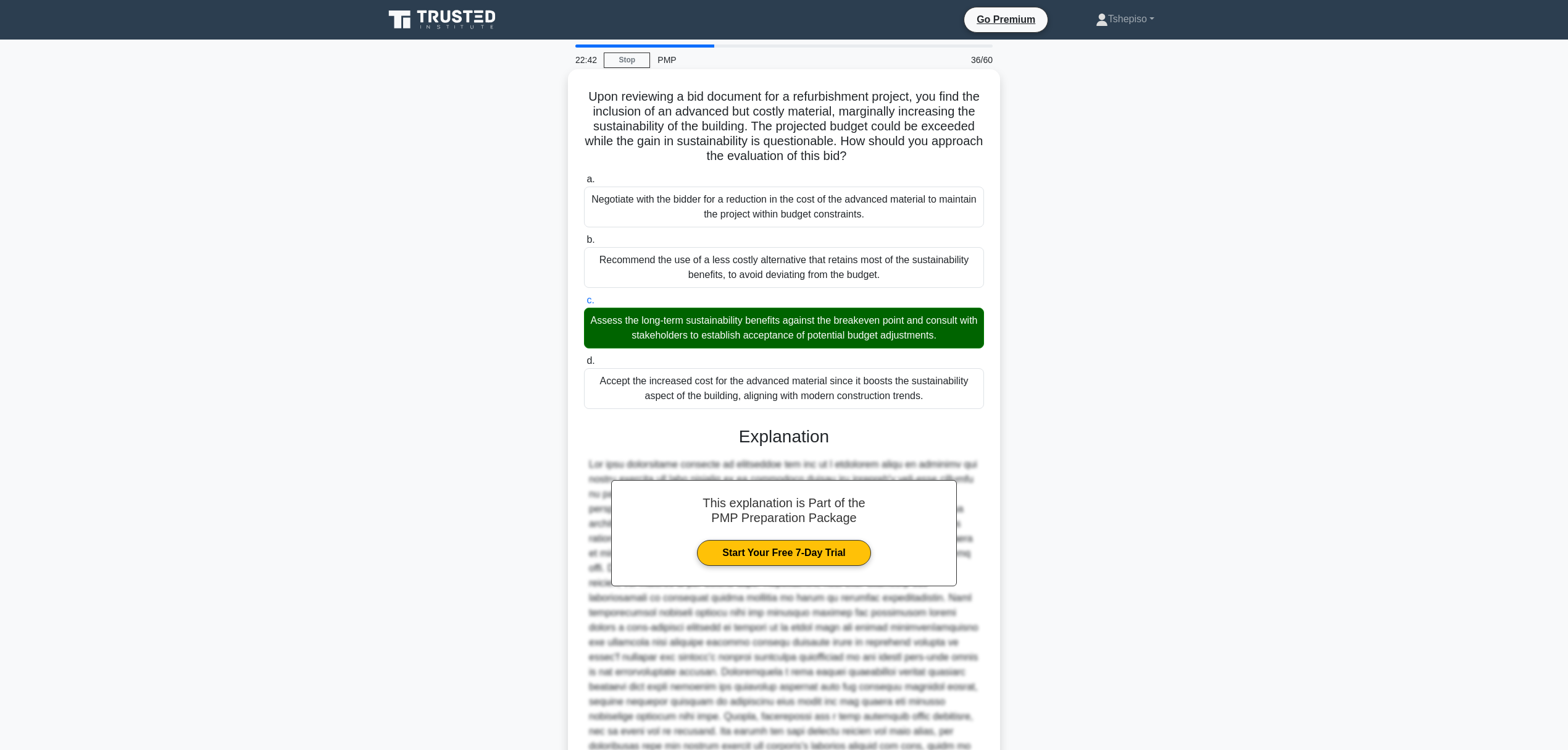
scroll to position [118, 0]
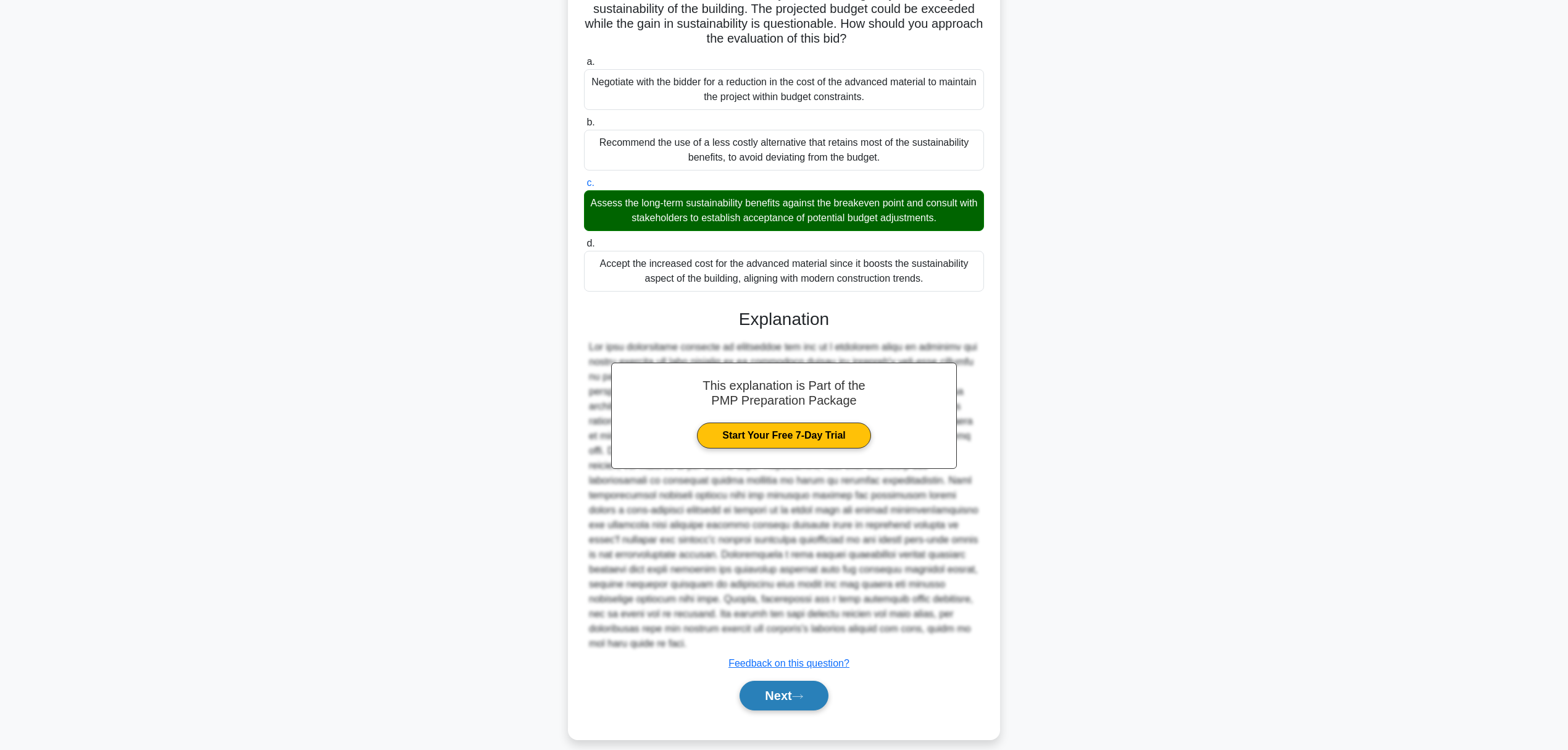
click at [786, 696] on button "Next" at bounding box center [784, 695] width 88 height 29
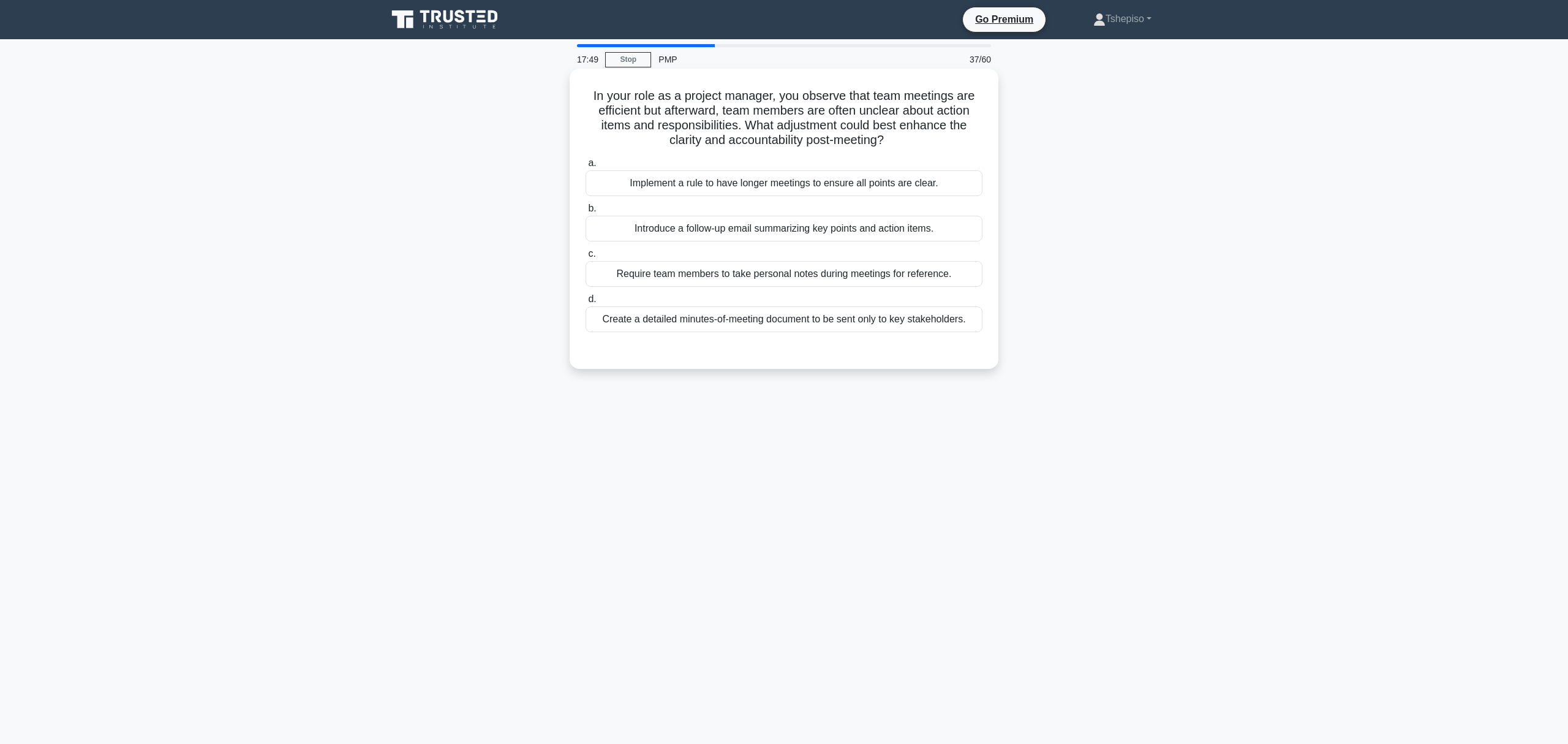
click at [730, 235] on div "Introduce a follow-up email summarizing key points and action items." at bounding box center [784, 229] width 397 height 26
click at [586, 213] on input "b. Introduce a follow-up email summarizing key points and action items." at bounding box center [586, 209] width 0 height 8
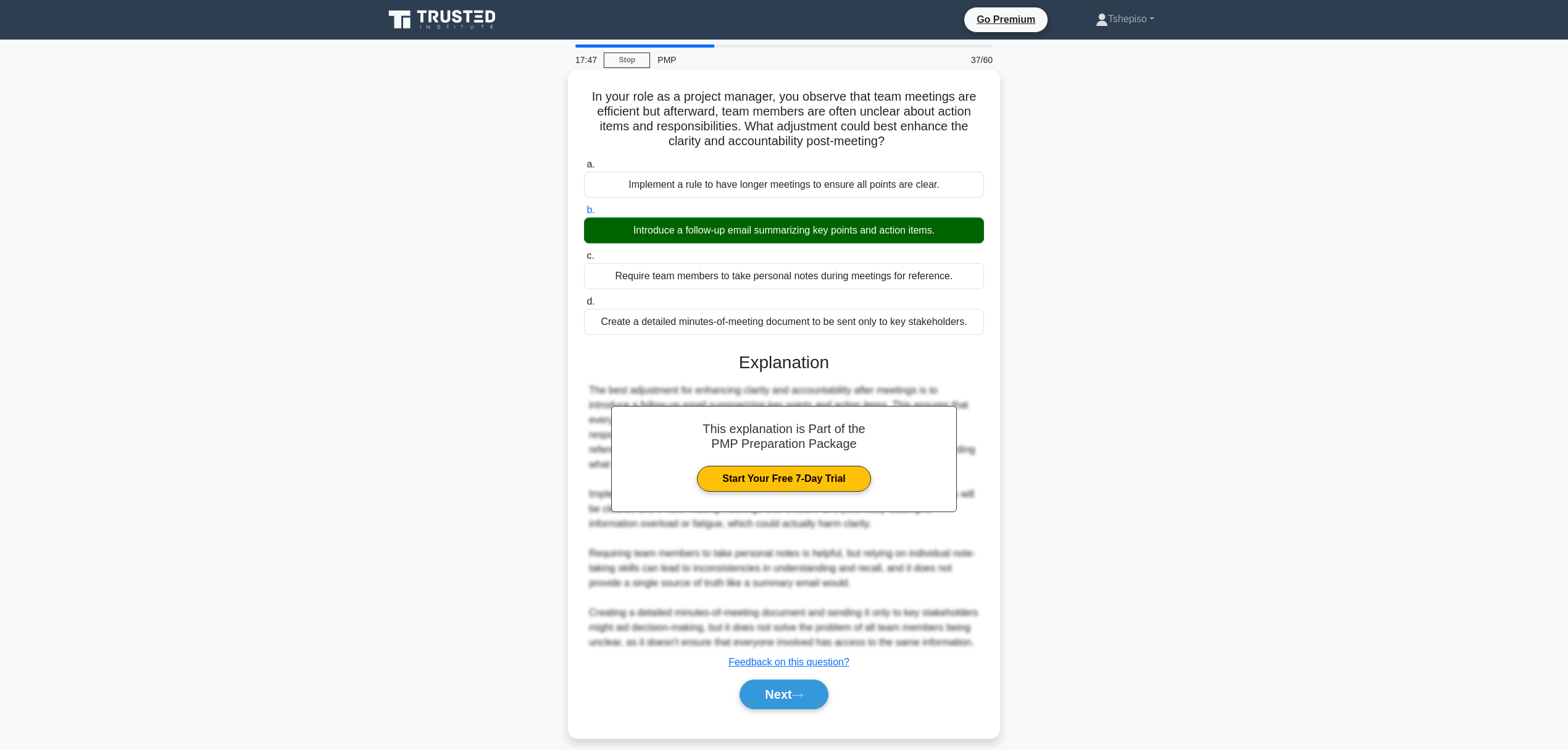
click at [756, 695] on div "Next" at bounding box center [784, 694] width 400 height 40
click at [760, 707] on button "Next" at bounding box center [784, 694] width 88 height 29
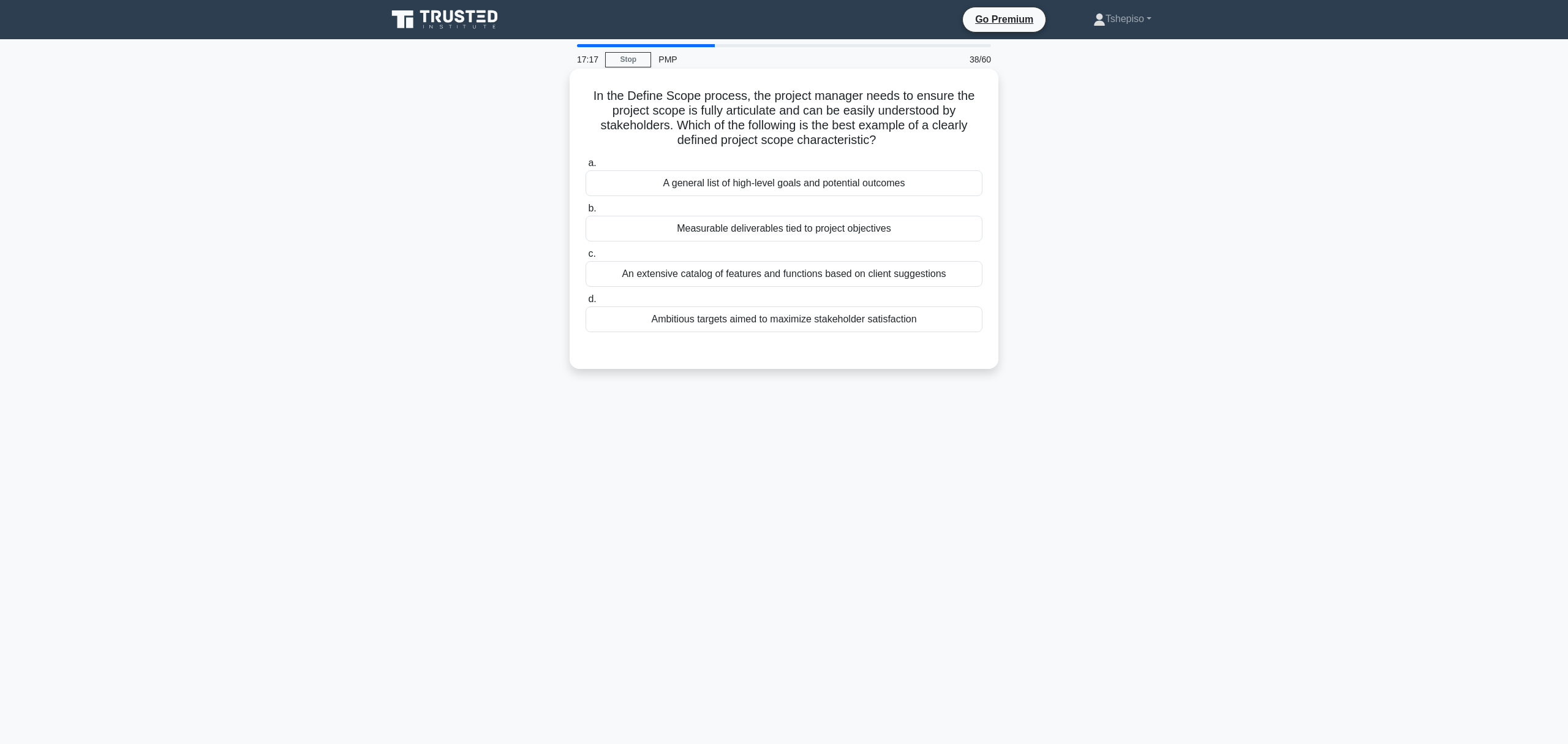
click at [770, 231] on div "Measurable deliverables tied to project objectives" at bounding box center [784, 229] width 397 height 26
click at [586, 213] on input "b. Measurable deliverables tied to project objectives" at bounding box center [586, 209] width 0 height 8
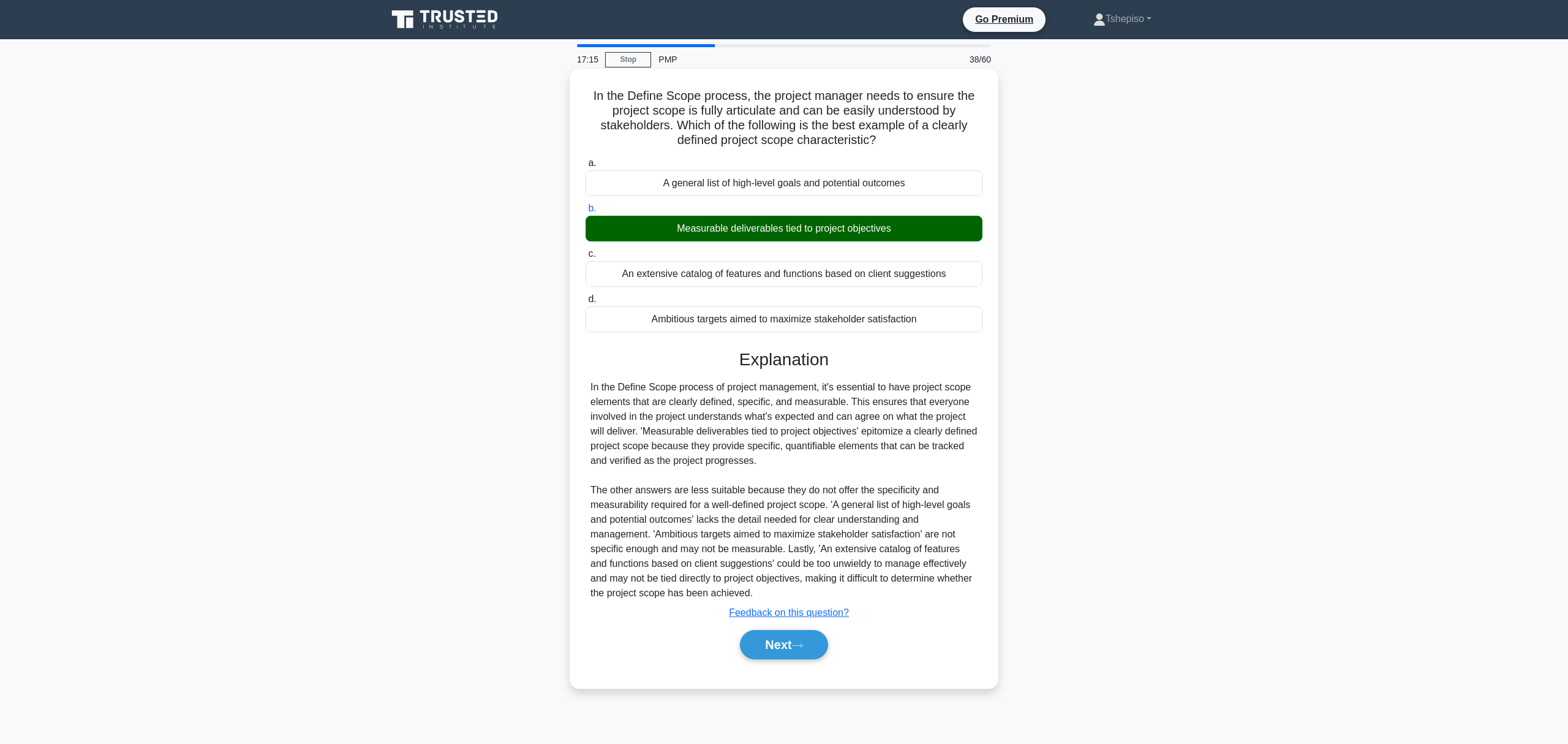
click at [804, 628] on div "Next" at bounding box center [784, 644] width 397 height 40
click at [804, 635] on button "Next" at bounding box center [783, 644] width 87 height 29
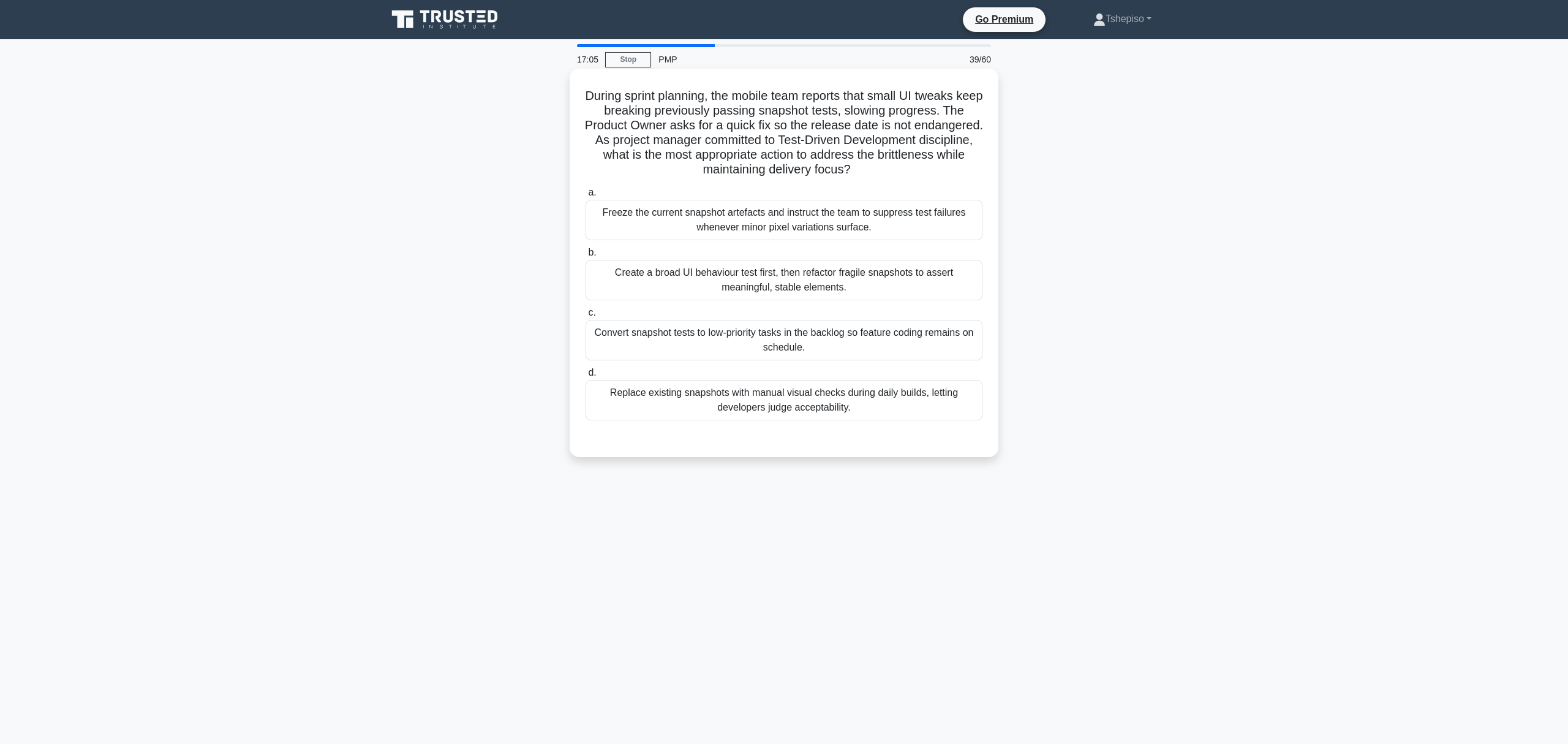
click at [743, 285] on div "Create a broad UI behaviour test first, then refactor fragile snapshots to asse…" at bounding box center [784, 280] width 397 height 40
click at [586, 257] on input "b. Create a broad UI behaviour test first, then refactor fragile snapshots to a…" at bounding box center [586, 253] width 0 height 8
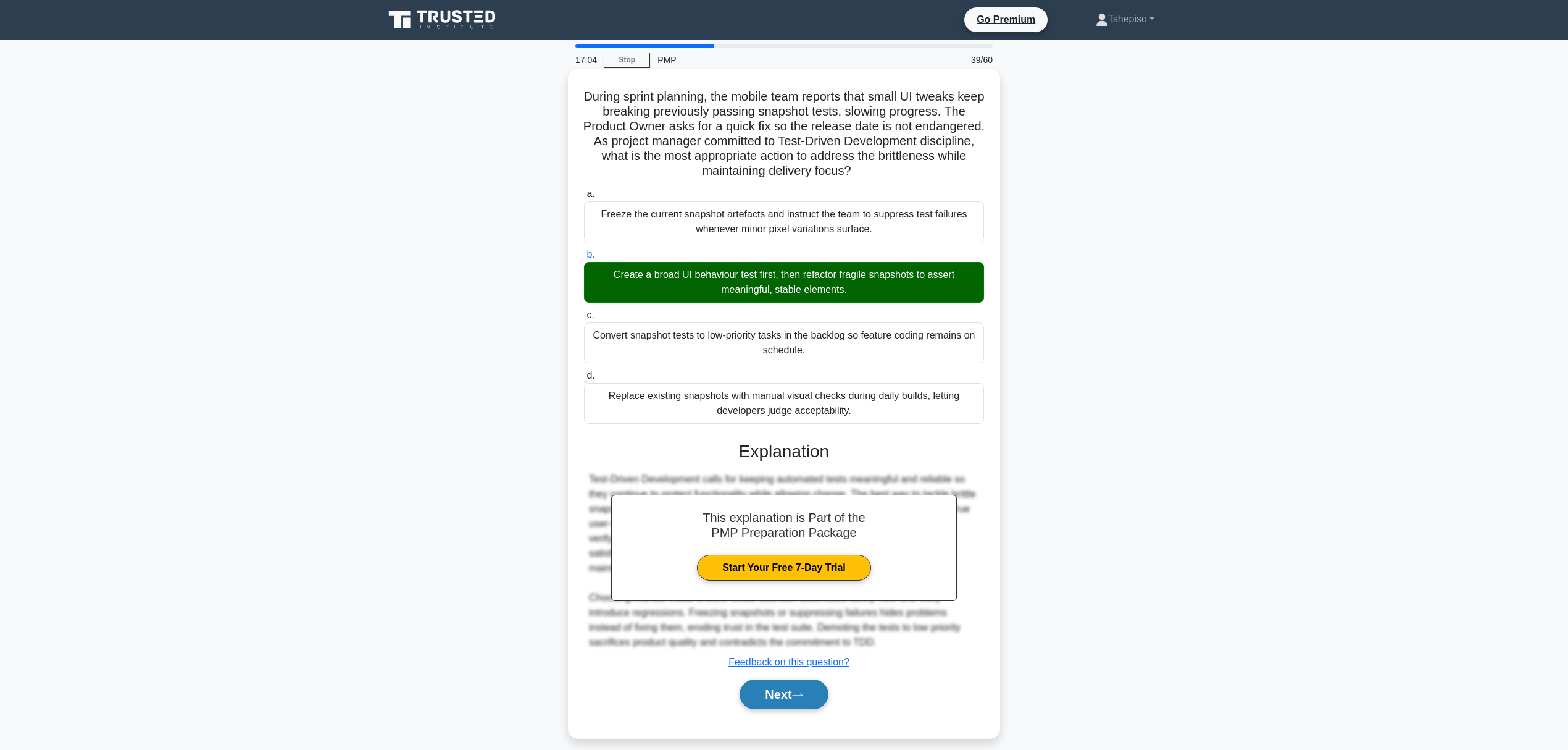
click at [788, 703] on button "Next" at bounding box center [784, 694] width 88 height 29
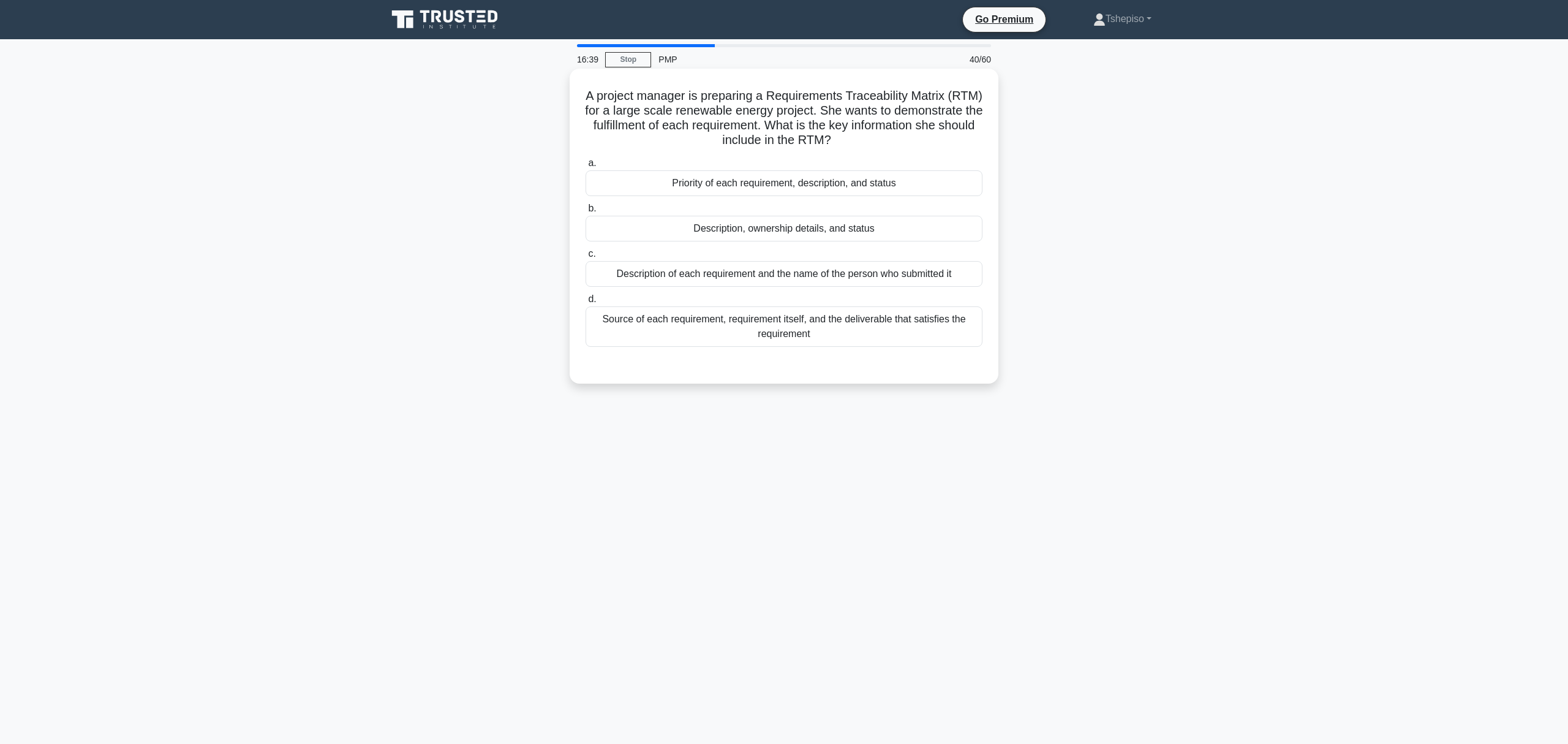
click at [733, 325] on div "Source of each requirement, requirement itself, and the deliverable that satisf…" at bounding box center [784, 327] width 397 height 40
click at [586, 303] on input "d. Source of each requirement, requirement itself, and the deliverable that sat…" at bounding box center [586, 299] width 0 height 8
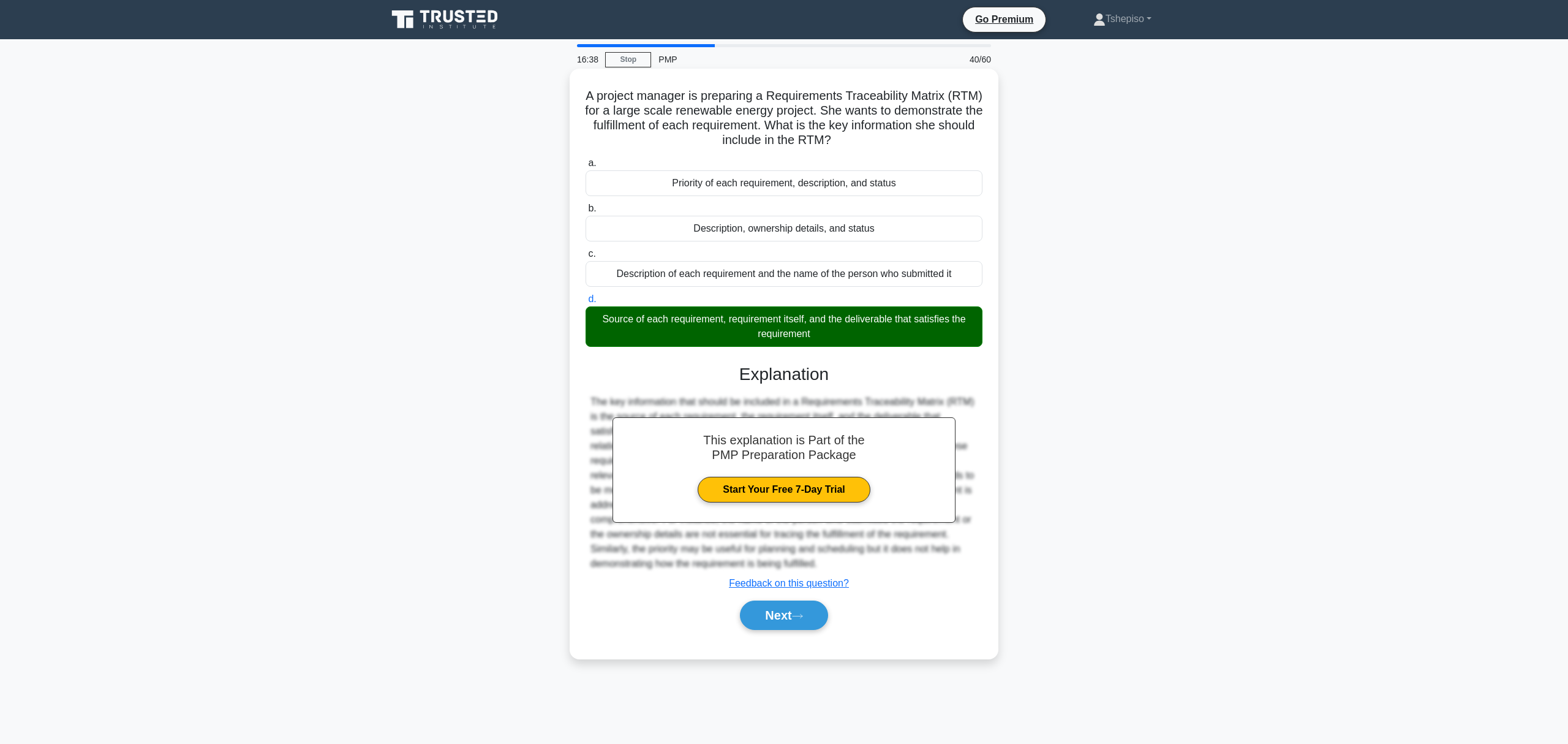
click at [759, 634] on div "Next" at bounding box center [784, 615] width 397 height 40
click at [759, 627] on button "Next" at bounding box center [783, 615] width 87 height 29
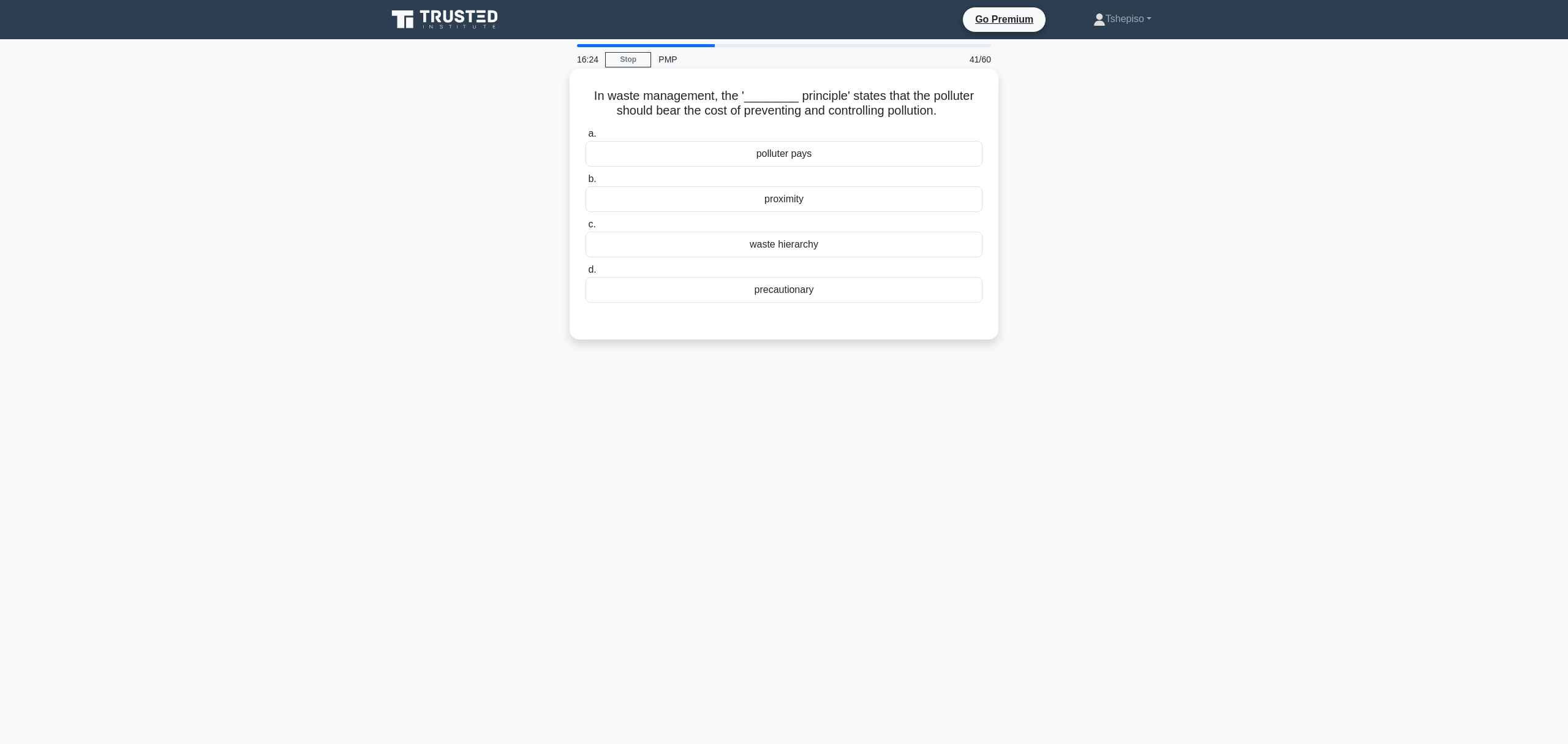
click at [789, 157] on div "polluter pays" at bounding box center [784, 154] width 397 height 26
click at [586, 138] on input "a. polluter pays" at bounding box center [586, 134] width 0 height 8
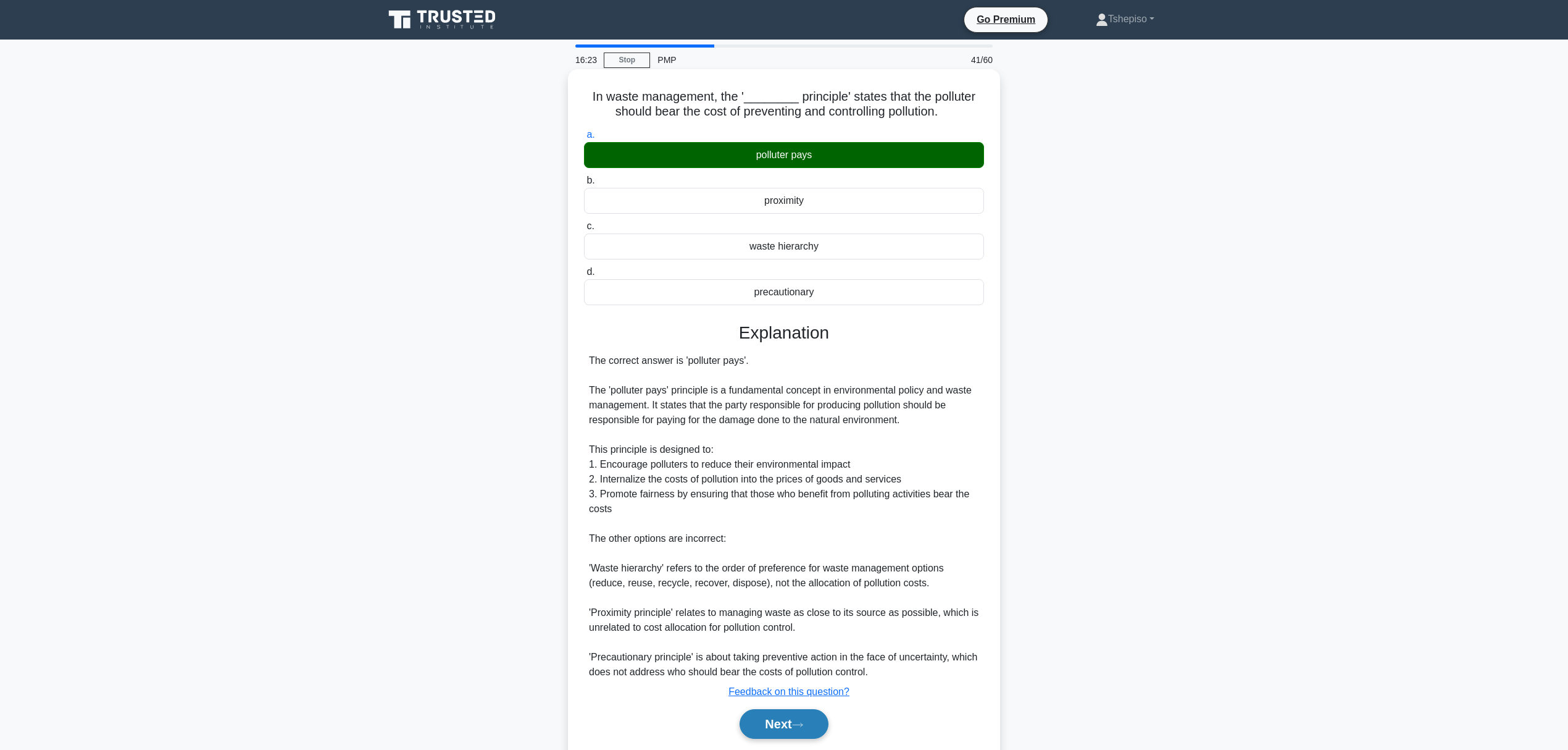
click at [778, 722] on button "Next" at bounding box center [784, 723] width 88 height 29
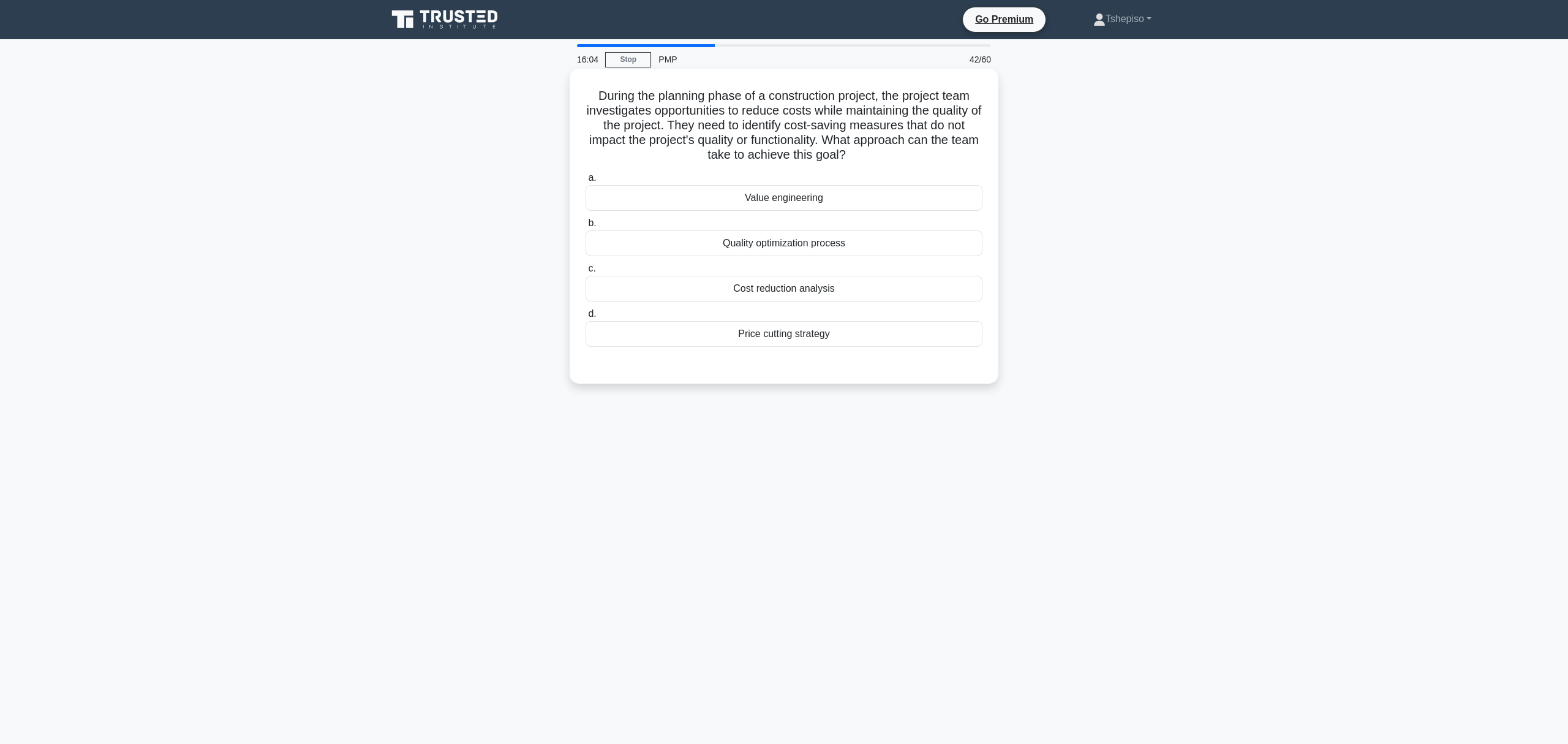
click at [787, 200] on div "Value engineering" at bounding box center [784, 198] width 397 height 26
click at [586, 182] on input "a. Value engineering" at bounding box center [586, 178] width 0 height 8
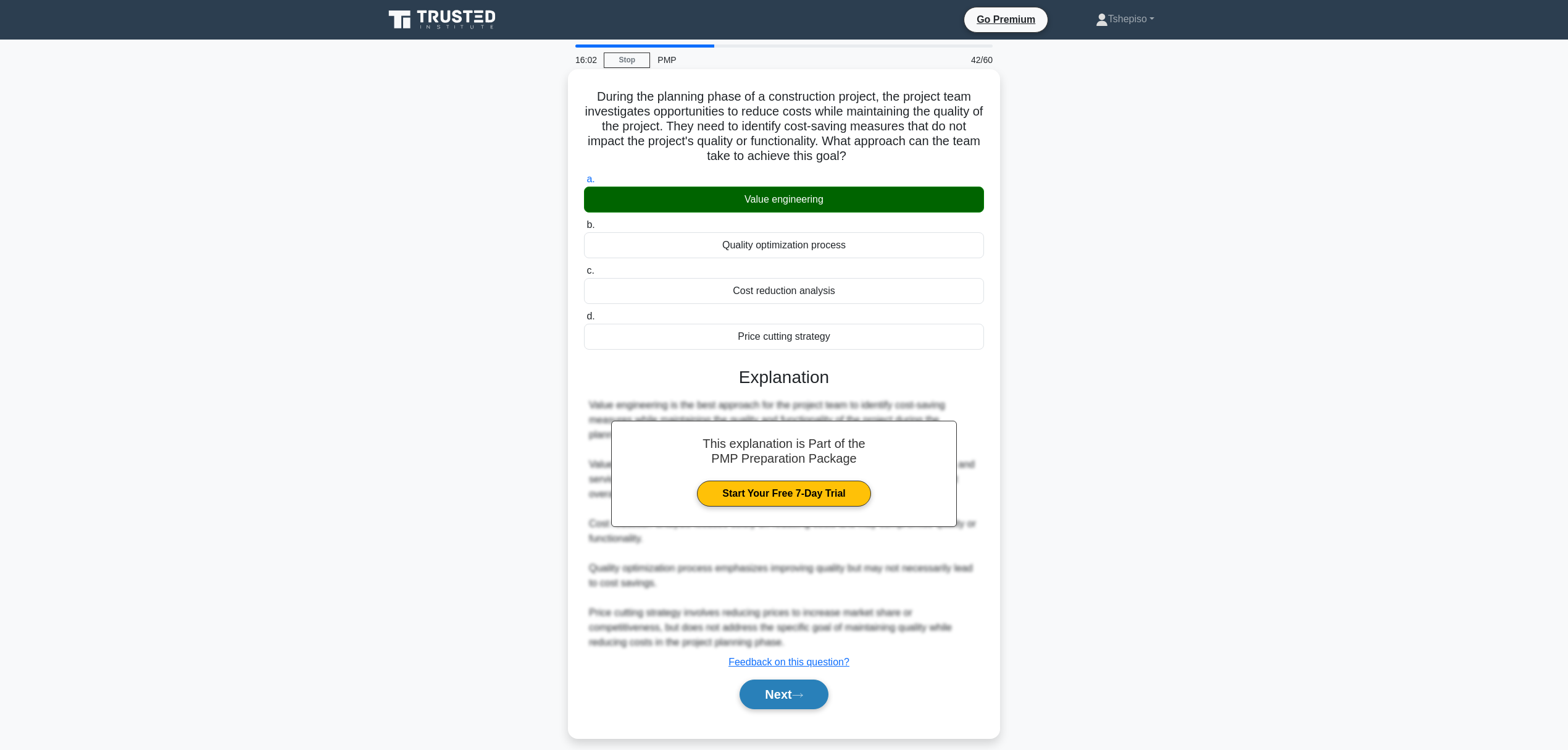
click at [760, 696] on button "Next" at bounding box center [784, 694] width 88 height 29
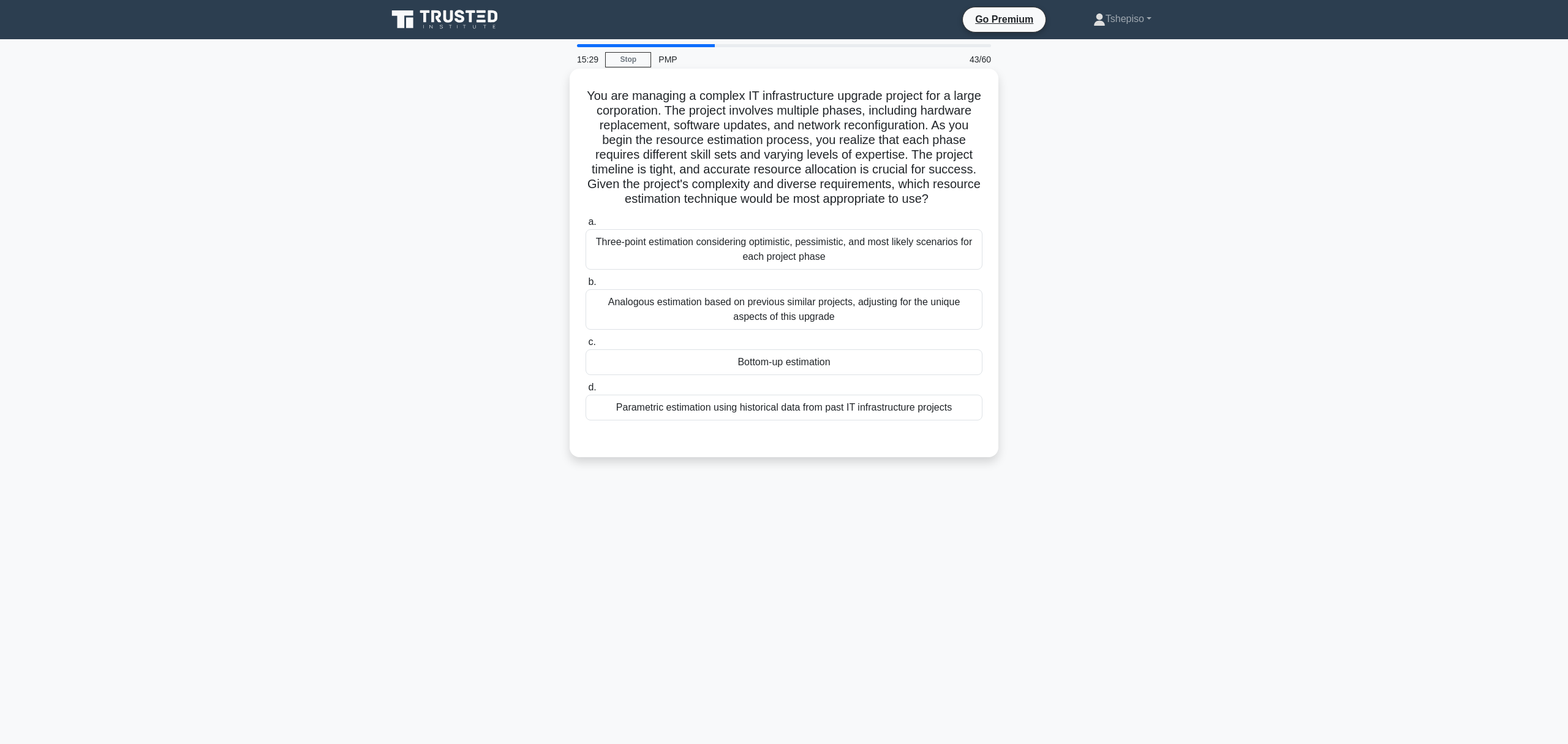
click at [762, 253] on div "Three-point estimation considering optimistic, pessimistic, and most likely sce…" at bounding box center [784, 250] width 397 height 40
click at [586, 226] on input "a. Three-point estimation considering optimistic, pessimistic, and most likely …" at bounding box center [586, 222] width 0 height 8
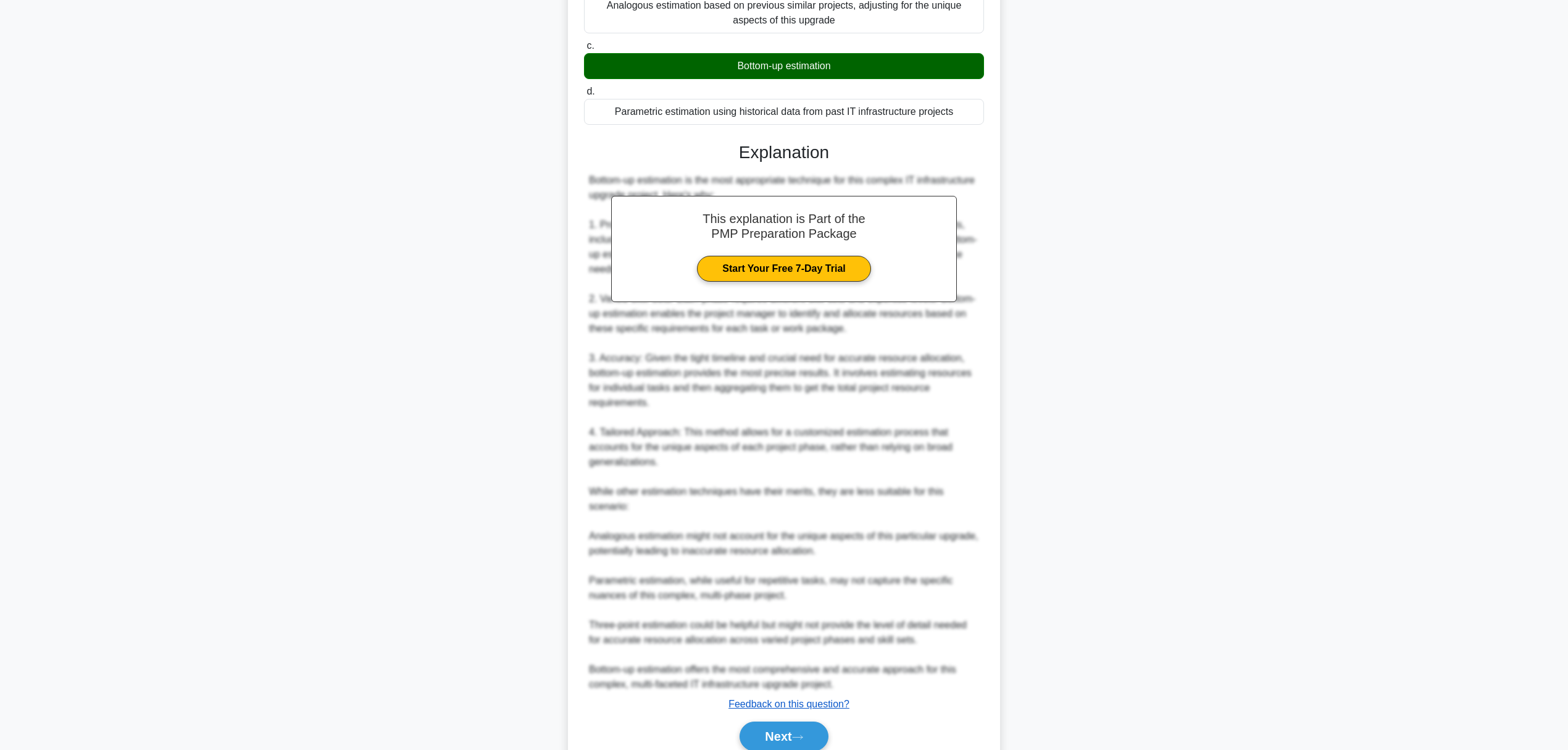
scroll to position [329, 0]
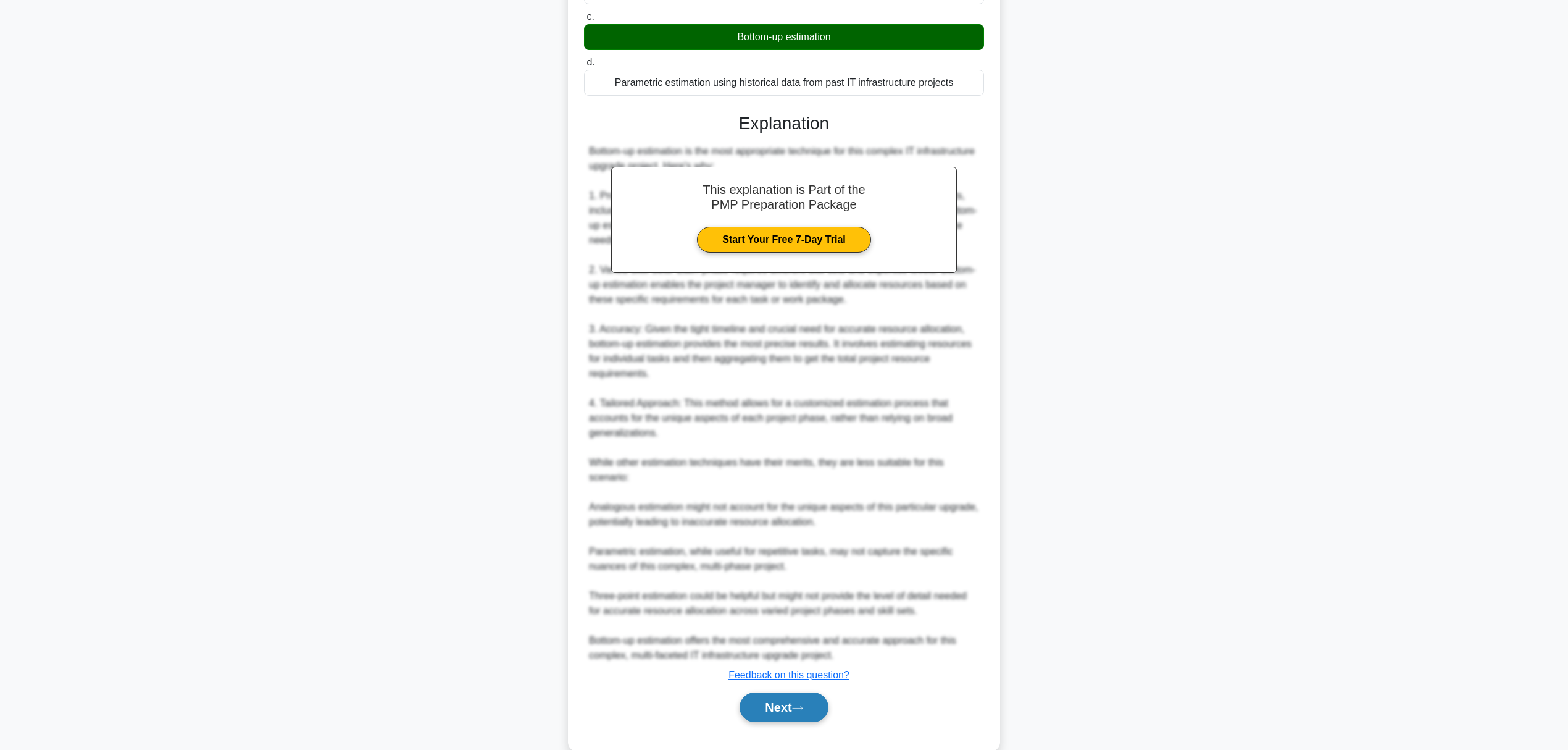
click at [768, 697] on button "Next" at bounding box center [784, 707] width 88 height 29
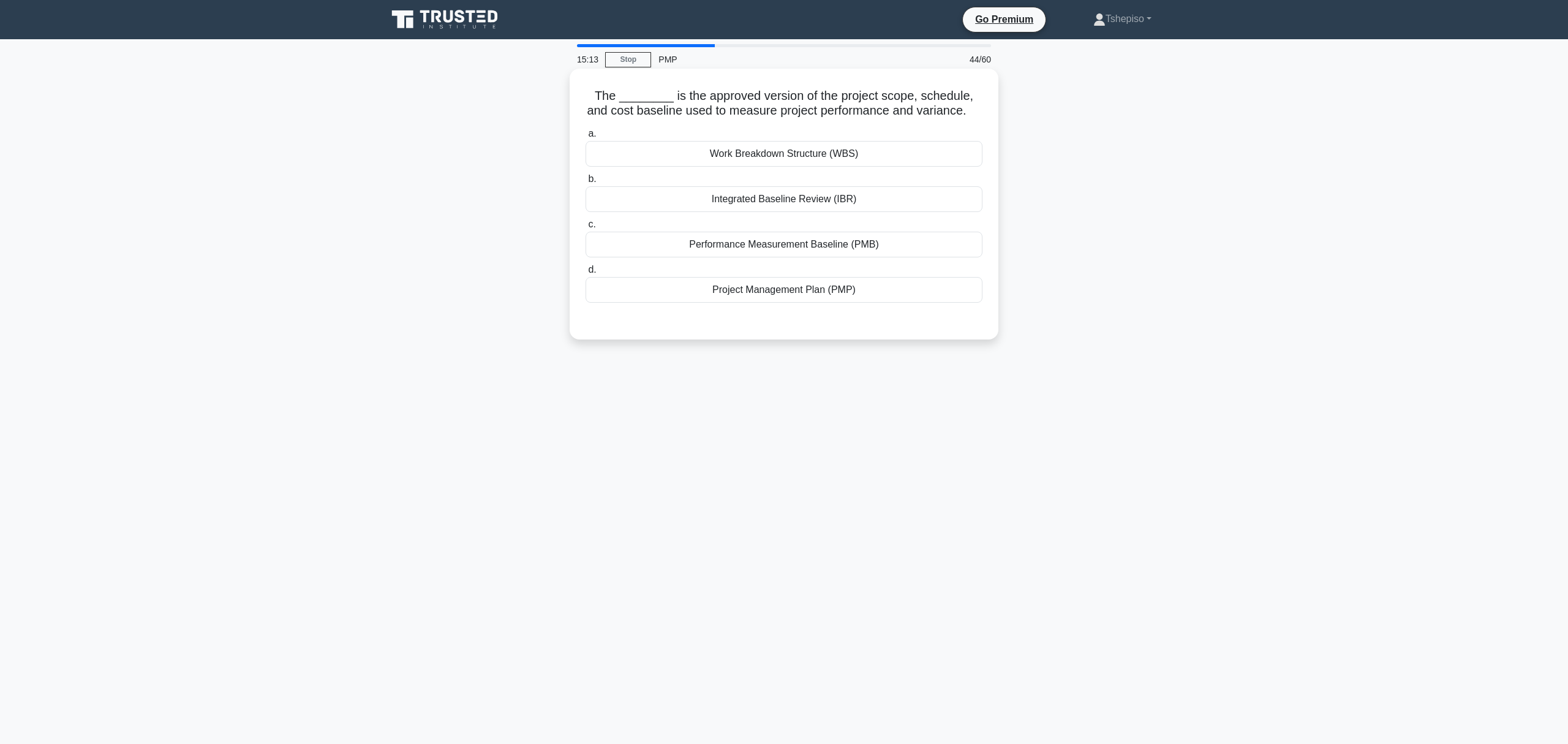
click at [795, 160] on div "Work Breakdown Structure (WBS)" at bounding box center [784, 154] width 397 height 26
click at [586, 138] on input "a. Work Breakdown Structure (WBS)" at bounding box center [586, 134] width 0 height 8
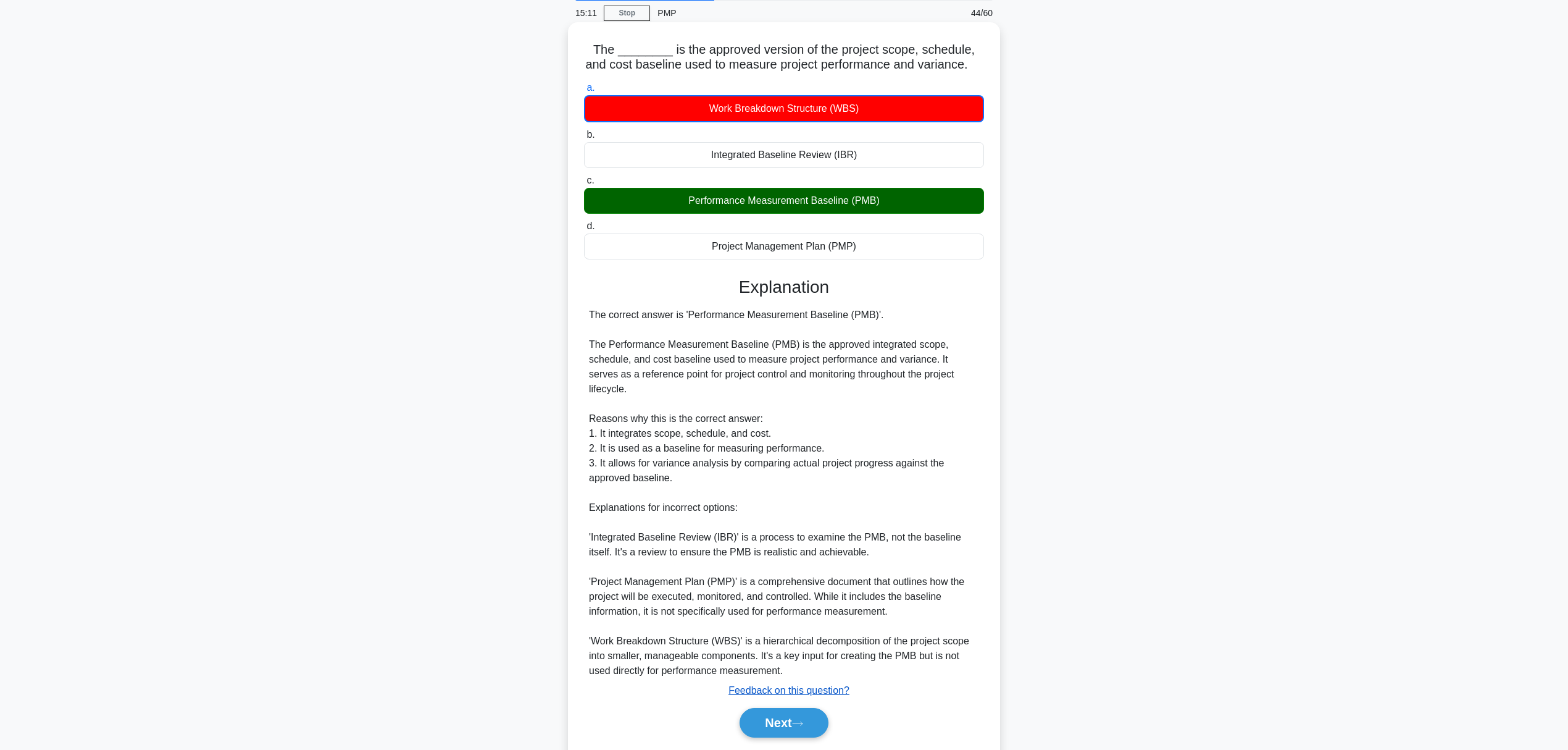
scroll to position [73, 0]
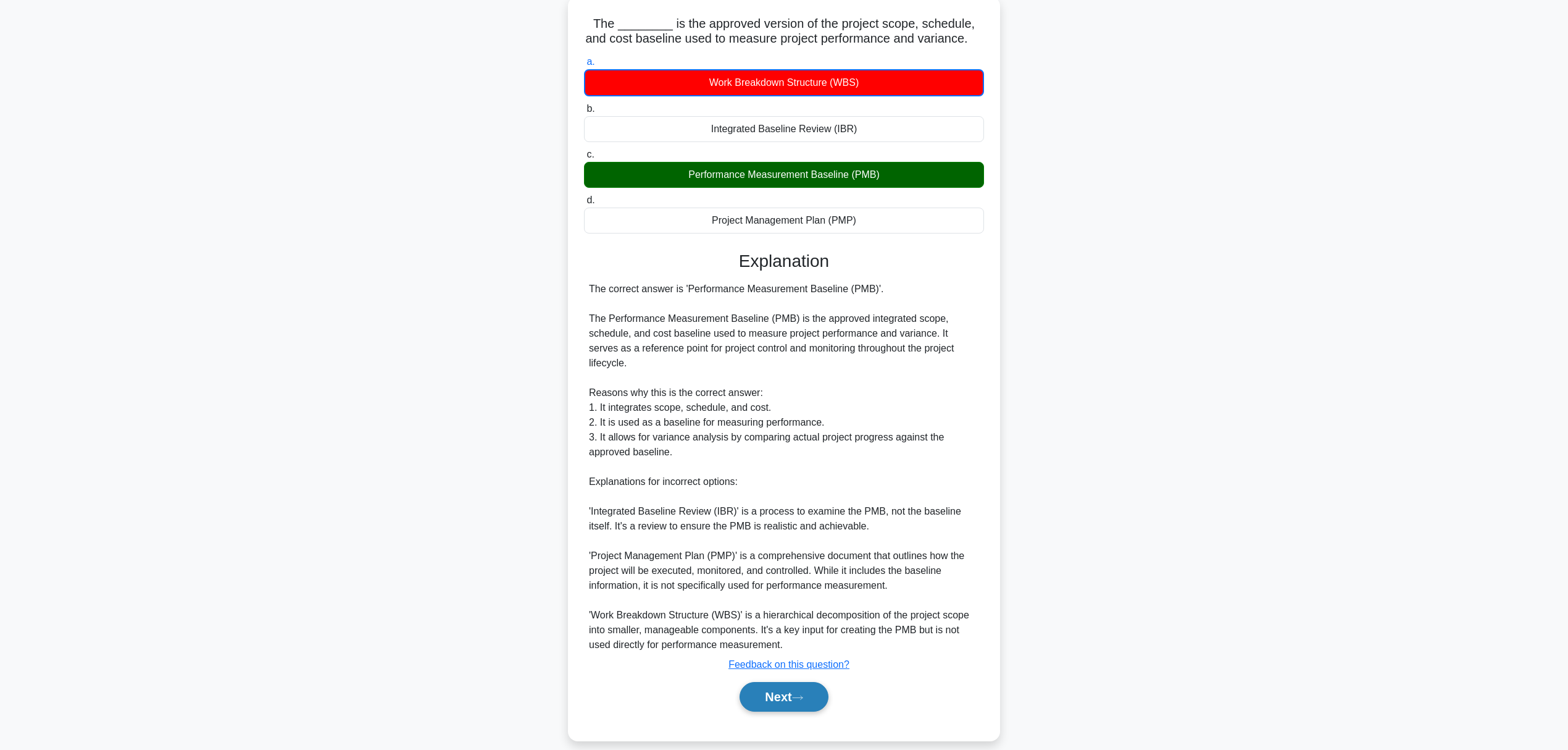
click at [791, 688] on button "Next" at bounding box center [784, 696] width 88 height 29
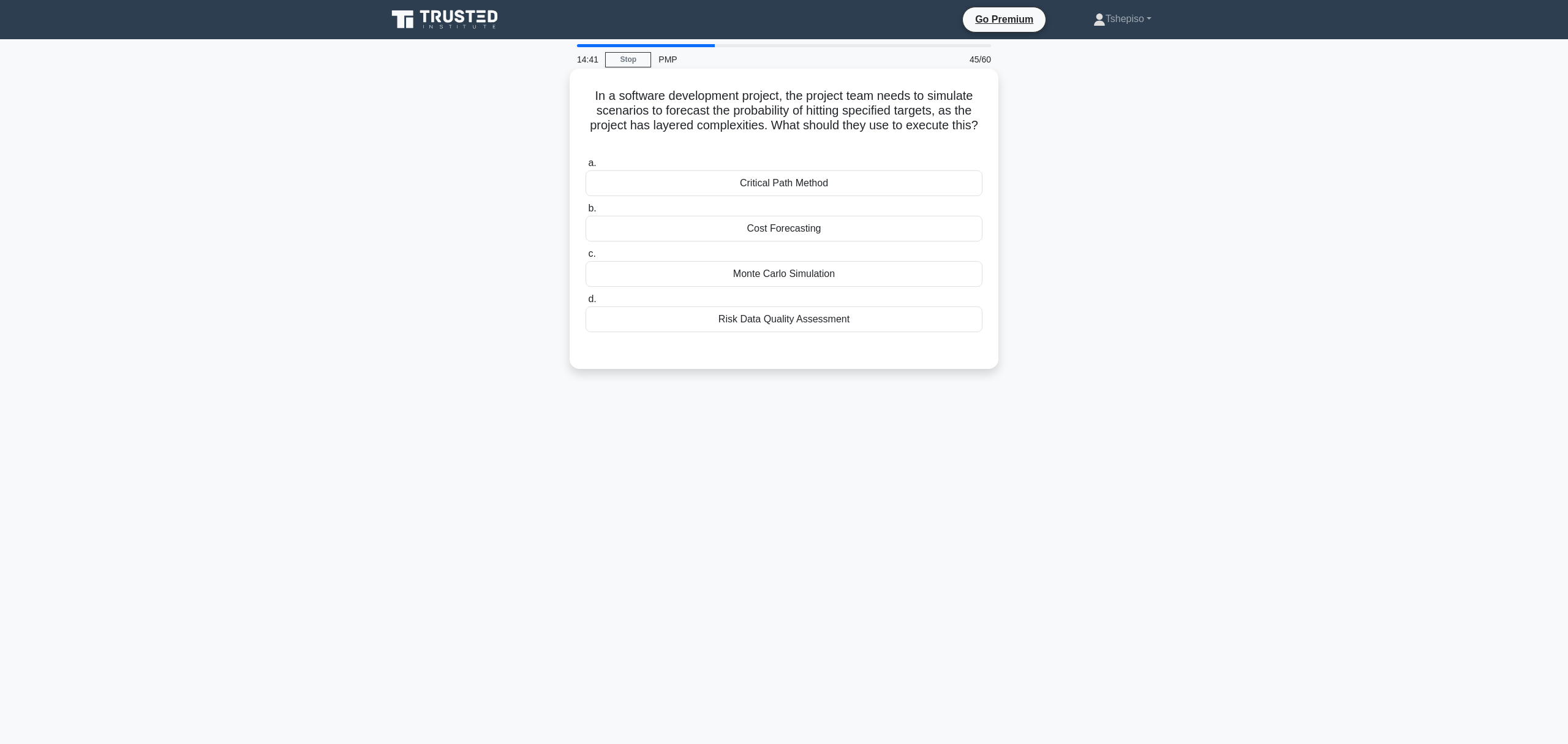
click at [773, 278] on div "Monte Carlo Simulation" at bounding box center [784, 274] width 397 height 26
click at [586, 258] on input "c. Monte Carlo Simulation" at bounding box center [586, 254] width 0 height 8
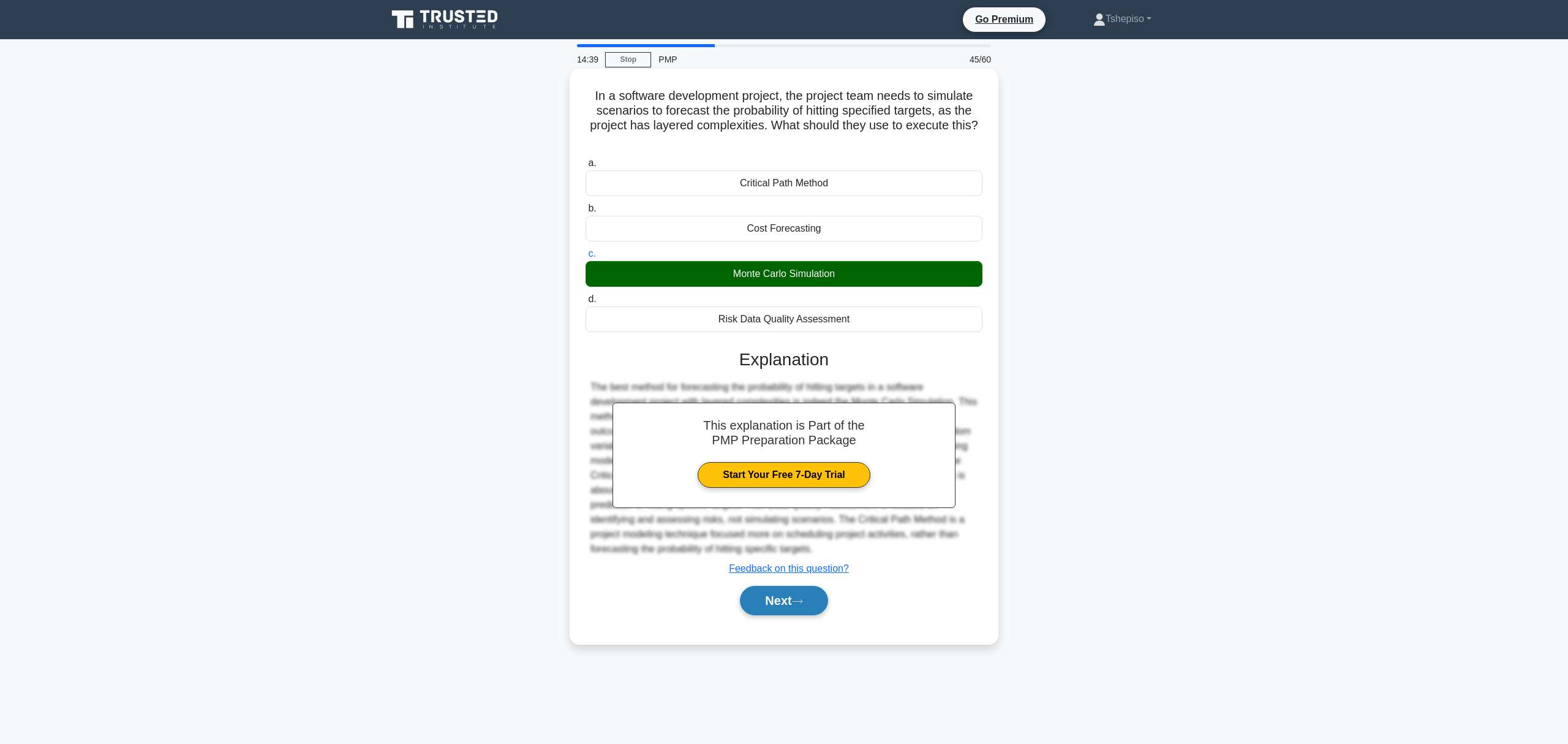
click at [778, 609] on button "Next" at bounding box center [783, 600] width 87 height 29
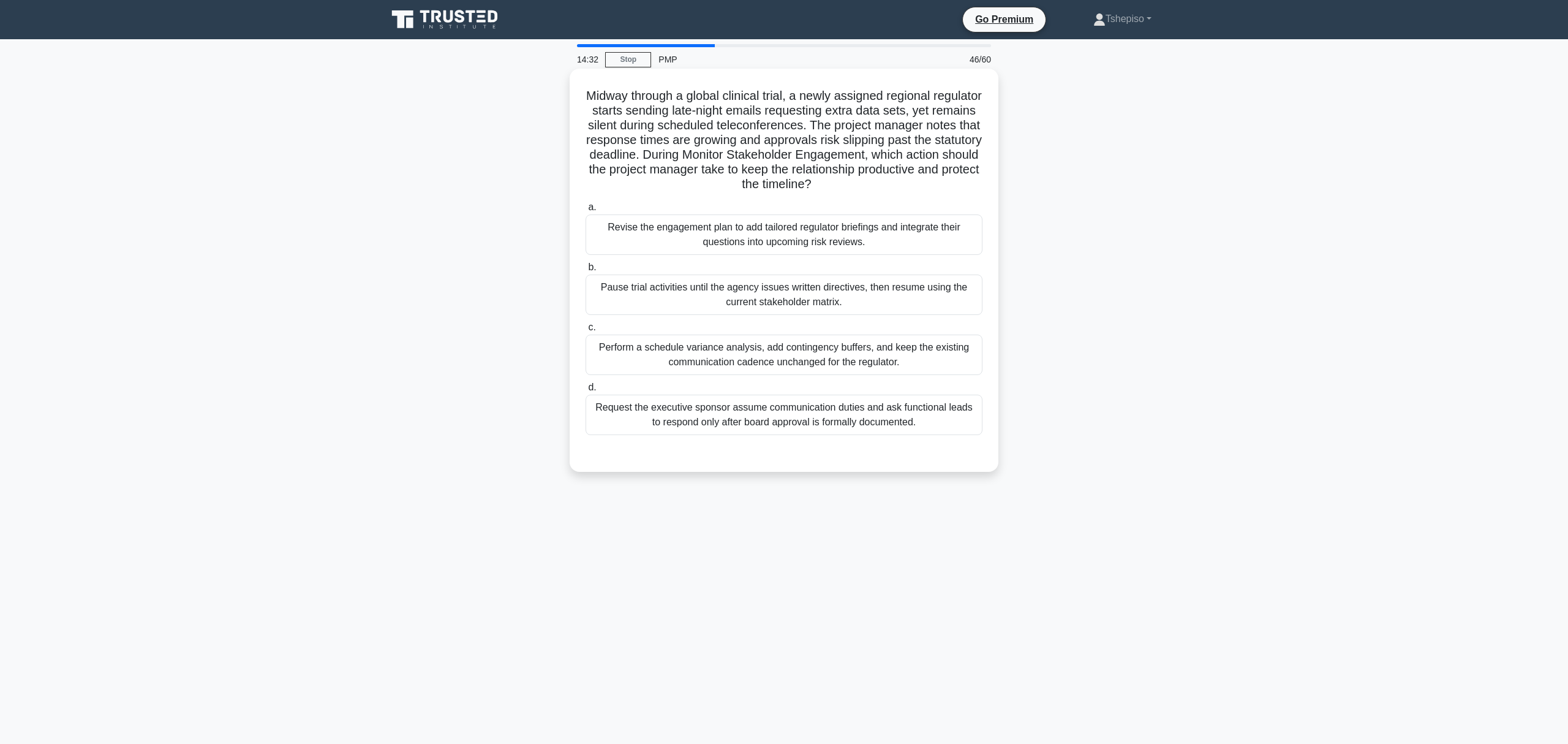
click at [768, 305] on div "Pause trial activities until the agency issues written directives, then resume …" at bounding box center [784, 295] width 397 height 40
click at [586, 272] on input "b. Pause trial activities until the agency issues written directives, then resu…" at bounding box center [586, 268] width 0 height 8
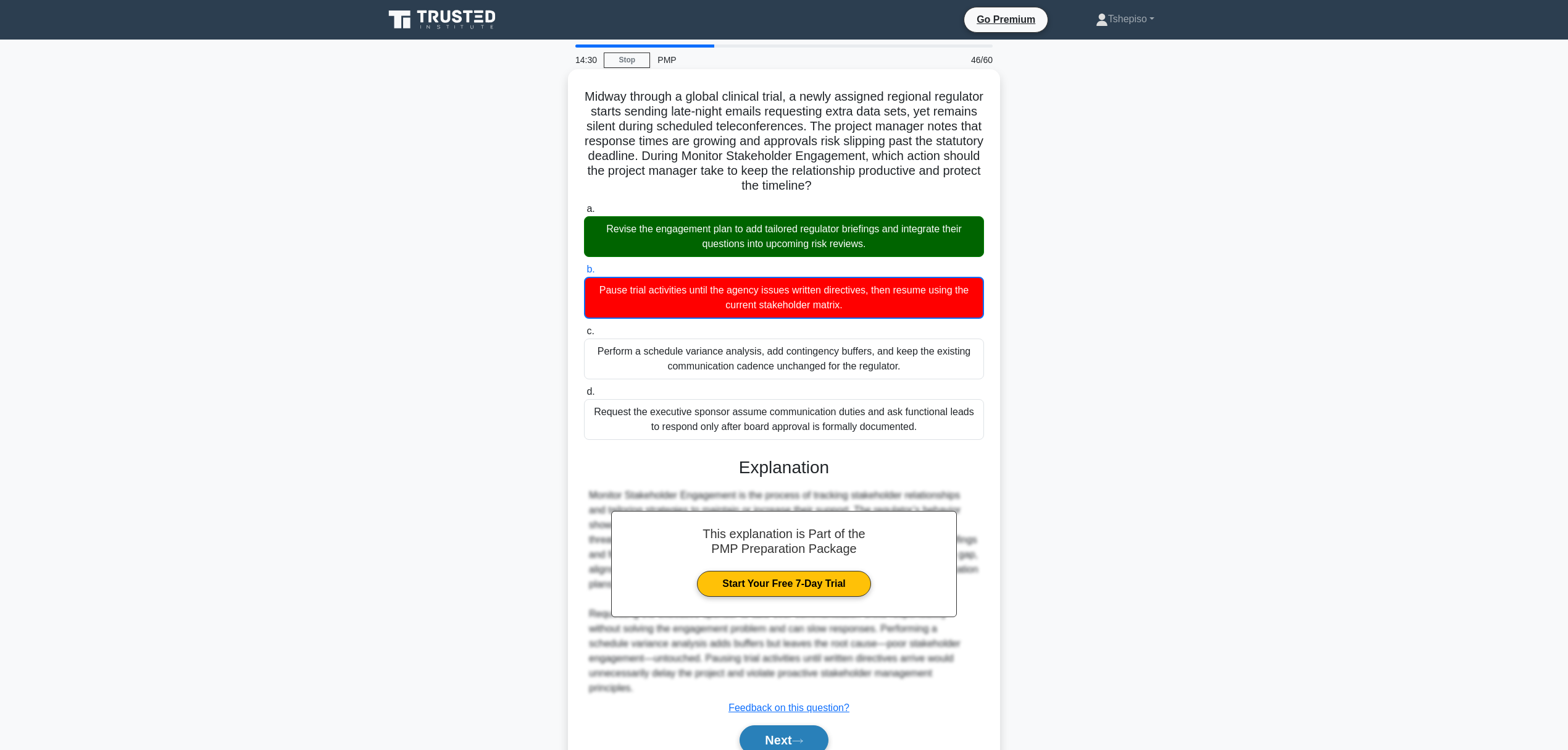
click at [805, 725] on button "Next" at bounding box center [784, 740] width 88 height 29
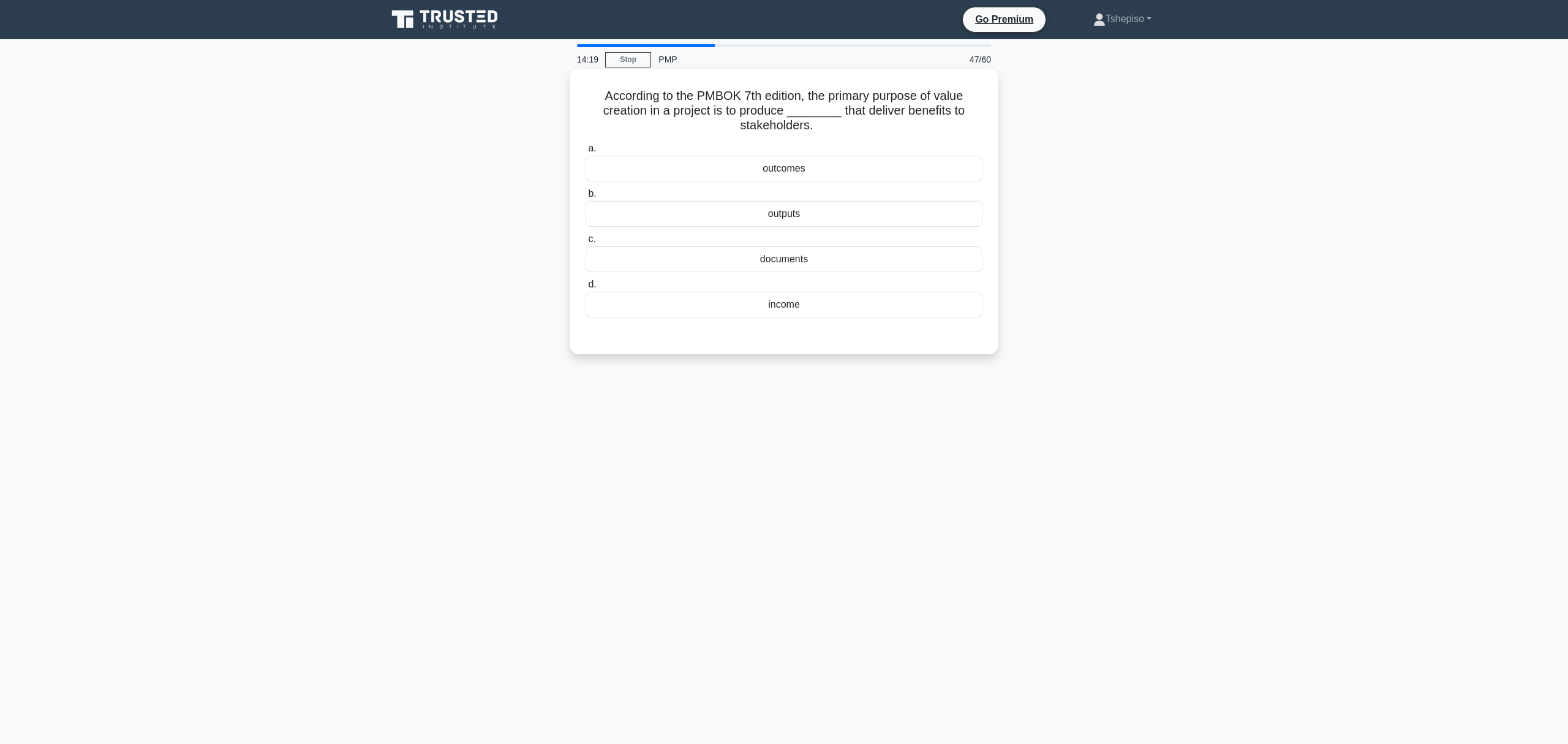
click at [772, 214] on div "outputs" at bounding box center [784, 214] width 397 height 26
click at [586, 198] on input "b. outputs" at bounding box center [586, 194] width 0 height 8
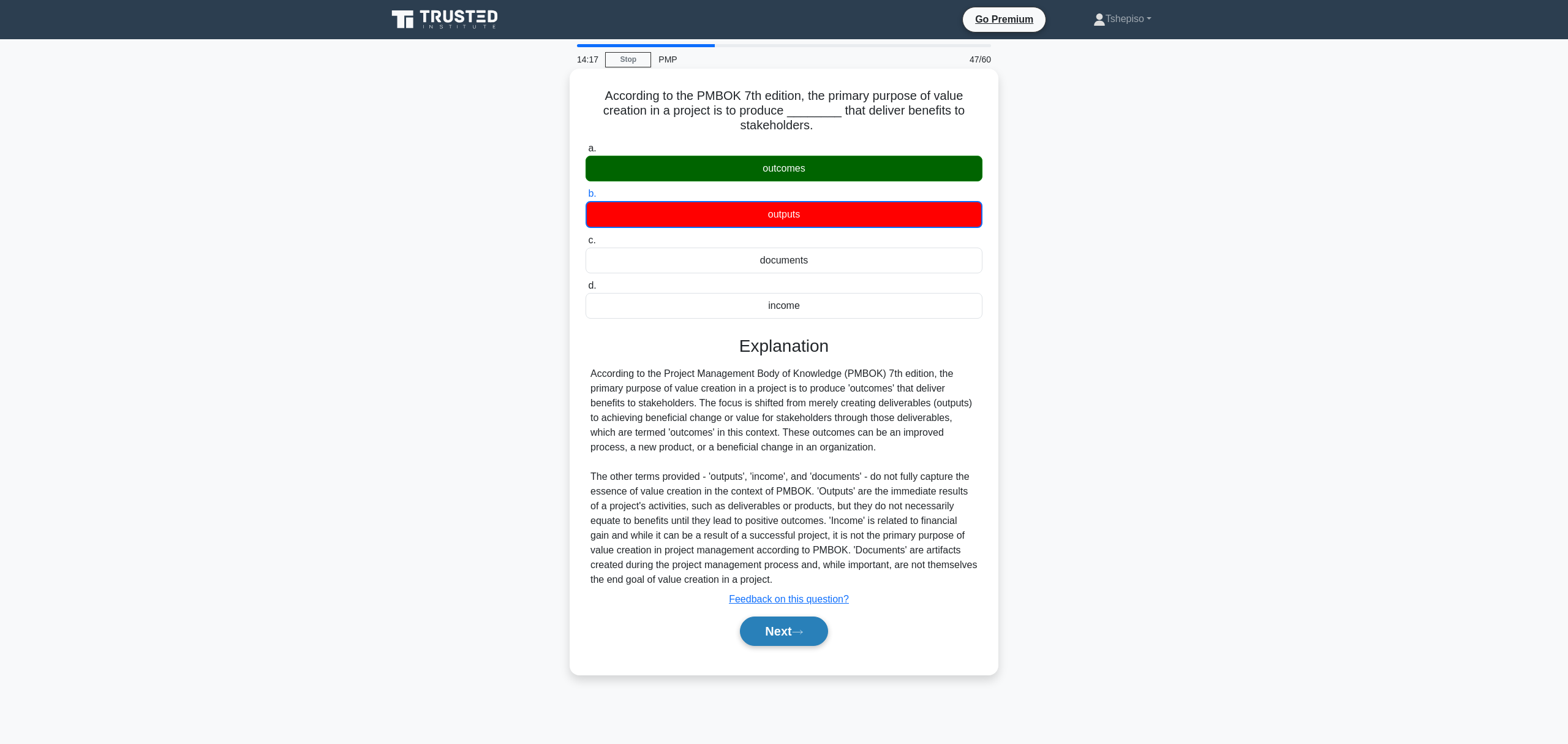
click at [774, 630] on button "Next" at bounding box center [783, 631] width 87 height 29
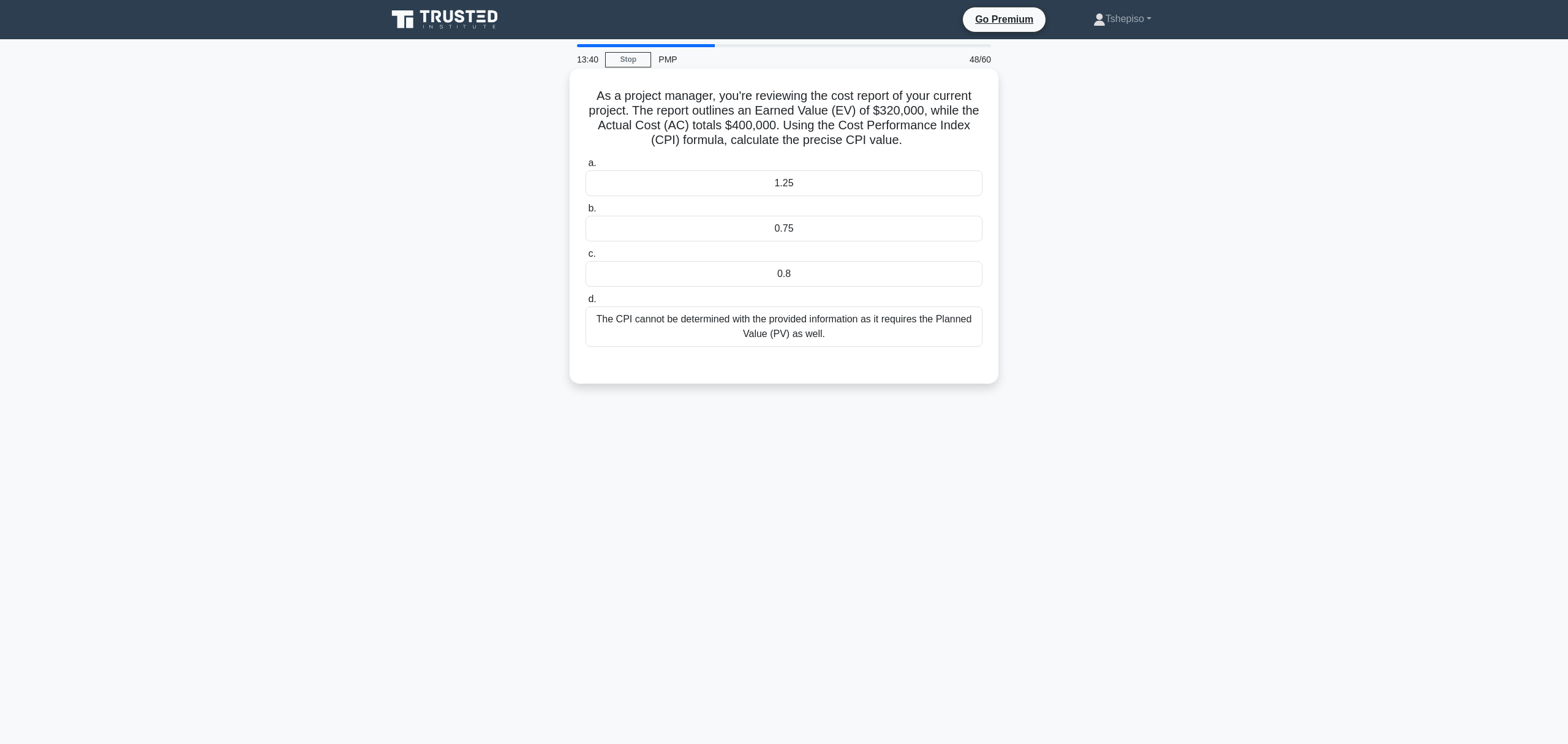
click at [814, 278] on div "0.8" at bounding box center [784, 274] width 397 height 26
click at [586, 258] on input "c. 0.8" at bounding box center [586, 254] width 0 height 8
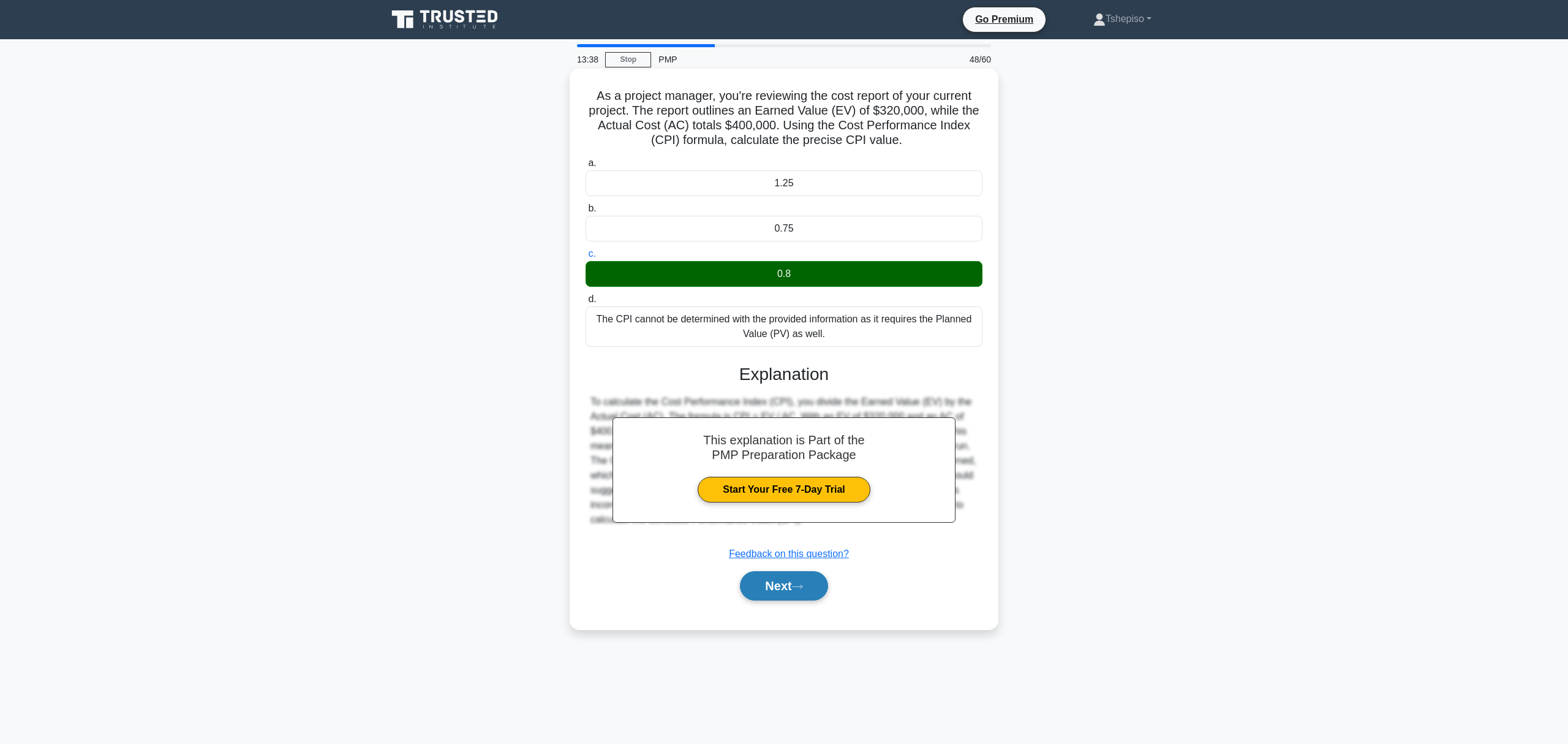
click at [785, 587] on button "Next" at bounding box center [783, 585] width 87 height 29
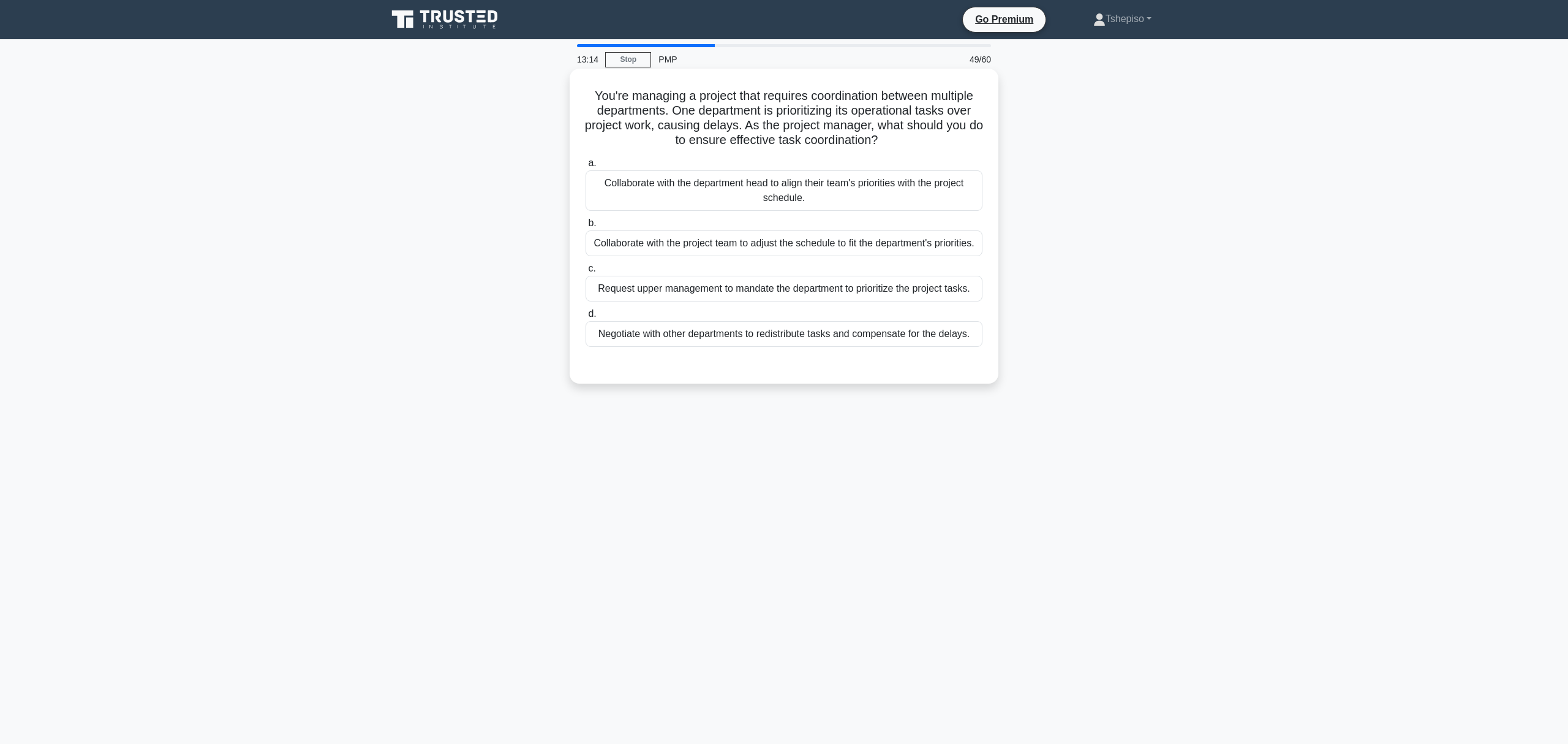
click at [836, 187] on div "Collaborate with the department head to align their team's priorities with the …" at bounding box center [784, 191] width 397 height 40
click at [586, 167] on input "a. Collaborate with the department head to align their team's priorities with t…" at bounding box center [586, 163] width 0 height 8
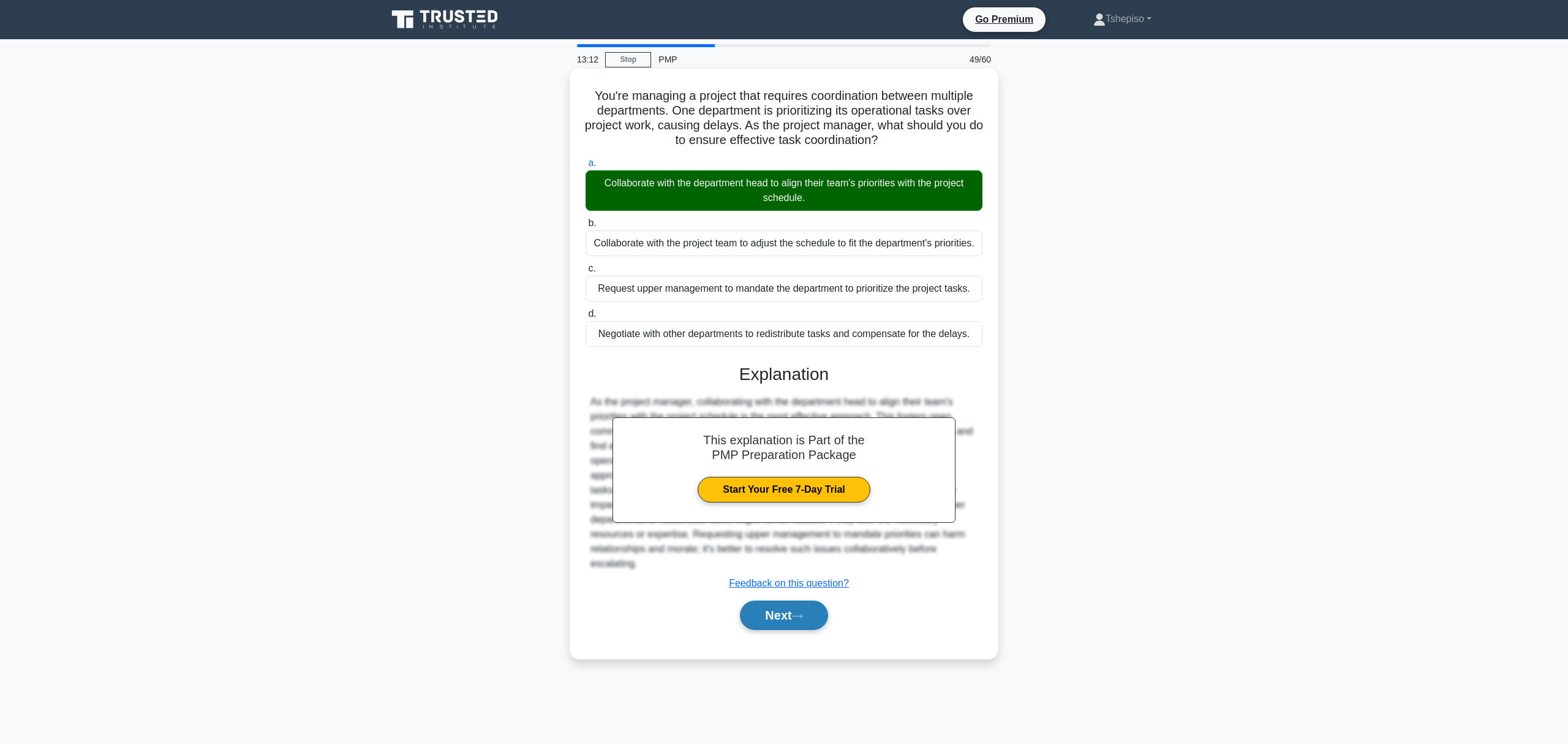
click at [785, 630] on button "Next" at bounding box center [783, 615] width 87 height 29
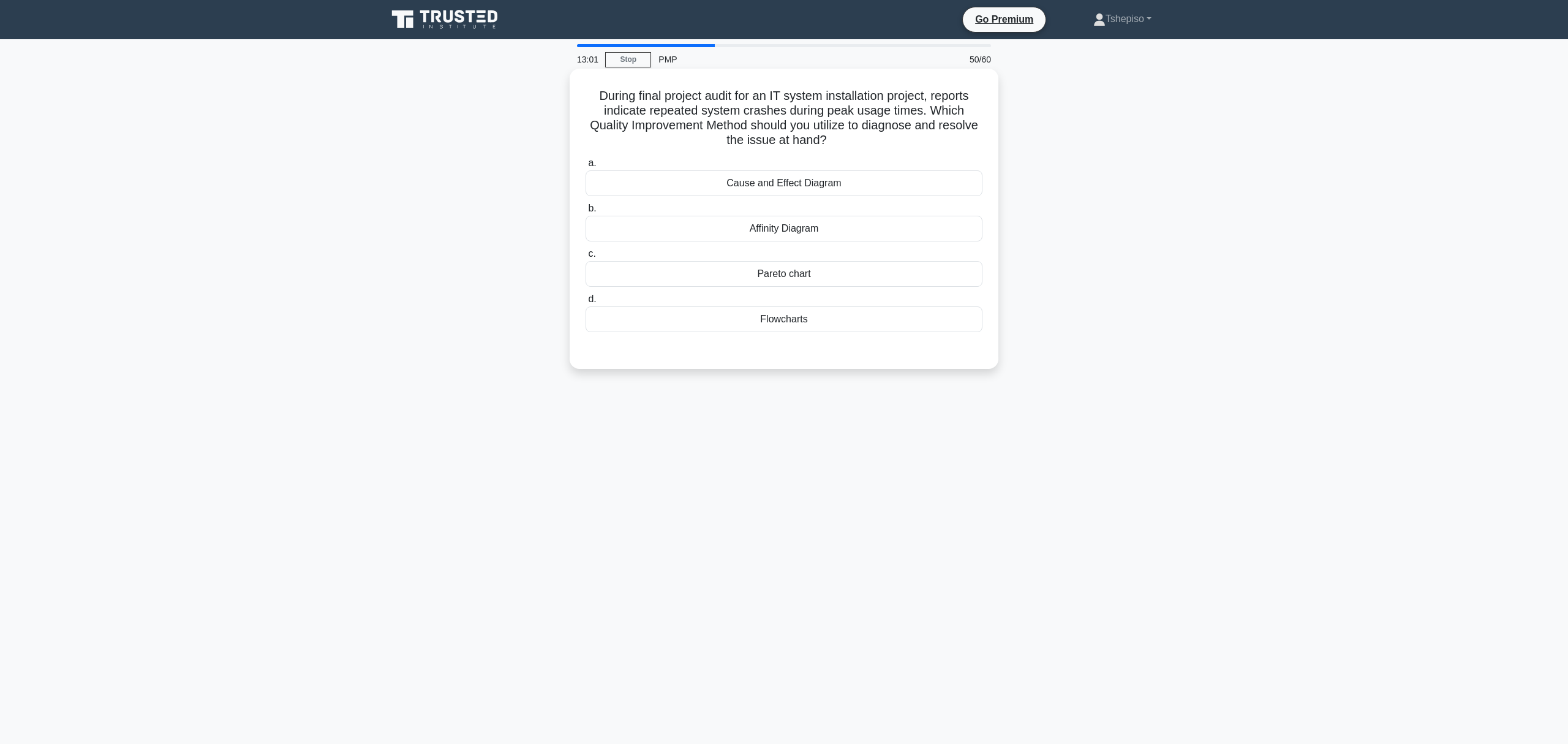
click at [784, 321] on div "Flowcharts" at bounding box center [784, 320] width 397 height 26
click at [586, 303] on input "d. Flowcharts" at bounding box center [586, 299] width 0 height 8
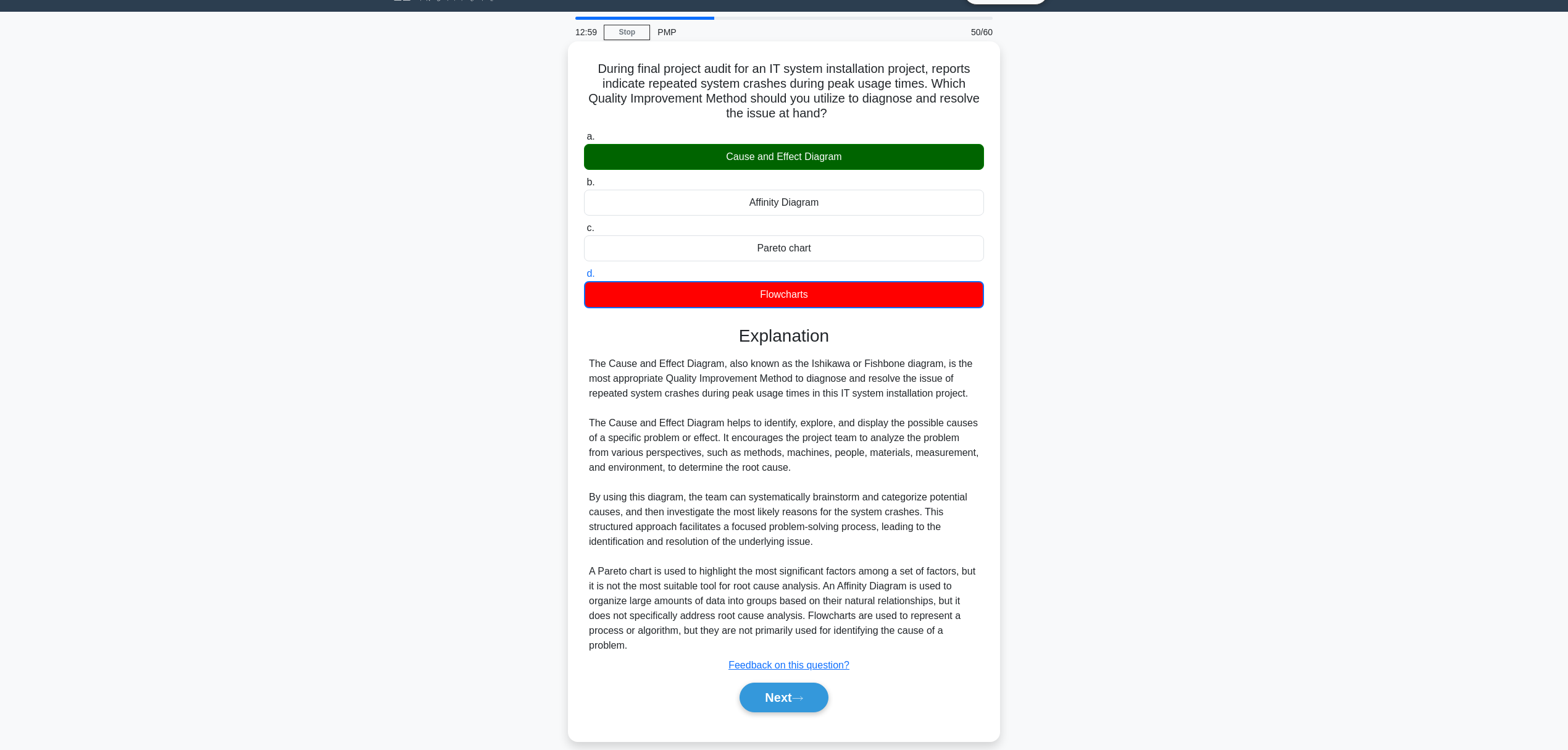
scroll to position [43, 0]
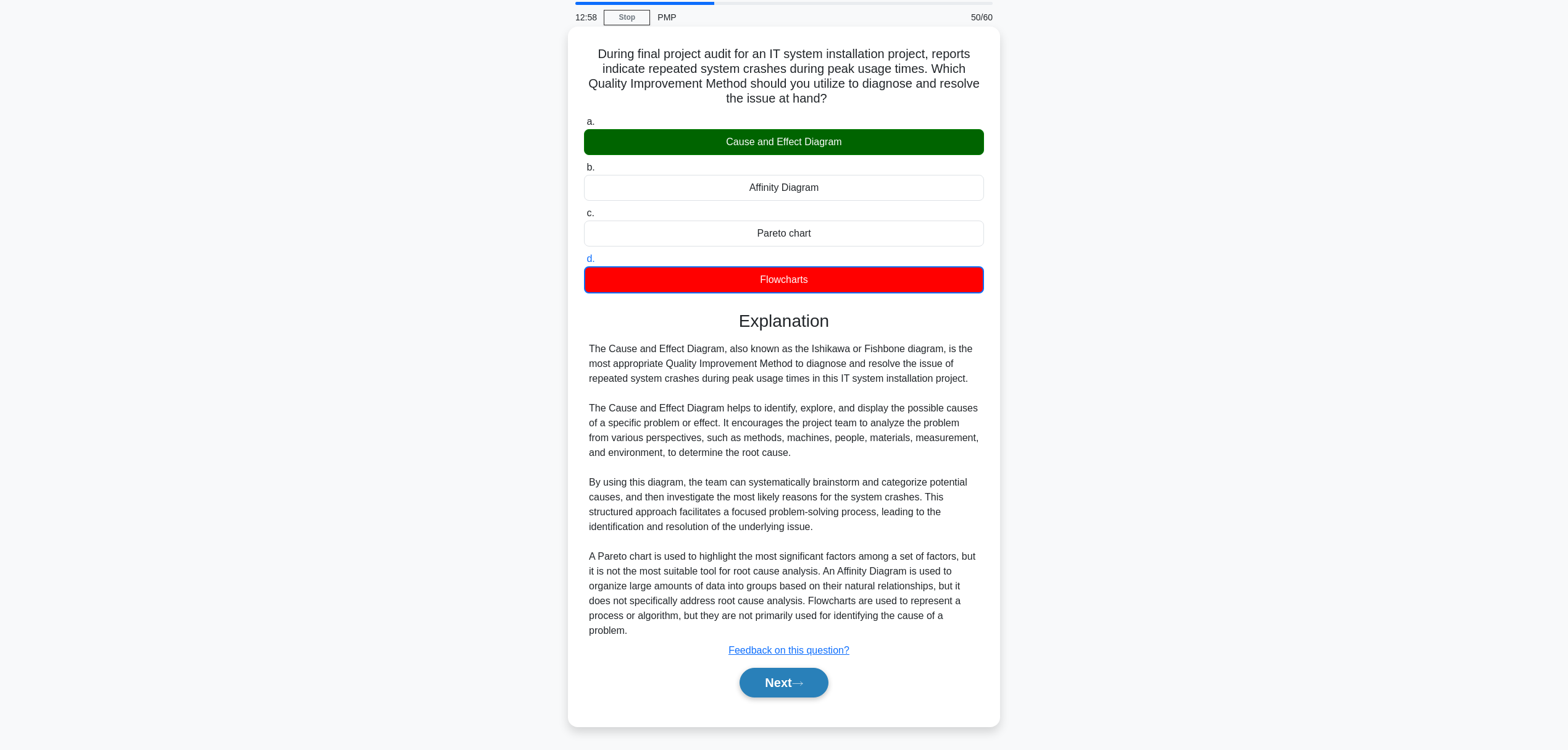
click at [791, 674] on button "Next" at bounding box center [784, 682] width 88 height 29
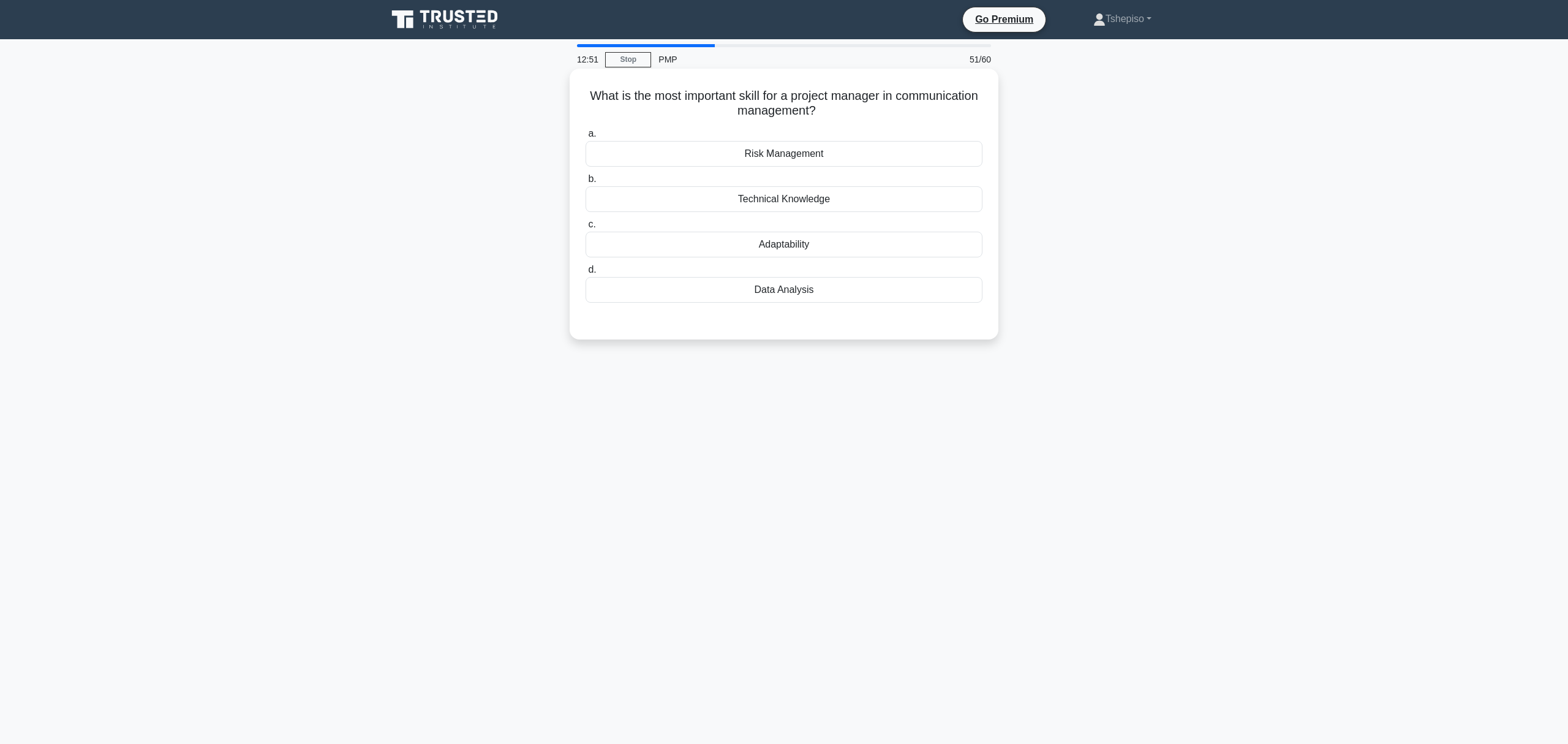
click at [779, 151] on div "Risk Management" at bounding box center [784, 154] width 397 height 26
click at [586, 138] on input "a. Risk Management" at bounding box center [586, 134] width 0 height 8
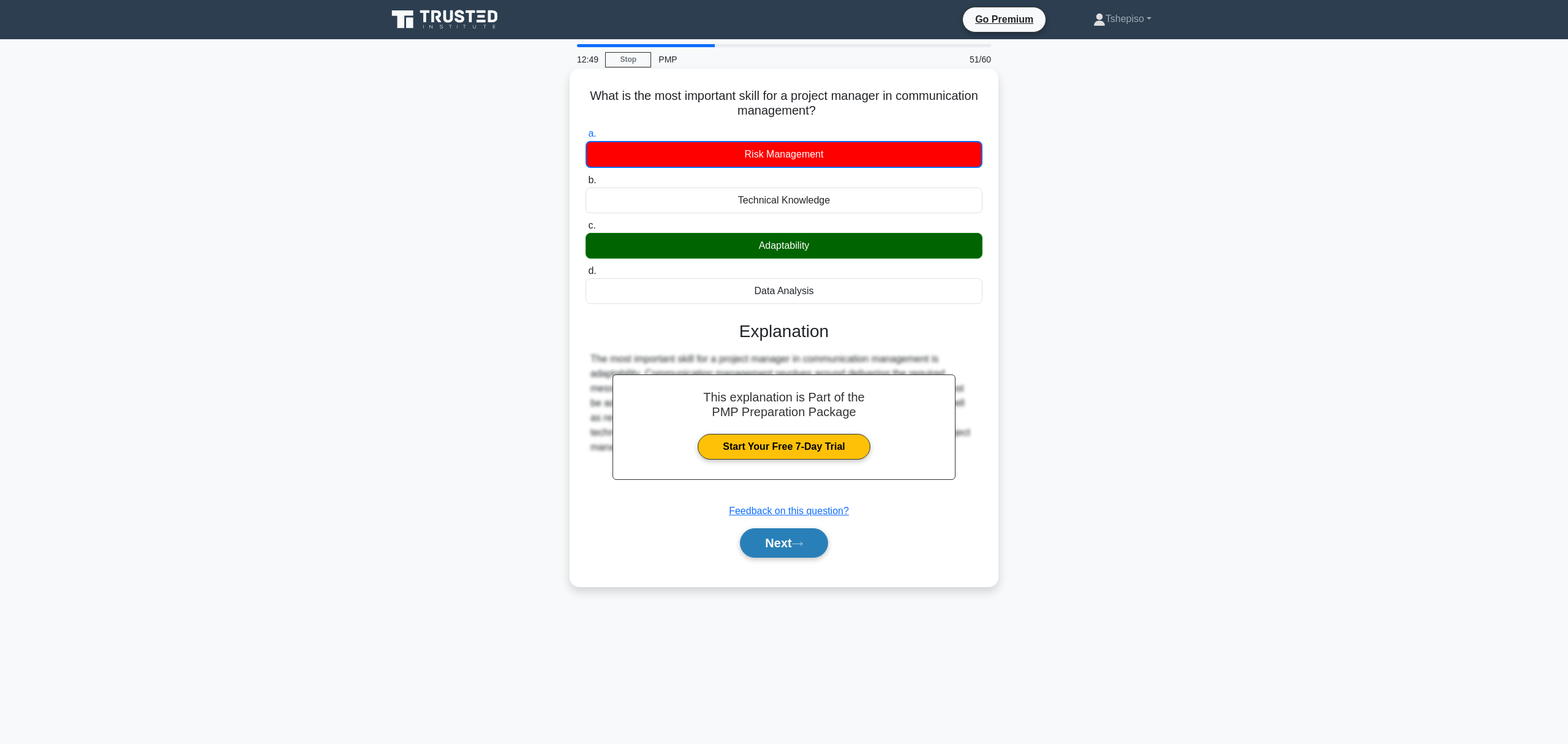
click at [797, 545] on icon at bounding box center [797, 544] width 11 height 6
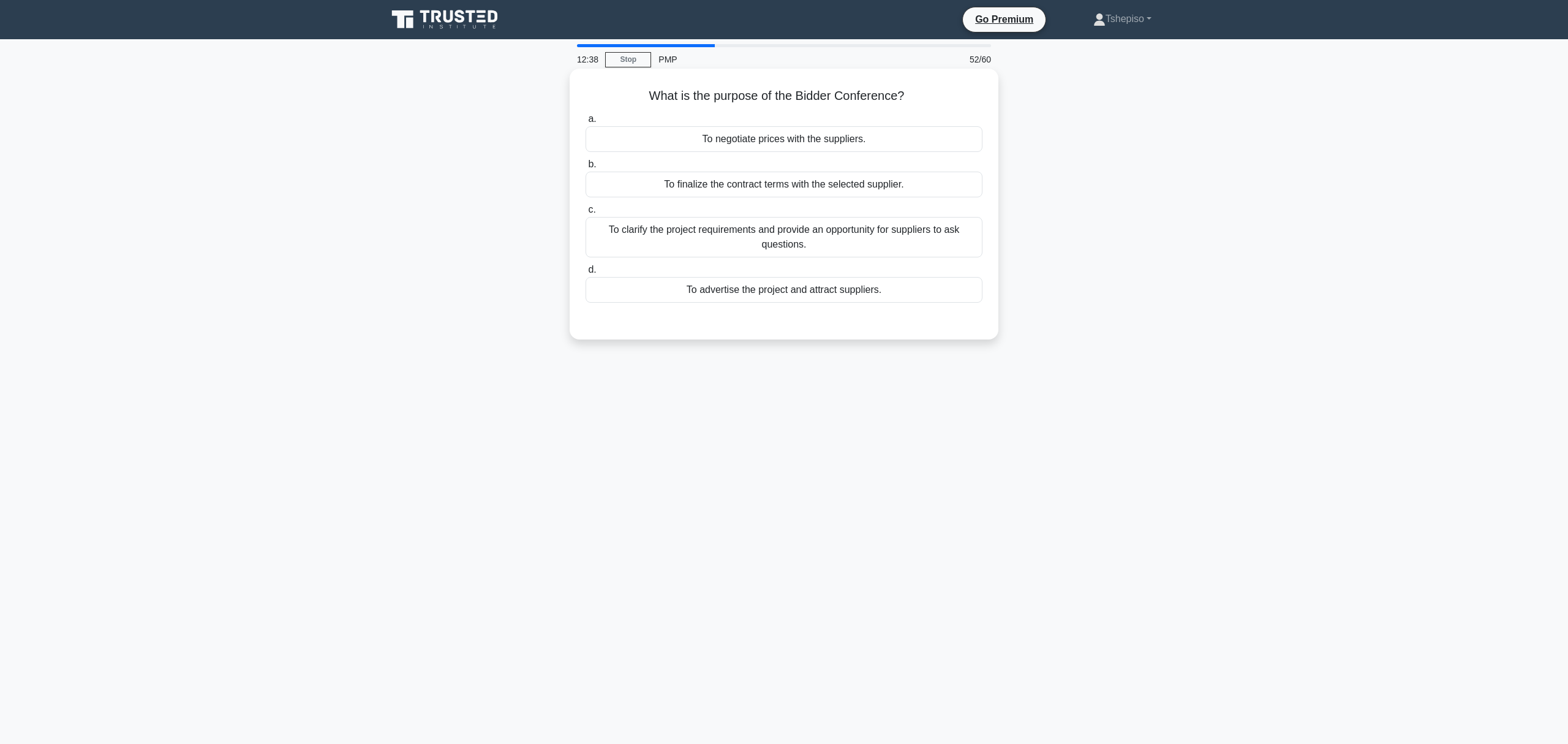
click at [778, 246] on div "To clarify the project requirements and provide an opportunity for suppliers to…" at bounding box center [784, 237] width 397 height 40
click at [586, 214] on input "c. To clarify the project requirements and provide an opportunity for suppliers…" at bounding box center [586, 210] width 0 height 8
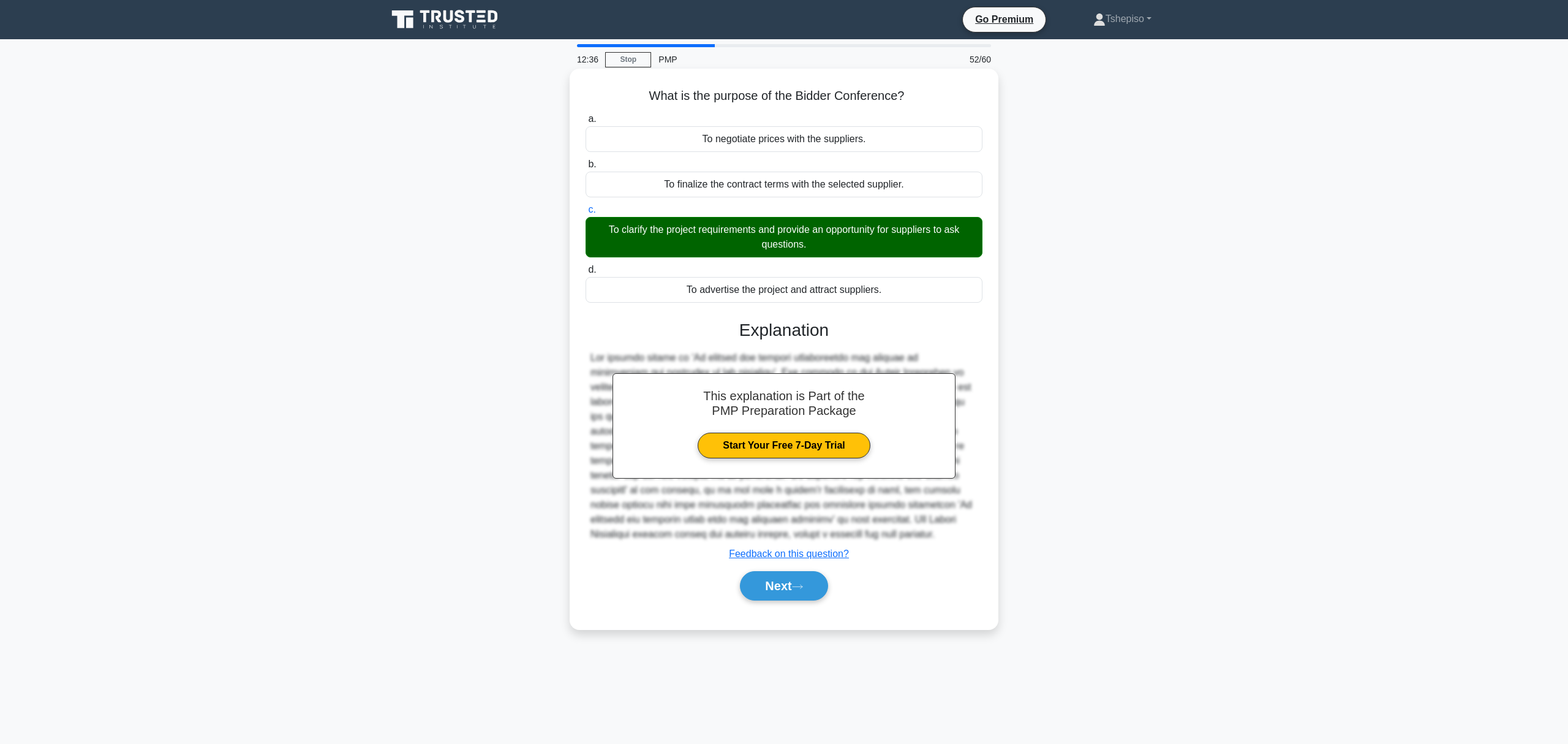
click at [768, 612] on div "a. To negotiate prices with the suppliers. b. To finalize the contract terms wi…" at bounding box center [784, 362] width 399 height 506
click at [763, 586] on button "Next" at bounding box center [783, 585] width 87 height 29
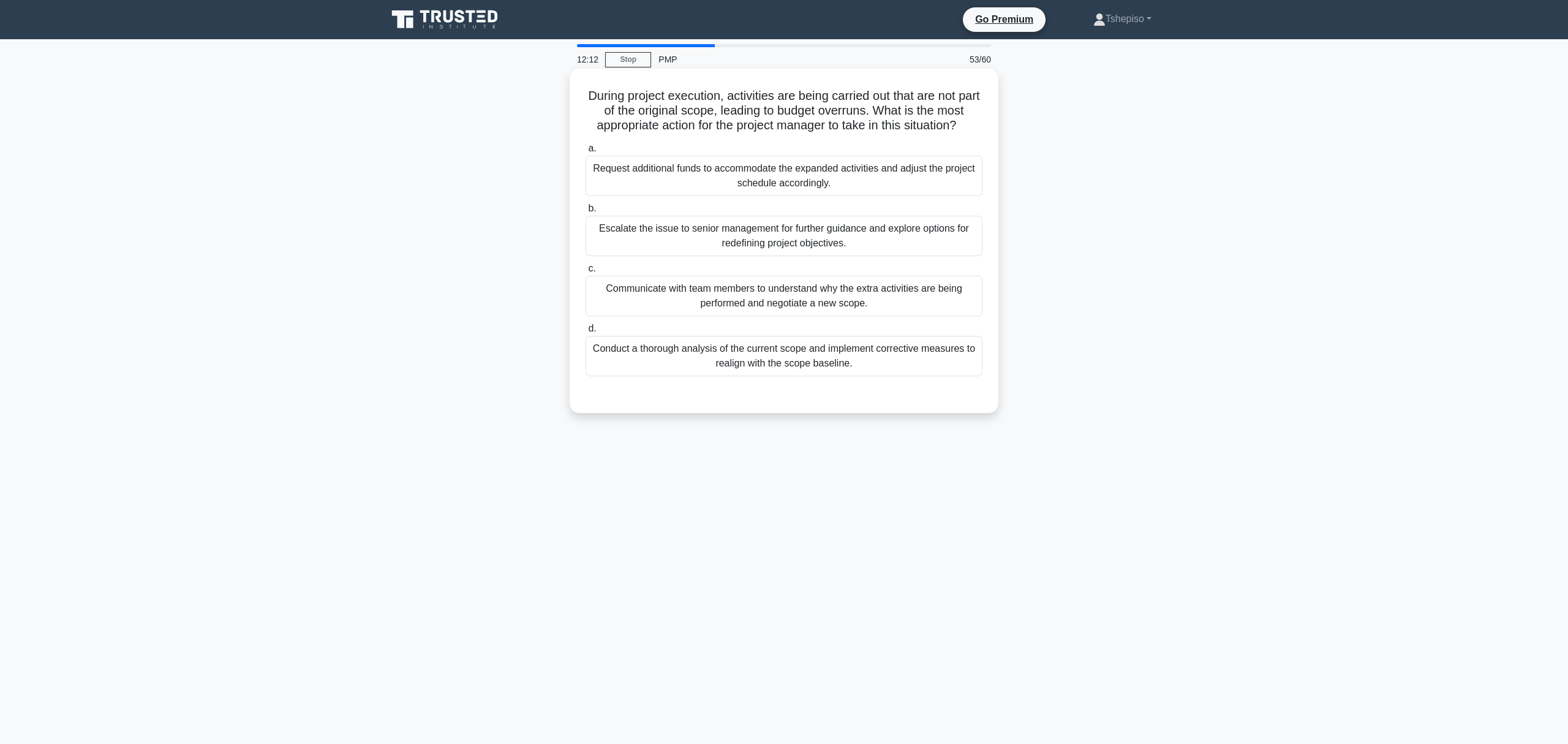
click at [769, 366] on div "Conduct a thorough analysis of the current scope and implement corrective measu…" at bounding box center [784, 356] width 397 height 40
click at [586, 332] on input "d. Conduct a thorough analysis of the current scope and implement corrective me…" at bounding box center [586, 329] width 0 height 8
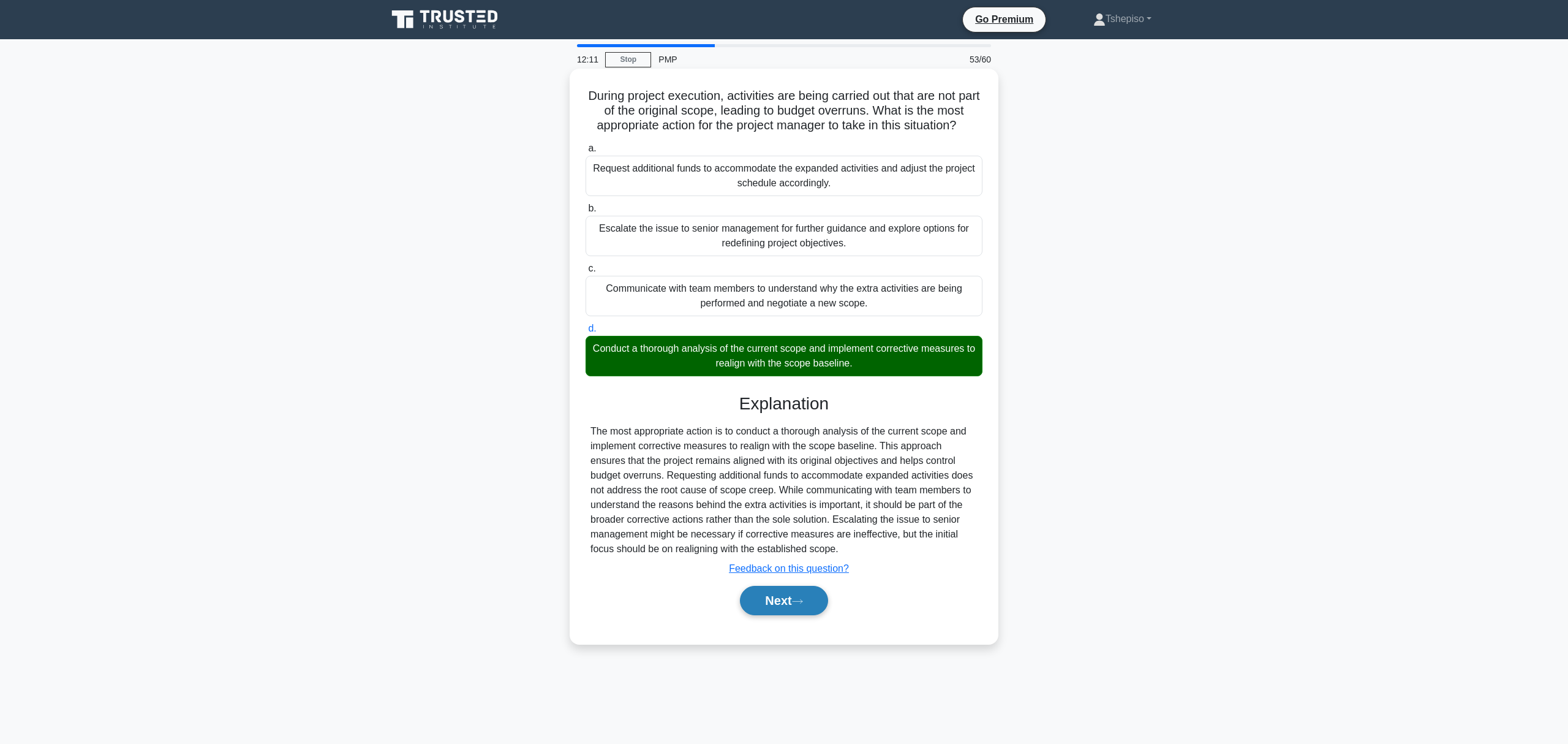
click at [766, 597] on button "Next" at bounding box center [783, 600] width 87 height 29
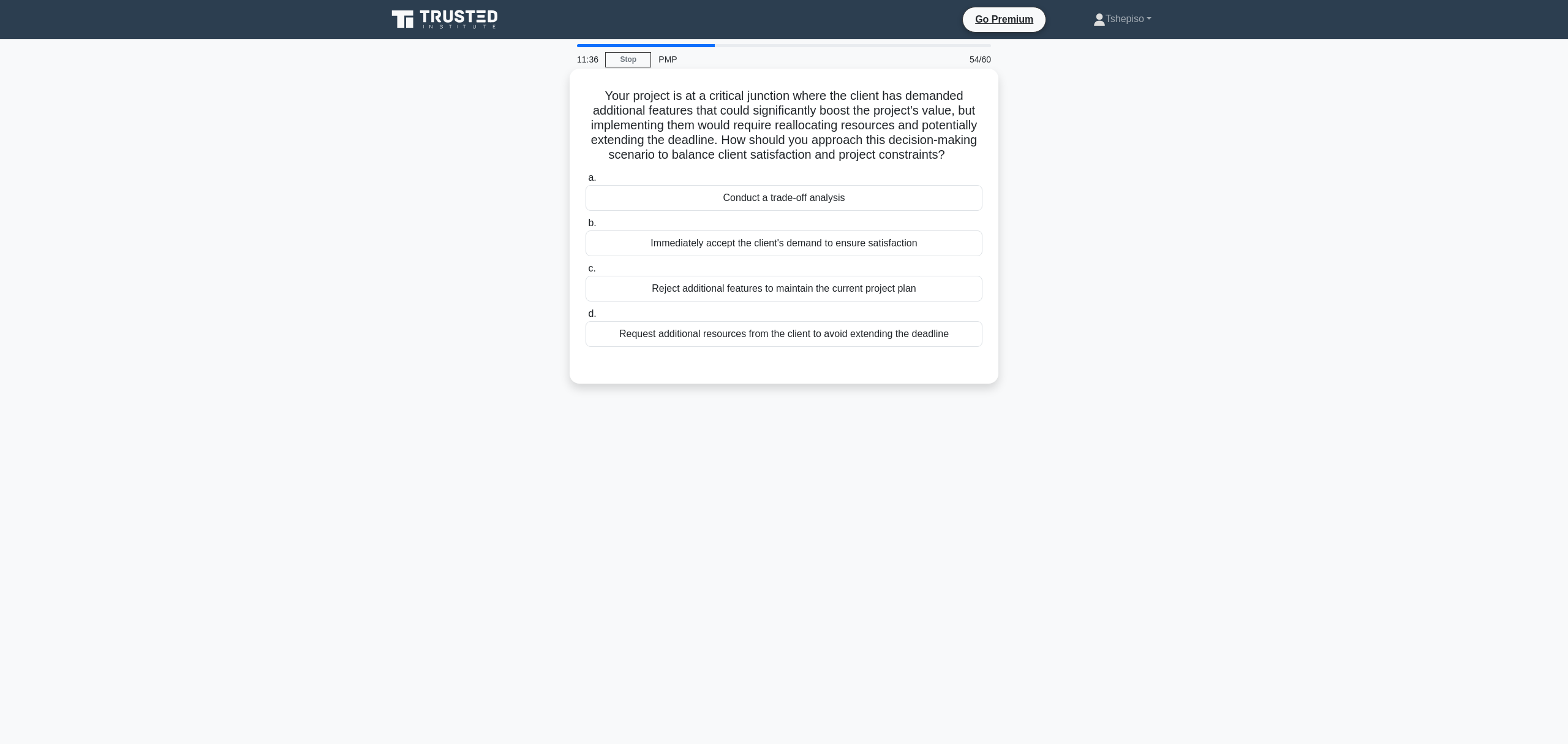
click at [778, 211] on div "Conduct a trade-off analysis" at bounding box center [784, 198] width 397 height 26
click at [586, 182] on input "a. Conduct a trade-off analysis" at bounding box center [586, 178] width 0 height 8
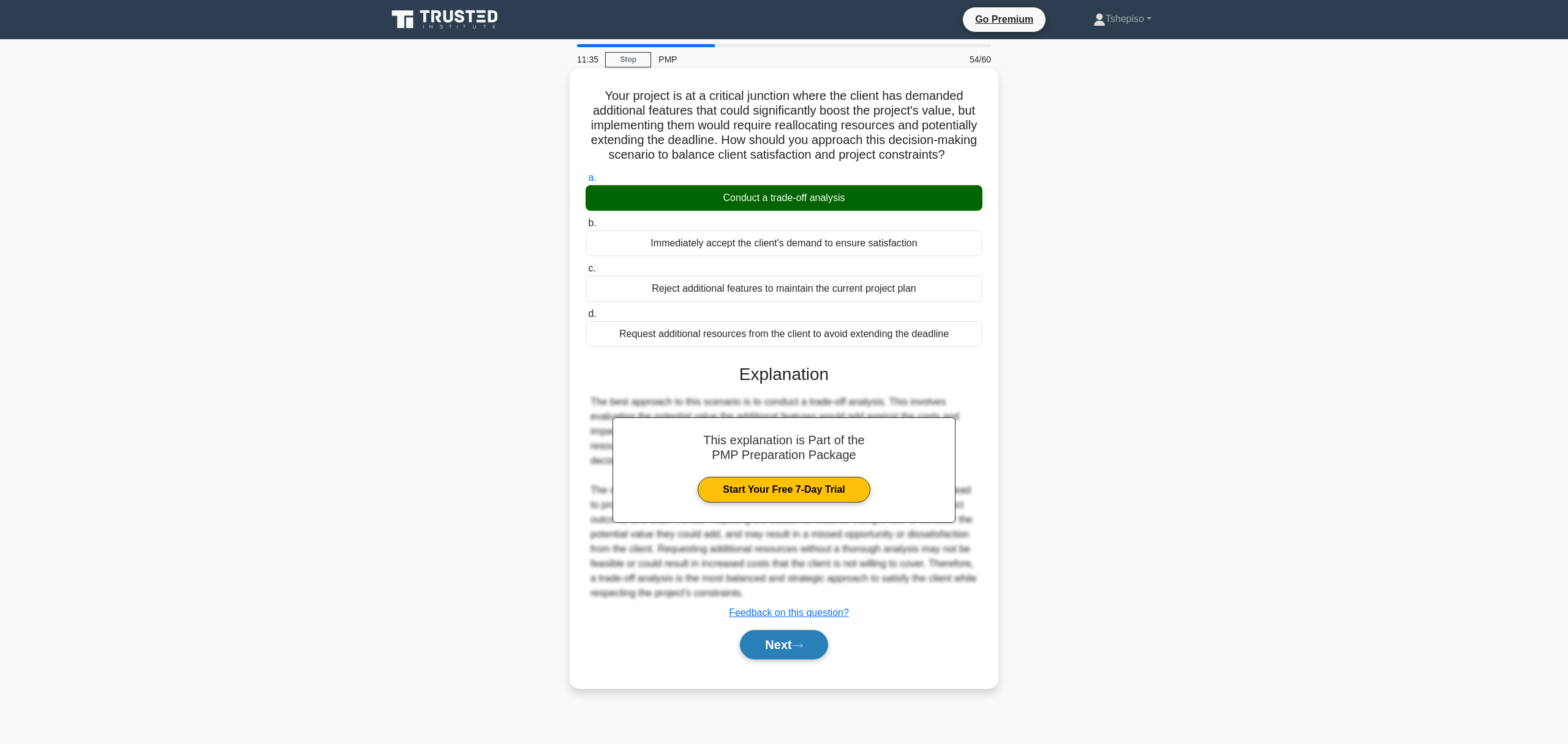
click at [798, 649] on icon at bounding box center [797, 645] width 11 height 6
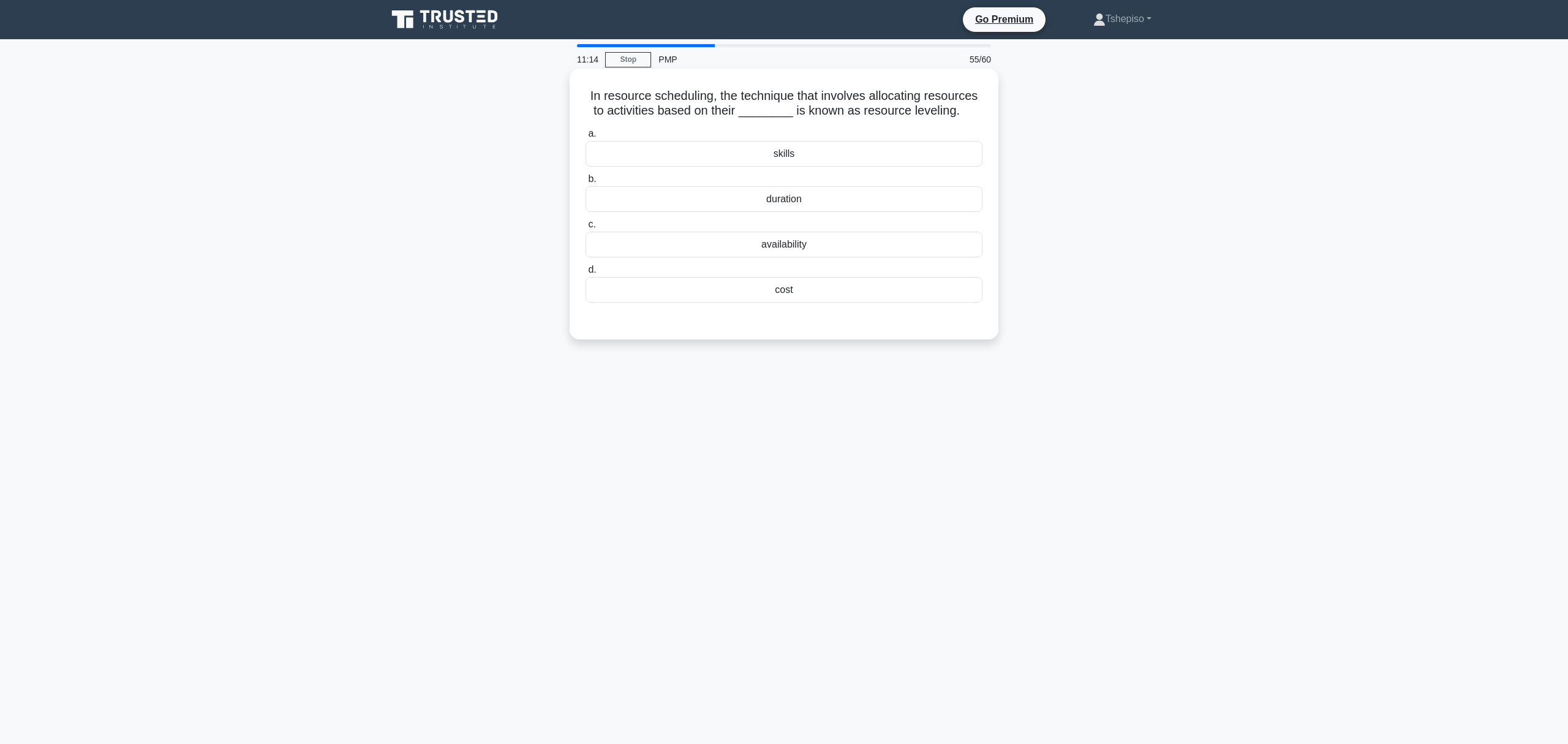
click at [780, 250] on div "availability" at bounding box center [784, 244] width 397 height 26
click at [586, 229] on input "c. availability" at bounding box center [586, 224] width 0 height 8
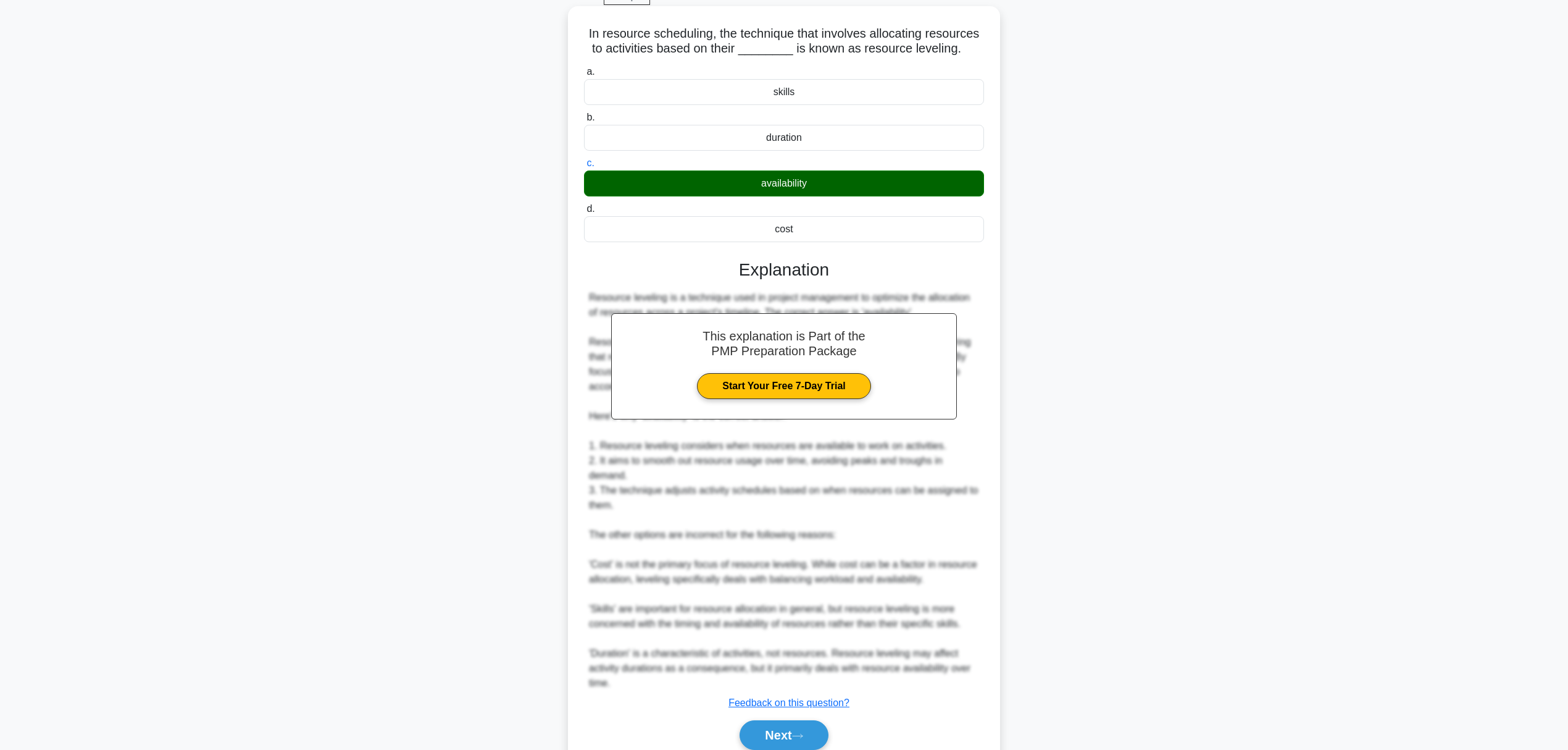
scroll to position [118, 0]
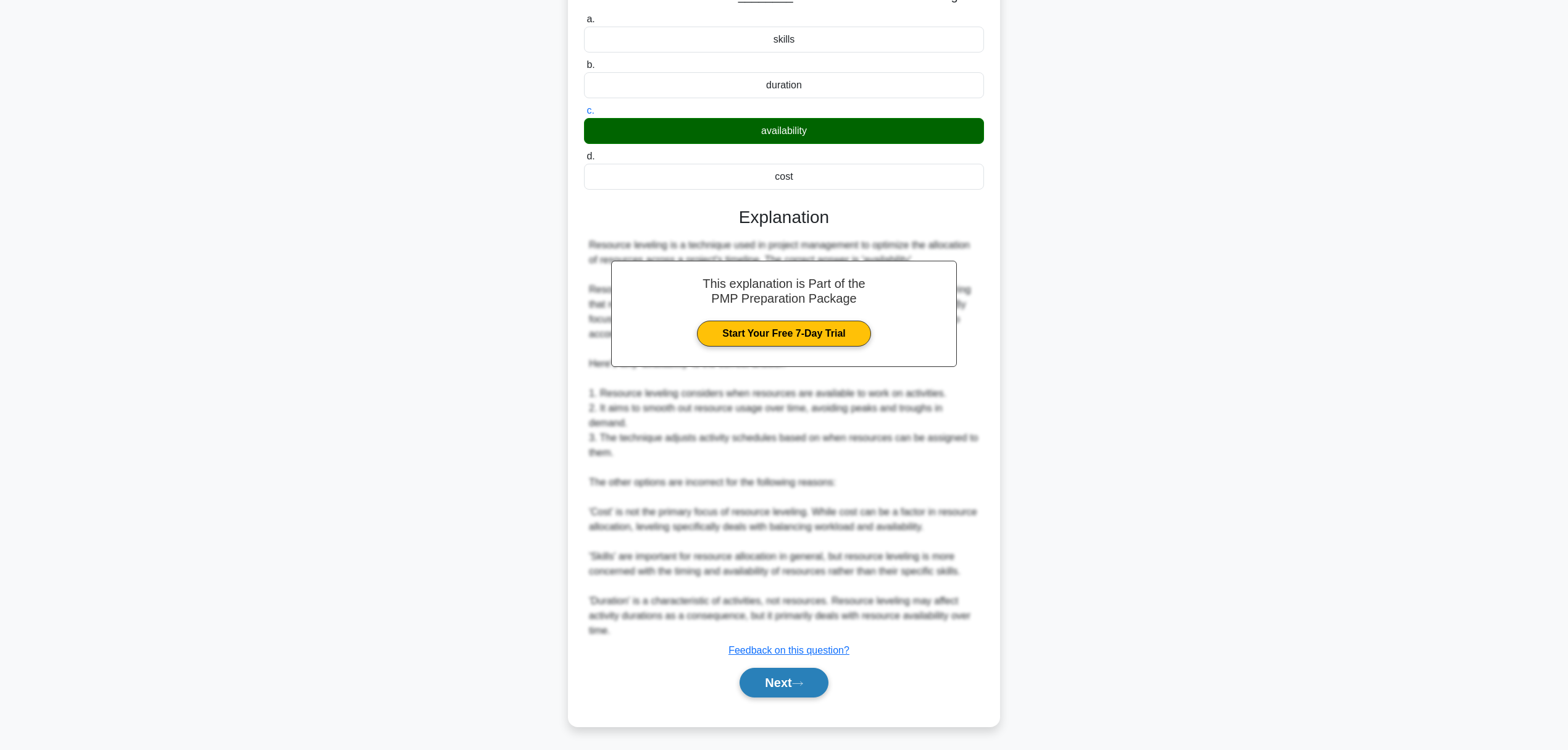
click at [789, 697] on button "Next" at bounding box center [784, 682] width 88 height 29
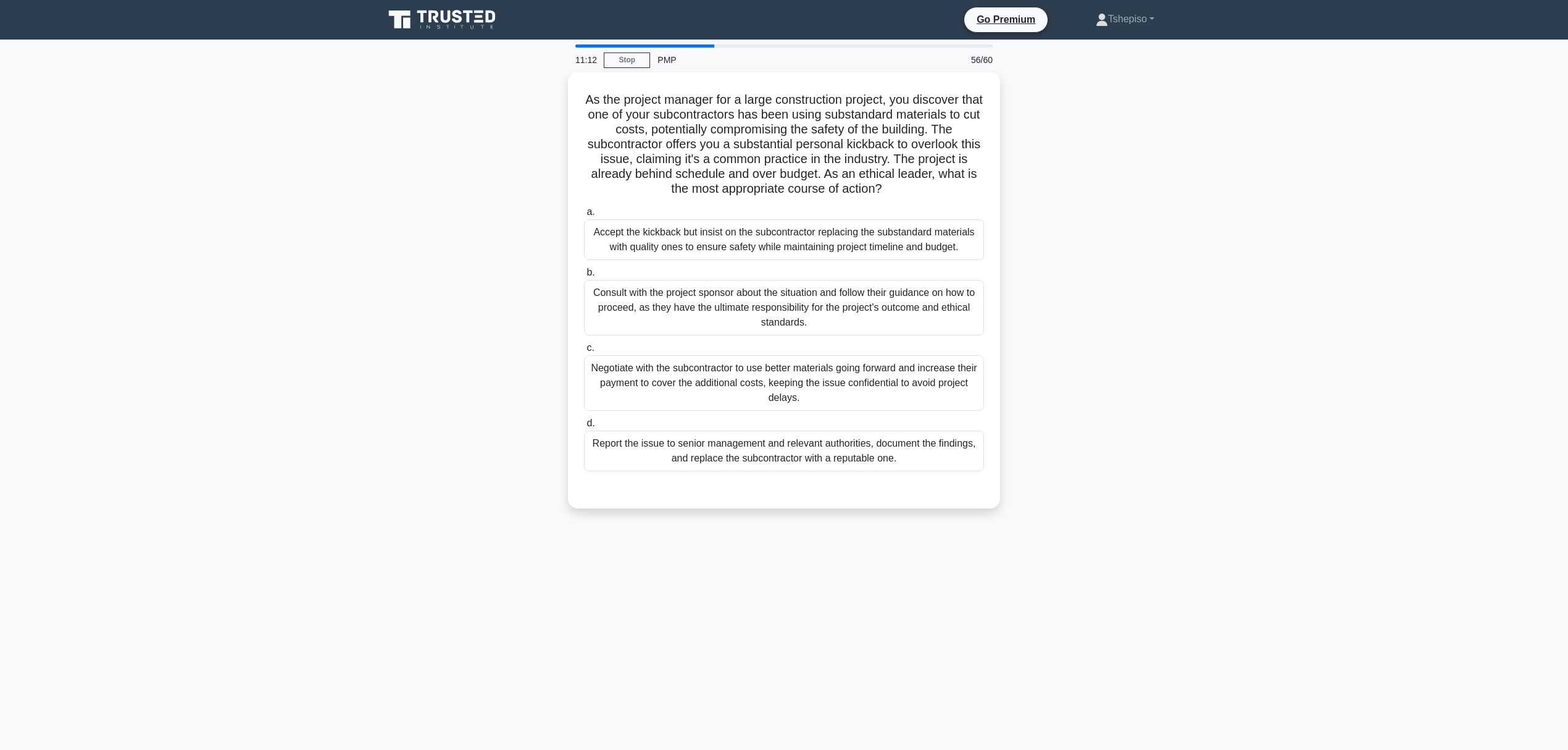
scroll to position [0, 0]
click at [819, 457] on div "Report the issue to senior management and relevant authorities, document the fi…" at bounding box center [790, 448] width 400 height 41
click at [590, 425] on input "d. Report the issue to senior management and relevant authorities, document the…" at bounding box center [590, 420] width 0 height 8
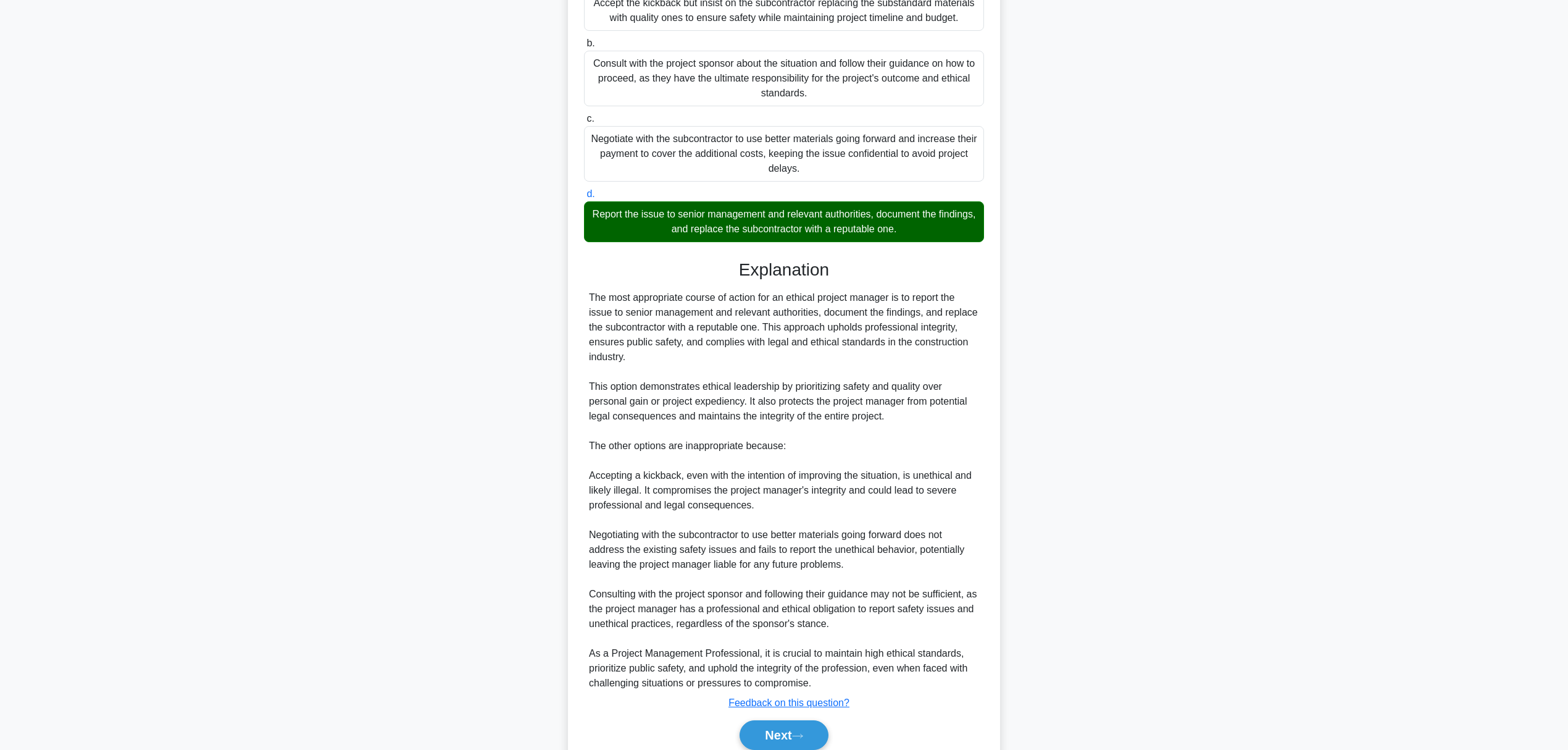
scroll to position [280, 0]
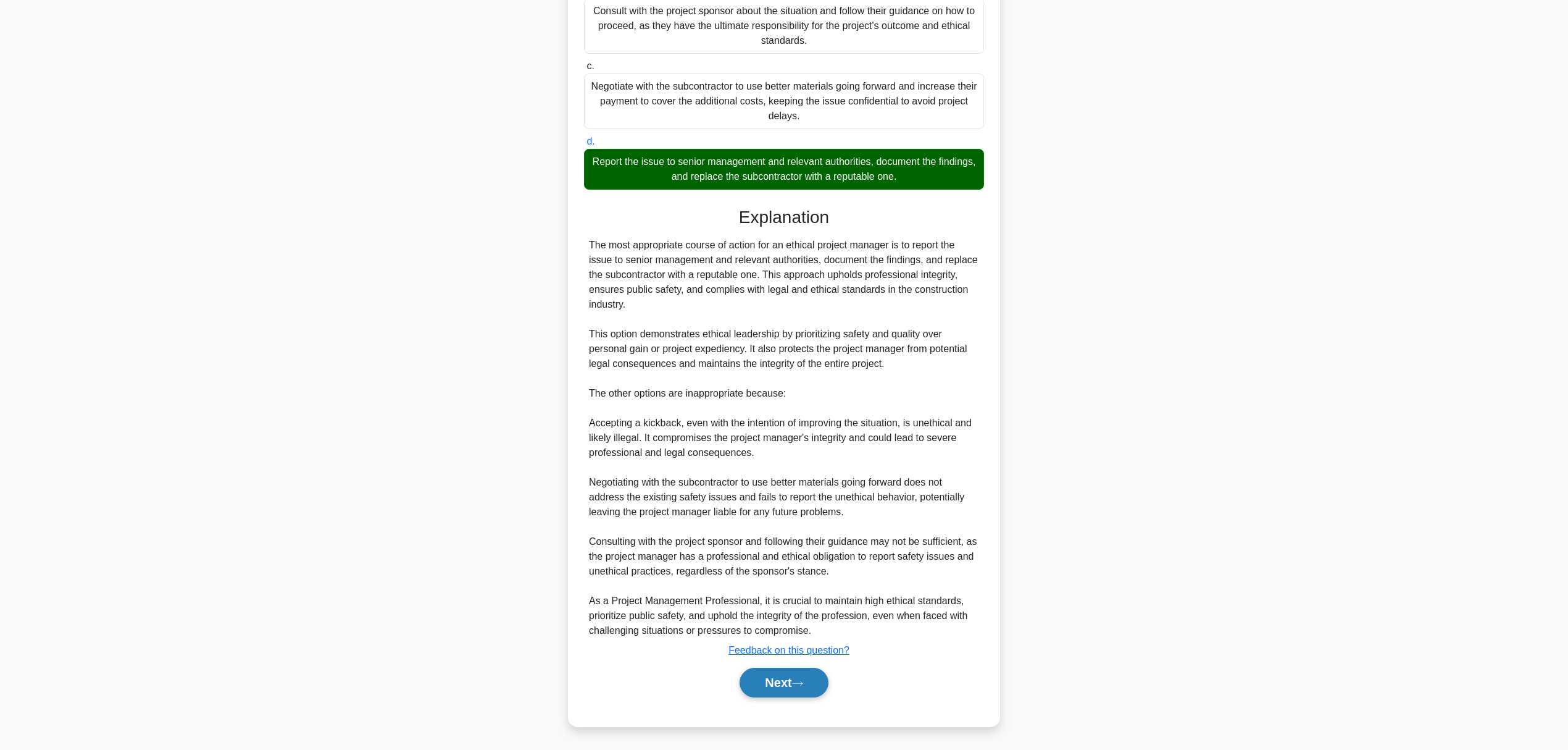
click at [804, 677] on button "Next" at bounding box center [784, 682] width 88 height 29
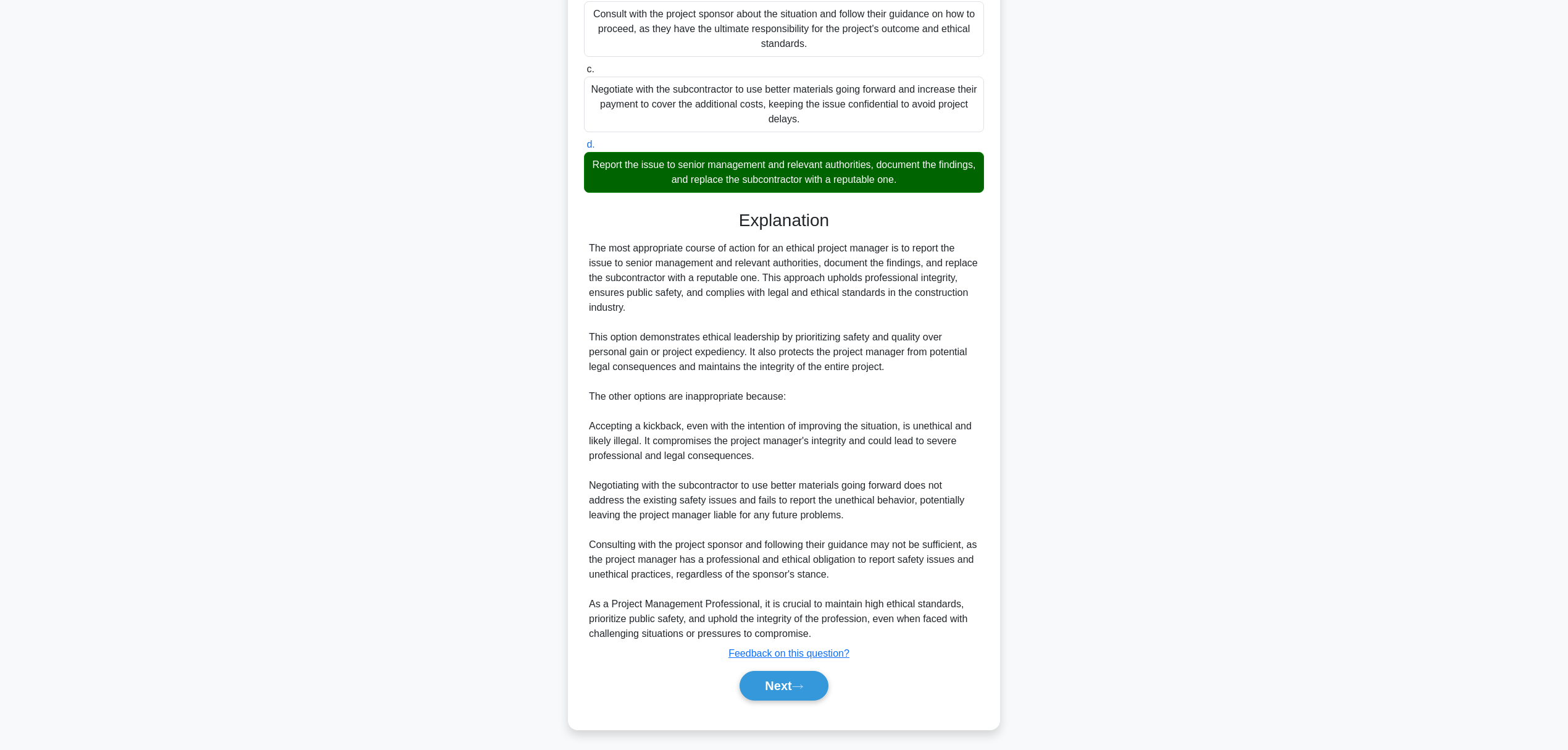
scroll to position [0, 0]
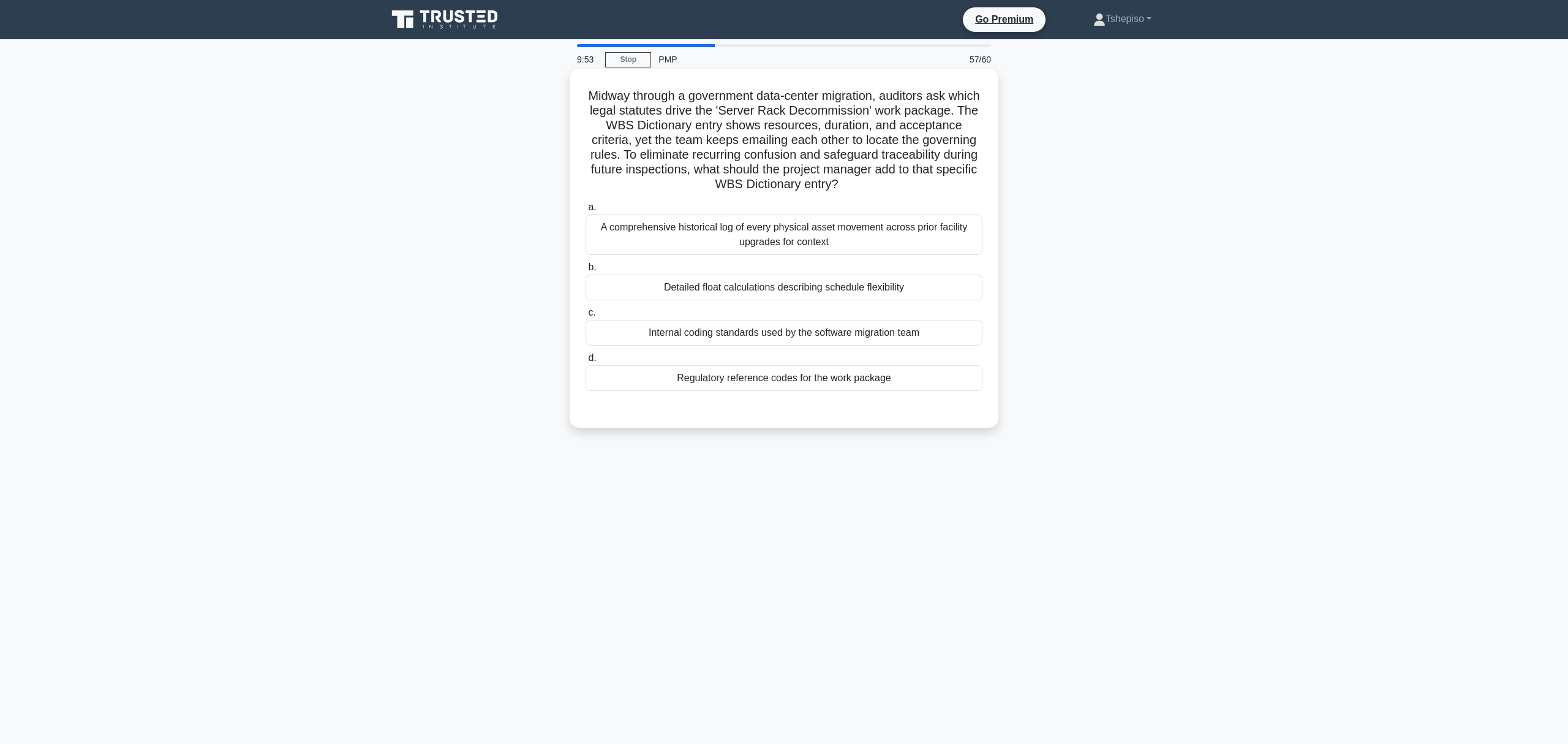
click at [807, 244] on div "A comprehensive historical log of every physical asset movement across prior fa…" at bounding box center [784, 235] width 397 height 40
click at [586, 211] on input "a. A comprehensive historical log of every physical asset movement across prior…" at bounding box center [586, 207] width 0 height 8
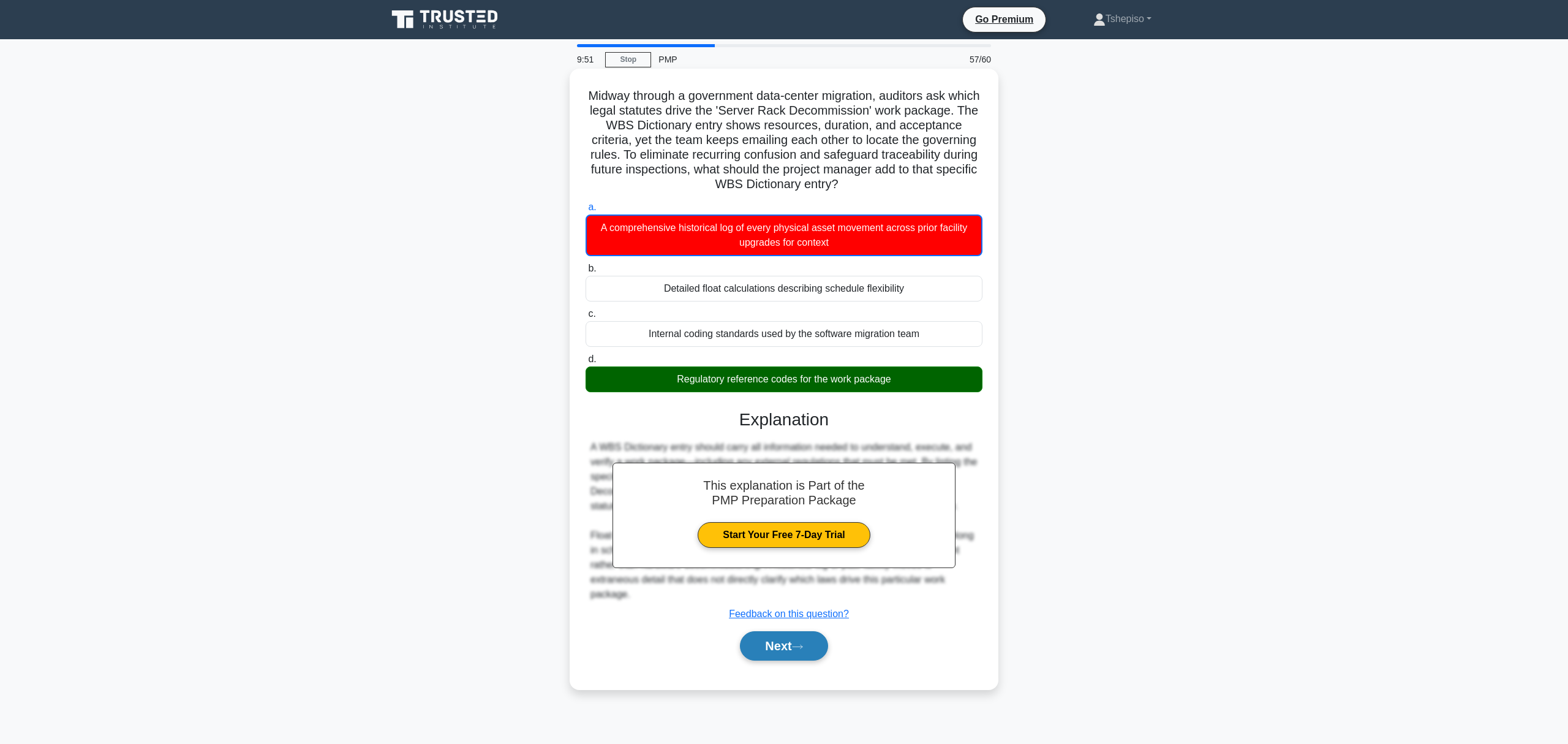
click at [781, 645] on button "Next" at bounding box center [783, 645] width 87 height 29
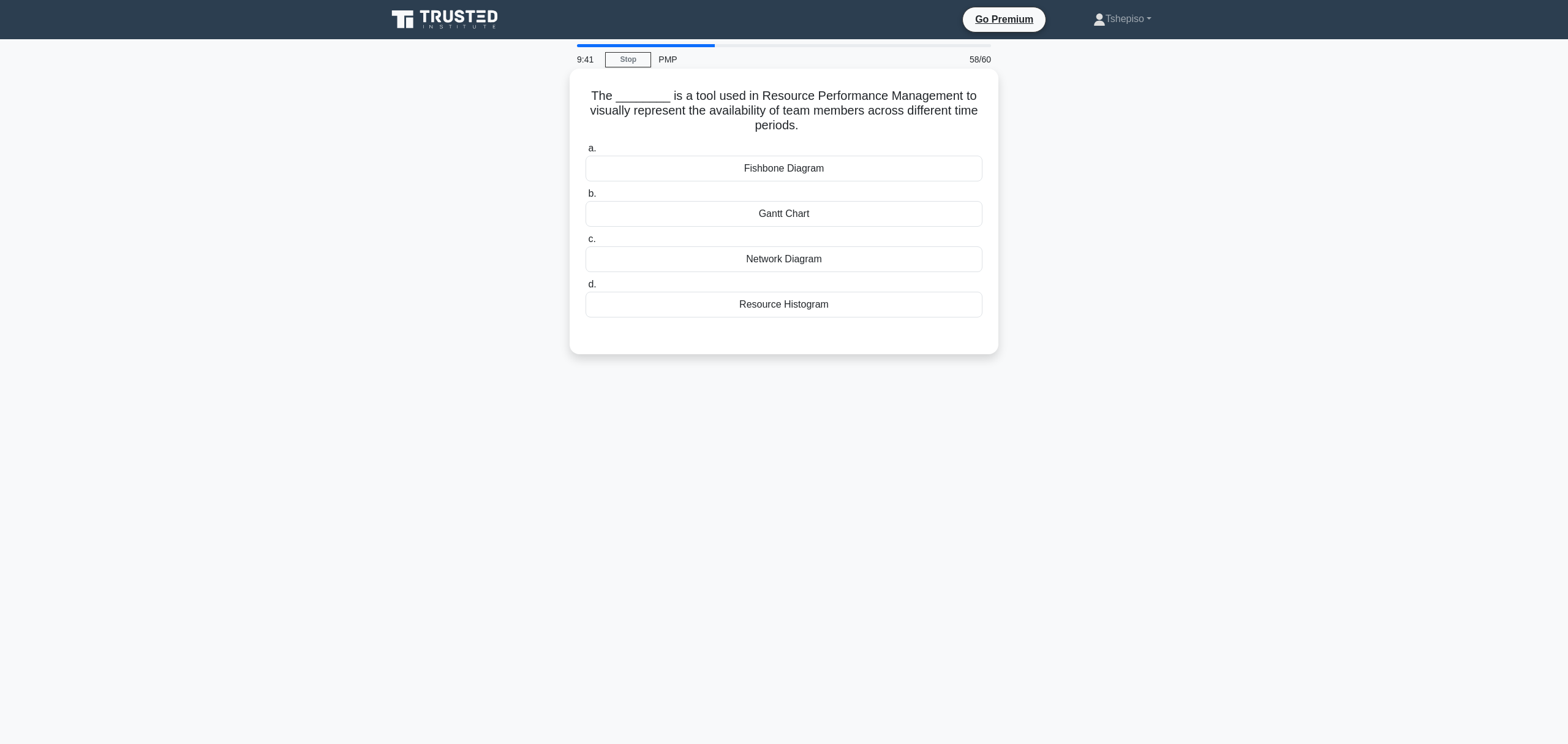
click at [774, 314] on div "Resource Histogram" at bounding box center [784, 305] width 397 height 26
click at [586, 288] on input "d. Resource Histogram" at bounding box center [586, 285] width 0 height 8
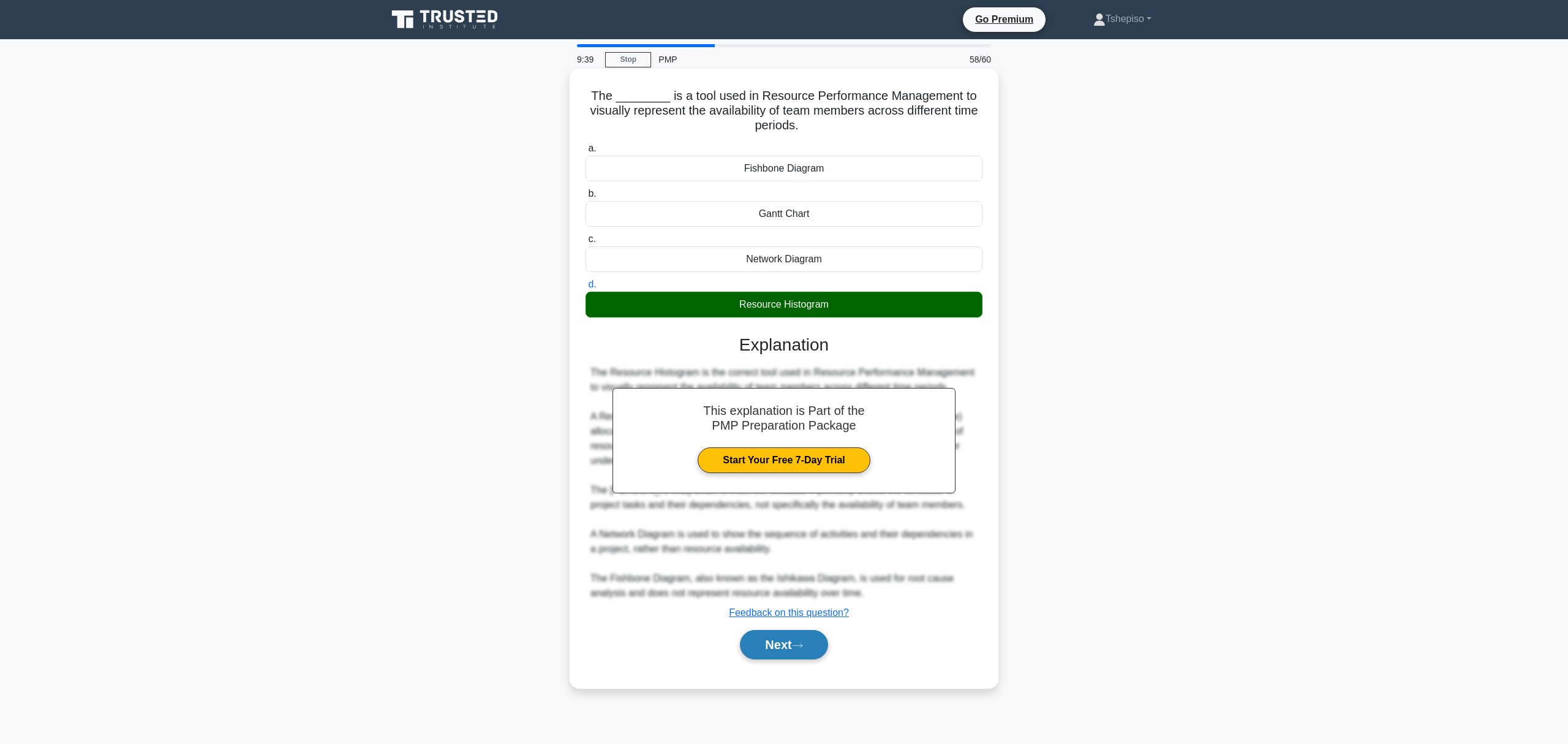
click at [766, 651] on button "Next" at bounding box center [783, 644] width 87 height 29
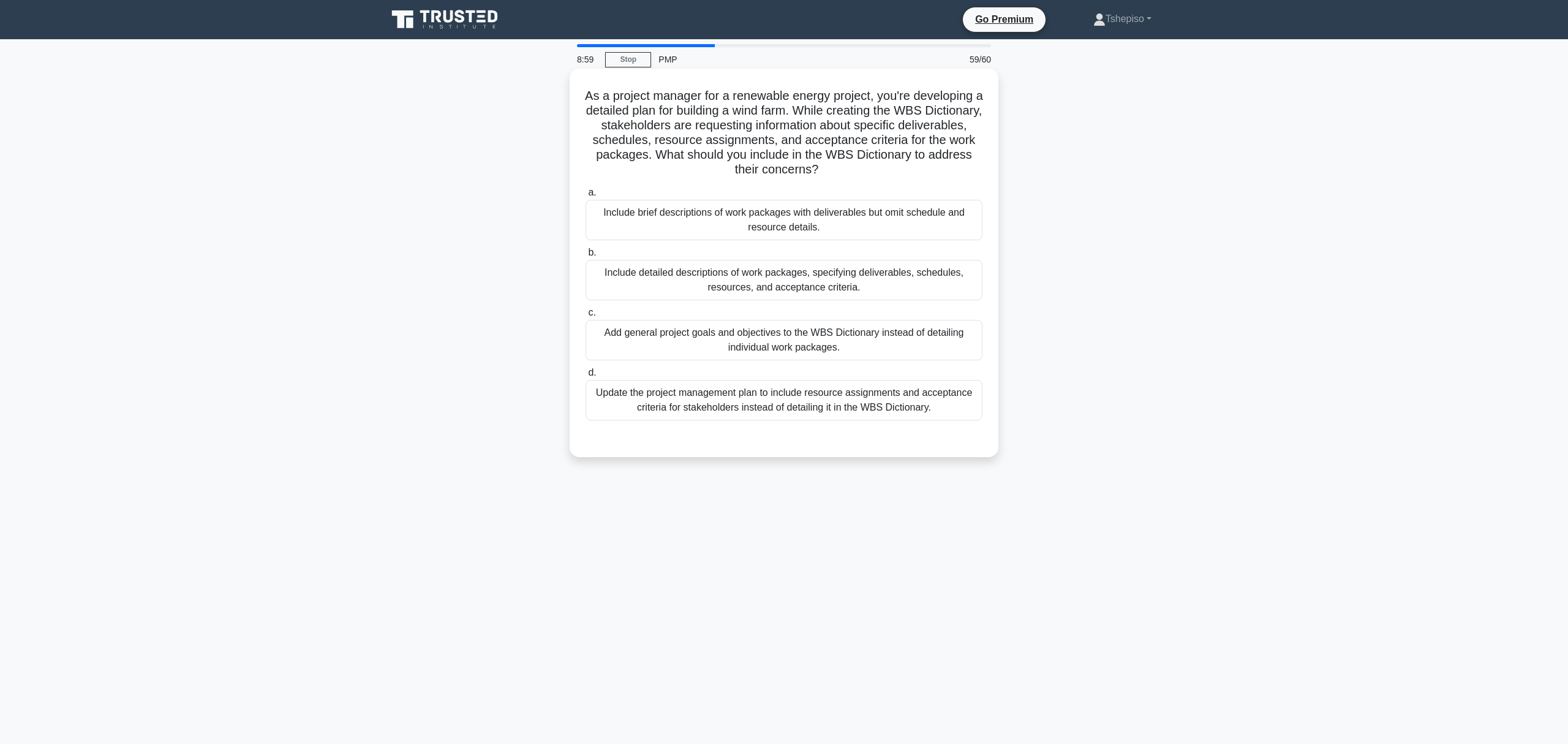
click at [712, 408] on div "Update the project management plan to include resource assignments and acceptan…" at bounding box center [784, 400] width 397 height 40
click at [586, 377] on input "d. Update the project management plan to include resource assignments and accep…" at bounding box center [586, 373] width 0 height 8
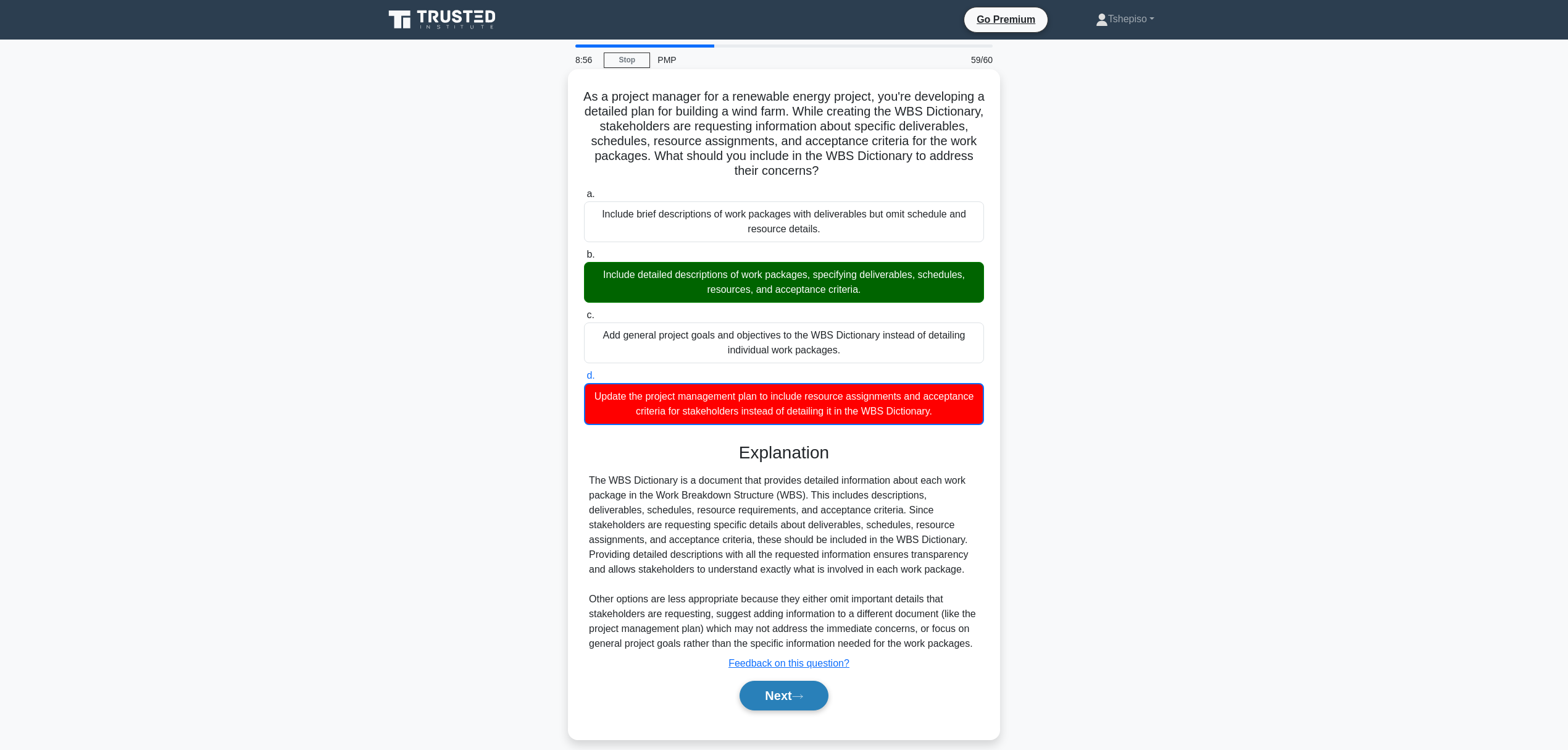
click at [766, 702] on button "Next" at bounding box center [784, 695] width 88 height 29
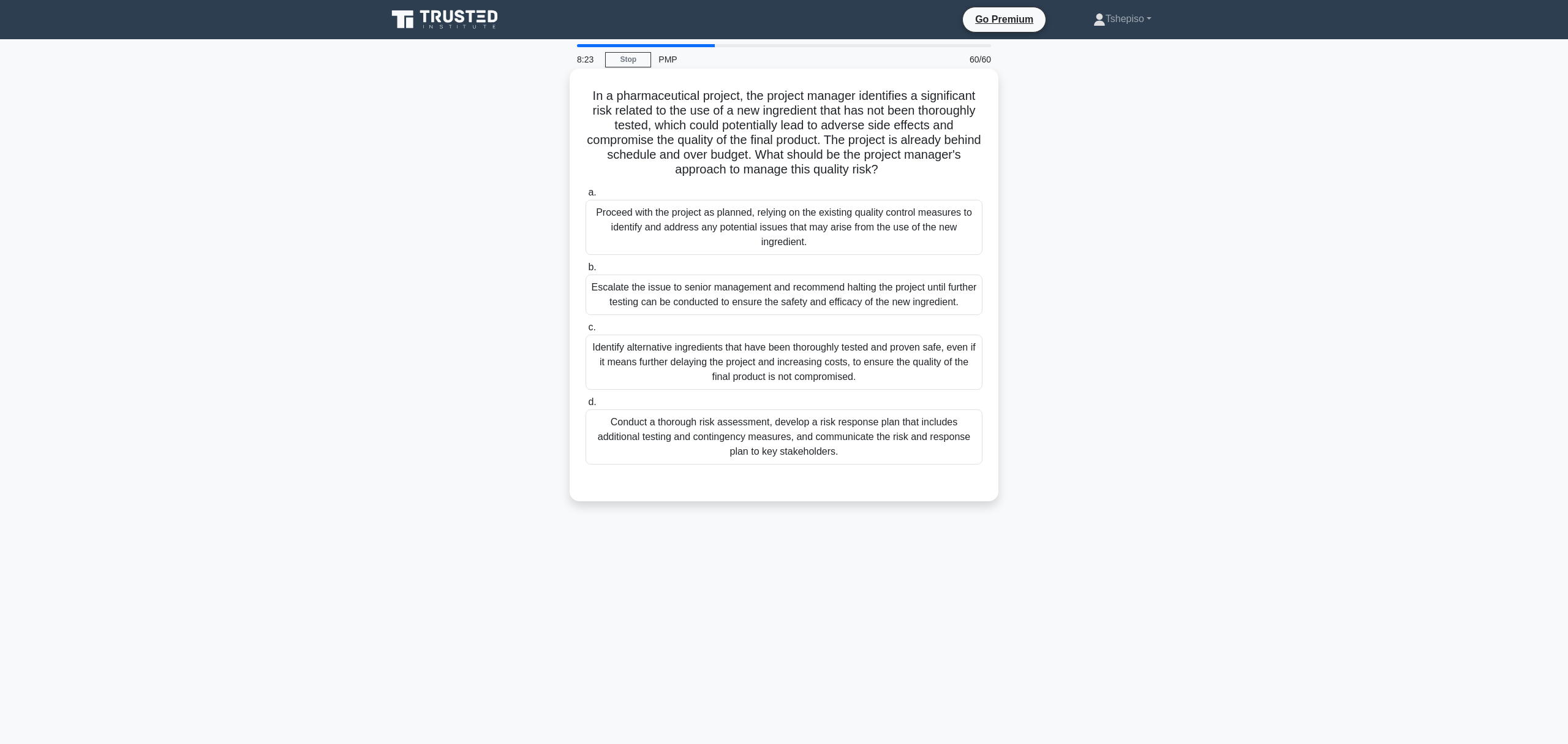
click at [777, 430] on div "Conduct a thorough risk assessment, develop a risk response plan that includes …" at bounding box center [784, 437] width 397 height 55
click at [586, 406] on input "d. Conduct a thorough risk assessment, develop a risk response plan that includ…" at bounding box center [586, 402] width 0 height 8
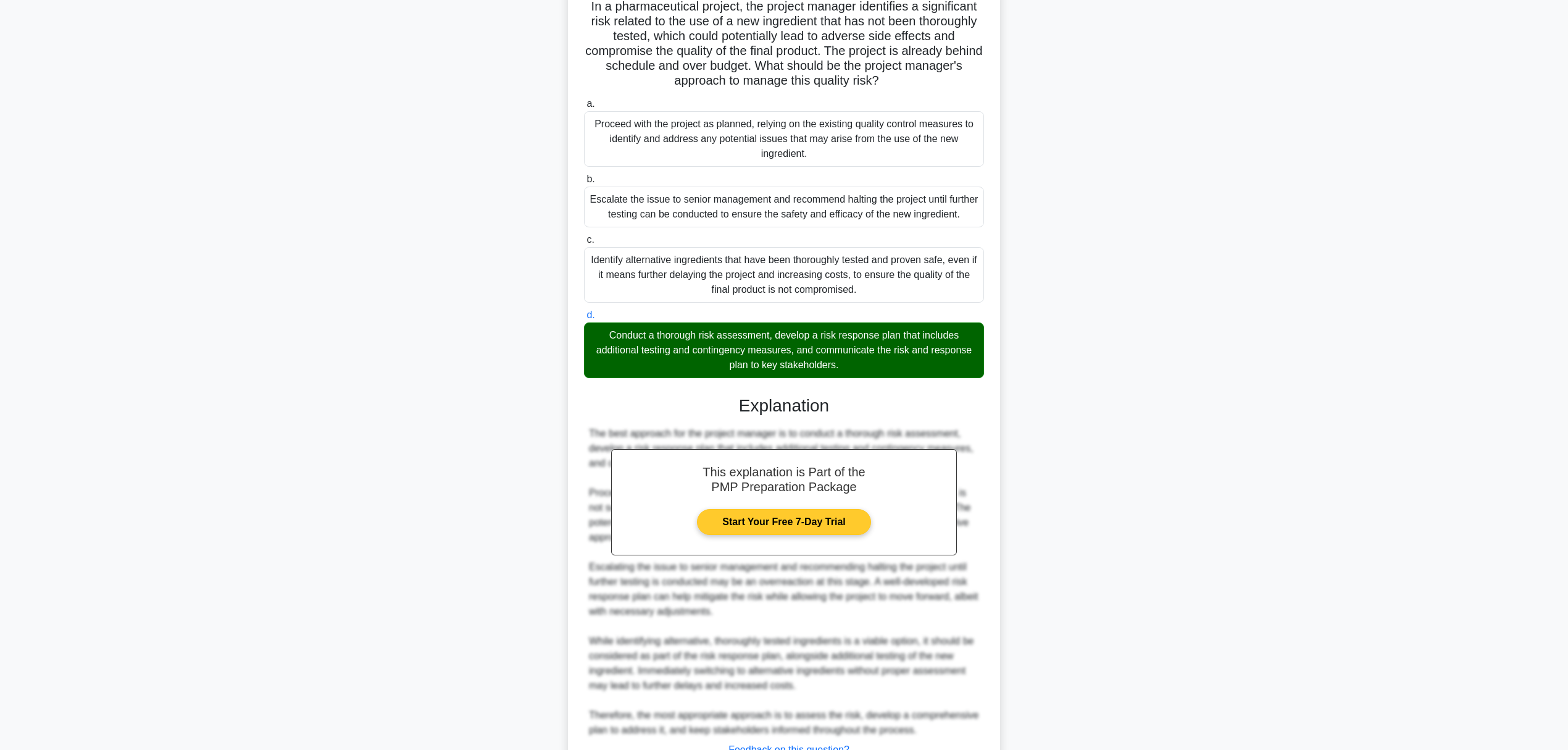
scroll to position [191, 0]
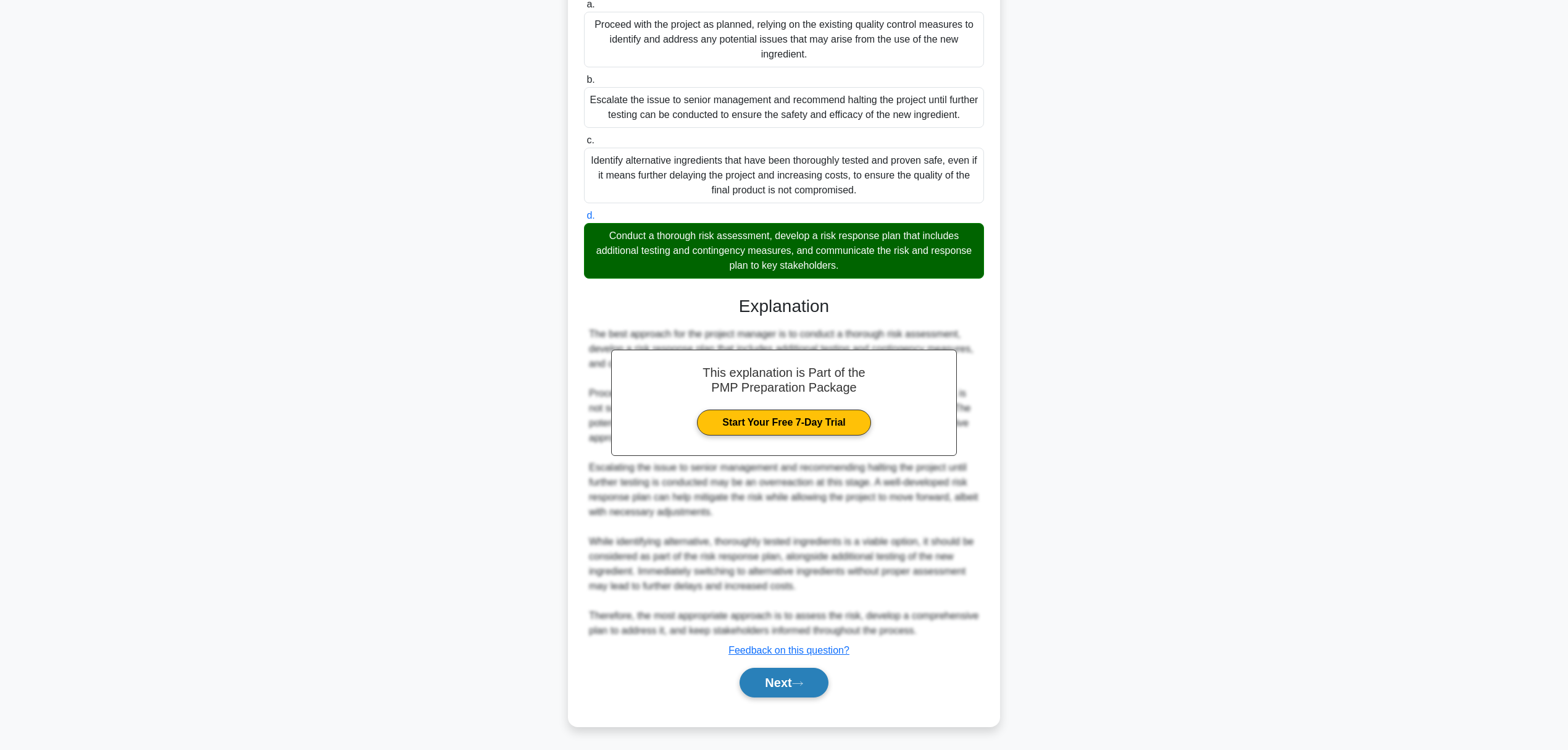
click at [775, 685] on button "Next" at bounding box center [784, 682] width 88 height 29
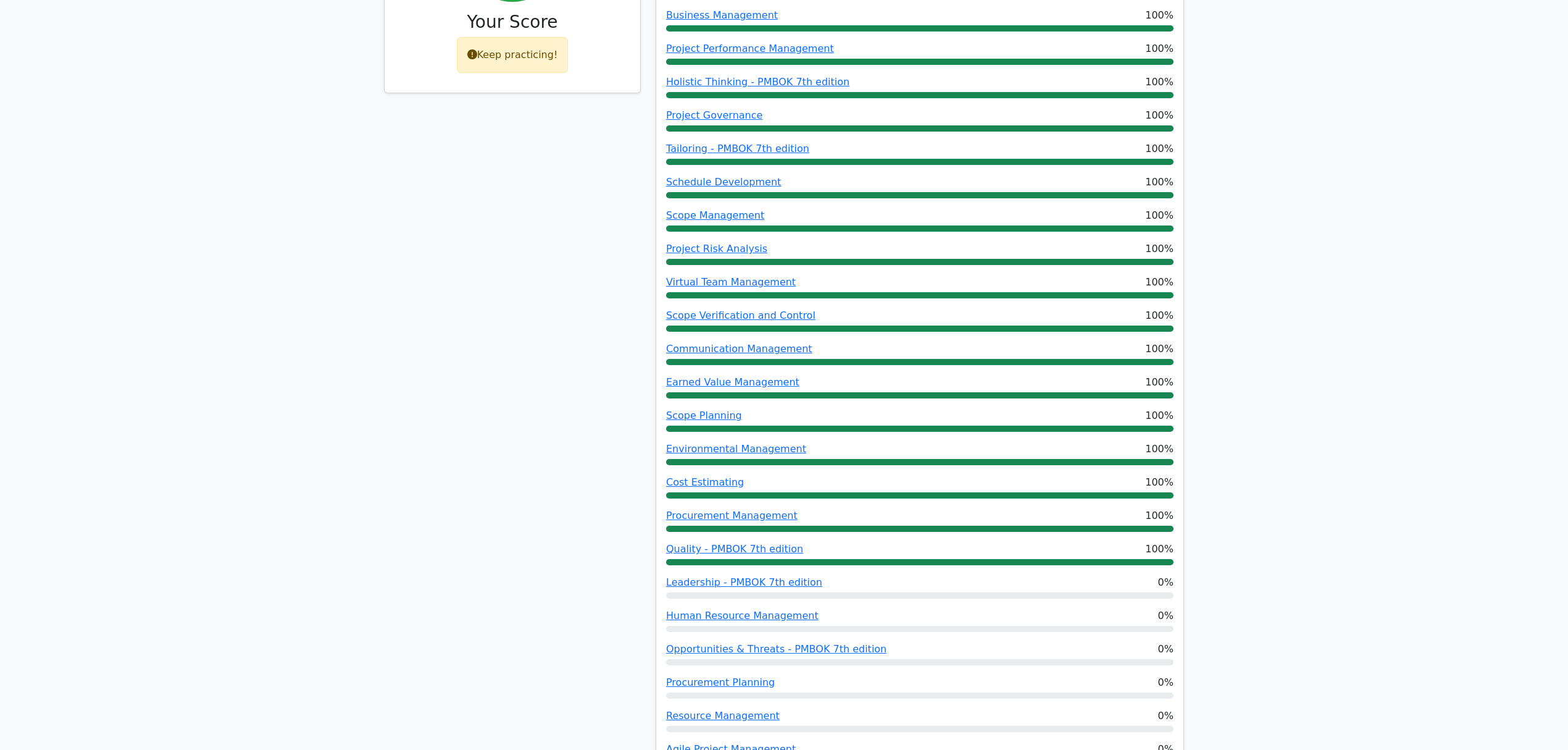
scroll to position [412, 0]
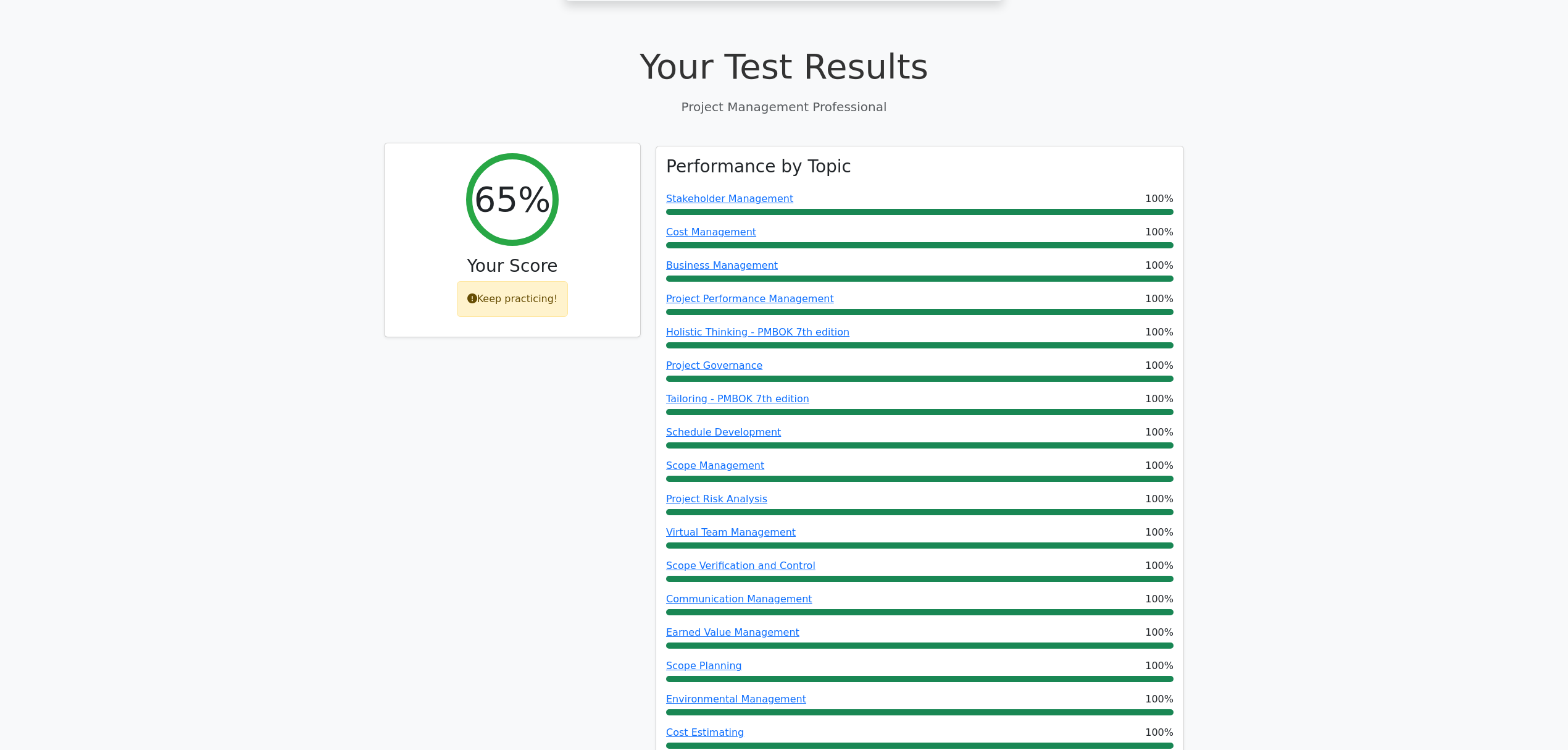
click at [515, 281] on div "Keep practicing!" at bounding box center [513, 299] width 112 height 36
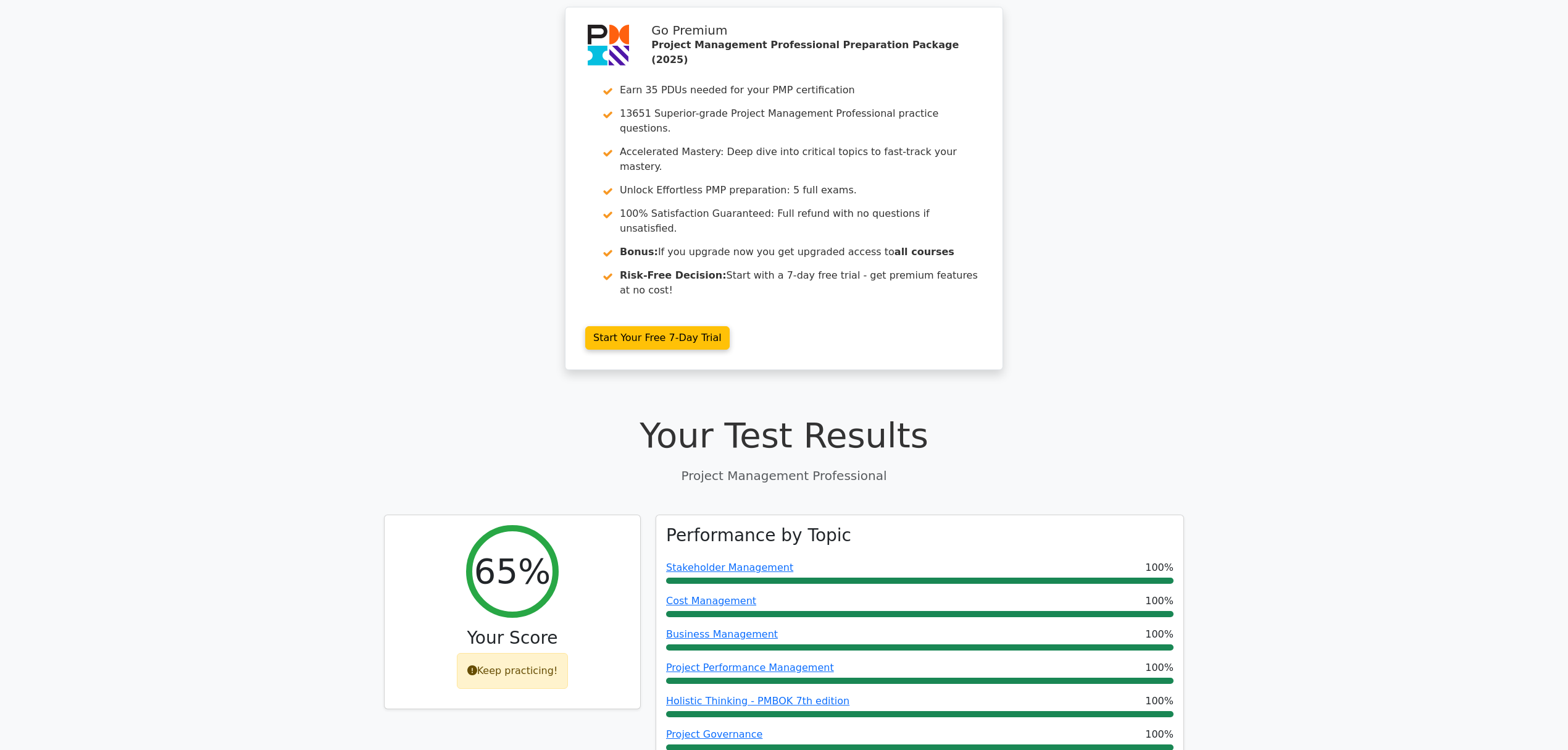
scroll to position [0, 0]
